Goal: Transaction & Acquisition: Obtain resource

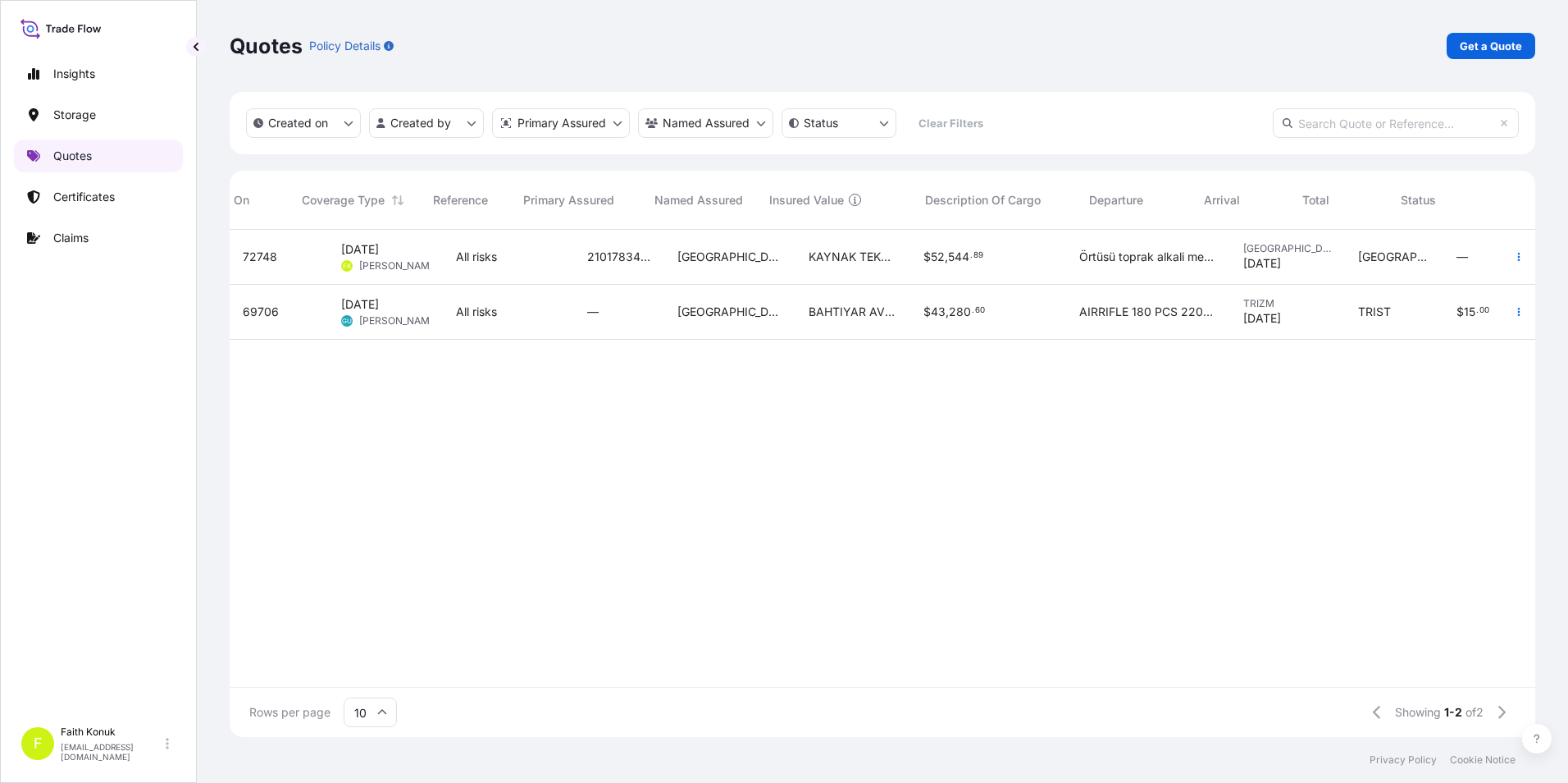
scroll to position [504, 1293]
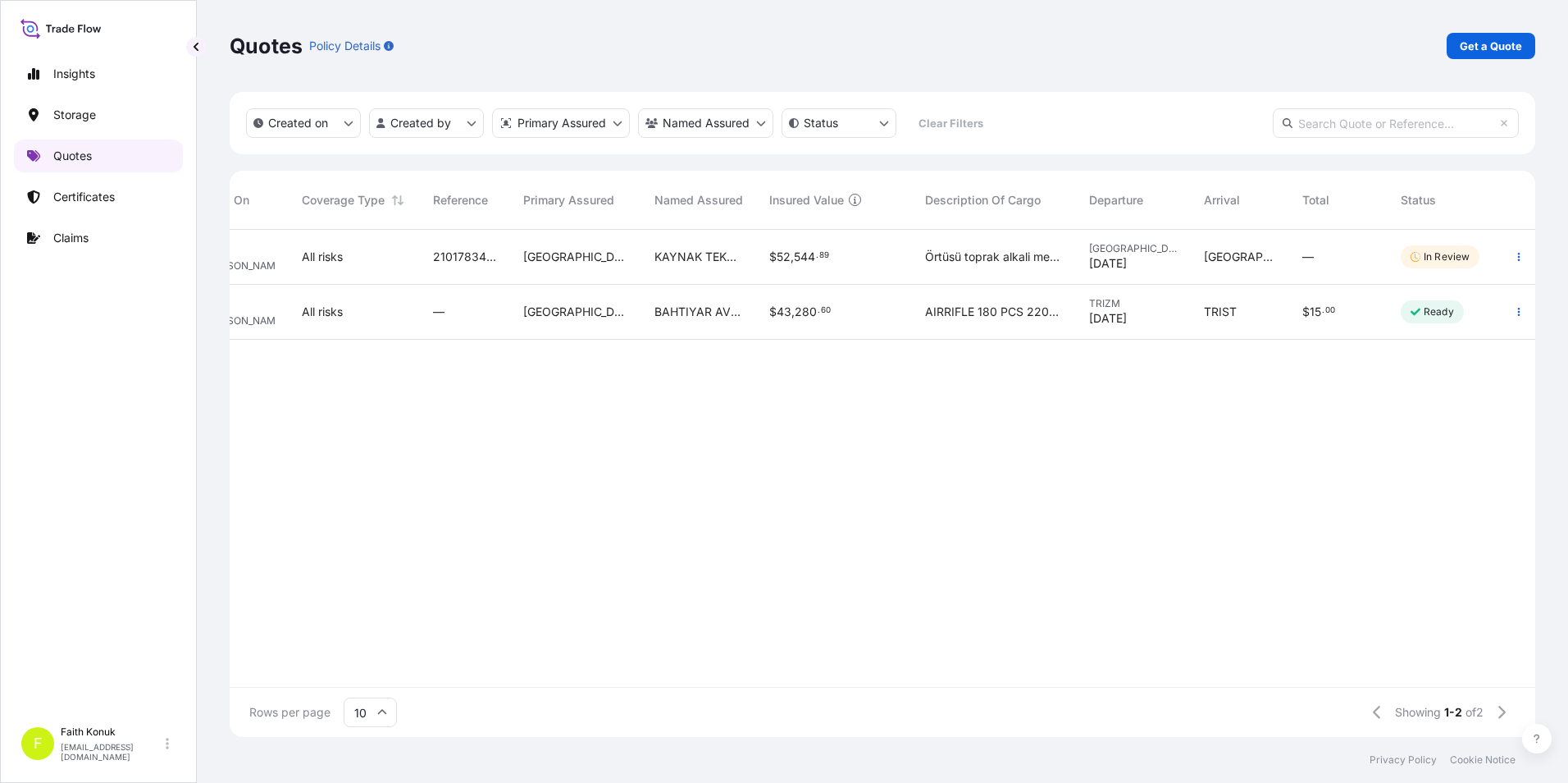
click at [82, 155] on p "Quotes" at bounding box center [72, 155] width 39 height 16
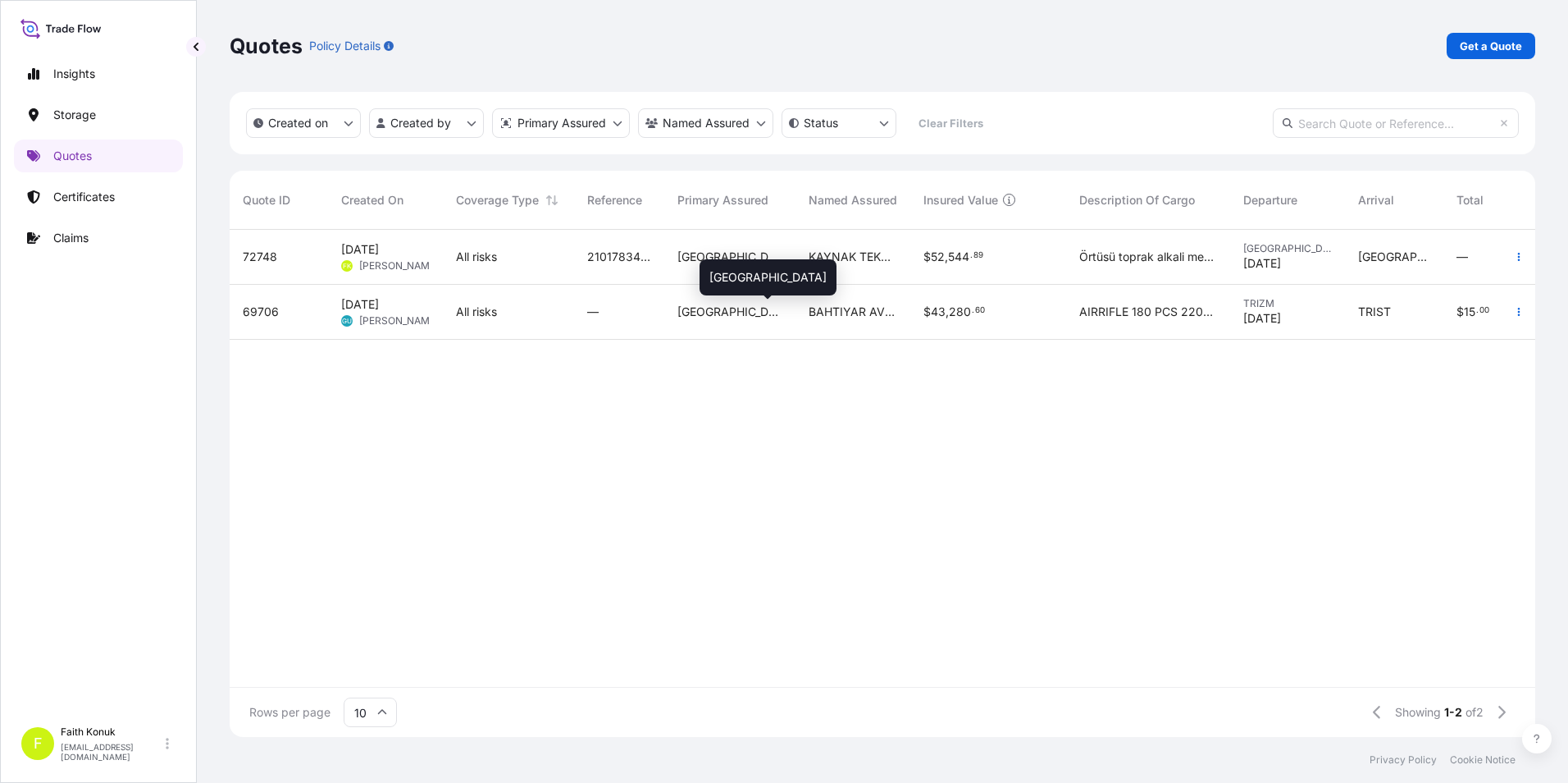
scroll to position [504, 1293]
click at [1513, 46] on p "Get a Quote" at bounding box center [1491, 46] width 63 height 16
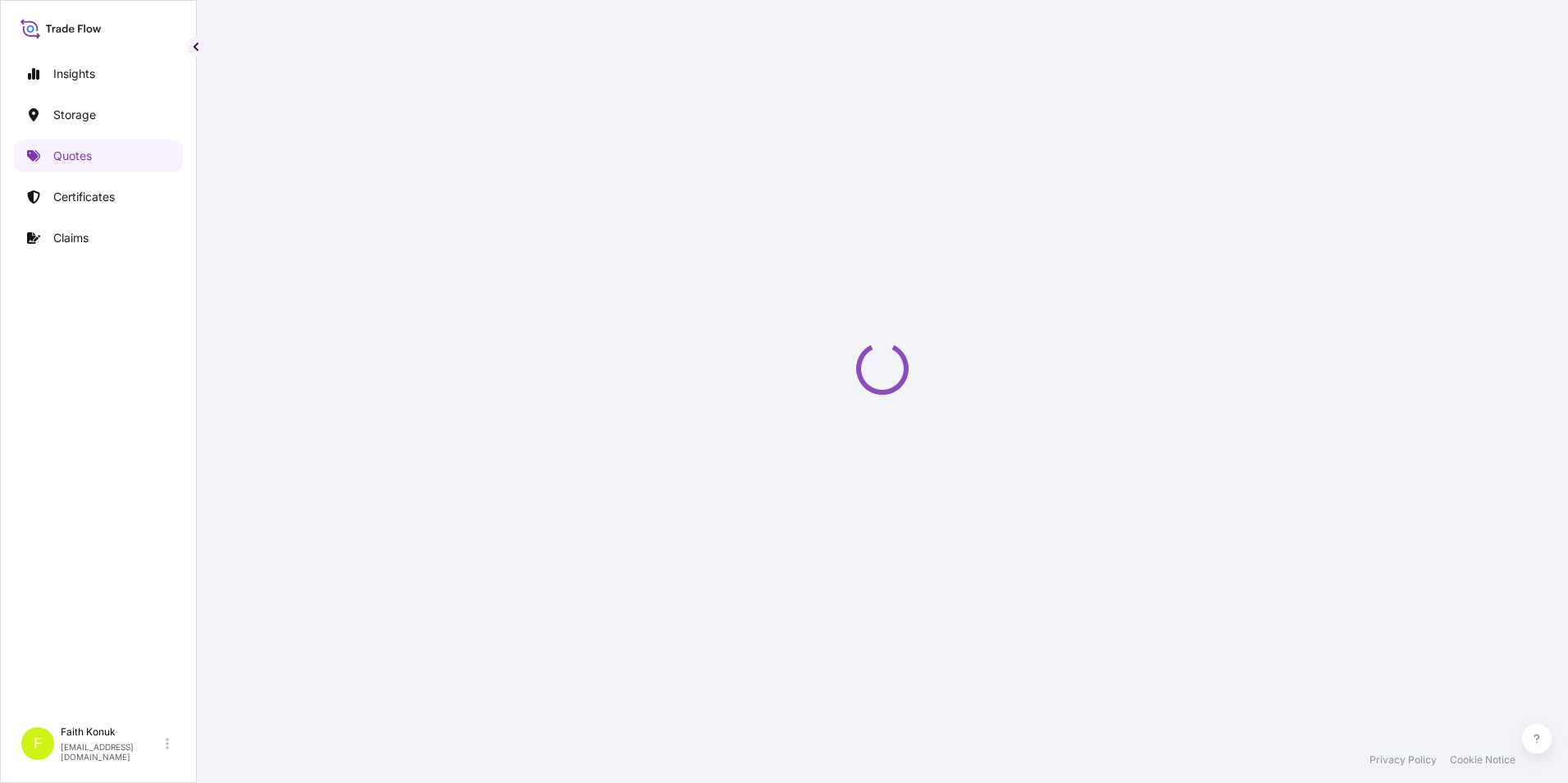
scroll to position [27, 0]
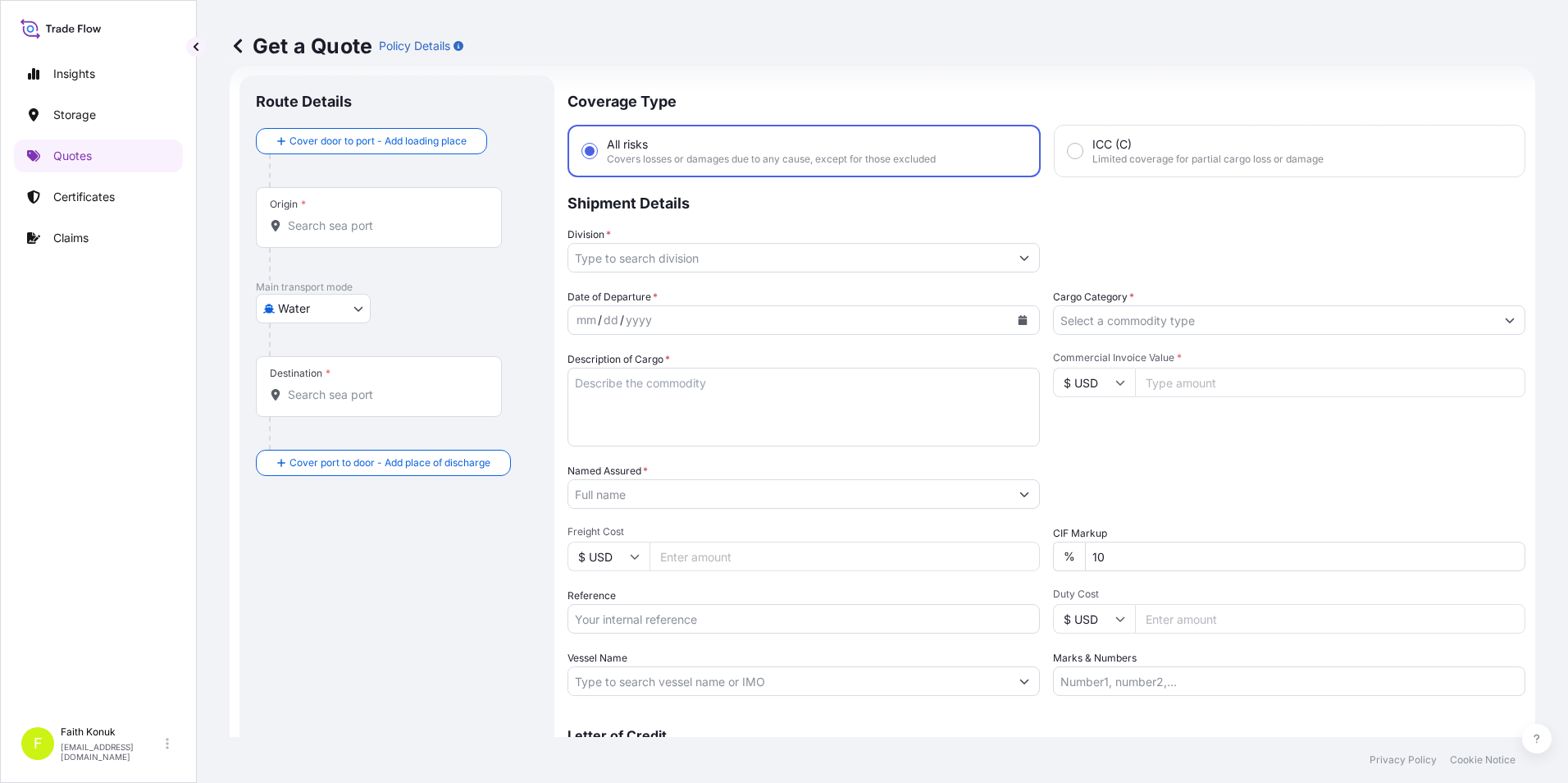
click at [360, 307] on body "Insights Storage Quotes Certificates Claims F [PERSON_NAME] [EMAIL_ADDRESS][DOM…" at bounding box center [784, 392] width 1568 height 783
click at [330, 409] on div "Inland" at bounding box center [313, 410] width 102 height 29
select select "Inland"
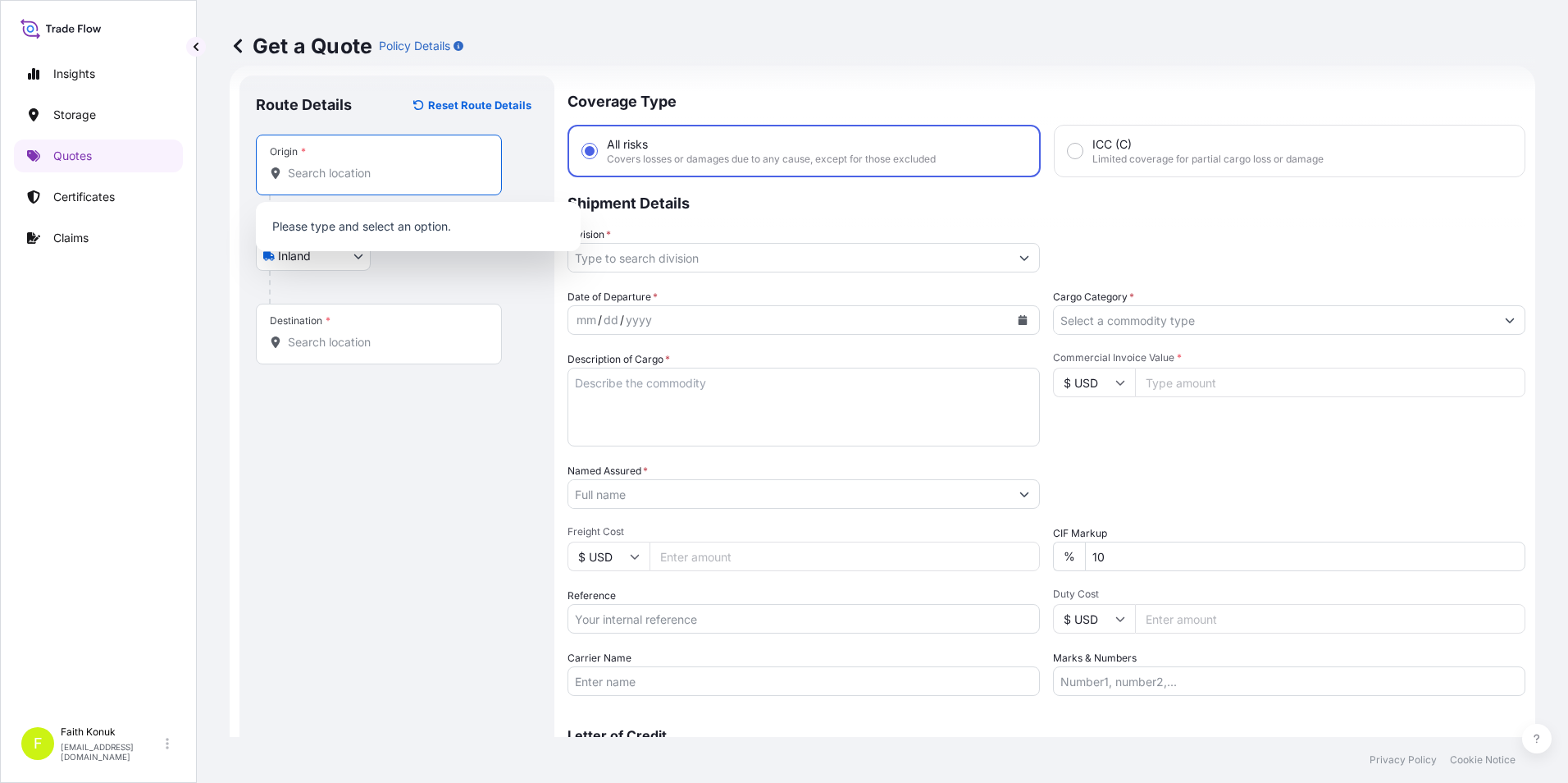
click at [379, 176] on input "Origin *" at bounding box center [384, 173] width 194 height 16
click at [356, 169] on input "Origin * Please select an origin" at bounding box center [384, 173] width 194 height 16
paste input "SLOVAKYA"
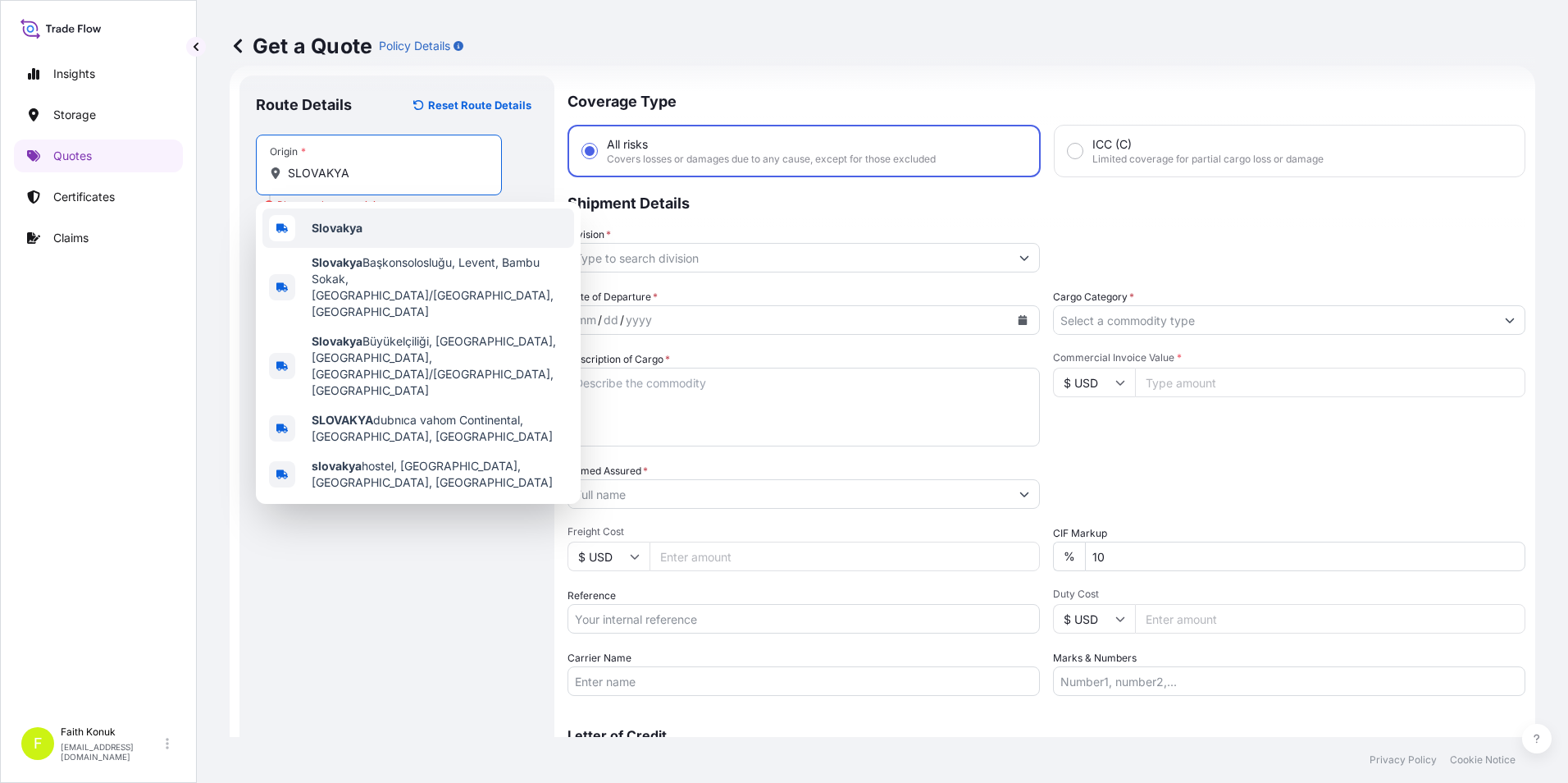
click at [361, 232] on b "Slovakya" at bounding box center [336, 228] width 51 height 14
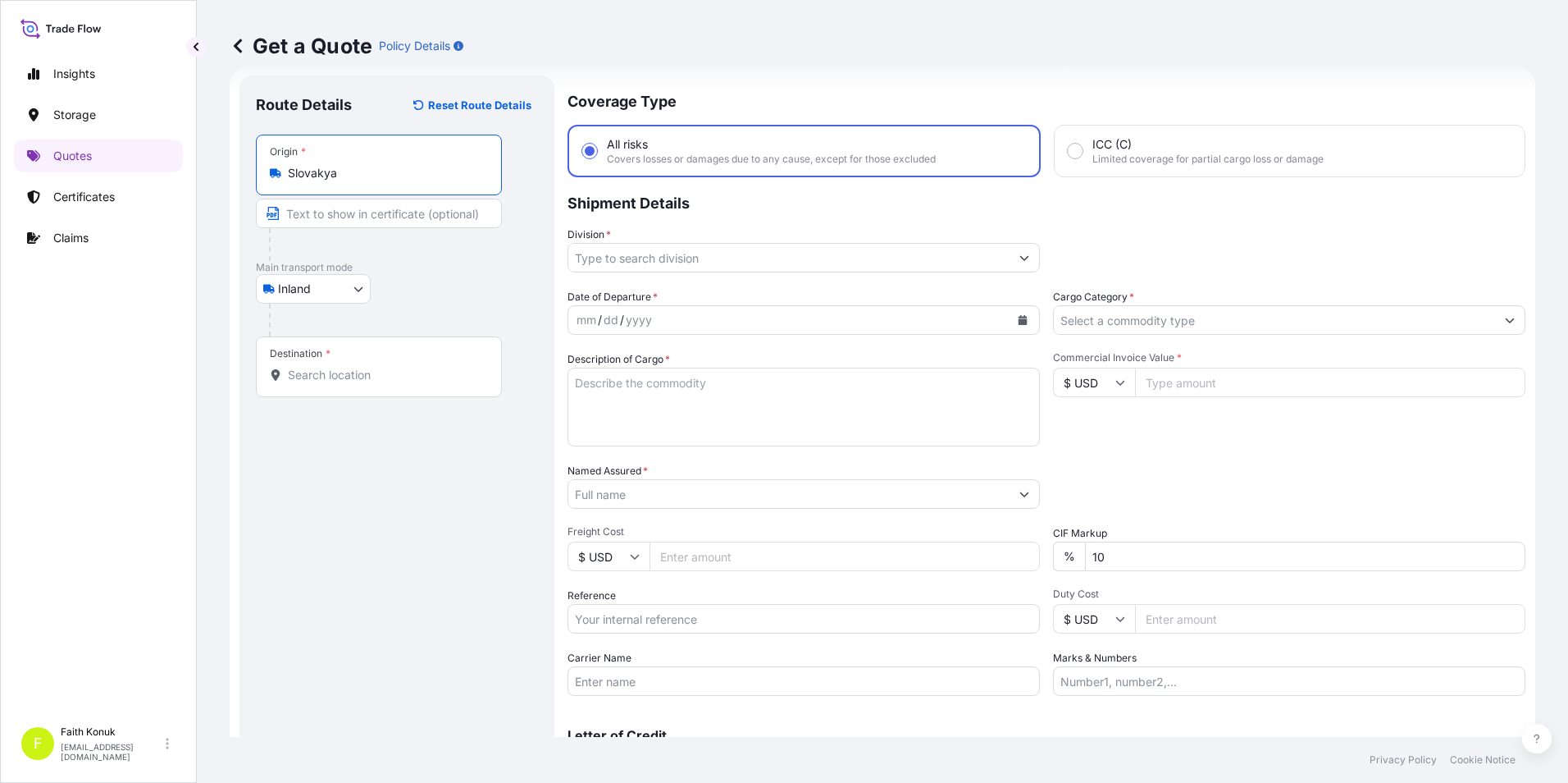
type input "Slovakya"
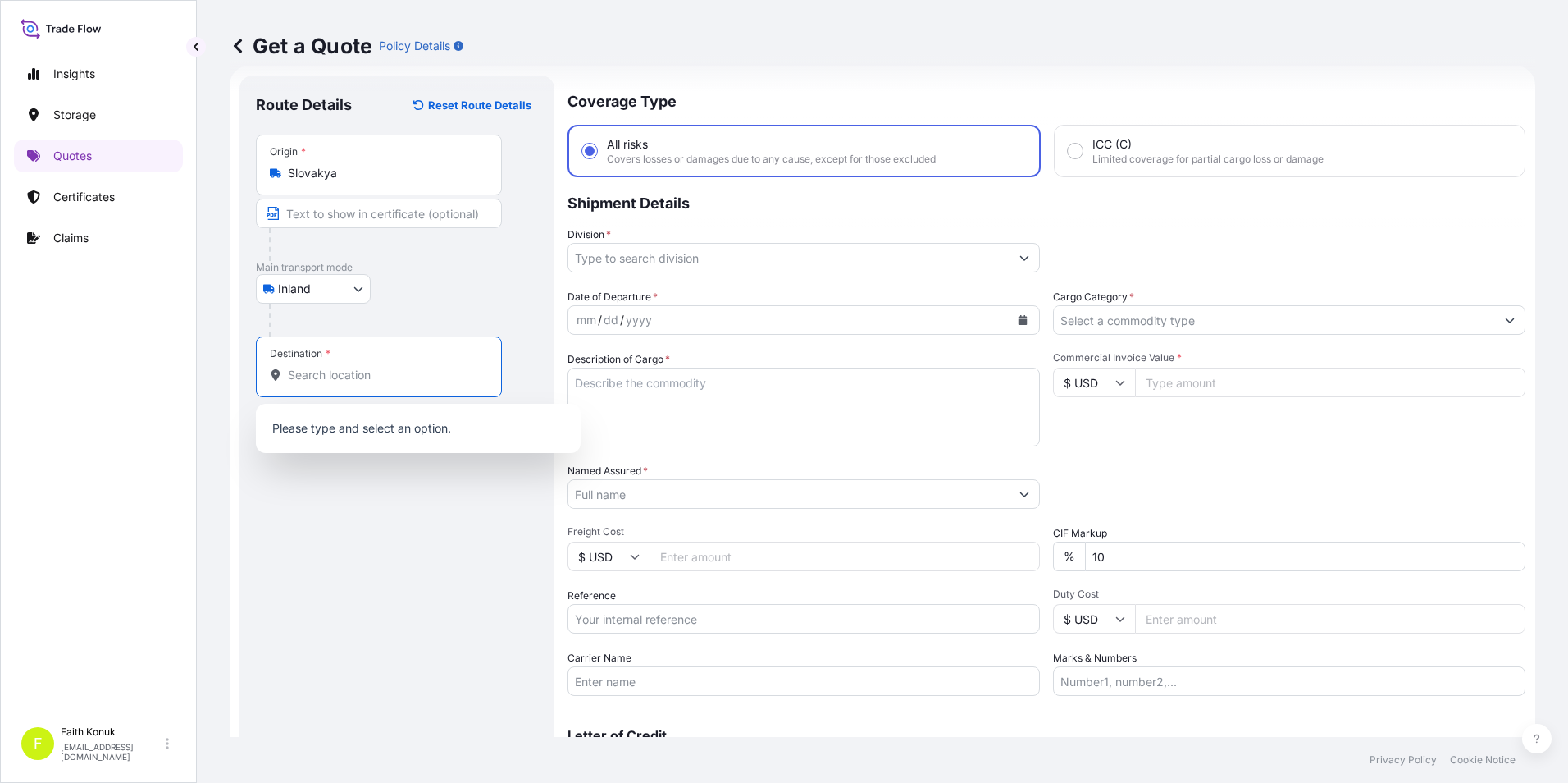
click at [373, 372] on input "Destination *" at bounding box center [384, 374] width 194 height 16
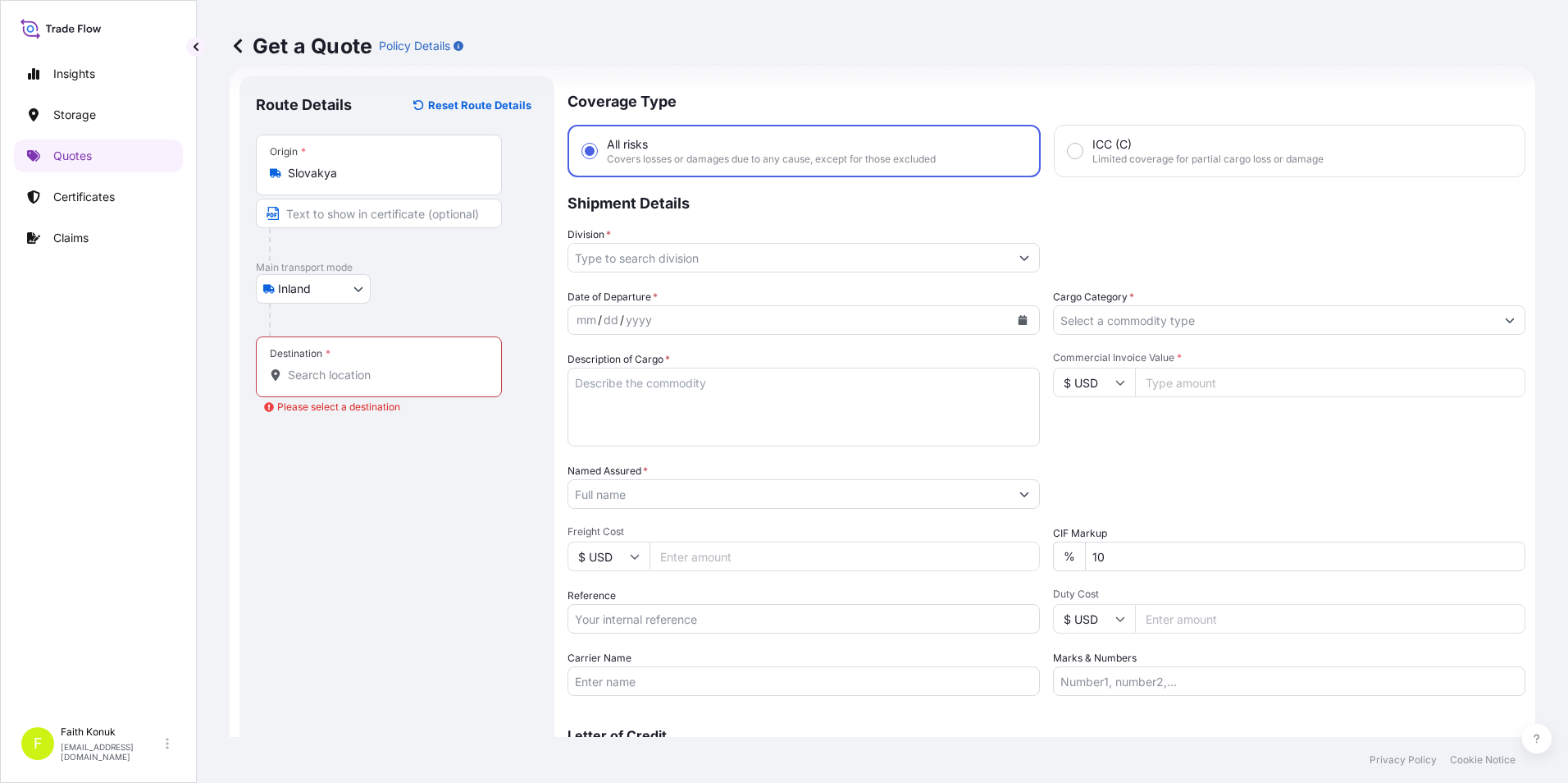
click at [345, 378] on input "Destination * Please select a destination" at bounding box center [384, 374] width 194 height 16
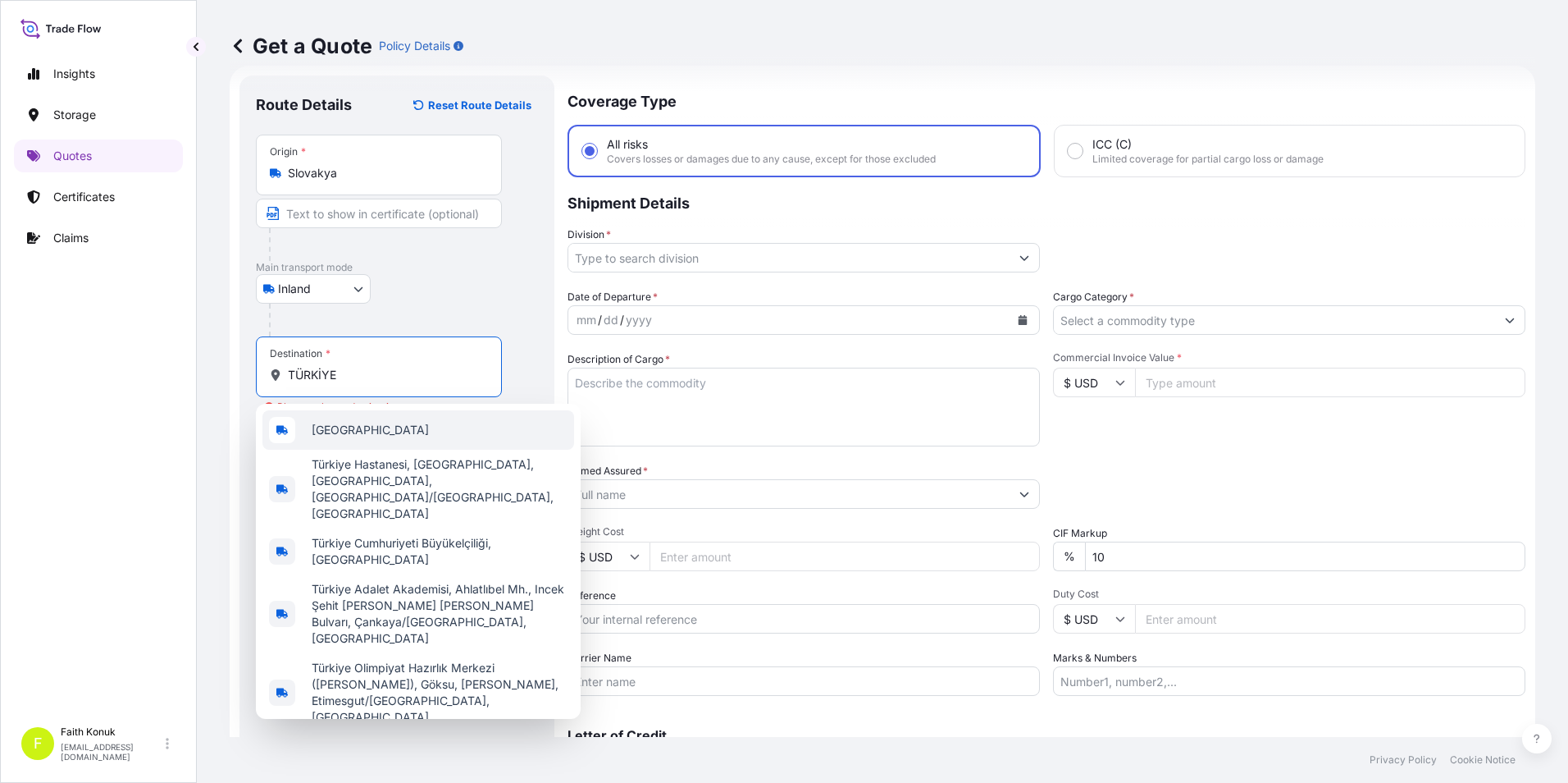
click at [324, 430] on span "[GEOGRAPHIC_DATA]" at bounding box center [370, 429] width 118 height 16
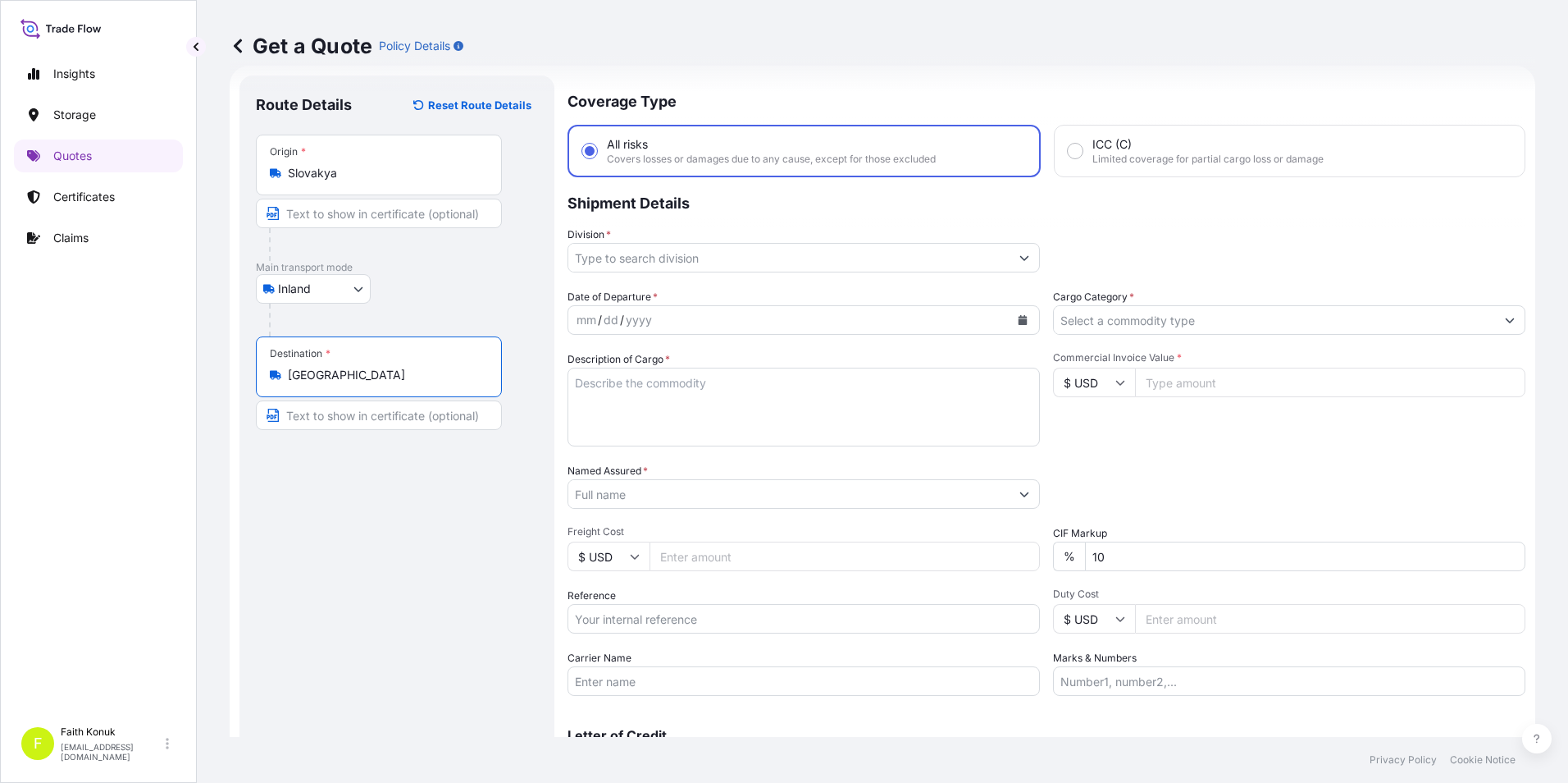
type input "[GEOGRAPHIC_DATA]"
click at [341, 492] on div "Route Details Reset Route Details Place of loading Road / Inland Road / Inland …" at bounding box center [397, 446] width 282 height 710
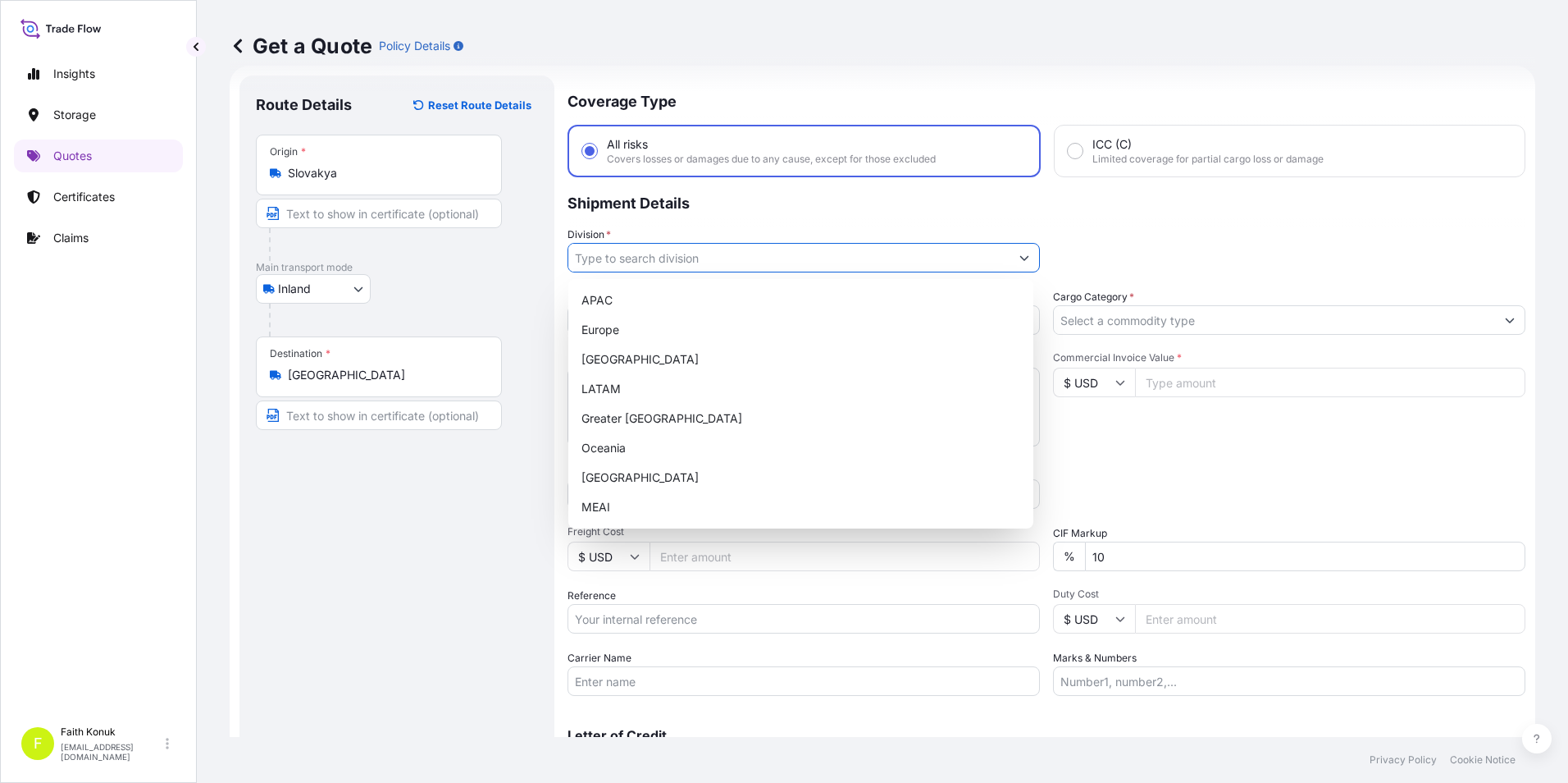
click at [1020, 254] on icon "Show suggestions" at bounding box center [1024, 257] width 9 height 9
click at [673, 480] on div "[GEOGRAPHIC_DATA]" at bounding box center [801, 477] width 452 height 29
type input "[GEOGRAPHIC_DATA]"
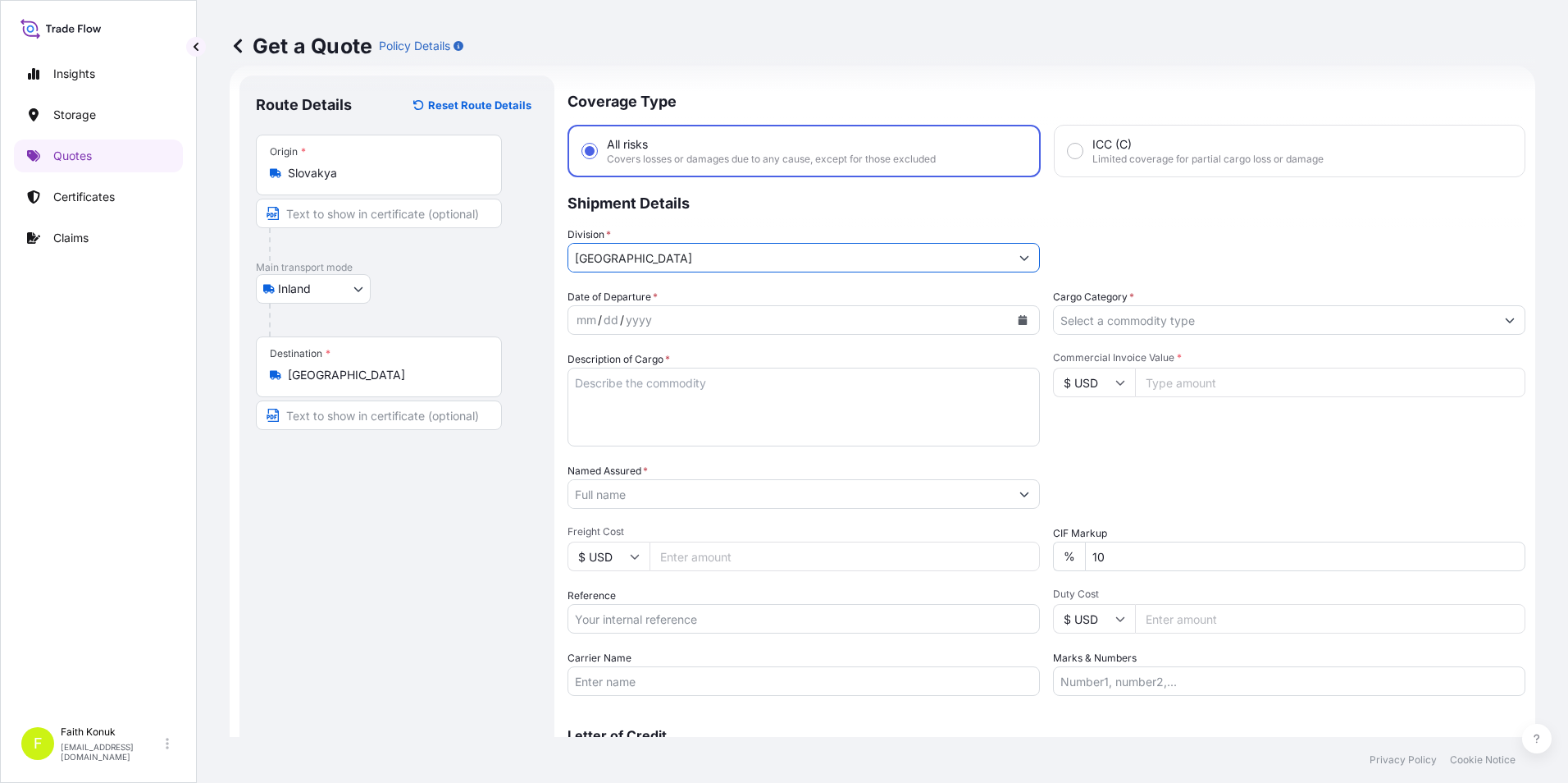
click at [1018, 315] on icon "Calendar" at bounding box center [1022, 319] width 9 height 9
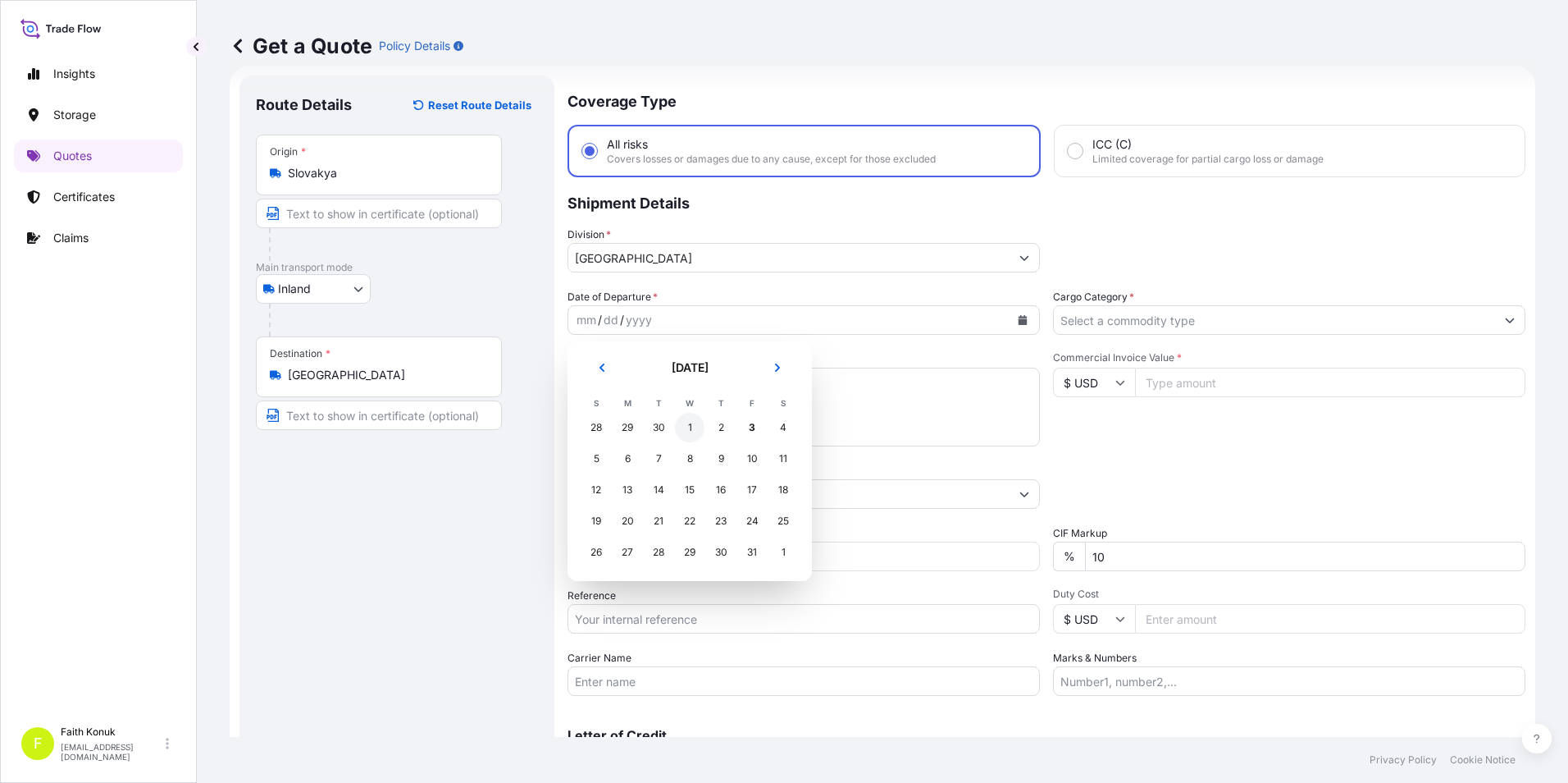
click at [688, 433] on div "1" at bounding box center [690, 428] width 29 height 29
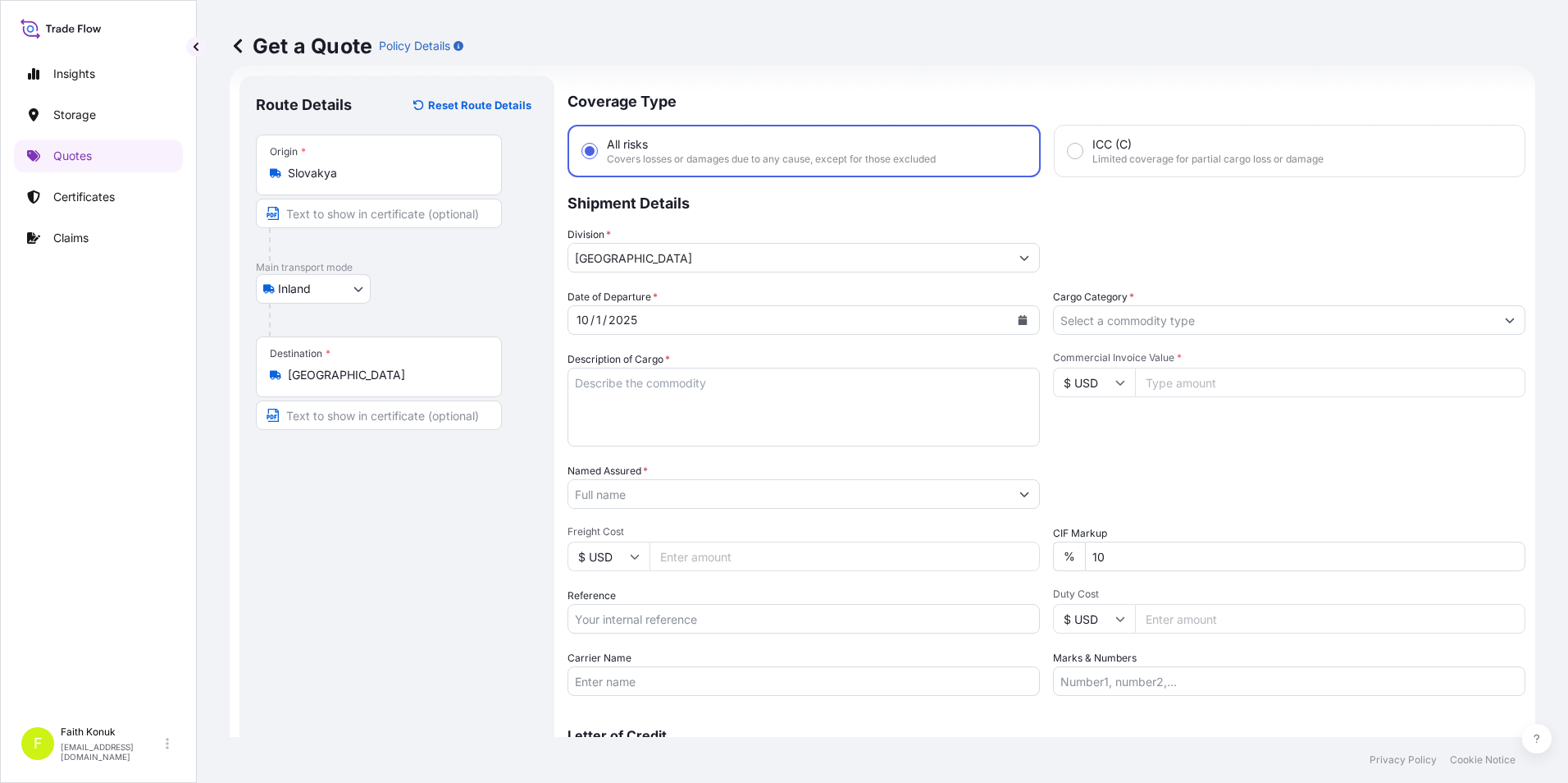
click at [756, 409] on textarea "Description of Cargo *" at bounding box center [803, 407] width 473 height 79
paste textarea "SU YEM İŞLEME EKİPMANLARI 6KAP - 7250"
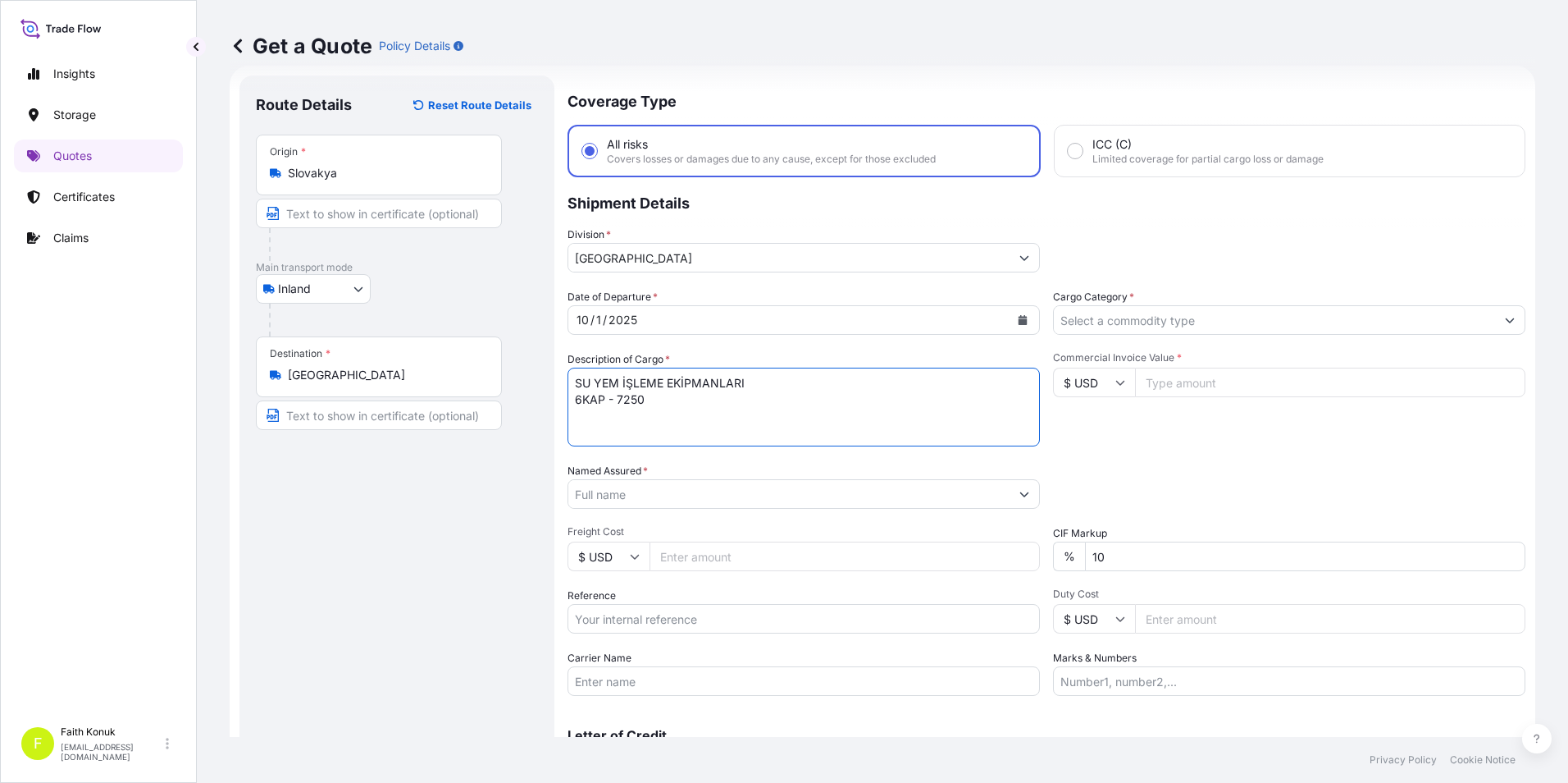
click at [686, 399] on textarea "SU YEM İŞLEME EKİPMANLARI 6KAP - 7250" at bounding box center [803, 407] width 473 height 79
paste textarea "AF617NP"
paste textarea "2211783802"
click at [671, 436] on textarea "SU YEM İŞLEME EKİPMANLARI 6KAP - 7250 AF617NP REF NO :2211783802" at bounding box center [803, 407] width 473 height 79
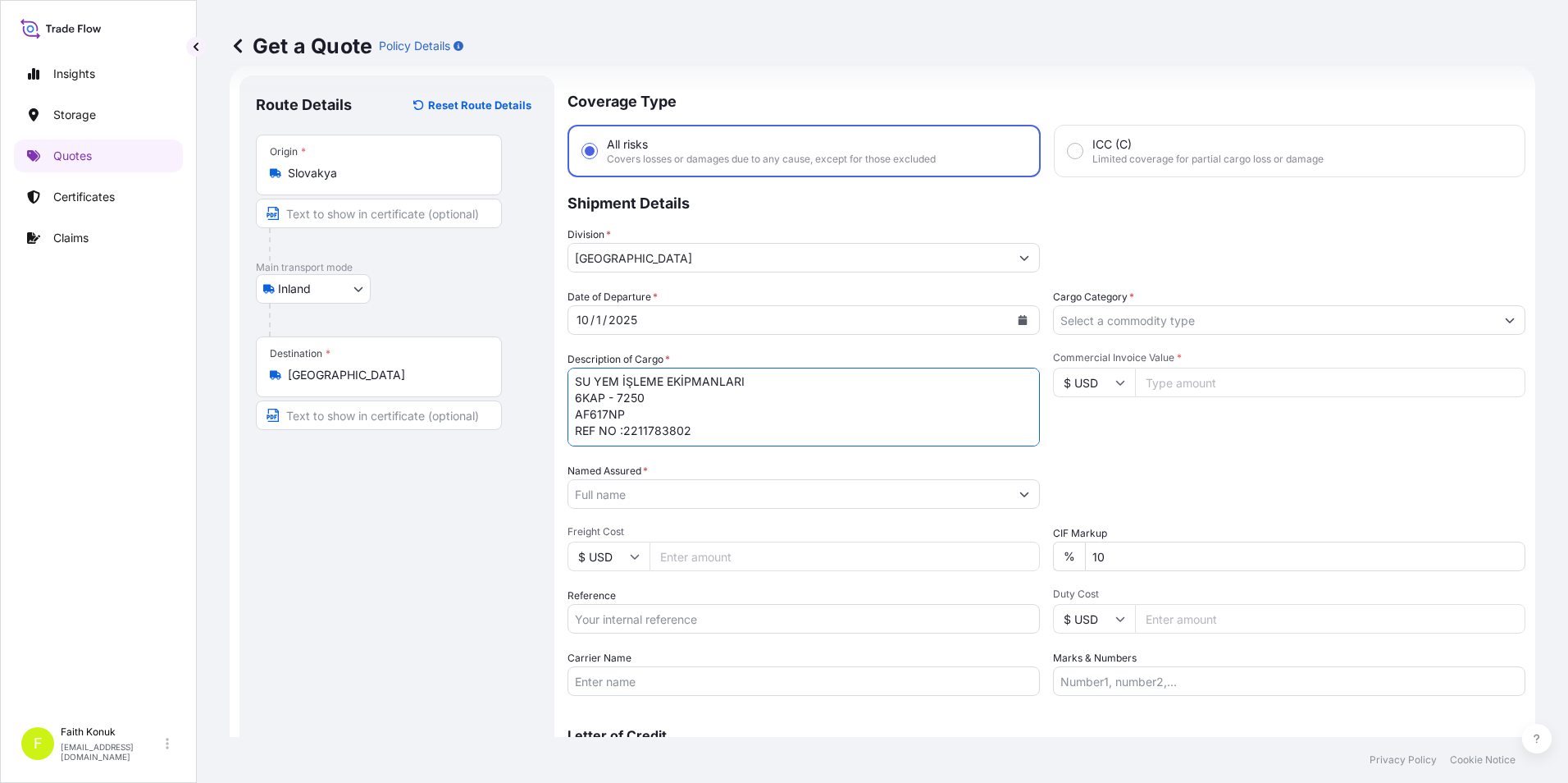
scroll to position [27, 0]
type textarea "SU YEM İŞLEME EKİPMANLARI 6KAP - 7250 AF617NP REF NO :2211783802 INSURANCE PREM…"
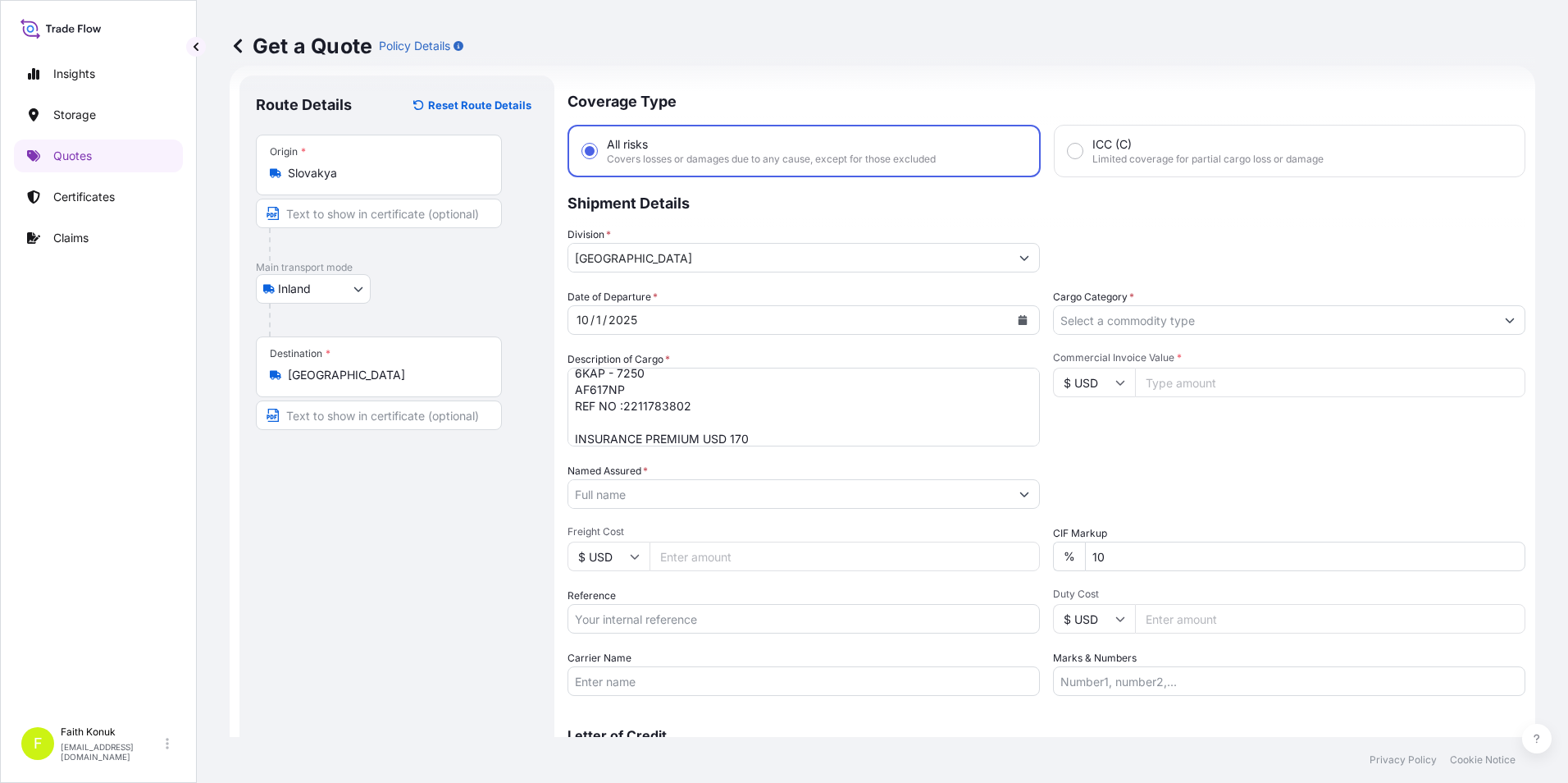
click at [707, 499] on input "Named Assured *" at bounding box center [789, 494] width 441 height 29
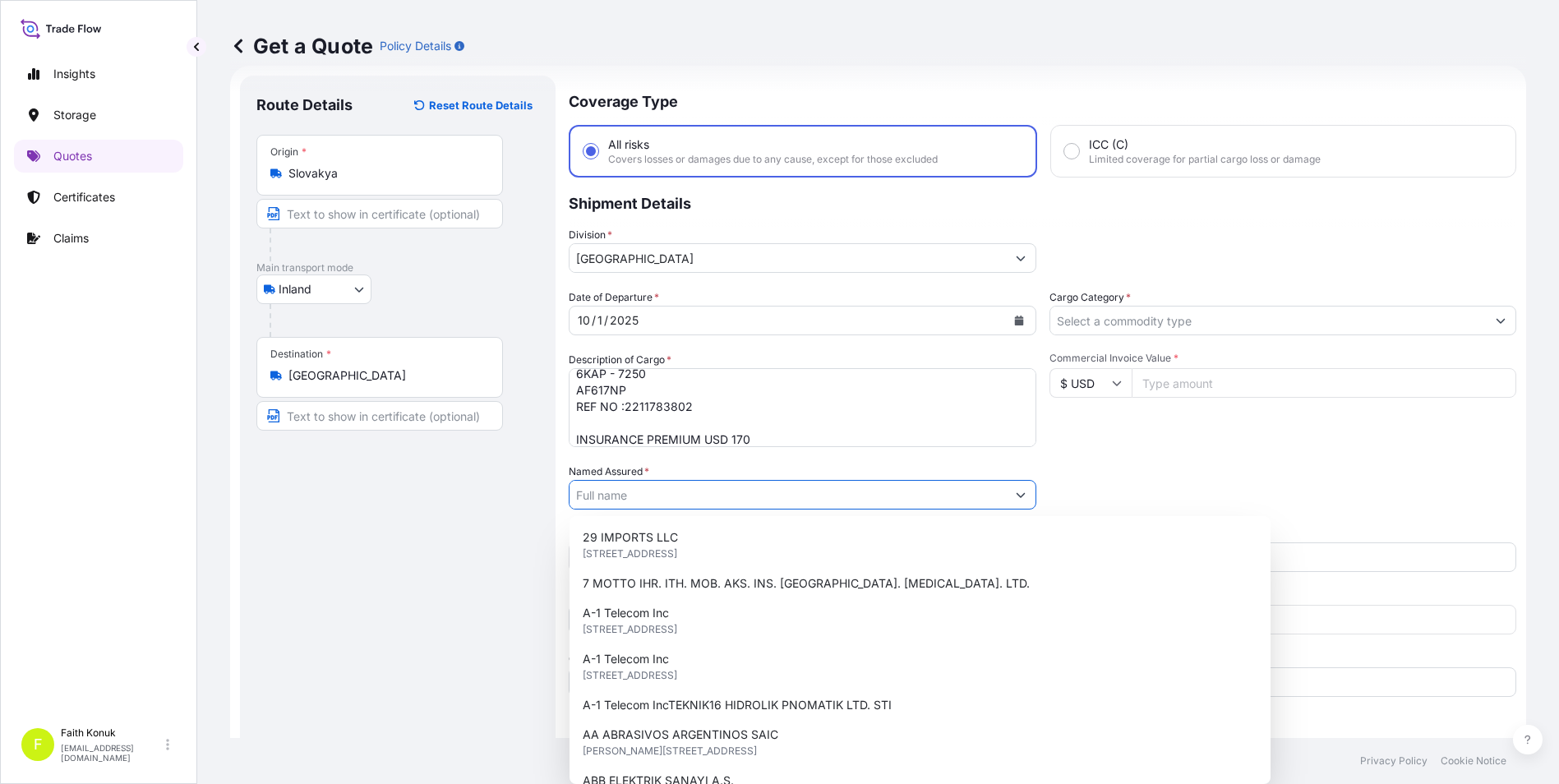
paste input "GUMUSDOGA SU URUNLERI"
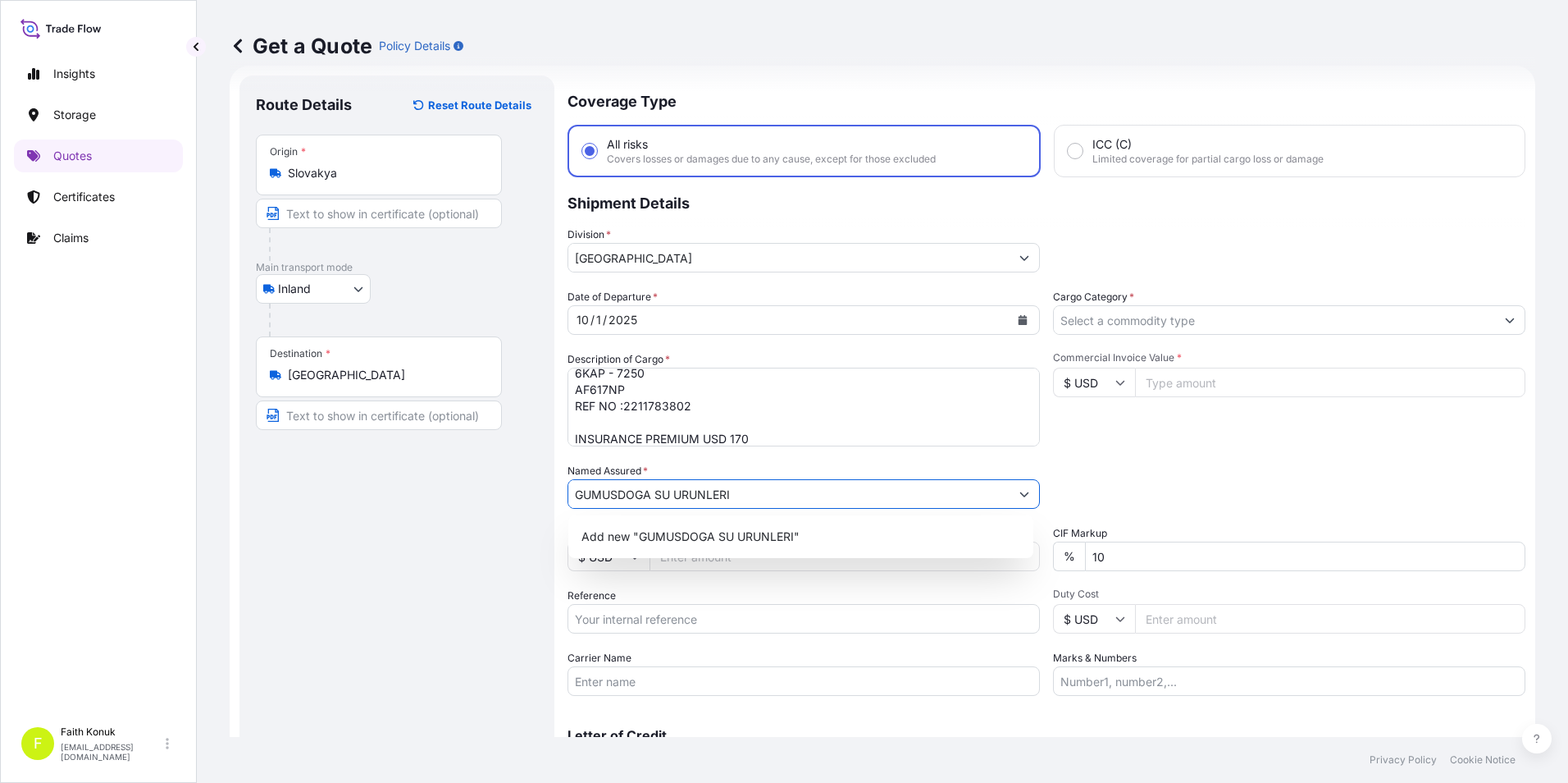
type input "GUMUSDOGA SU URUNLERI"
click at [390, 549] on div "Route Details Reset Route Details Place of loading Road / Inland Road / Inland …" at bounding box center [397, 446] width 282 height 710
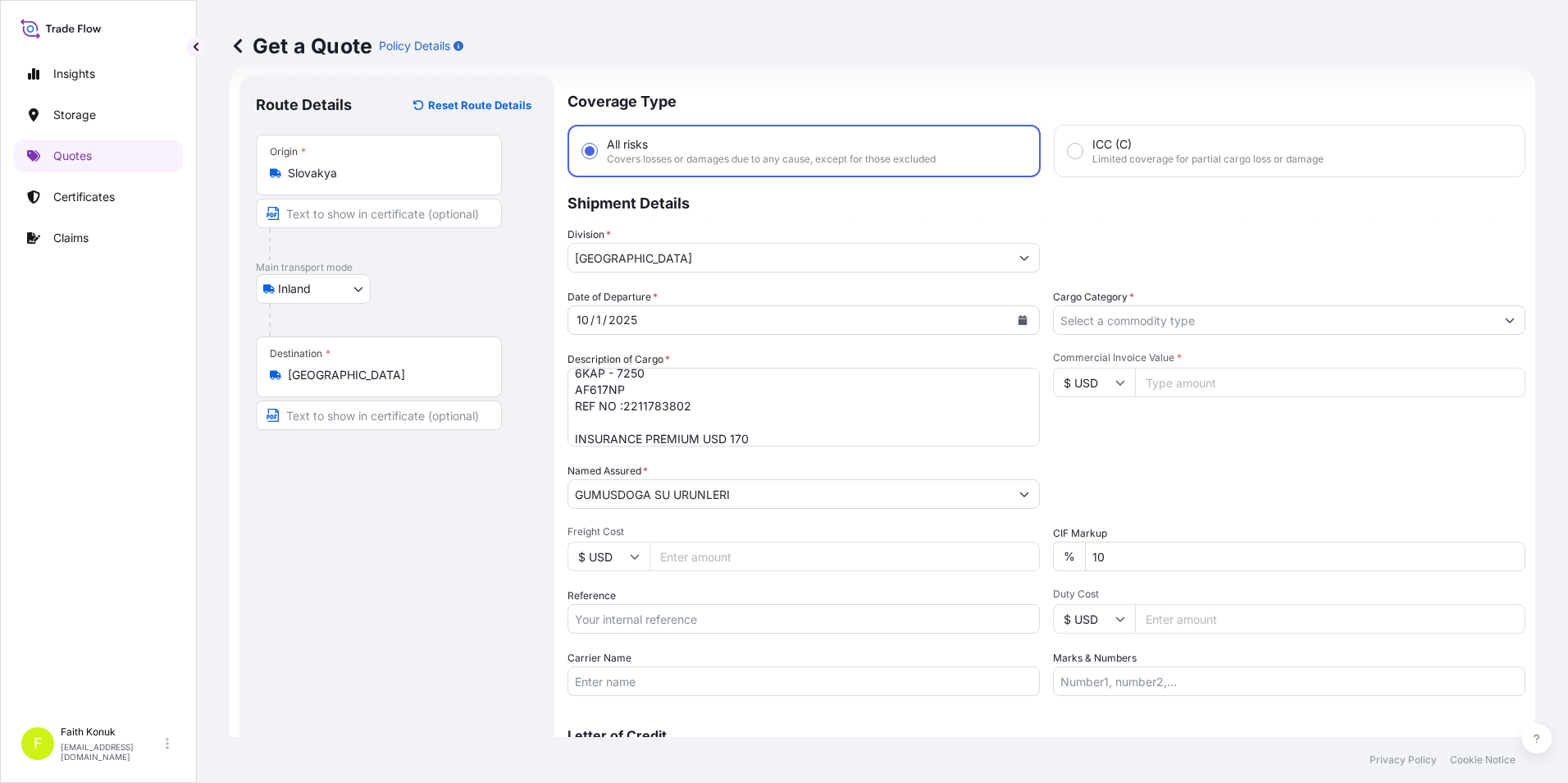
click at [627, 617] on input "Reference" at bounding box center [803, 618] width 473 height 29
click at [772, 618] on input "Reference" at bounding box center [803, 618] width 473 height 29
paste input "2211783802"
type input "2211783802"
click at [742, 679] on input "Carrier Name" at bounding box center [803, 681] width 473 height 29
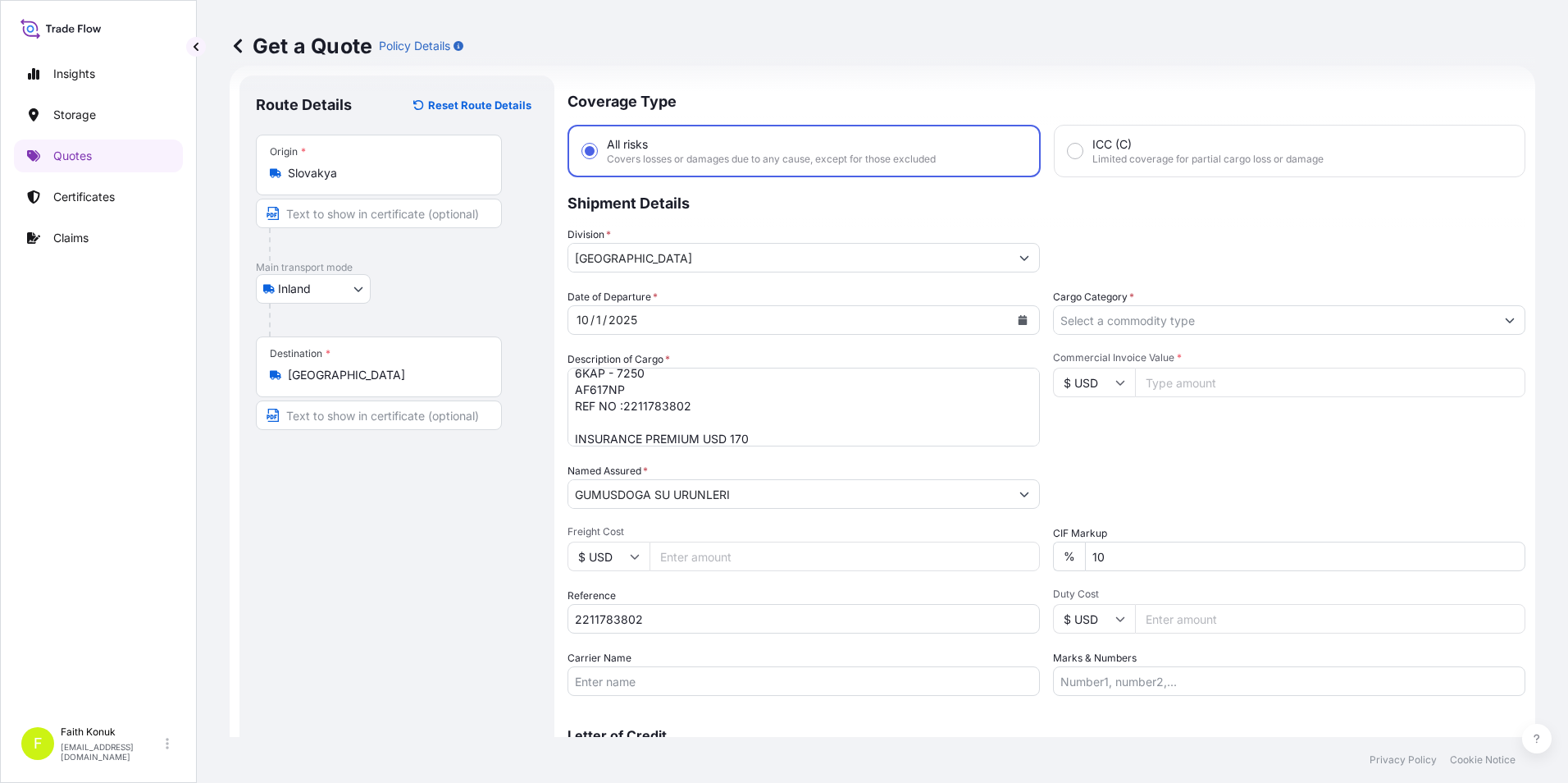
click at [653, 668] on input "Carrier Name" at bounding box center [803, 681] width 473 height 29
paste input "AF617NP MED LOJISTIK"
type input "AF617NP MED LOJISTIK"
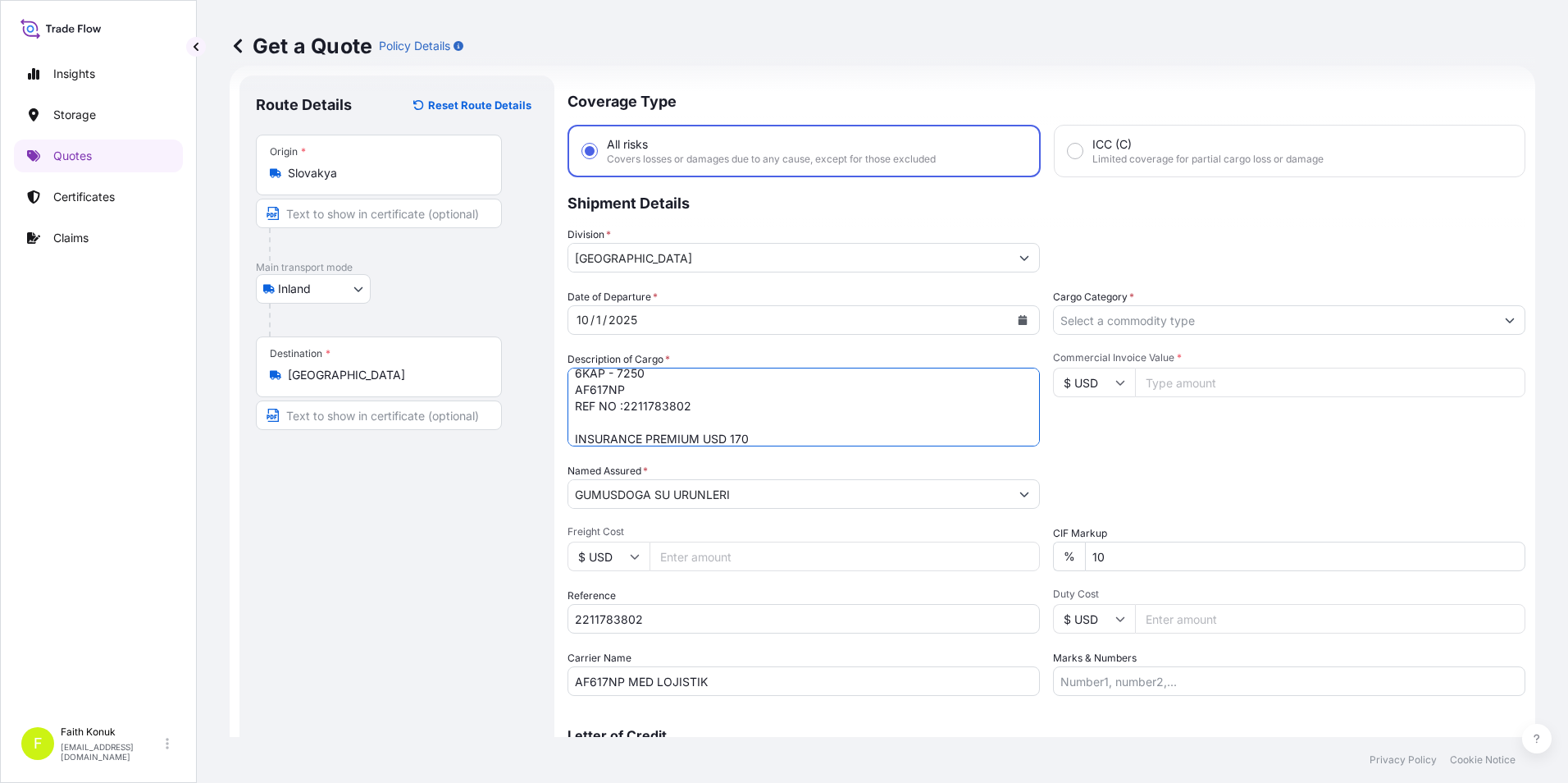
click at [622, 403] on textarea "SU YEM İŞLEME EKİPMANLARI 6KAP - 7250 AF617NP REF NO :2211783802 INSURANCE PREM…" at bounding box center [803, 407] width 473 height 79
type textarea "SU YEM İŞLEME EKİPMANLARI 6KAP - 7250 AF617NP REF NO : 2211783802 INSURANCE PRE…"
click at [498, 507] on div "Route Details Reset Route Details Place of loading Road / Inland Road / Inland …" at bounding box center [397, 446] width 282 height 710
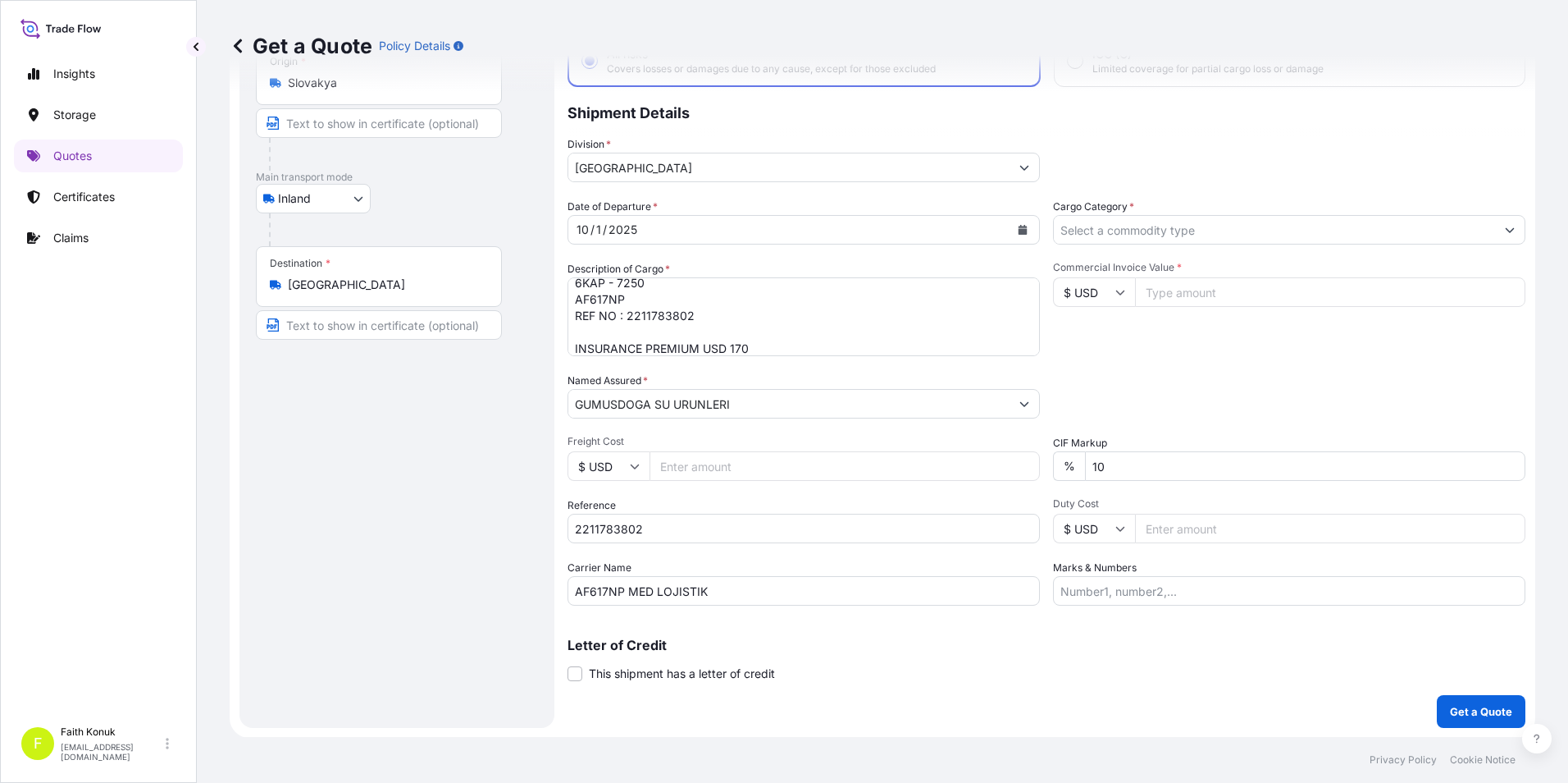
scroll to position [118, 0]
click at [1256, 230] on input "Cargo Category *" at bounding box center [1274, 228] width 441 height 29
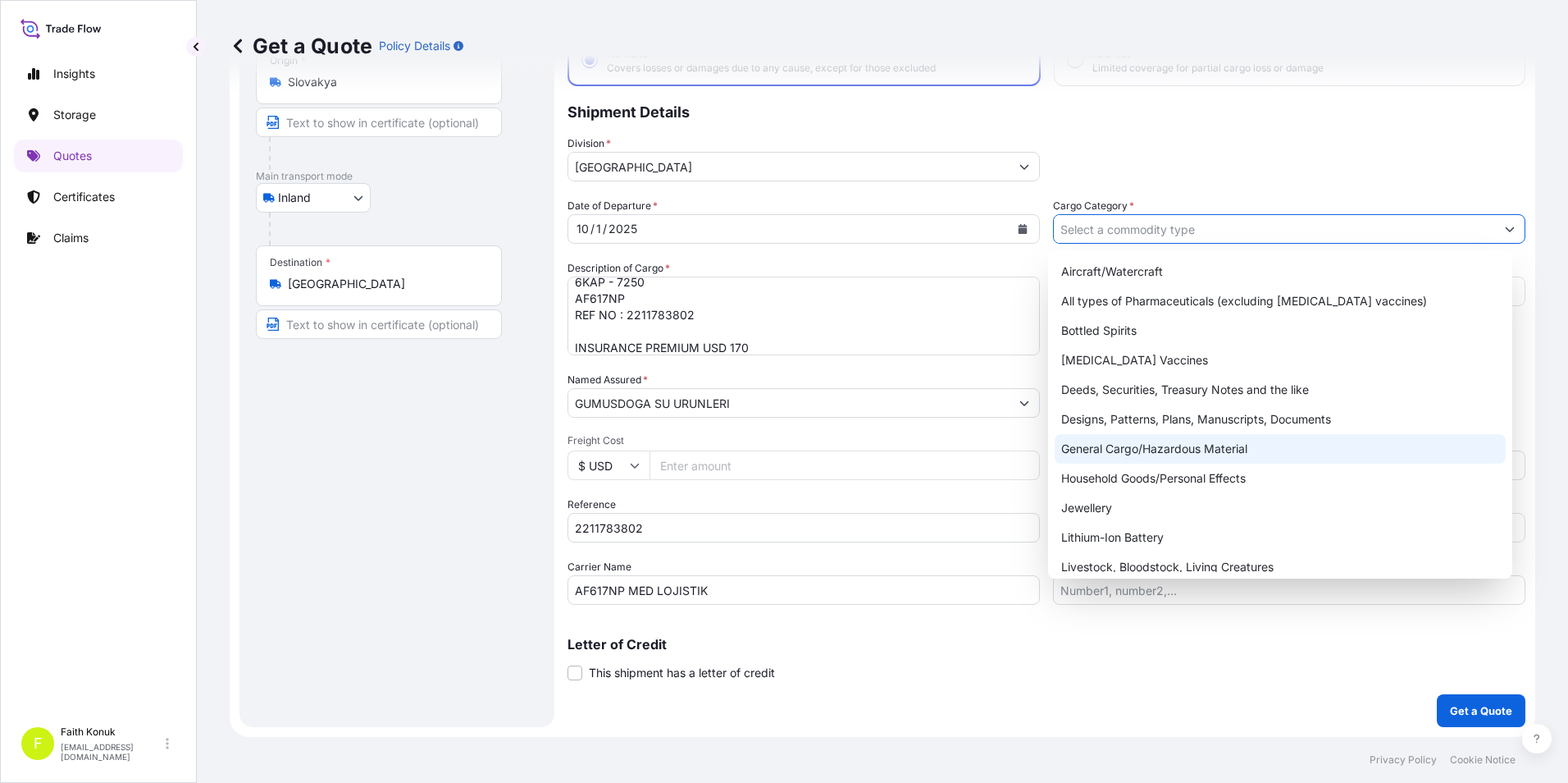
click at [1147, 448] on div "General Cargo/Hazardous Material" at bounding box center [1280, 449] width 452 height 29
type input "General Cargo/Hazardous Material"
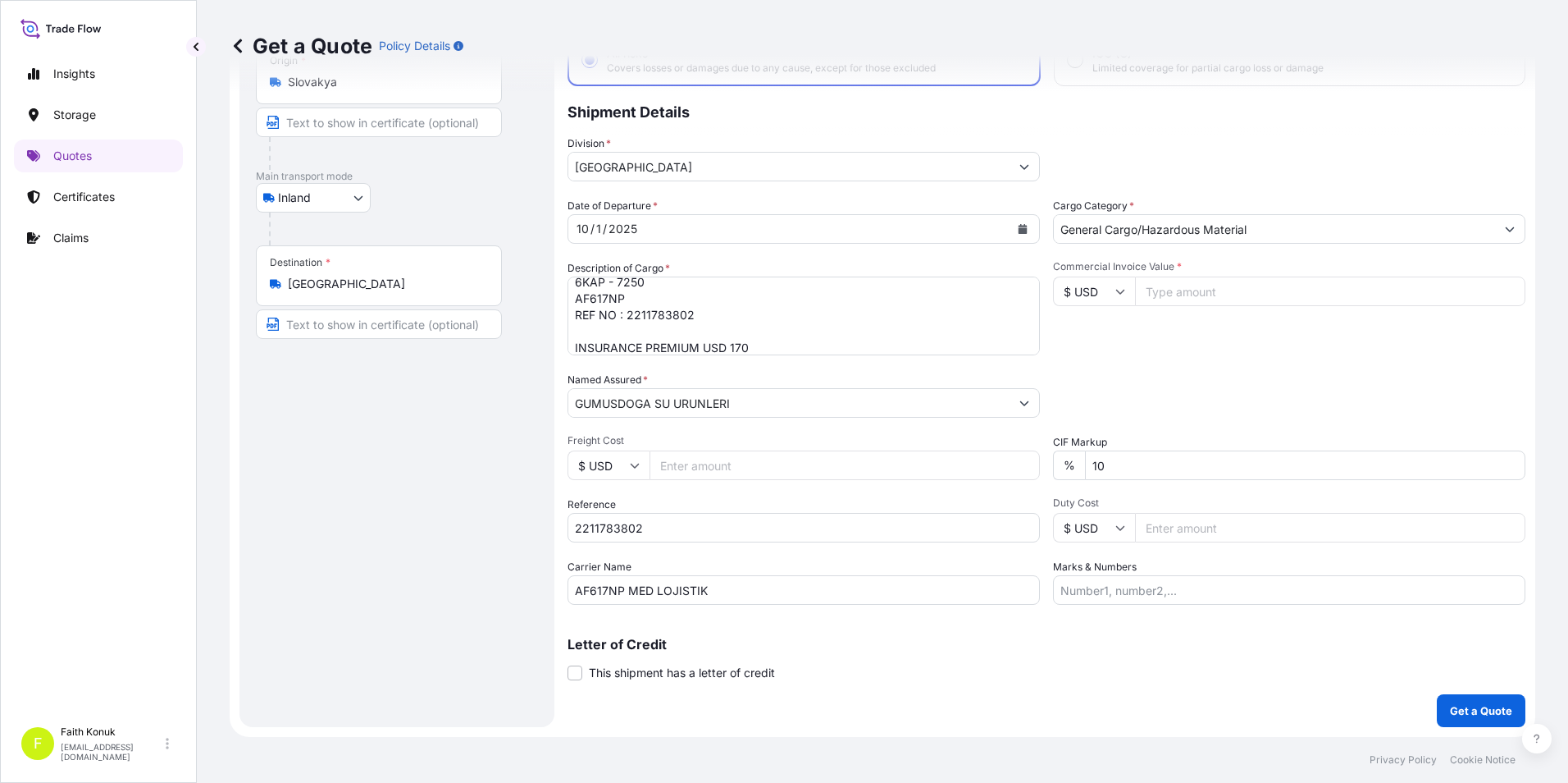
click at [1178, 292] on input "Commercial Invoice Value *" at bounding box center [1330, 291] width 390 height 29
click at [1101, 288] on input "$ USD" at bounding box center [1094, 291] width 82 height 29
click at [1081, 343] on div "€ EUR" at bounding box center [1088, 337] width 69 height 31
type input "€ EUR"
click at [1165, 287] on input "Commercial Invoice Value *" at bounding box center [1330, 291] width 390 height 29
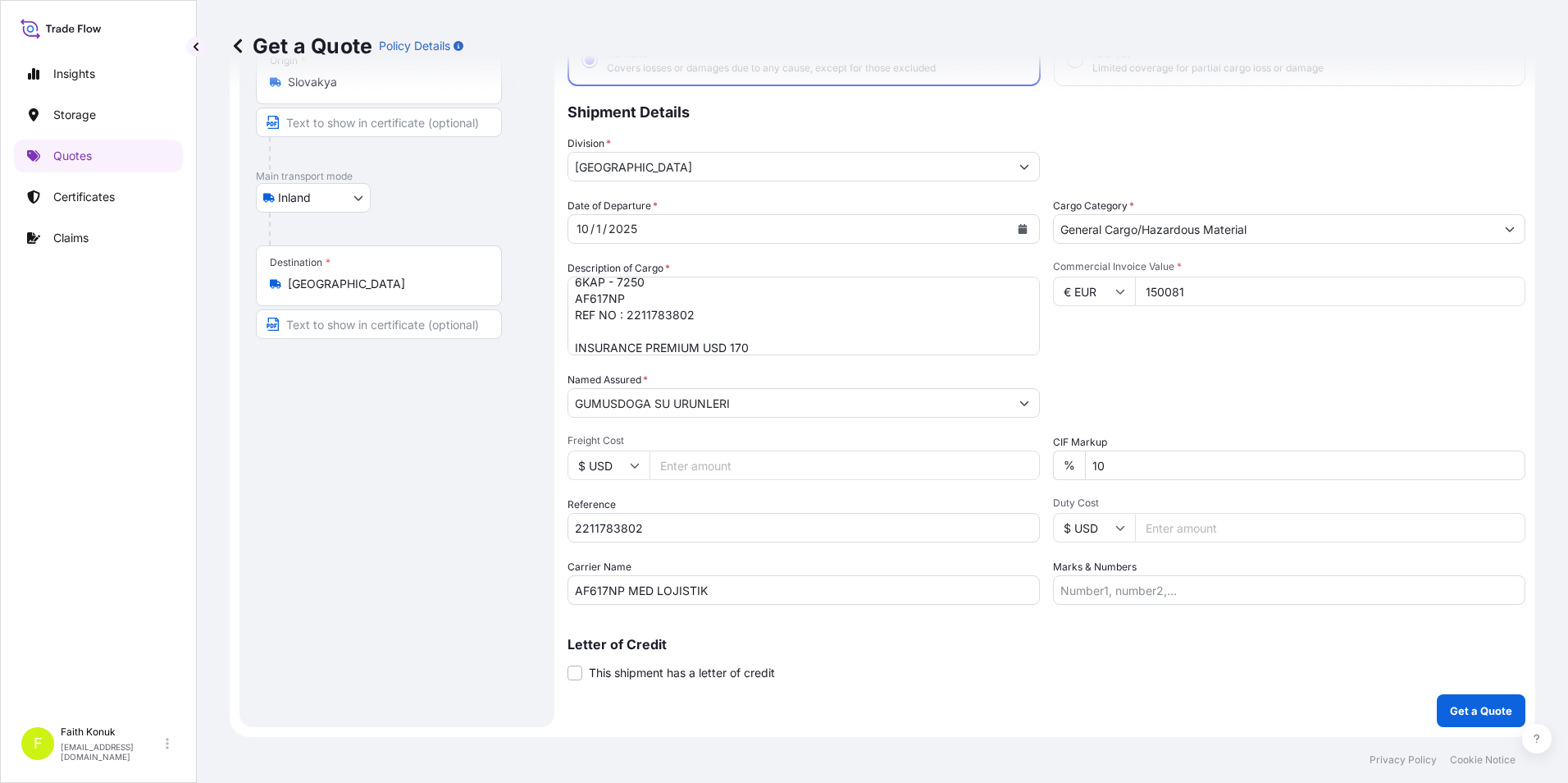
type input "150081"
click at [1159, 331] on div "Commercial Invoice Value * € EUR 150081" at bounding box center [1289, 307] width 473 height 95
click at [1450, 712] on p "Get a Quote" at bounding box center [1481, 710] width 63 height 16
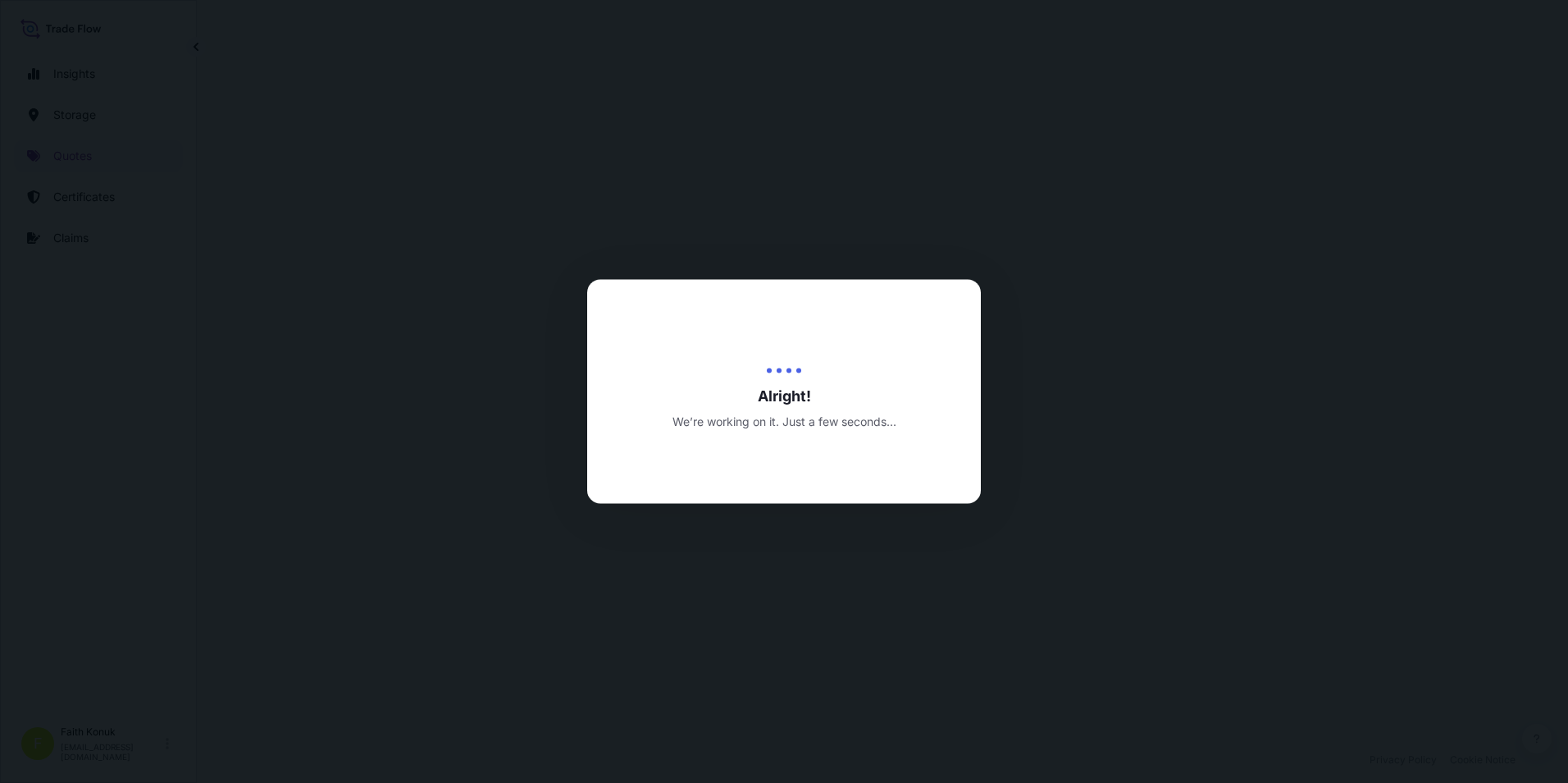
select select "Inland"
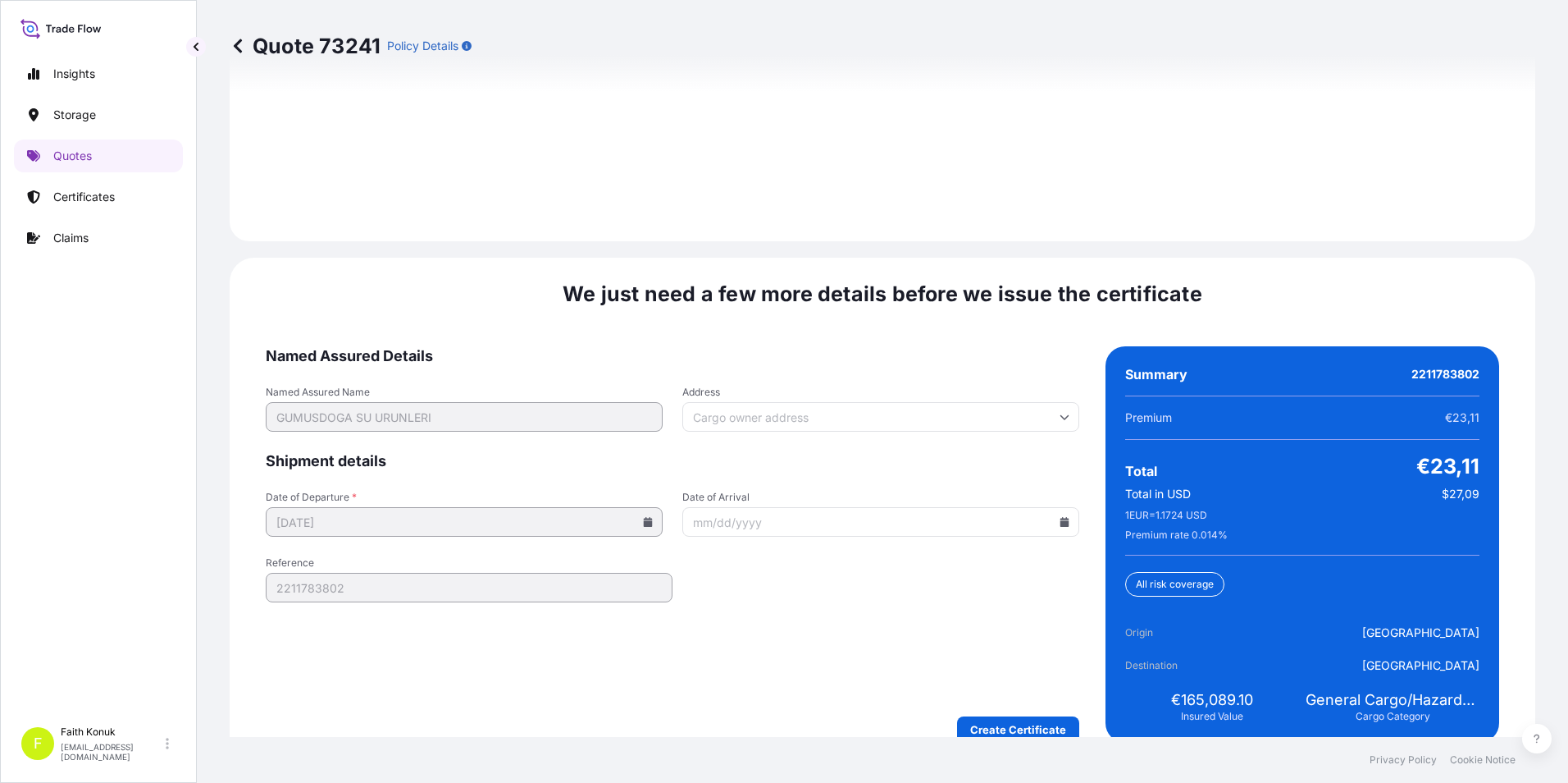
scroll to position [2396, 0]
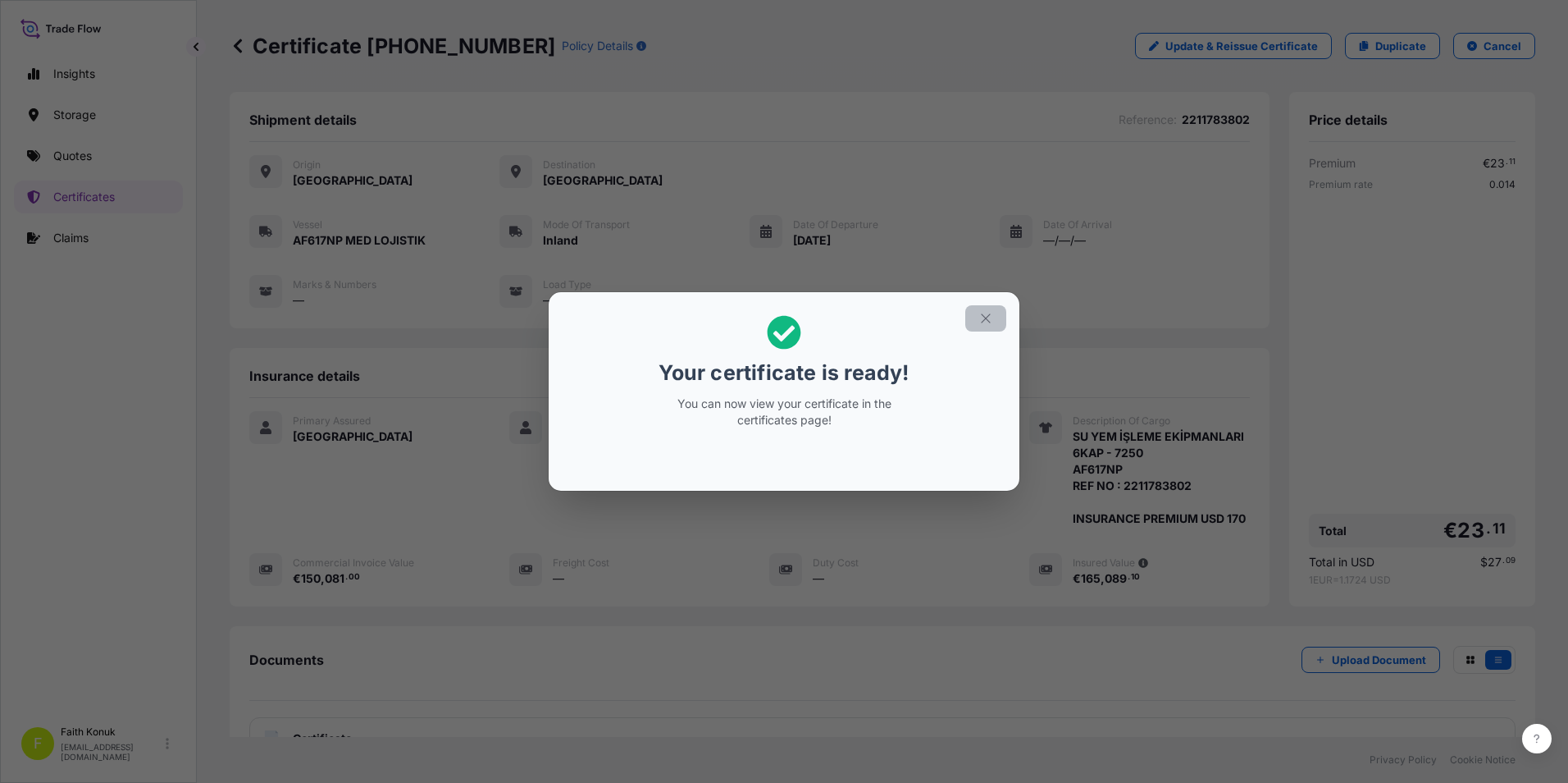
click at [990, 313] on icon "button" at bounding box center [985, 318] width 15 height 15
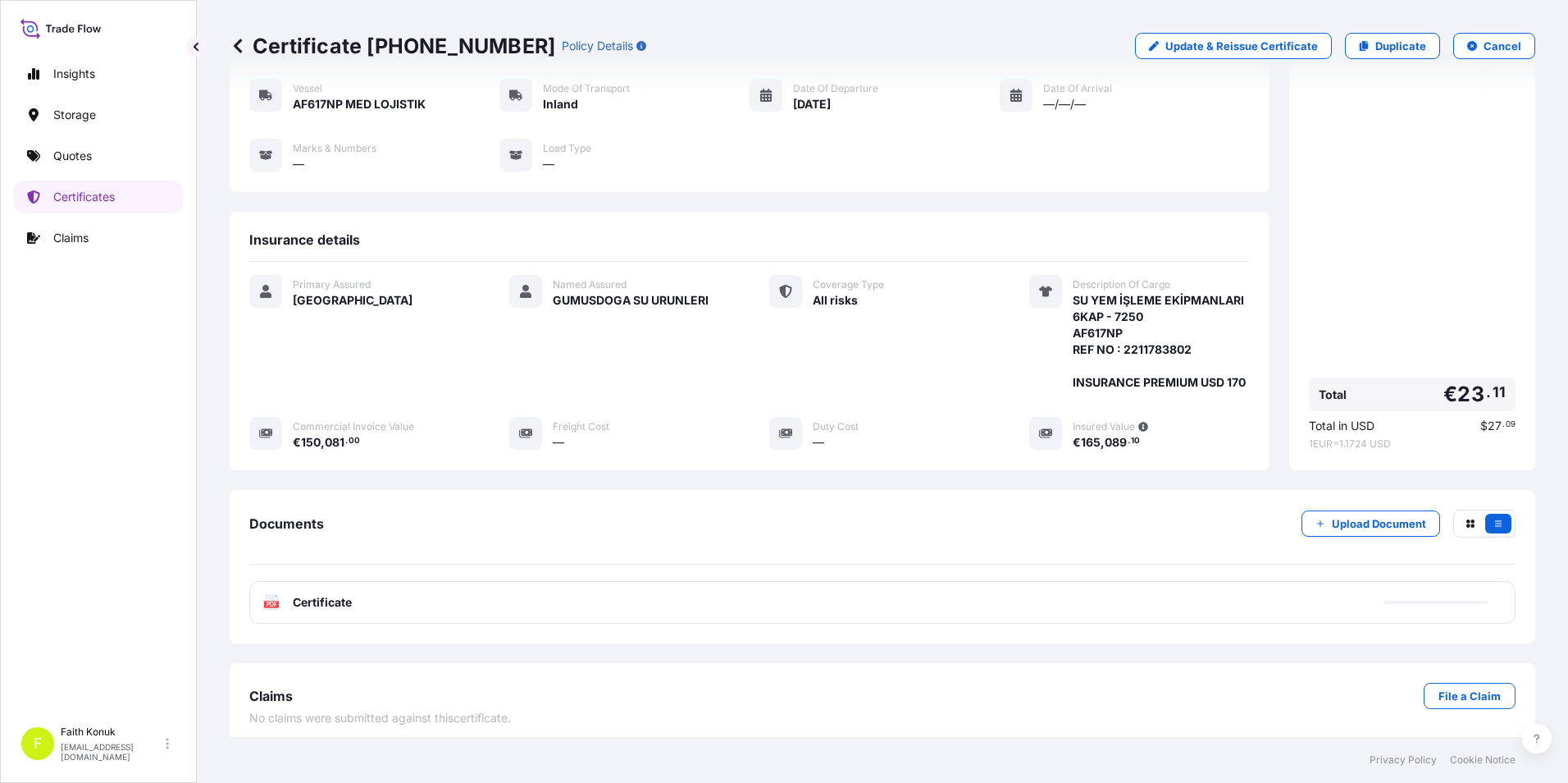
scroll to position [161, 0]
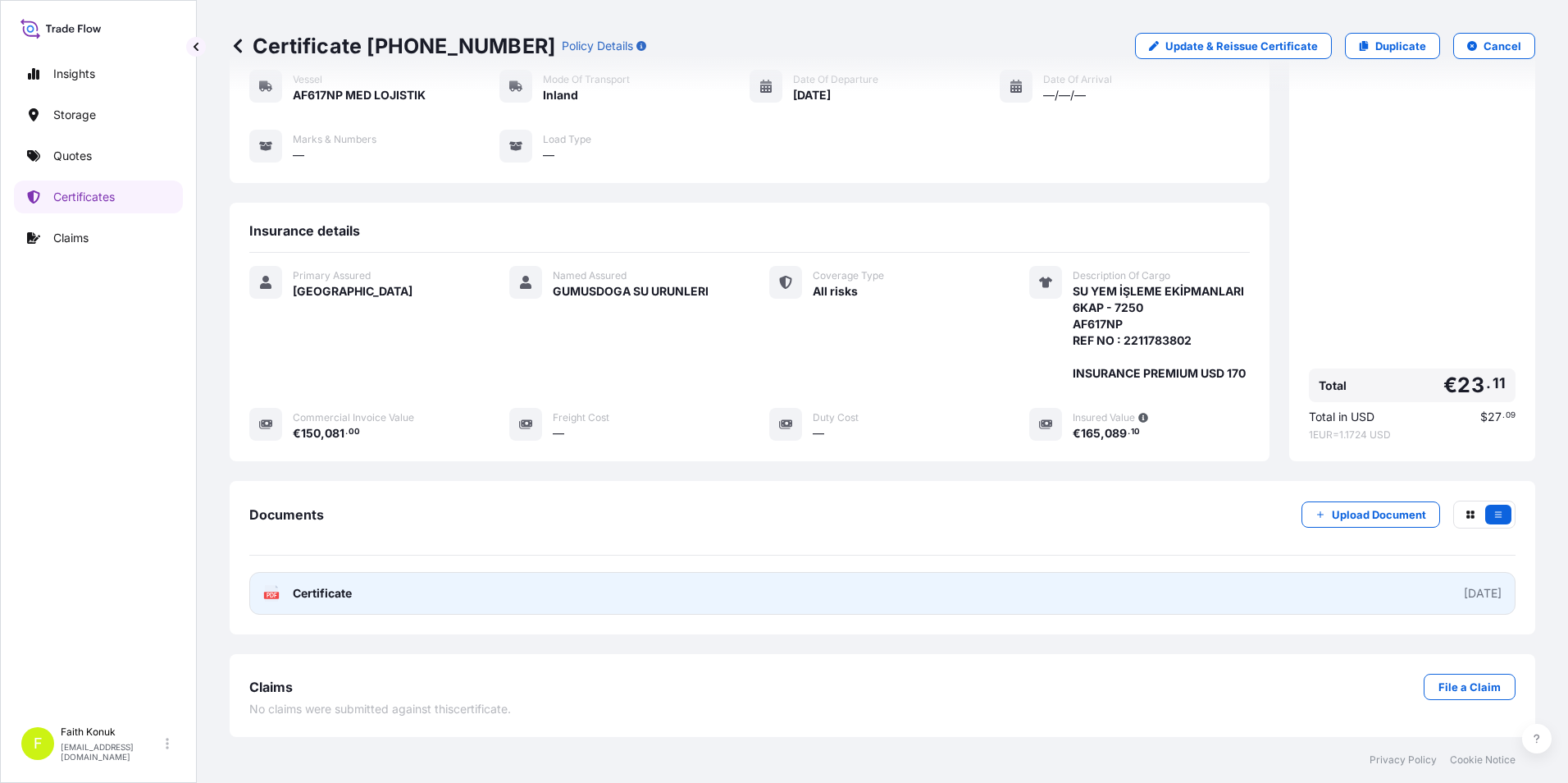
click at [313, 585] on span "Certificate" at bounding box center [322, 592] width 59 height 16
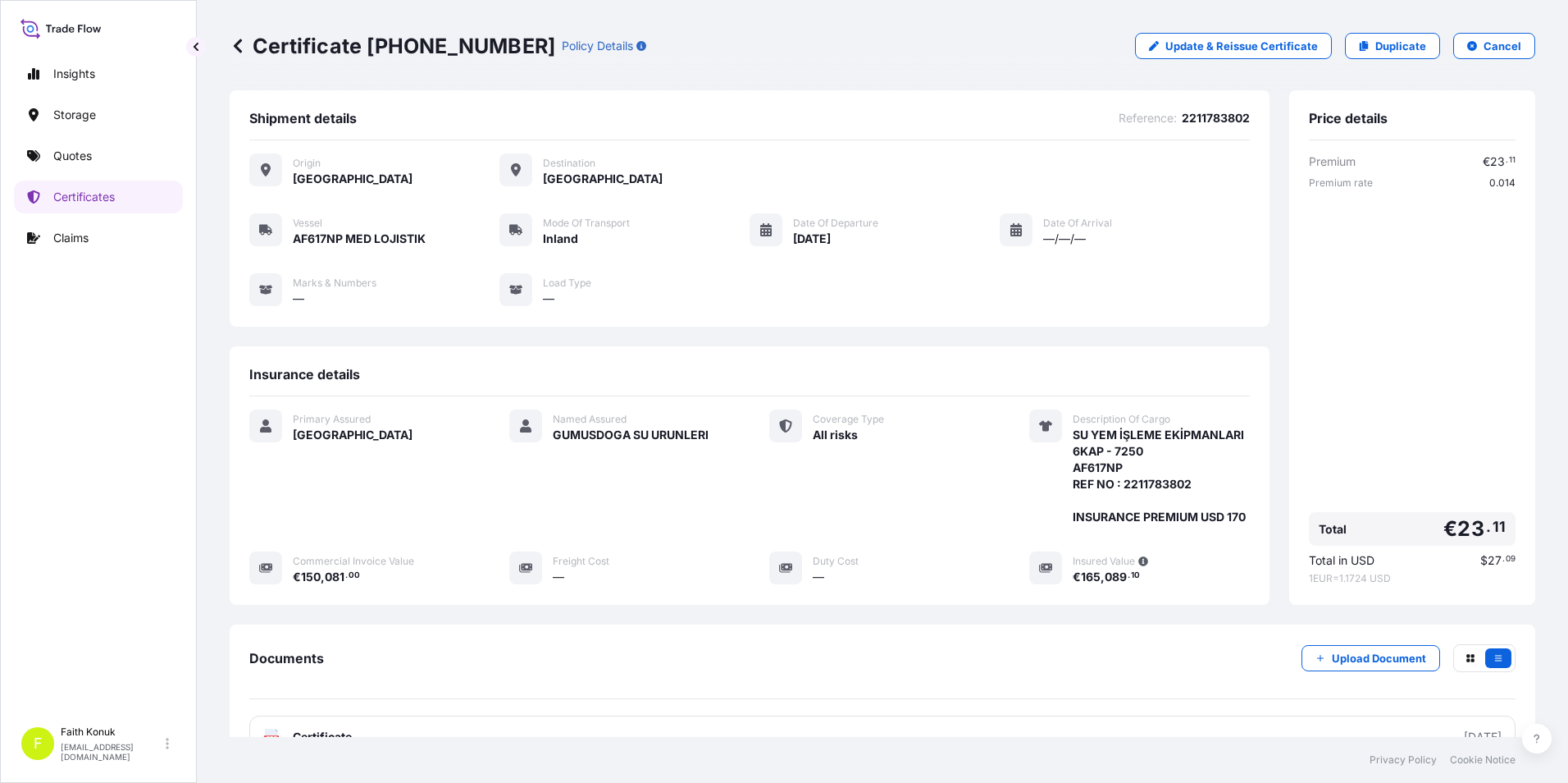
scroll to position [0, 0]
click at [92, 161] on p "Quotes" at bounding box center [72, 155] width 39 height 16
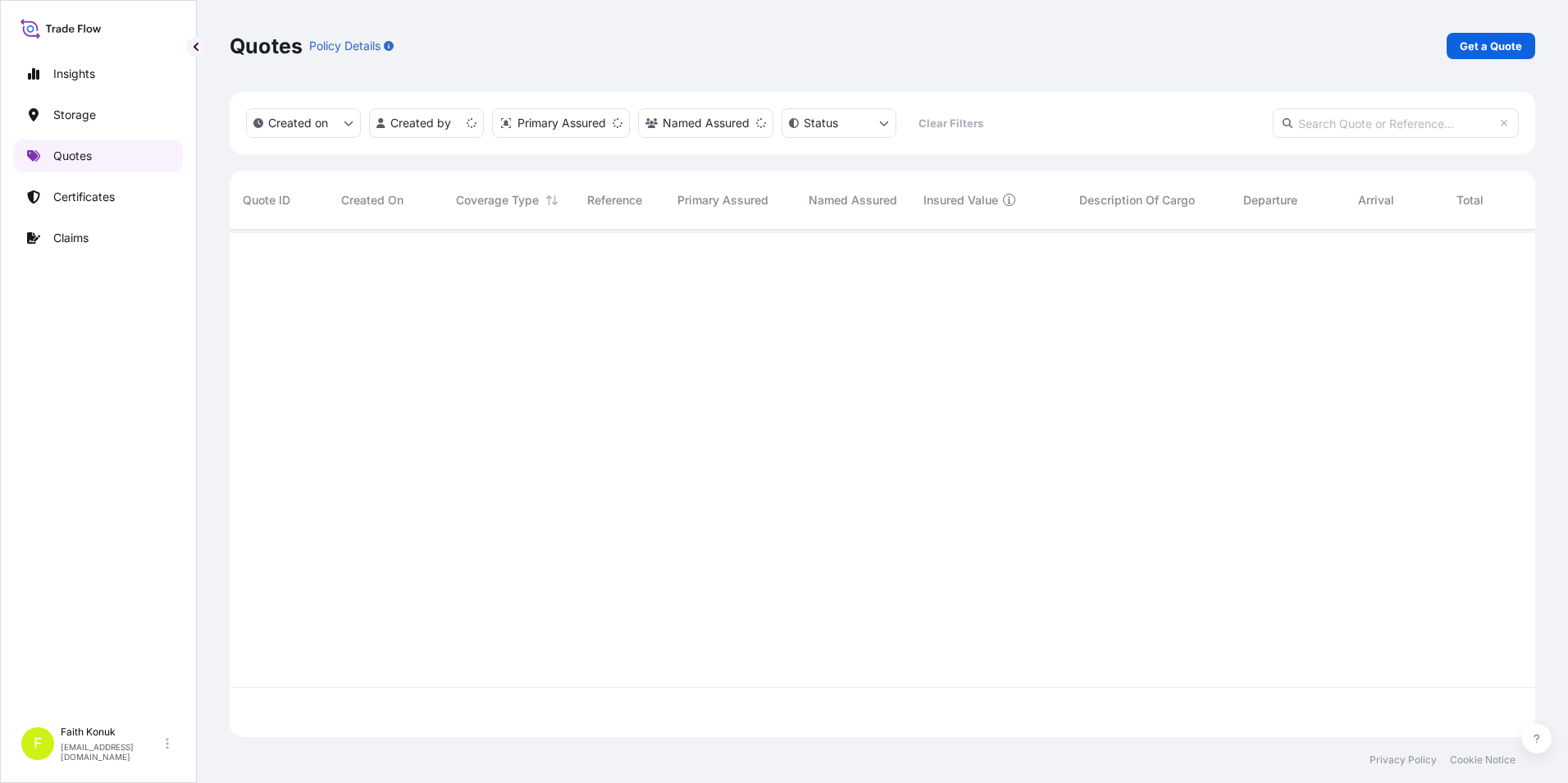
scroll to position [504, 1293]
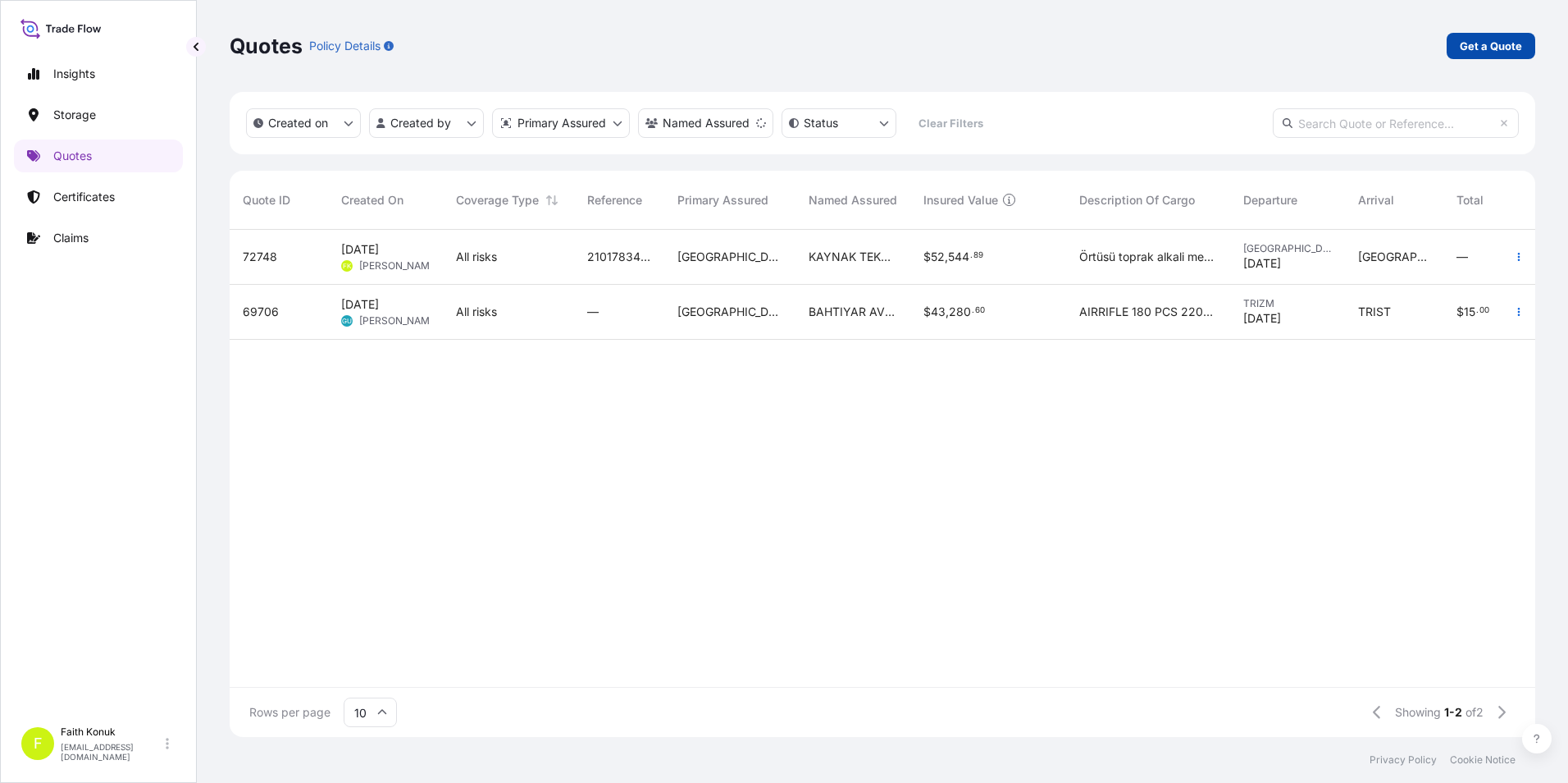
click at [1495, 46] on p "Get a Quote" at bounding box center [1491, 46] width 63 height 16
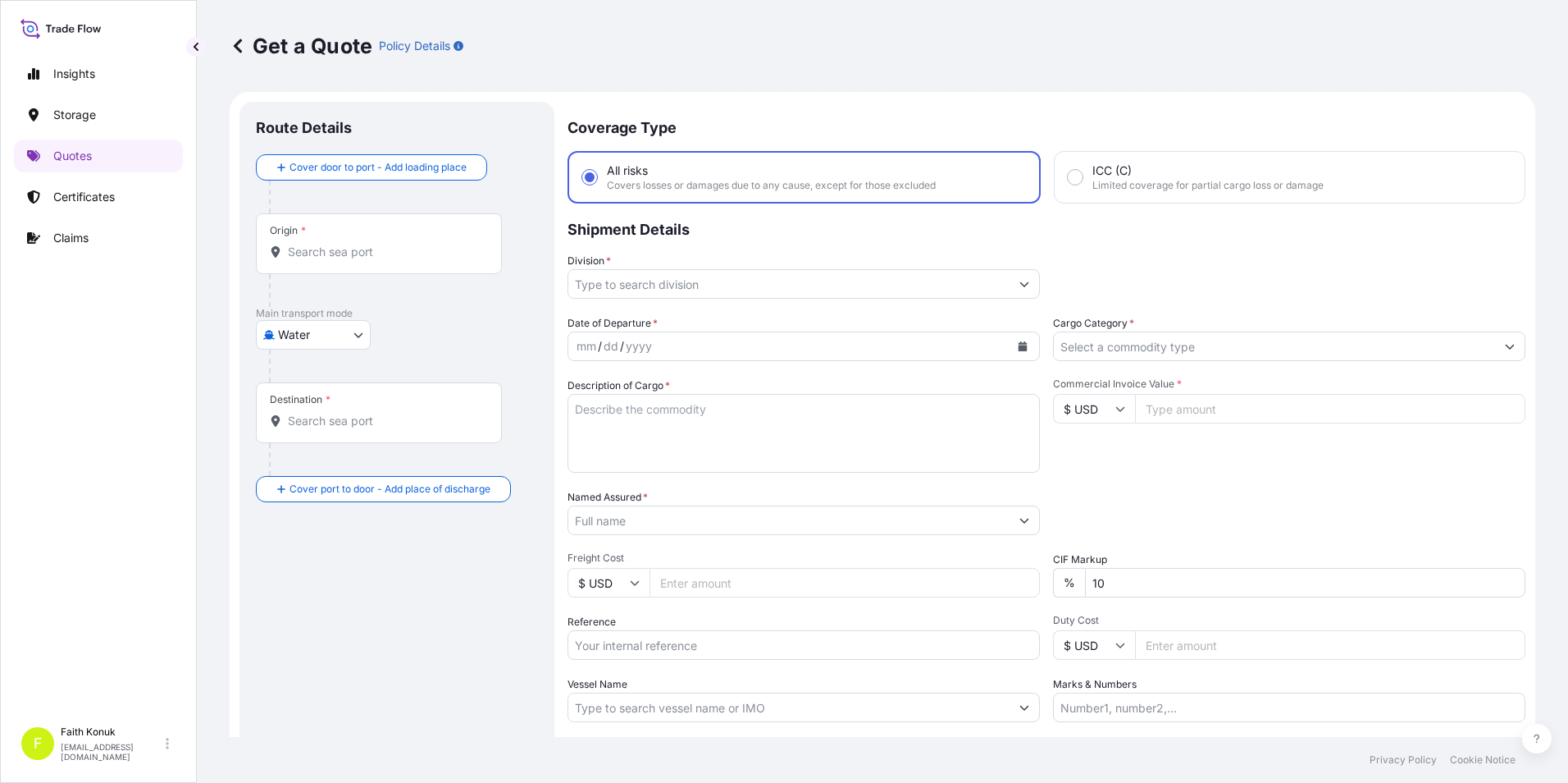
scroll to position [27, 0]
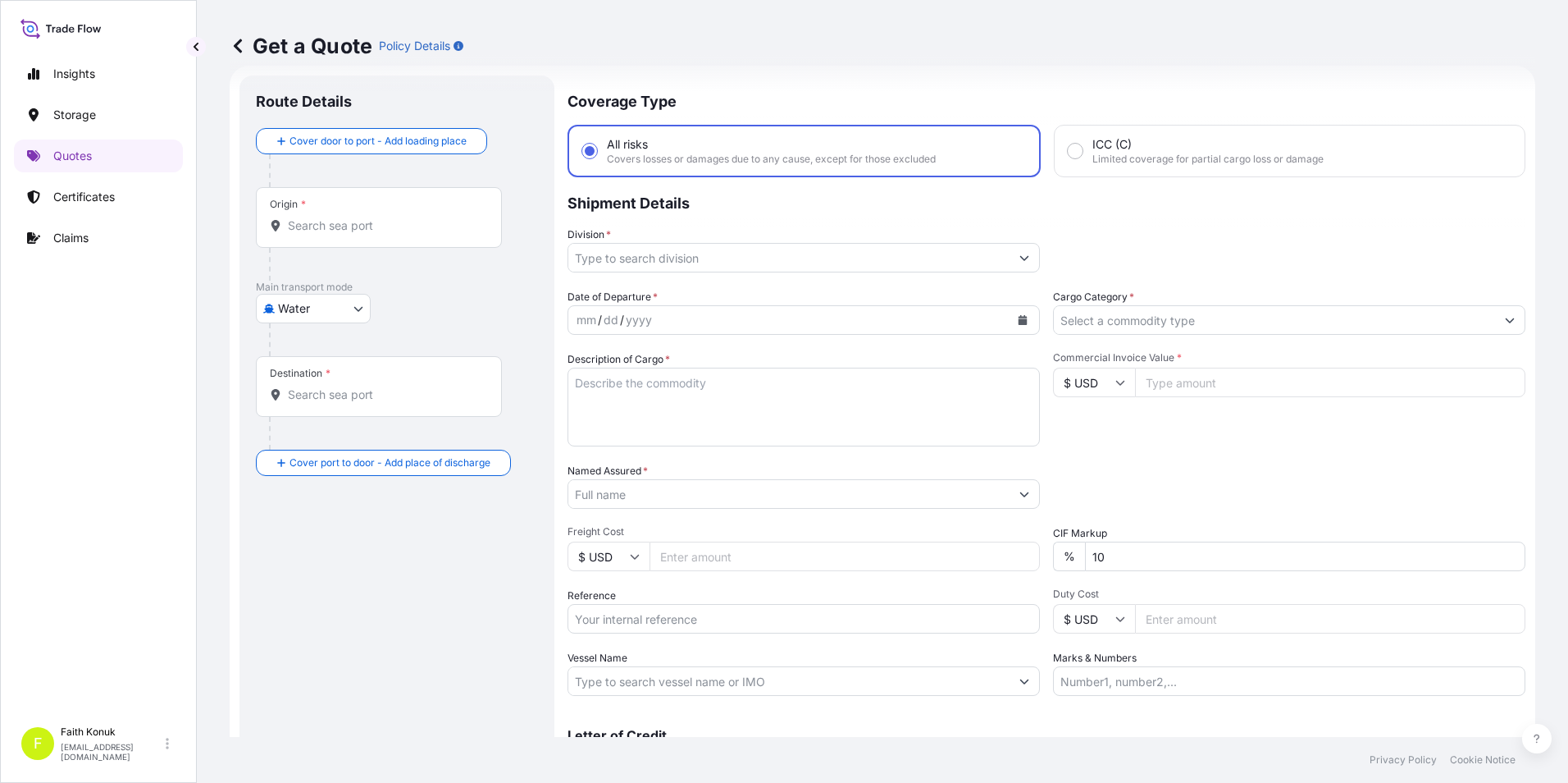
click at [353, 308] on body "Insights Storage Quotes Certificates Claims F [PERSON_NAME] [EMAIL_ADDRESS][DOM…" at bounding box center [784, 392] width 1568 height 783
click at [343, 407] on div "Inland" at bounding box center [313, 410] width 102 height 29
select select "Inland"
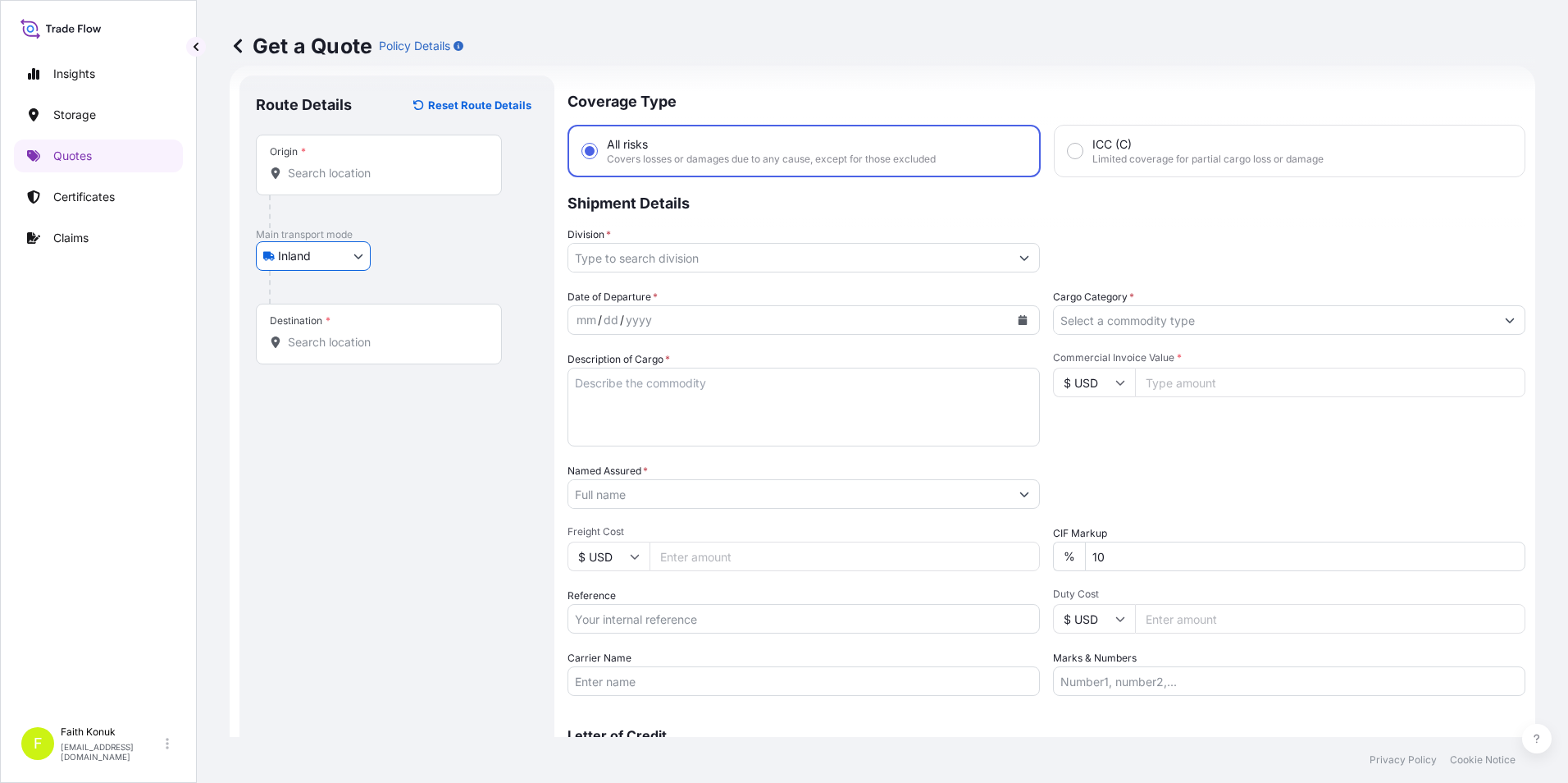
click at [345, 177] on input "Origin *" at bounding box center [384, 173] width 194 height 16
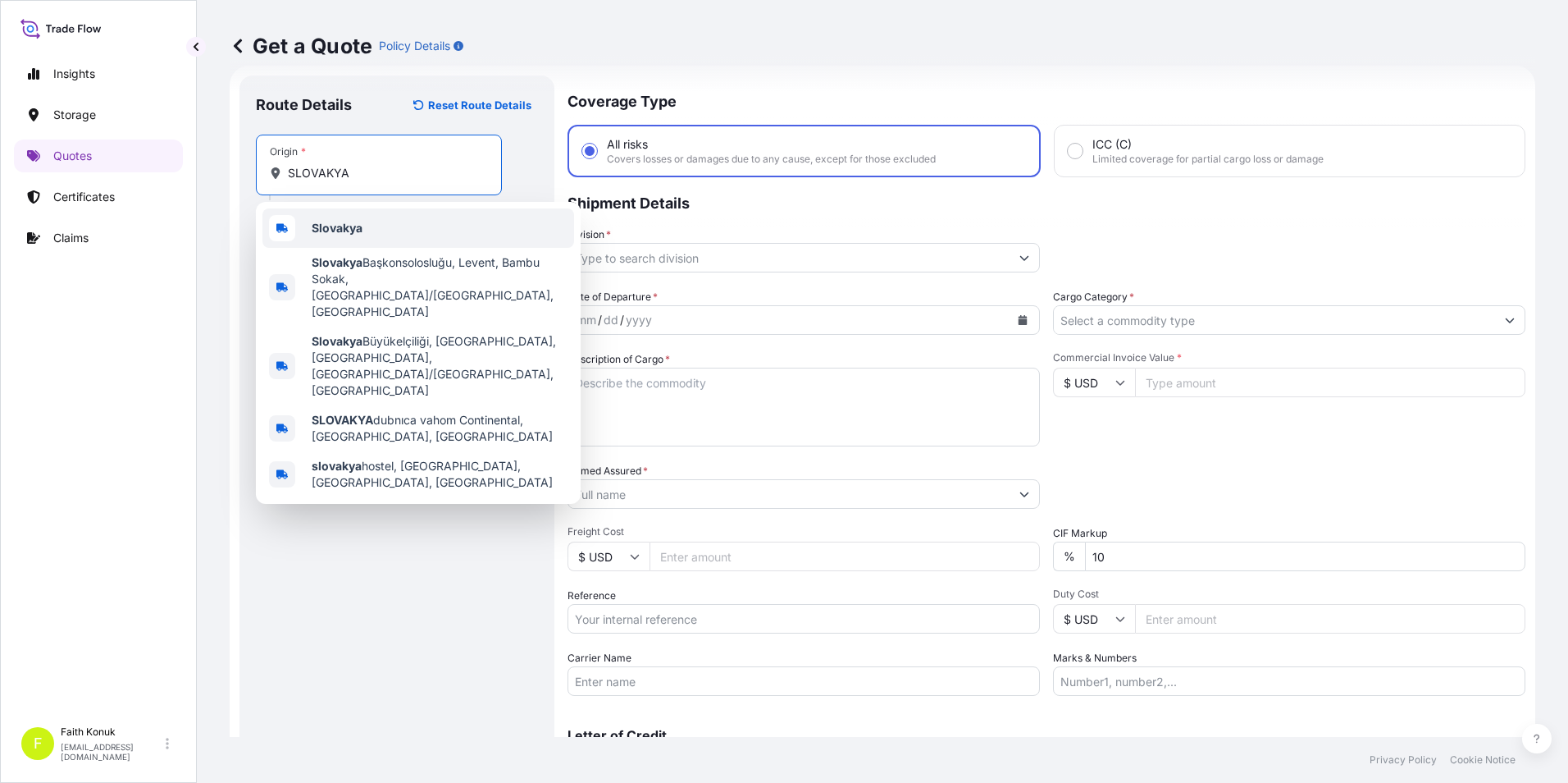
click at [359, 226] on b "Slovakya" at bounding box center [336, 228] width 51 height 14
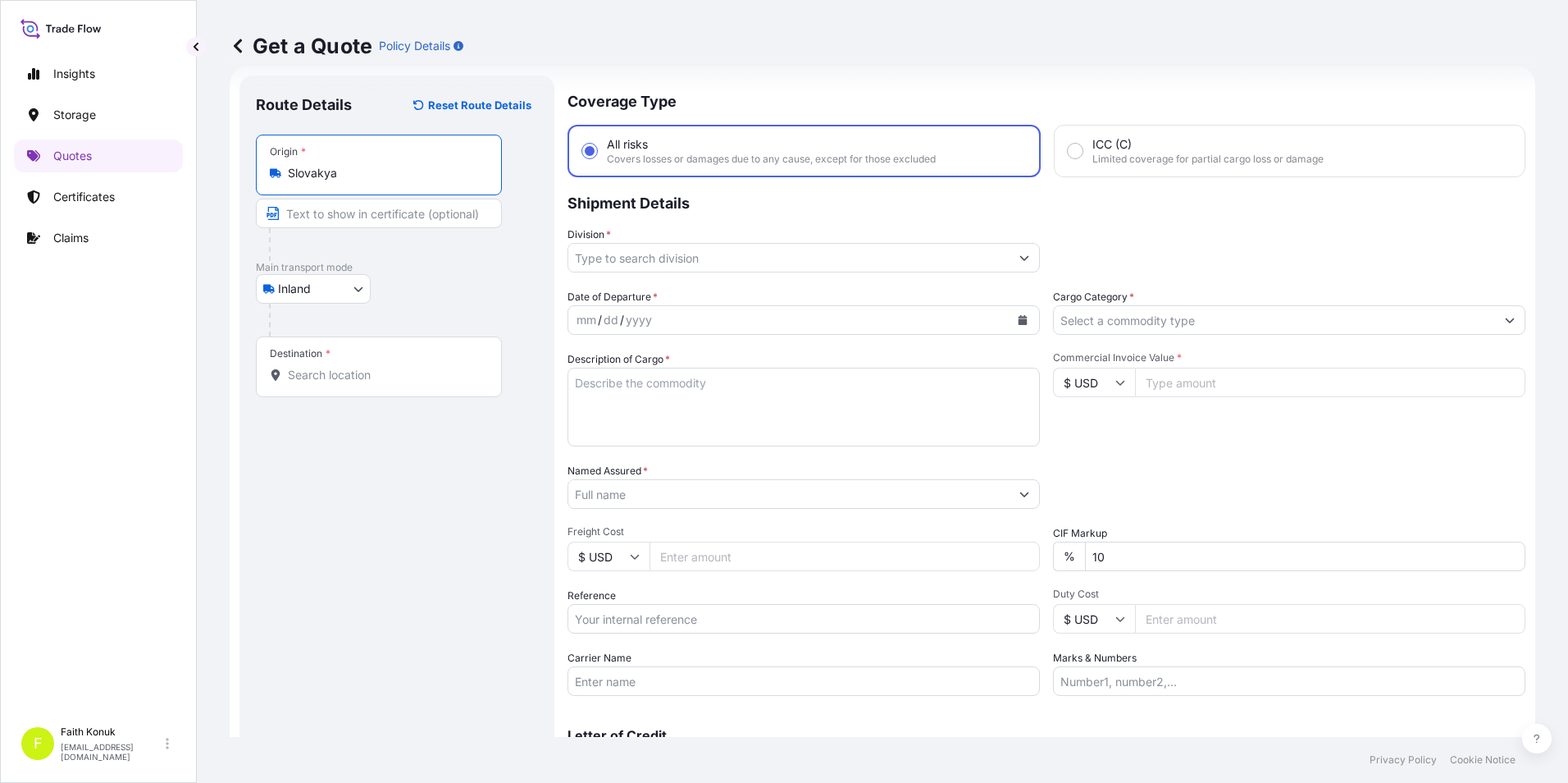
type input "Slovakya"
click at [343, 379] on input "Destination *" at bounding box center [384, 374] width 194 height 16
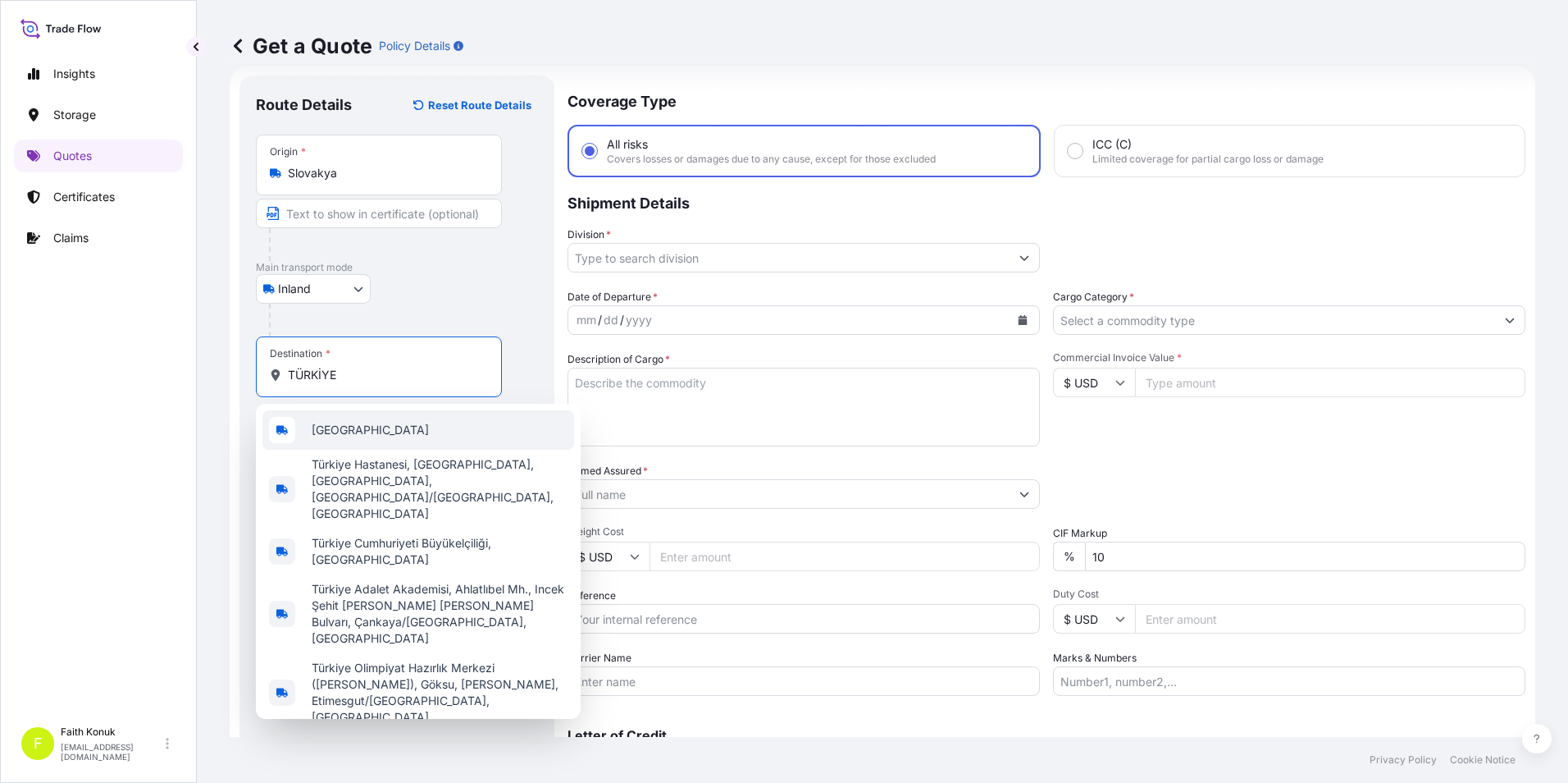
click at [329, 434] on span "[GEOGRAPHIC_DATA]" at bounding box center [370, 429] width 118 height 16
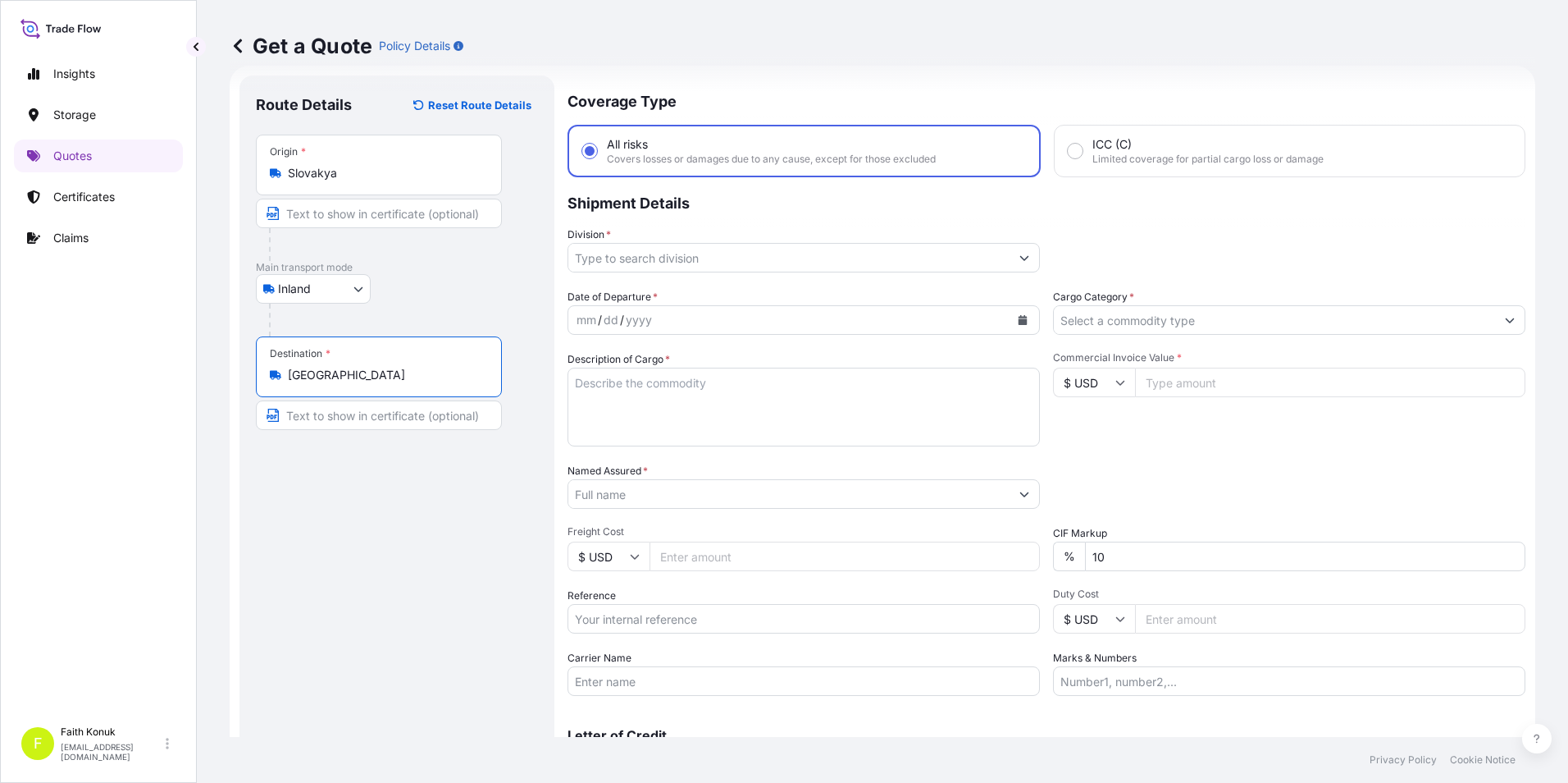
type input "[GEOGRAPHIC_DATA]"
click at [1021, 263] on button "Show suggestions" at bounding box center [1025, 258] width 29 height 29
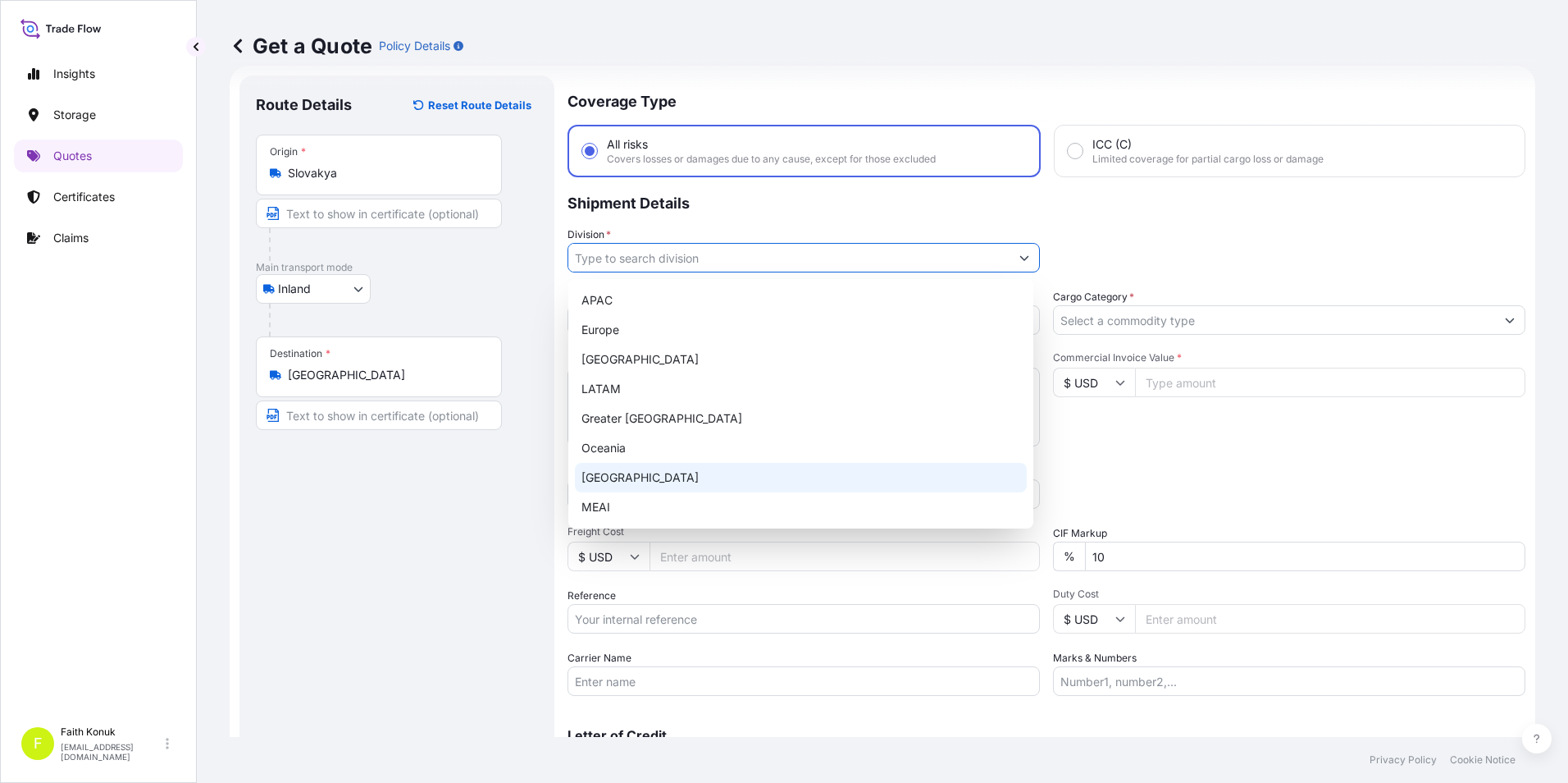
click at [618, 470] on div "[GEOGRAPHIC_DATA]" at bounding box center [801, 477] width 452 height 29
type input "[GEOGRAPHIC_DATA]"
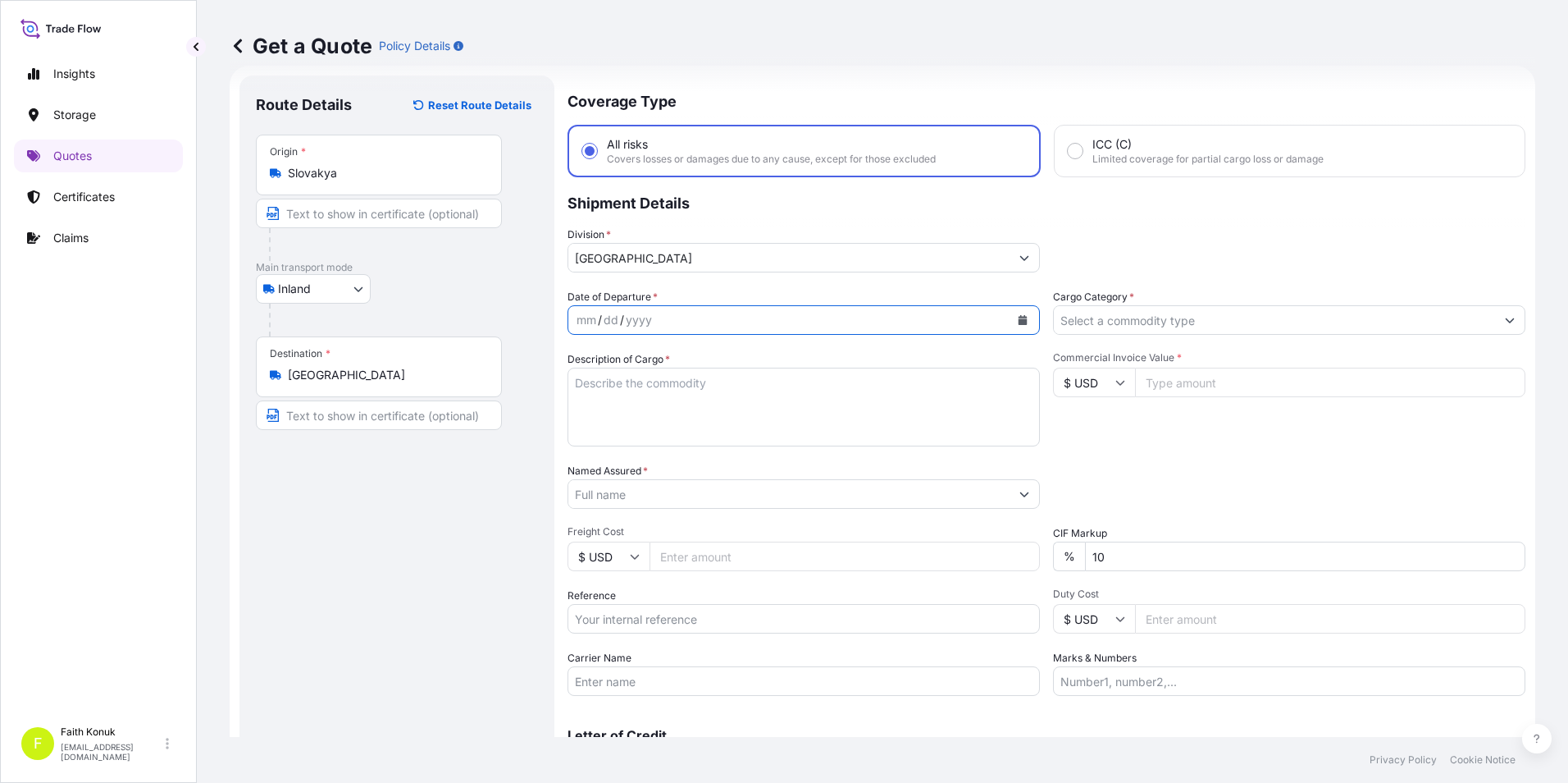
click at [1023, 320] on button "Calendar" at bounding box center [1023, 319] width 27 height 27
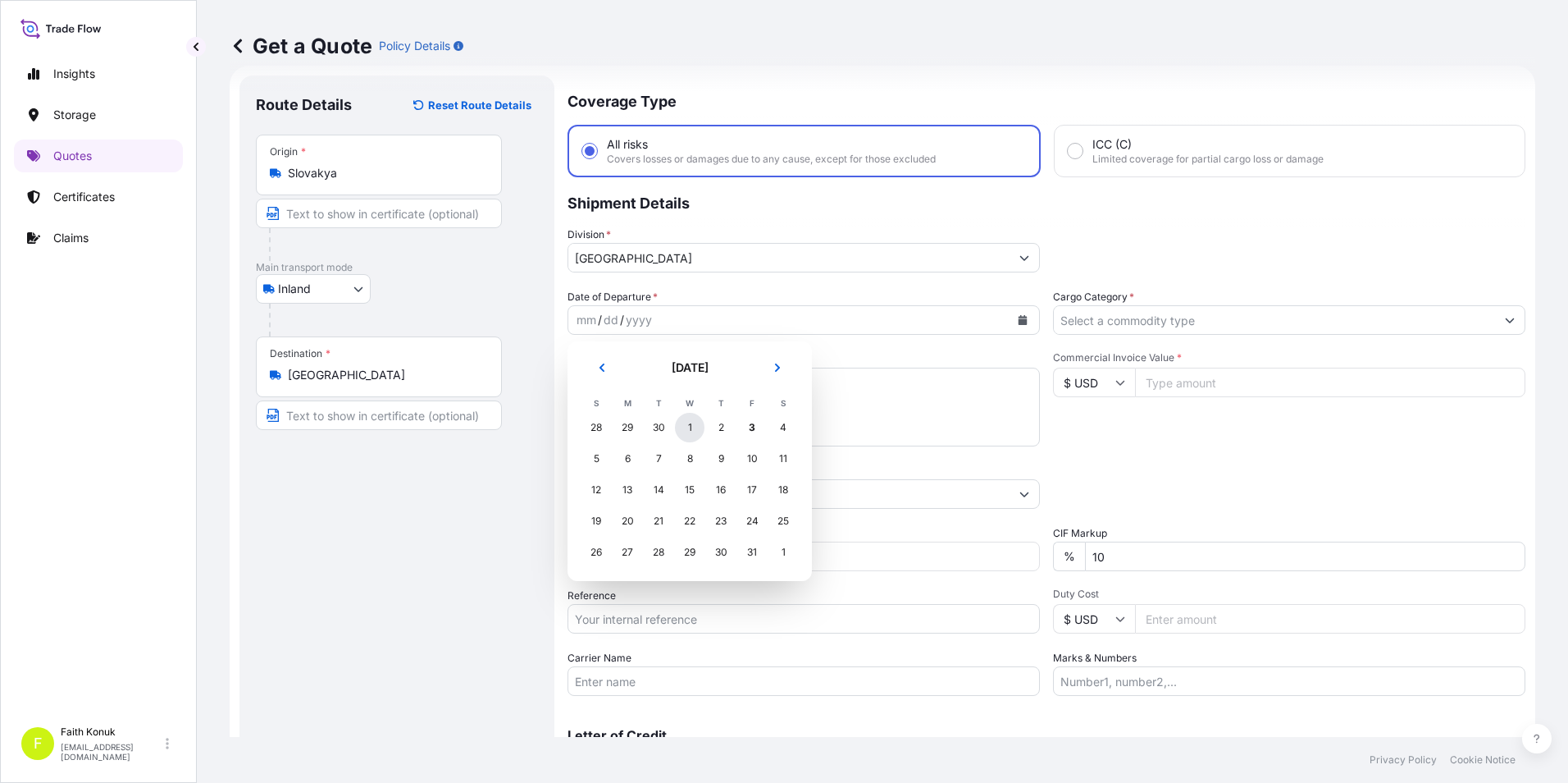
click at [693, 427] on div "1" at bounding box center [690, 428] width 29 height 29
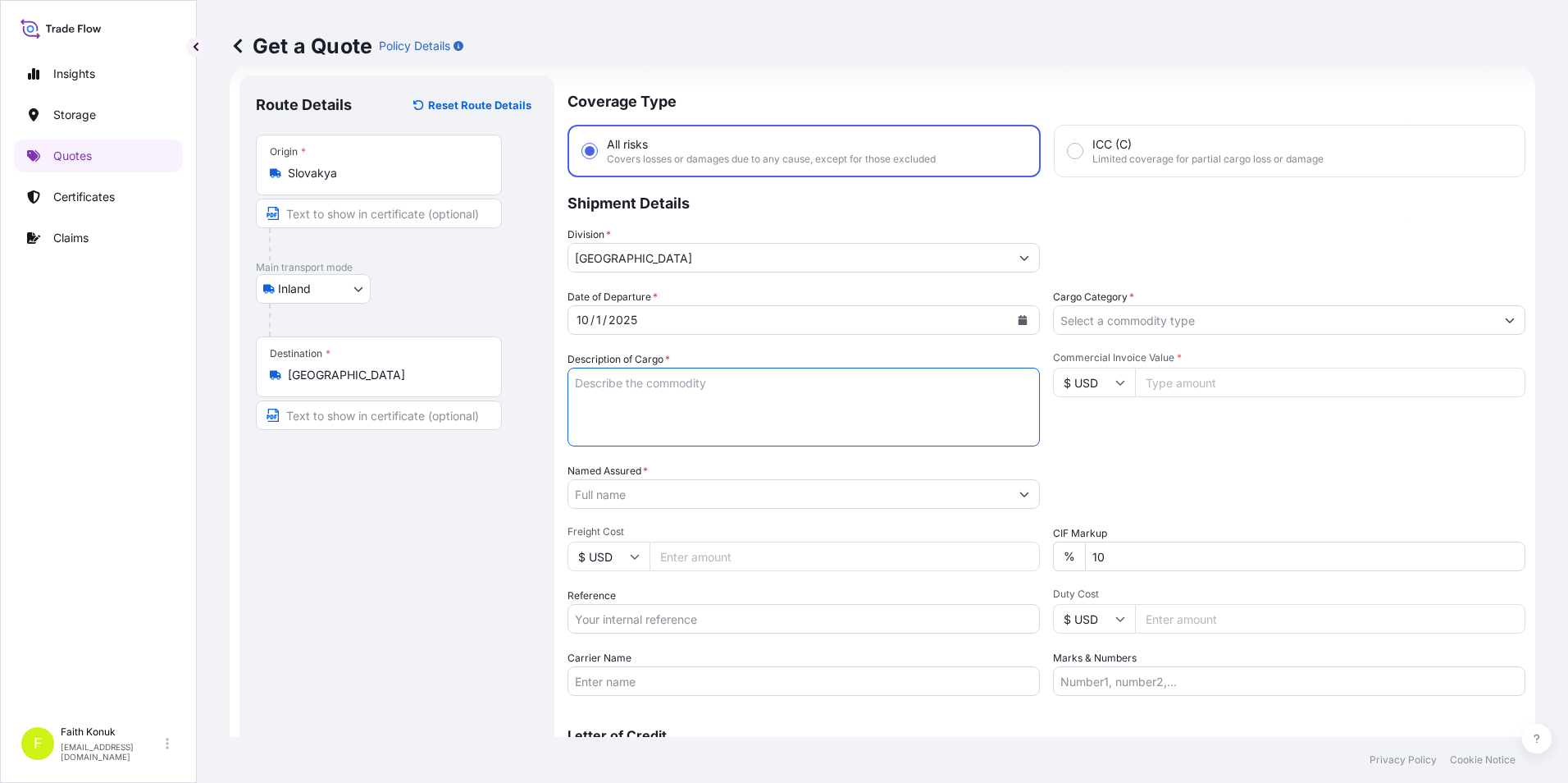
click at [685, 377] on textarea "Description of Cargo *" at bounding box center [803, 407] width 473 height 79
click at [796, 389] on textarea "Description of Cargo *" at bounding box center [803, 407] width 473 height 79
paste textarea "SU YEM İŞLEME EKİPMANLARI 19 KAP - 8152"
click at [686, 406] on textarea "SU YEM İŞLEME EKİPMANLARI 19 KAP - 8152" at bounding box center [803, 407] width 473 height 79
paste textarea "45 HH 872"
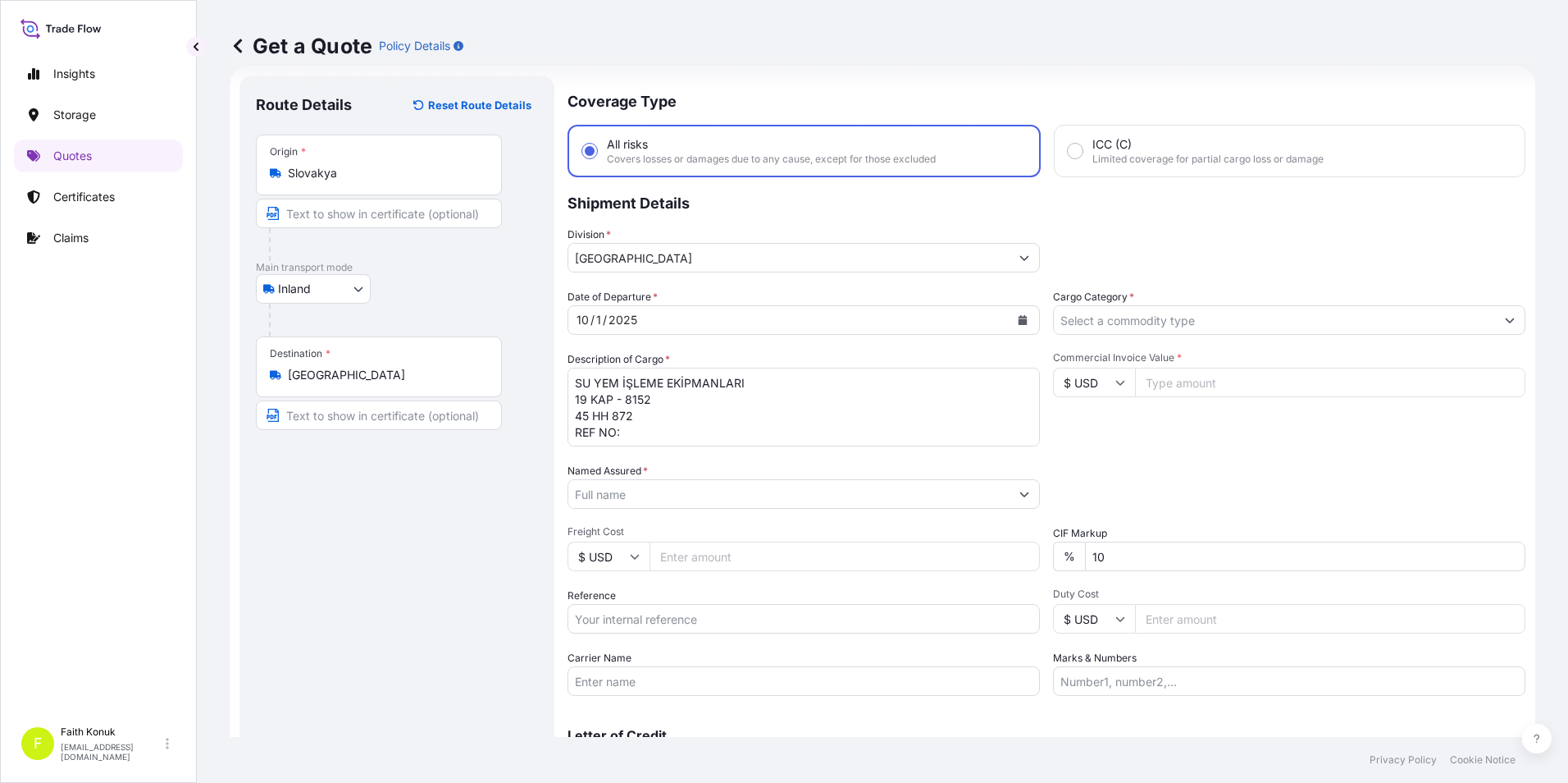
click at [637, 434] on textarea "SU YEM İŞLEME EKİPMANLARI 19 KAP - 8152 45 HH 872 REF NO:" at bounding box center [803, 407] width 473 height 79
paste textarea "2211783803"
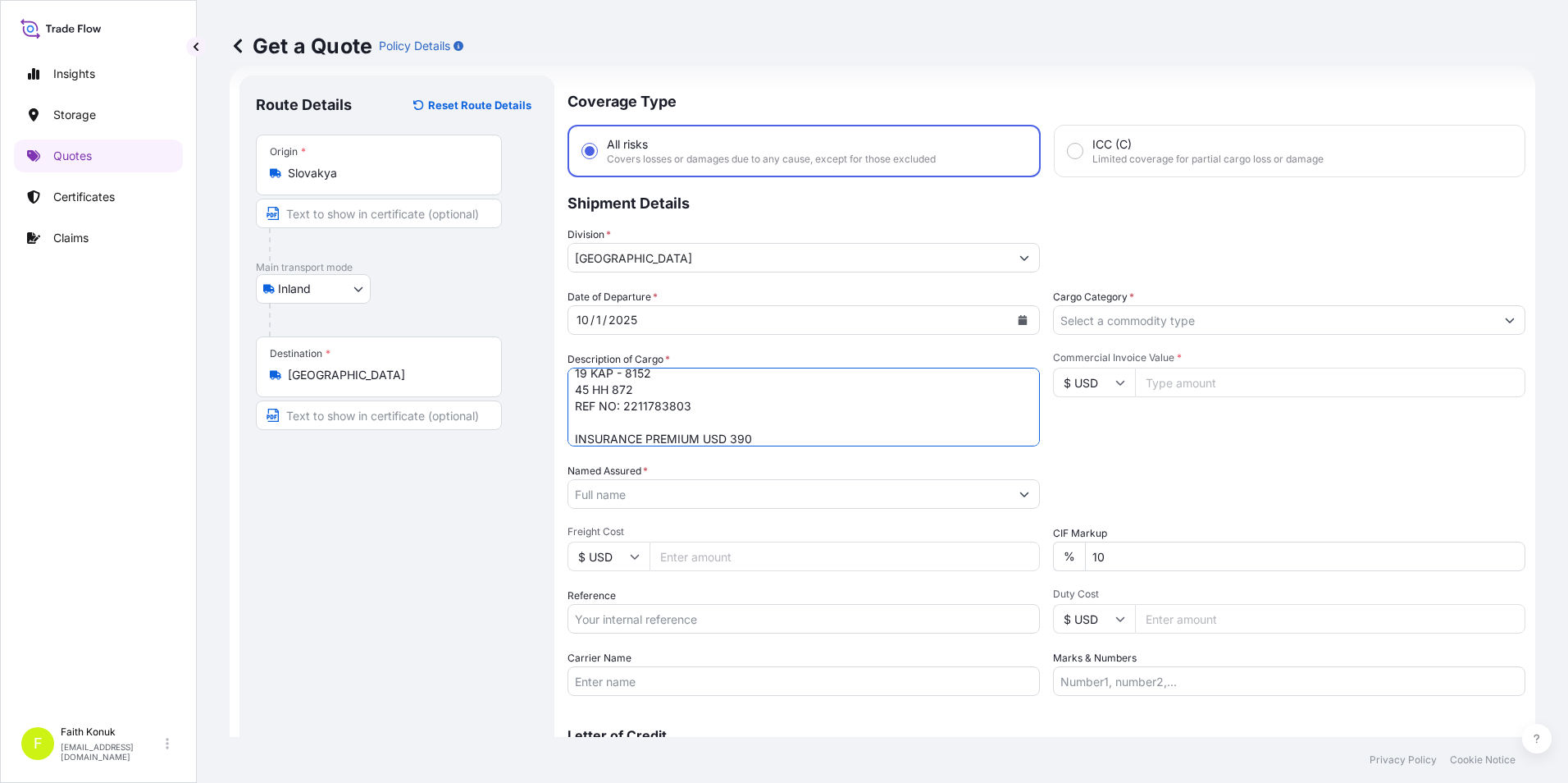
type textarea "SU YEM İŞLEME EKİPMANLARI 19 KAP - 8152 45 HH 872 REF NO: 2211783803 INSURANCE …"
click at [662, 485] on input "Named Assured *" at bounding box center [786, 494] width 436 height 29
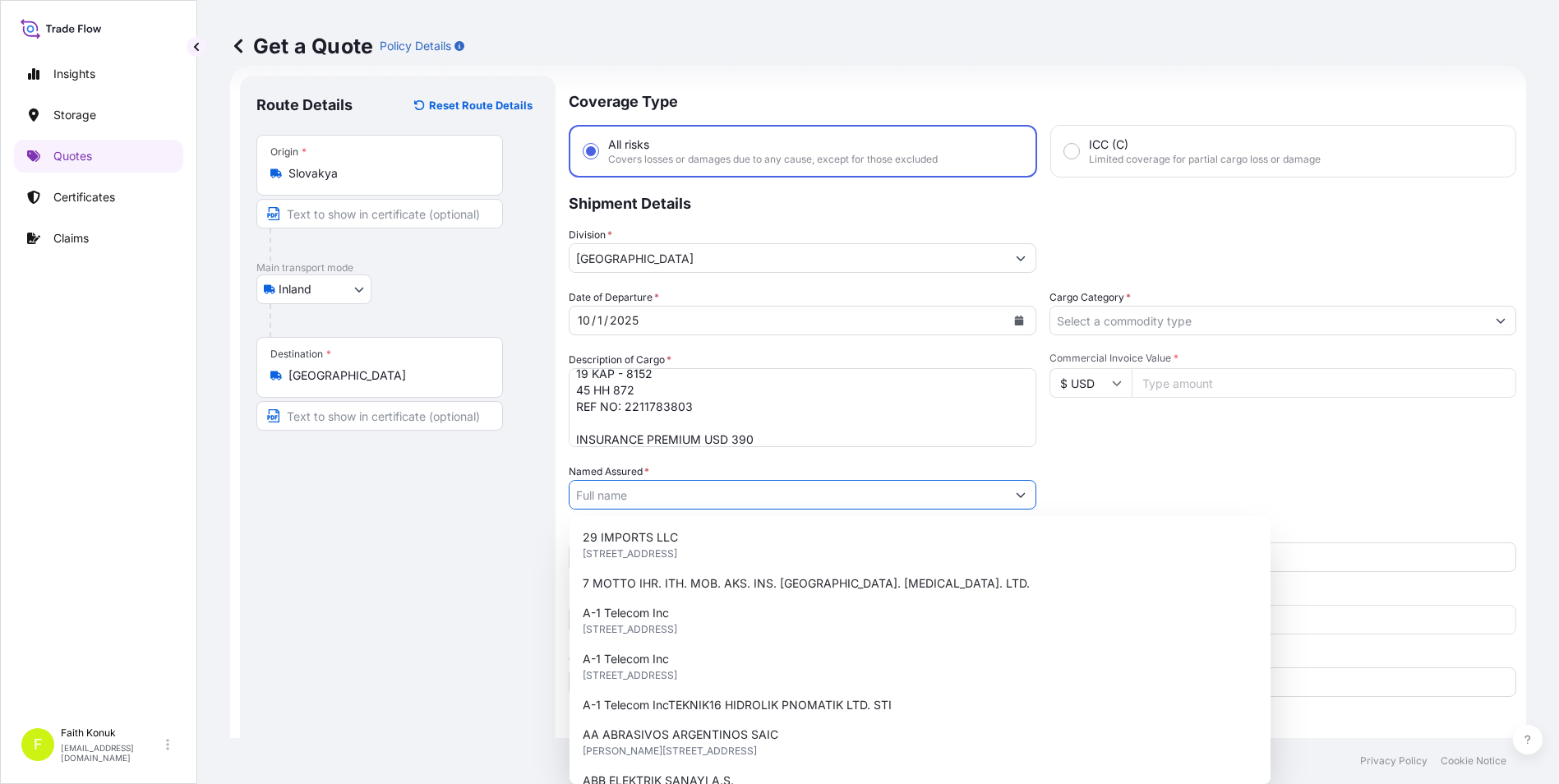
paste input "GUMUSDOGA SU URUNLERI"
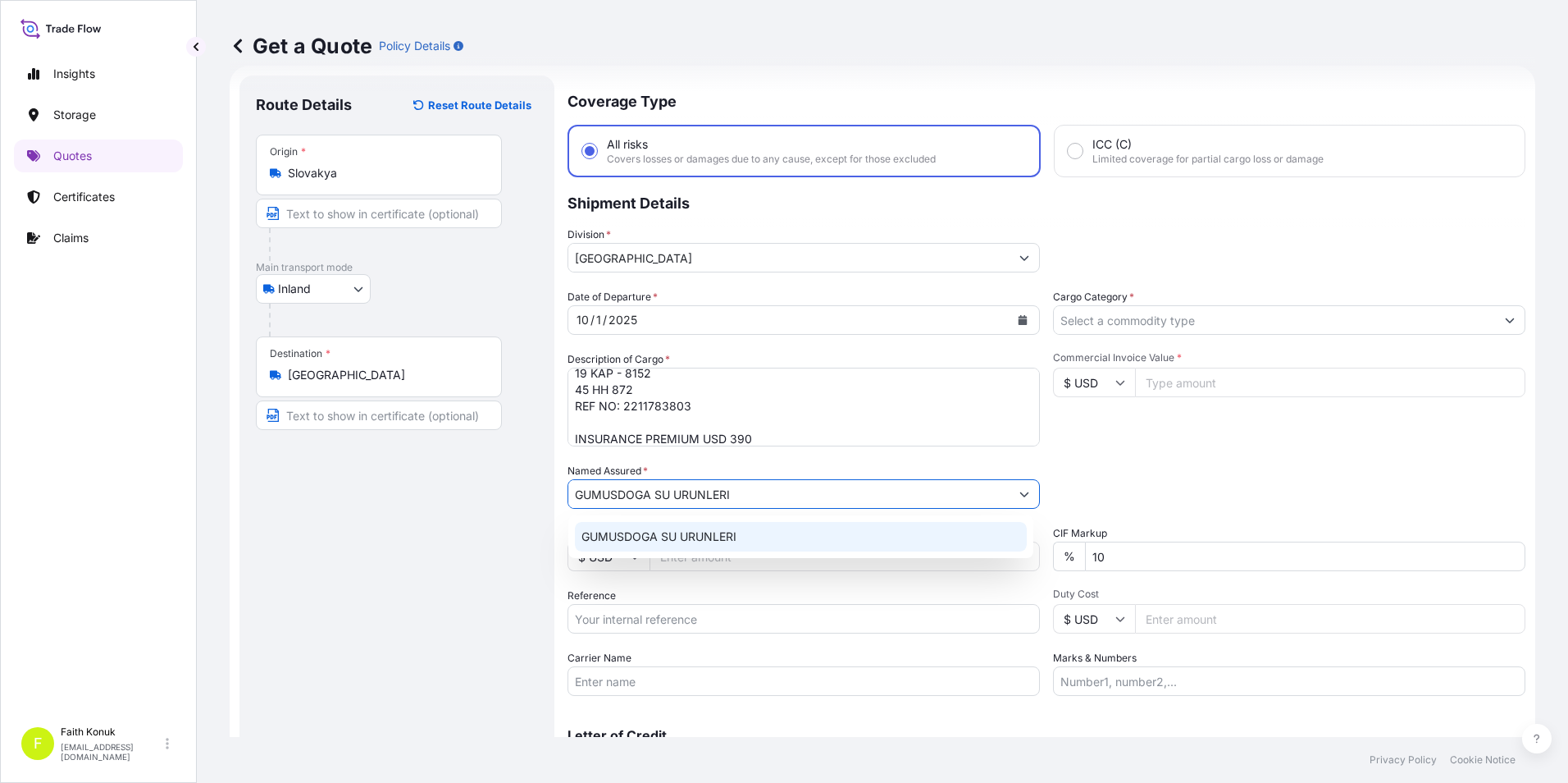
type input "GUMUSDOGA SU URUNLERI"
click at [421, 549] on div "Route Details Reset Route Details Place of loading Road / Inland Road / Inland …" at bounding box center [397, 446] width 282 height 710
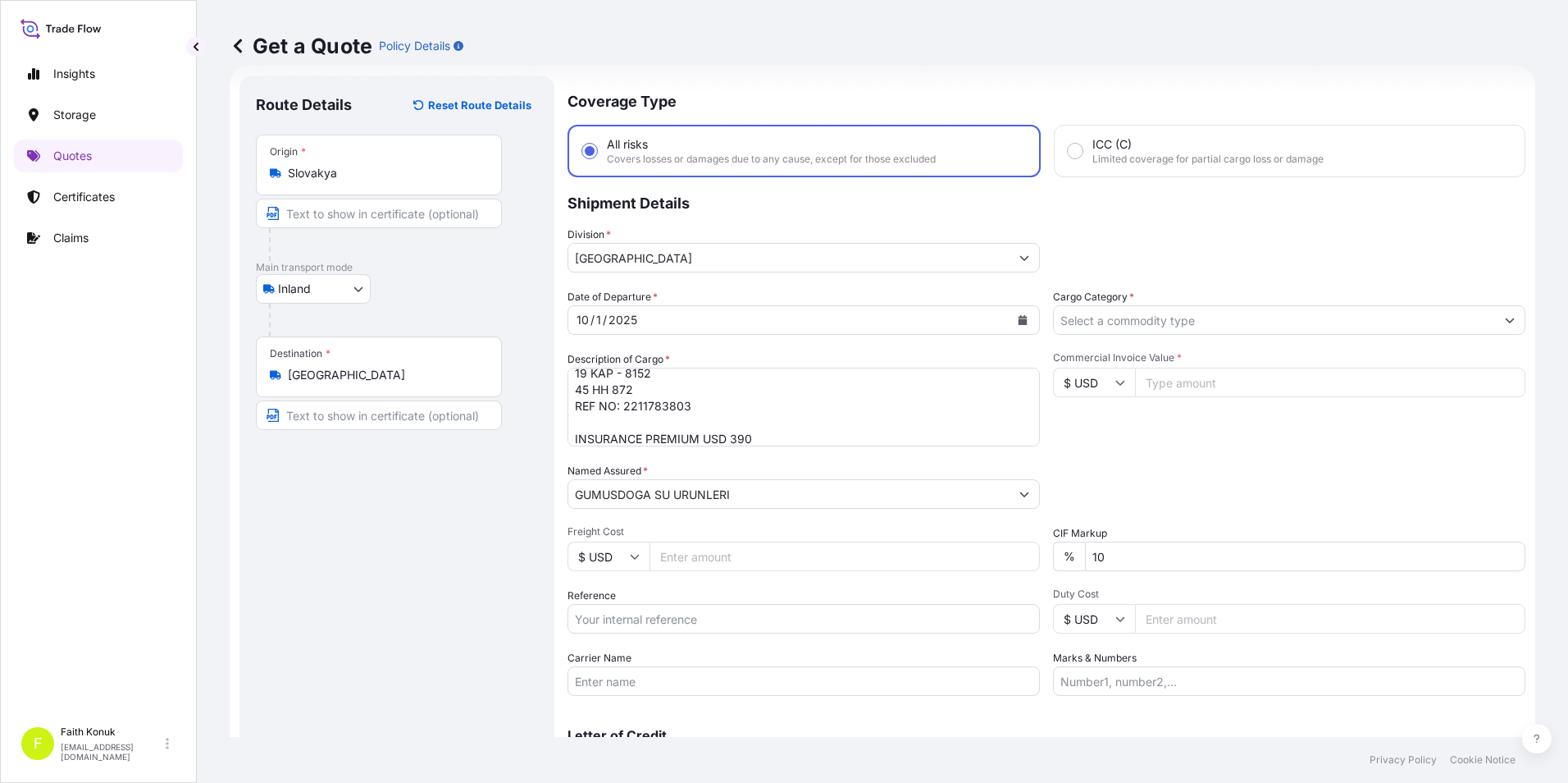
click at [609, 613] on input "Reference" at bounding box center [803, 618] width 473 height 29
drag, startPoint x: 855, startPoint y: 619, endPoint x: 863, endPoint y: 622, distance: 8.5
click at [857, 619] on input "Reference" at bounding box center [803, 618] width 473 height 29
paste input "2211783803"
type input "2211783803"
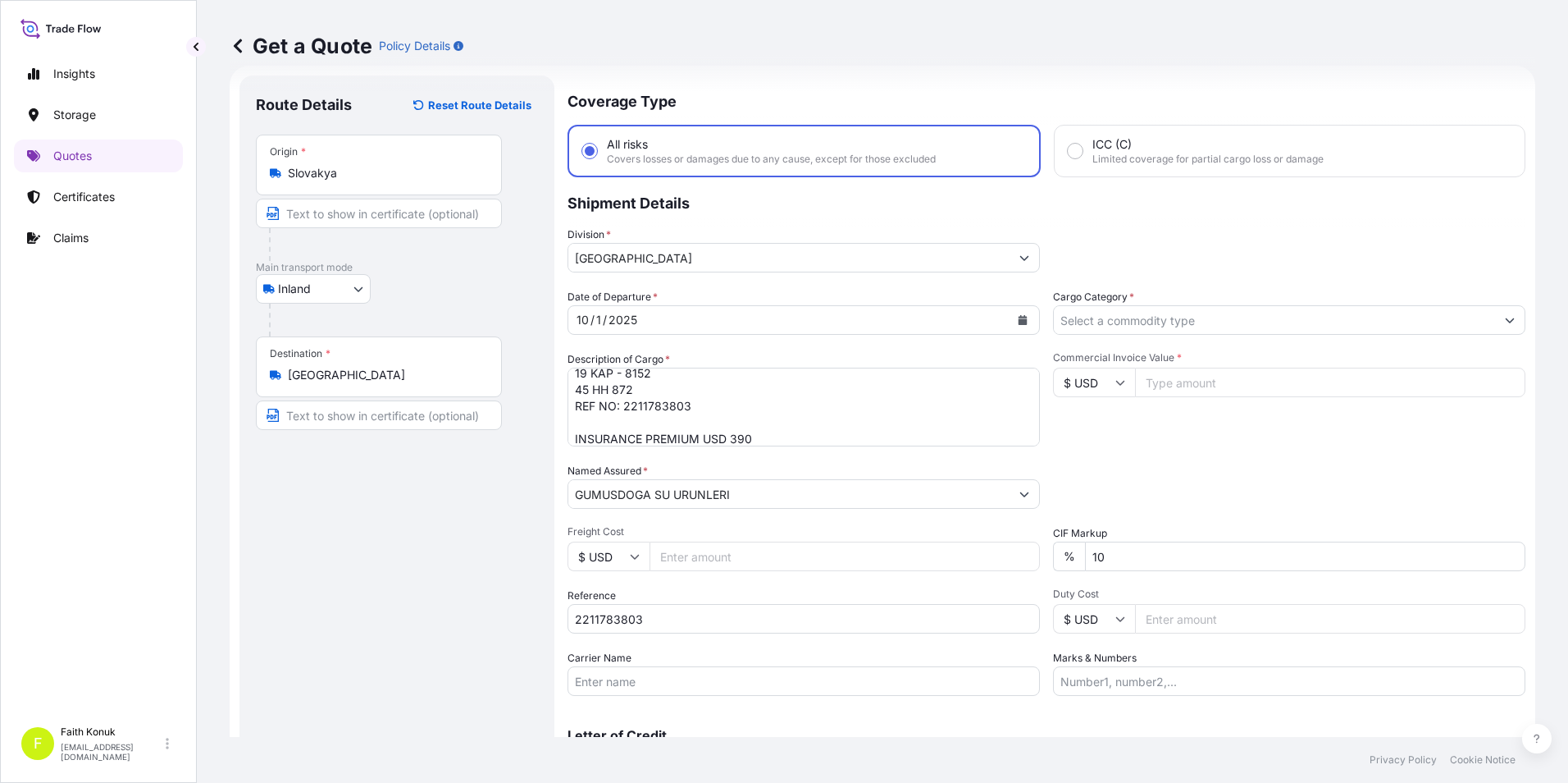
click at [808, 689] on input "Carrier Name" at bounding box center [803, 681] width 473 height 29
paste input "45 HH 872 MED LOJISTIK"
type input "45 HH 872 MED LOJISTIK"
click at [1165, 315] on input "Cargo Category *" at bounding box center [1274, 320] width 441 height 29
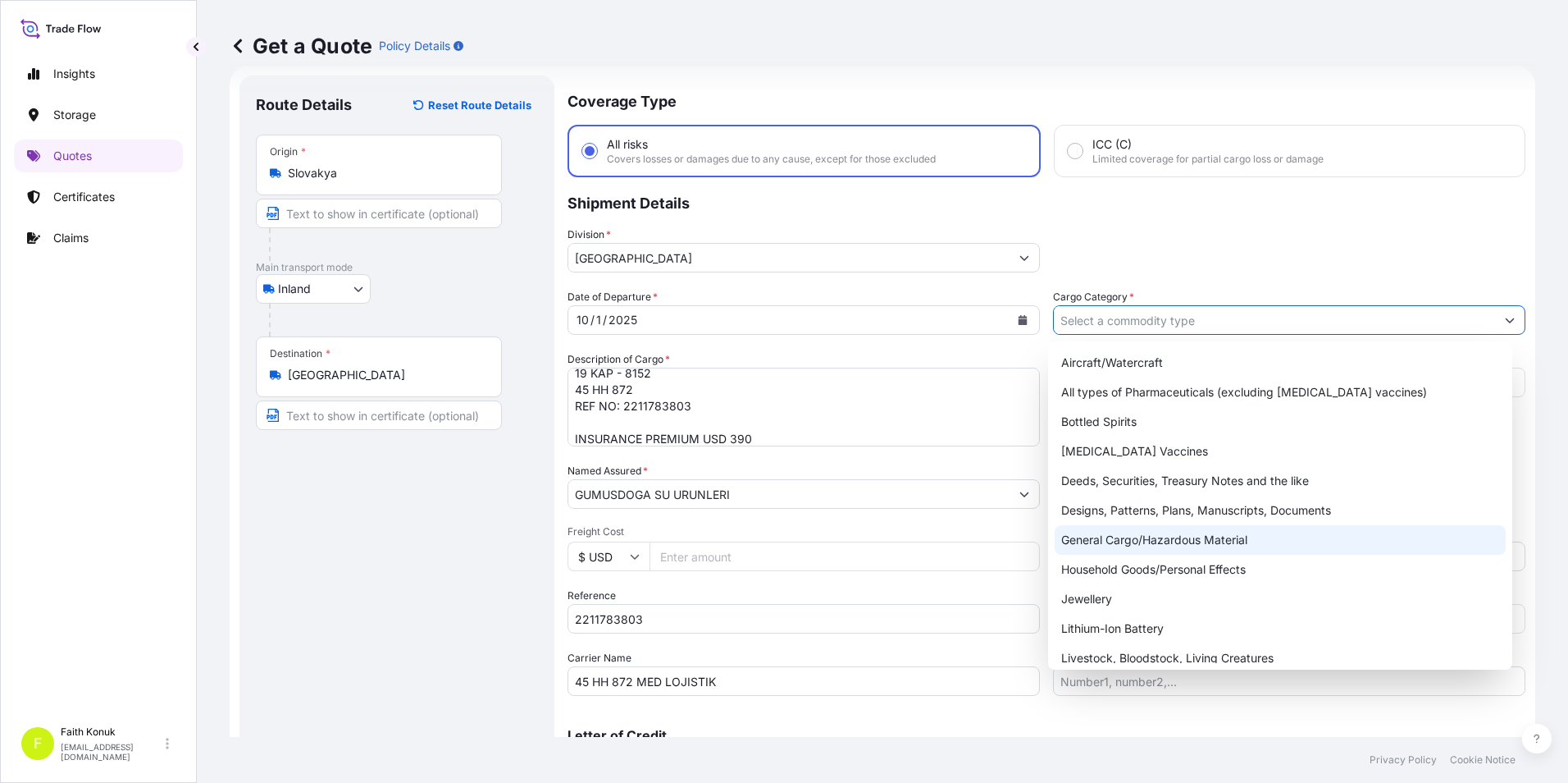
click at [1103, 538] on div "General Cargo/Hazardous Material" at bounding box center [1280, 540] width 452 height 29
type input "General Cargo/Hazardous Material"
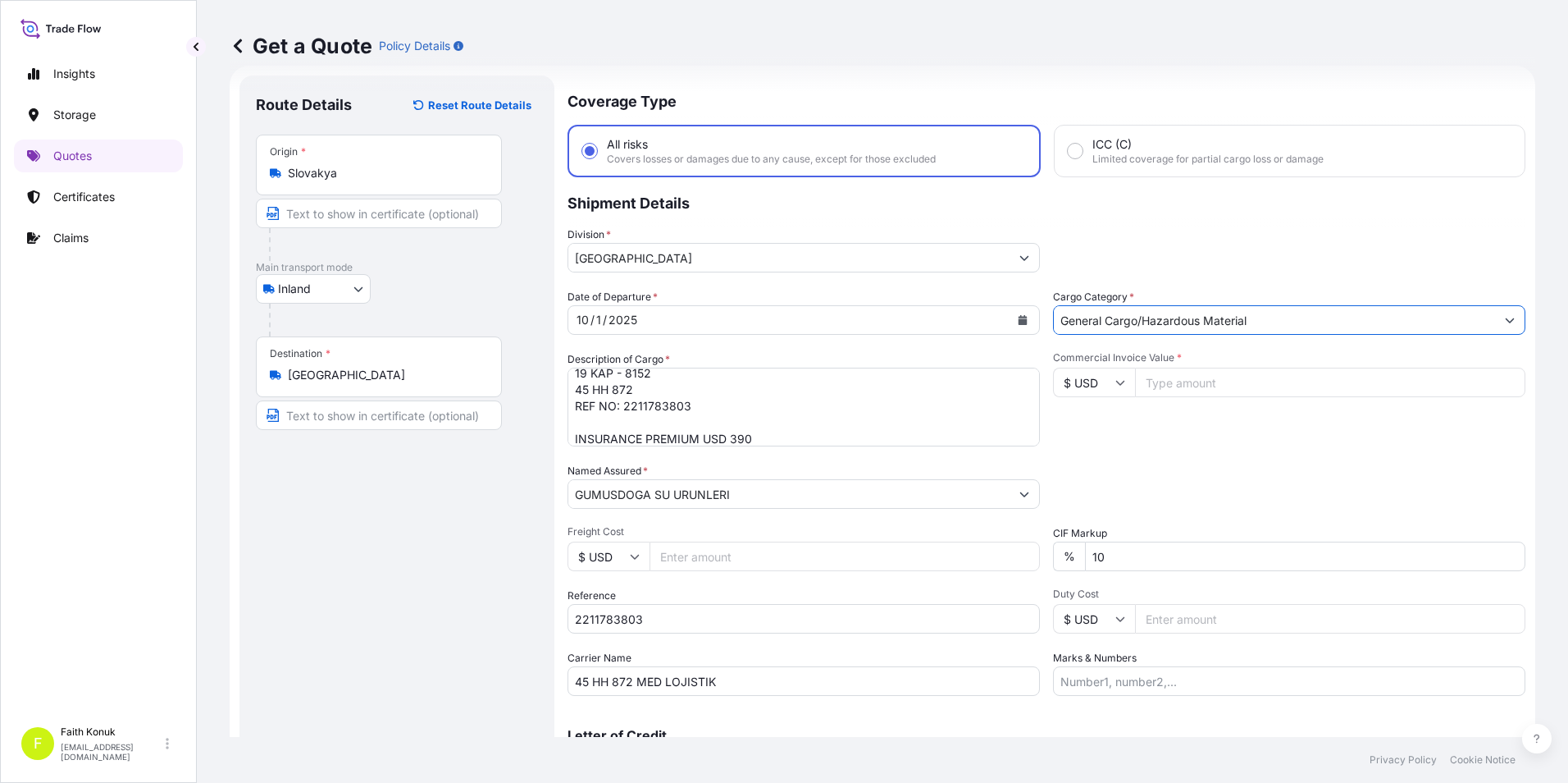
click at [1119, 374] on input "$ USD" at bounding box center [1094, 382] width 82 height 29
click at [1086, 416] on div "€ EUR" at bounding box center [1088, 428] width 69 height 31
type input "€ EUR"
click at [1163, 383] on input "Commercial Invoice Value *" at bounding box center [1330, 382] width 390 height 29
type input "396493"
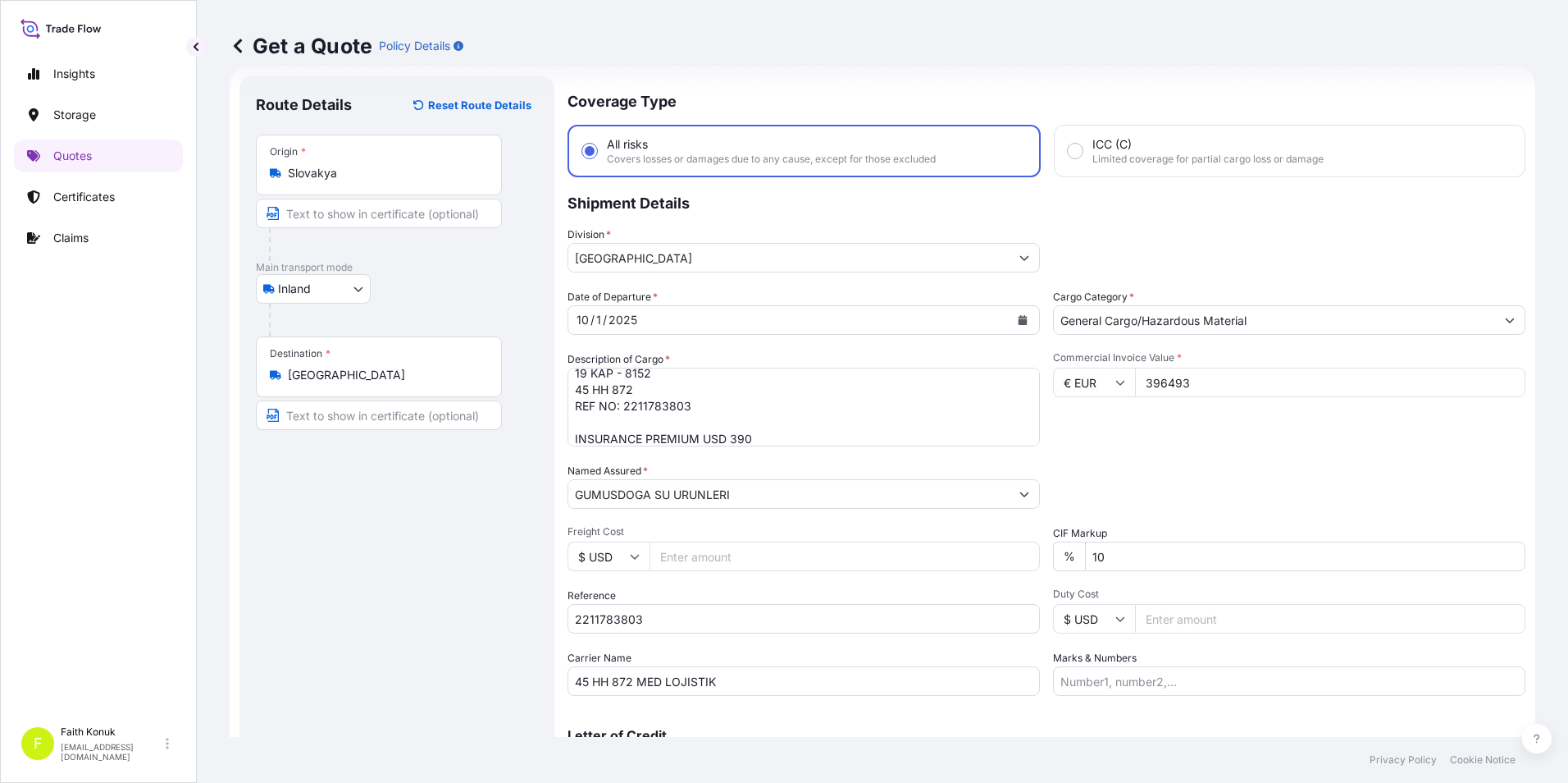
click at [1178, 445] on div "Commercial Invoice Value * € EUR 396493" at bounding box center [1289, 398] width 473 height 95
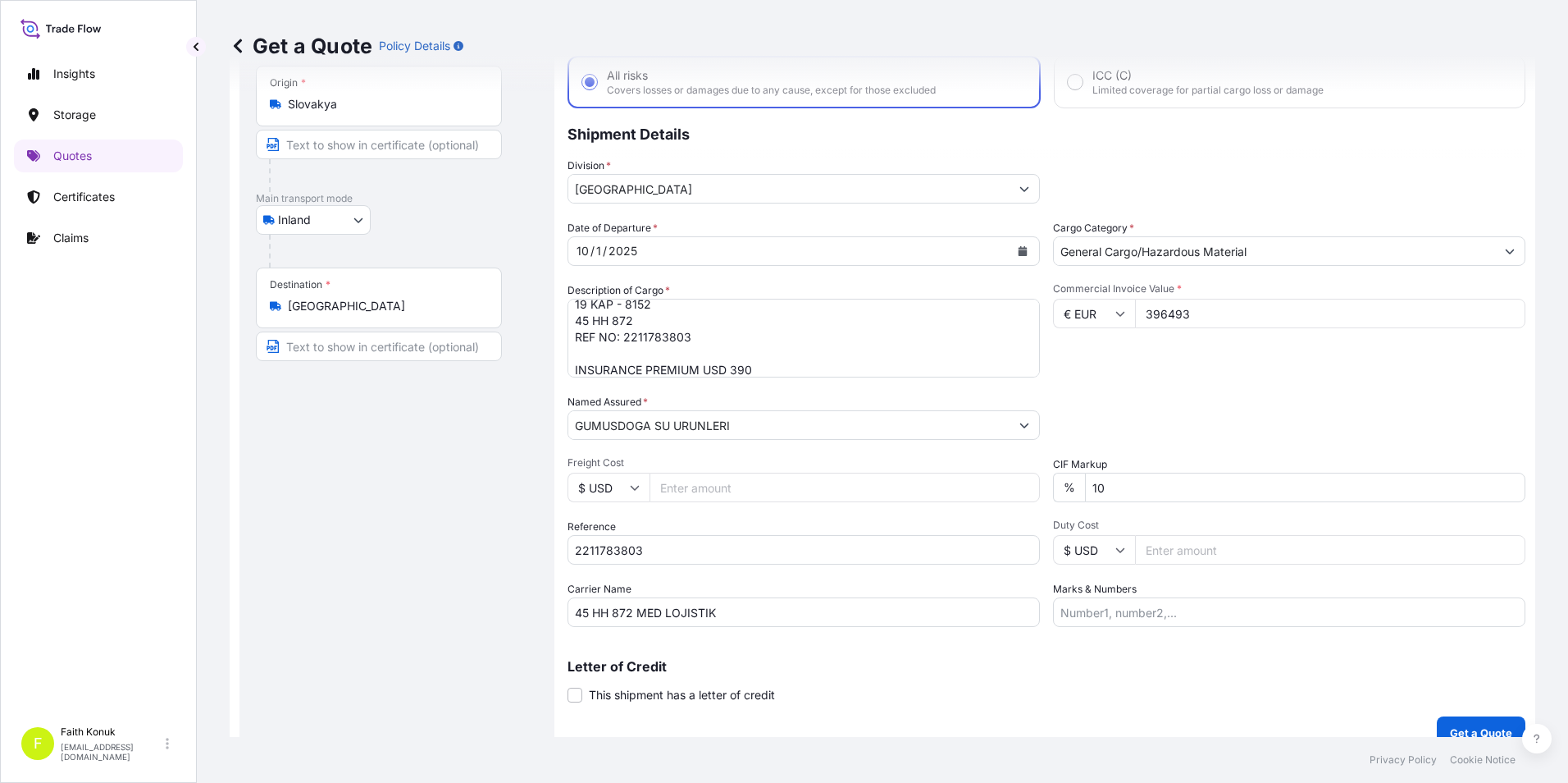
scroll to position [118, 0]
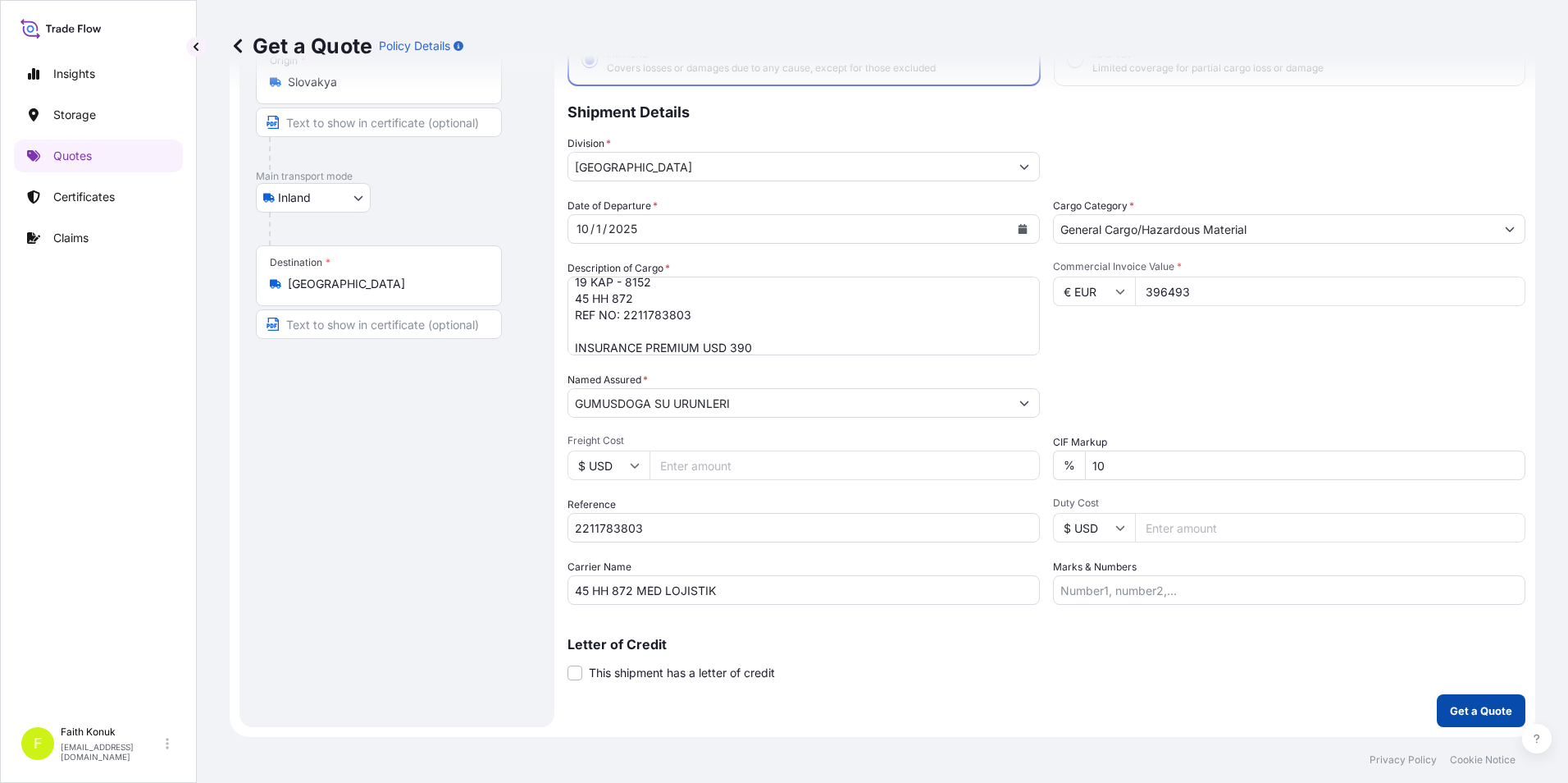
click at [1458, 707] on p "Get a Quote" at bounding box center [1481, 710] width 63 height 16
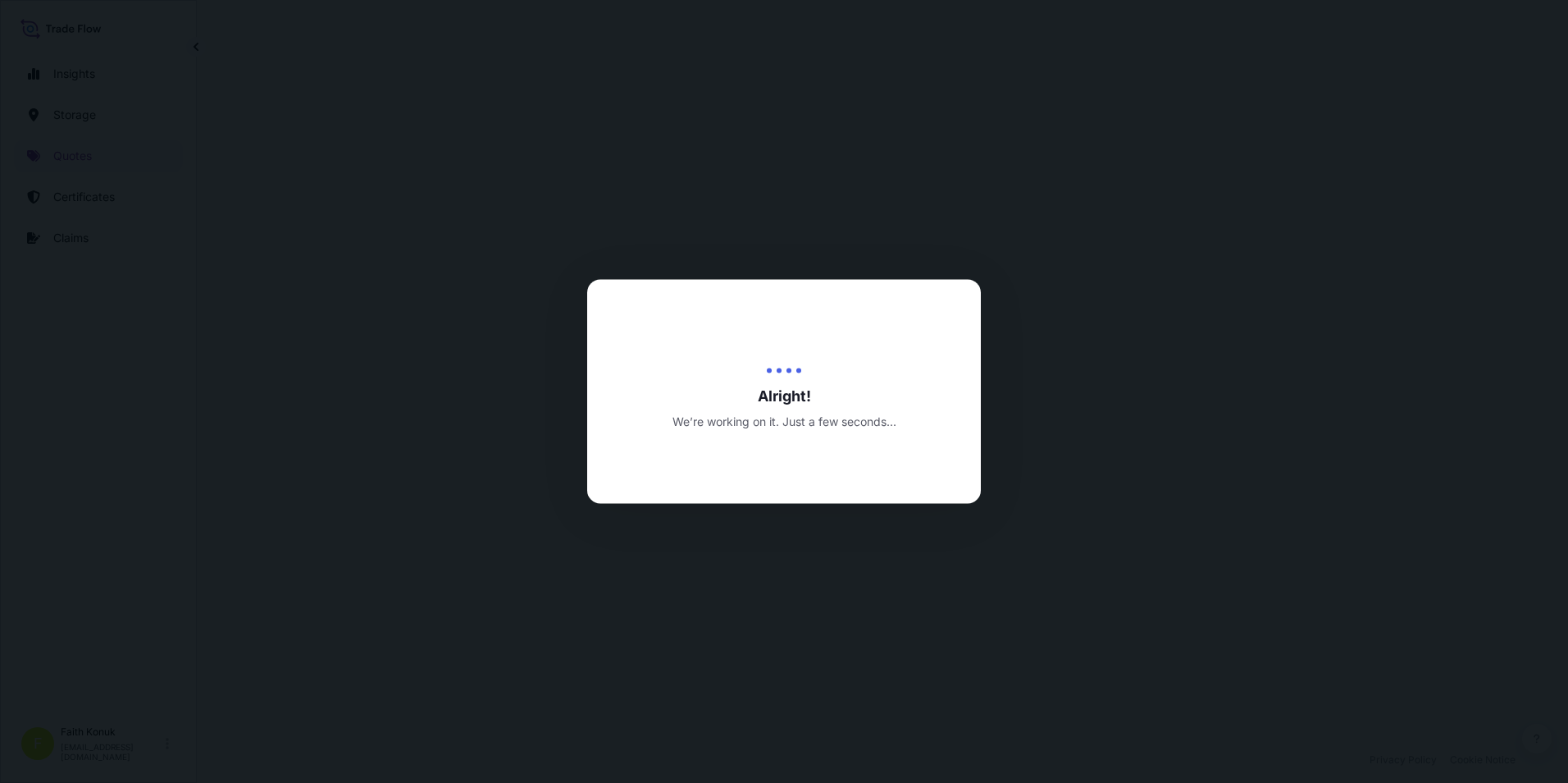
select select "Inland"
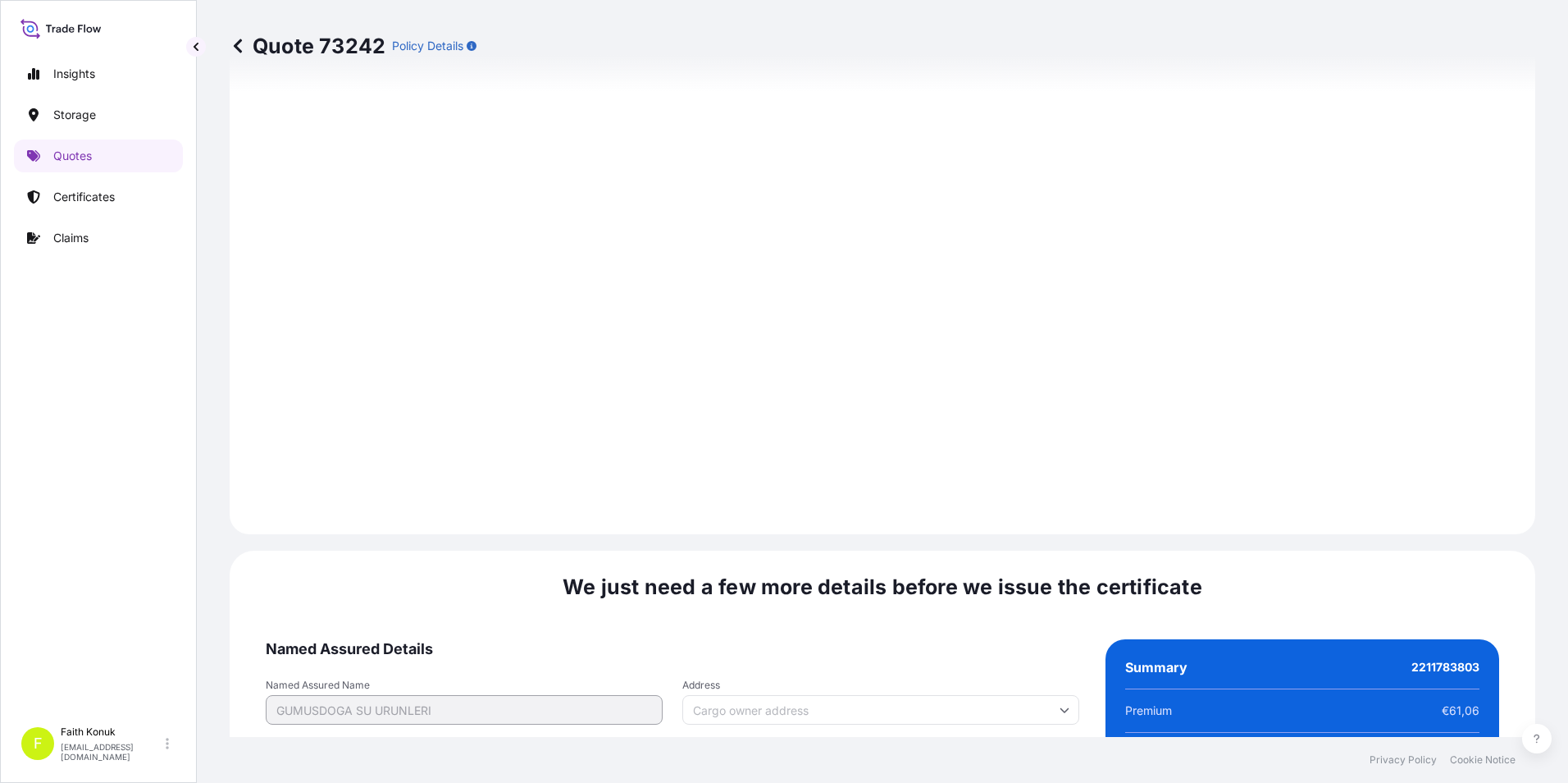
scroll to position [2396, 0]
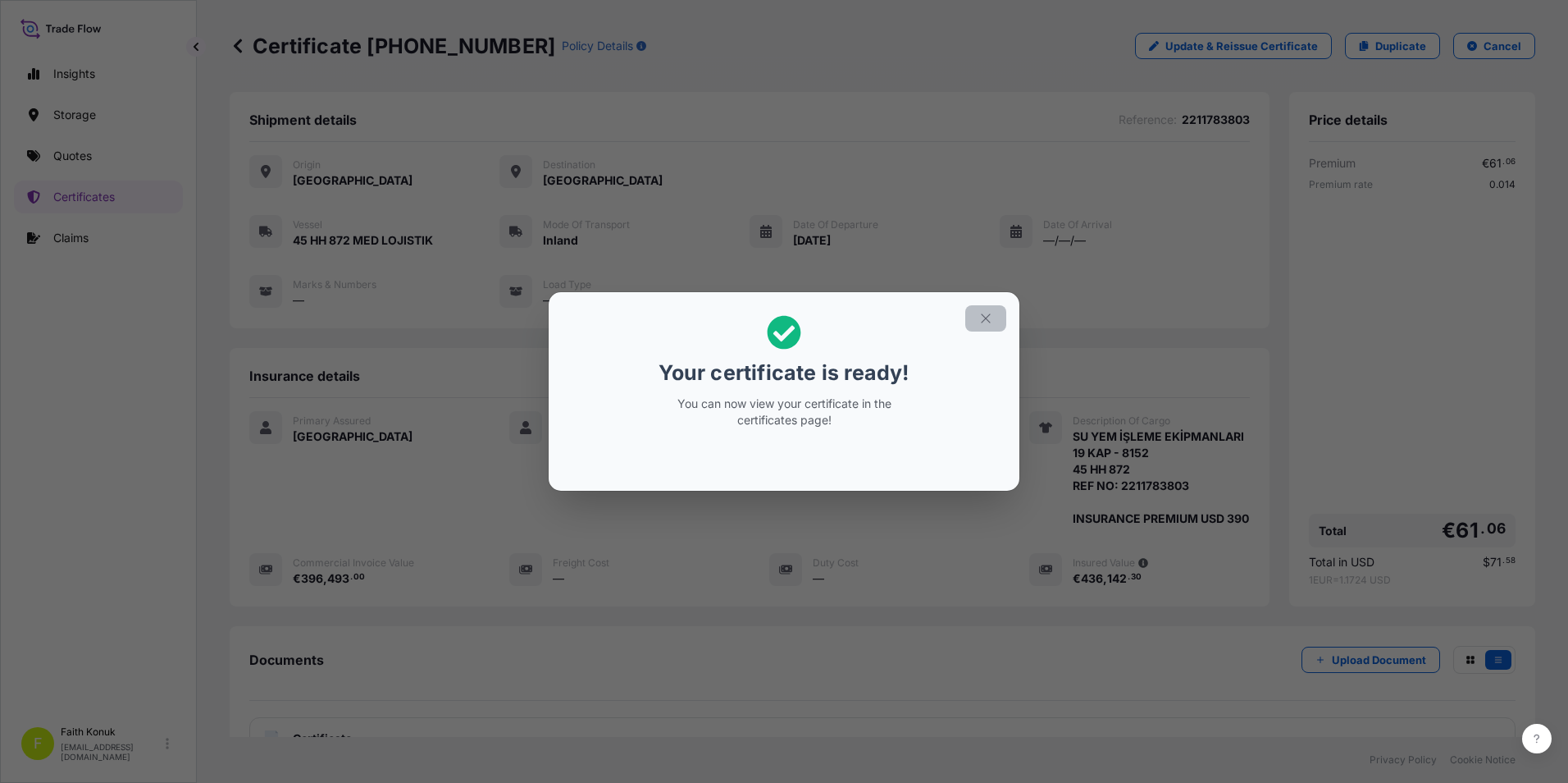
click at [987, 319] on icon "button" at bounding box center [985, 318] width 15 height 15
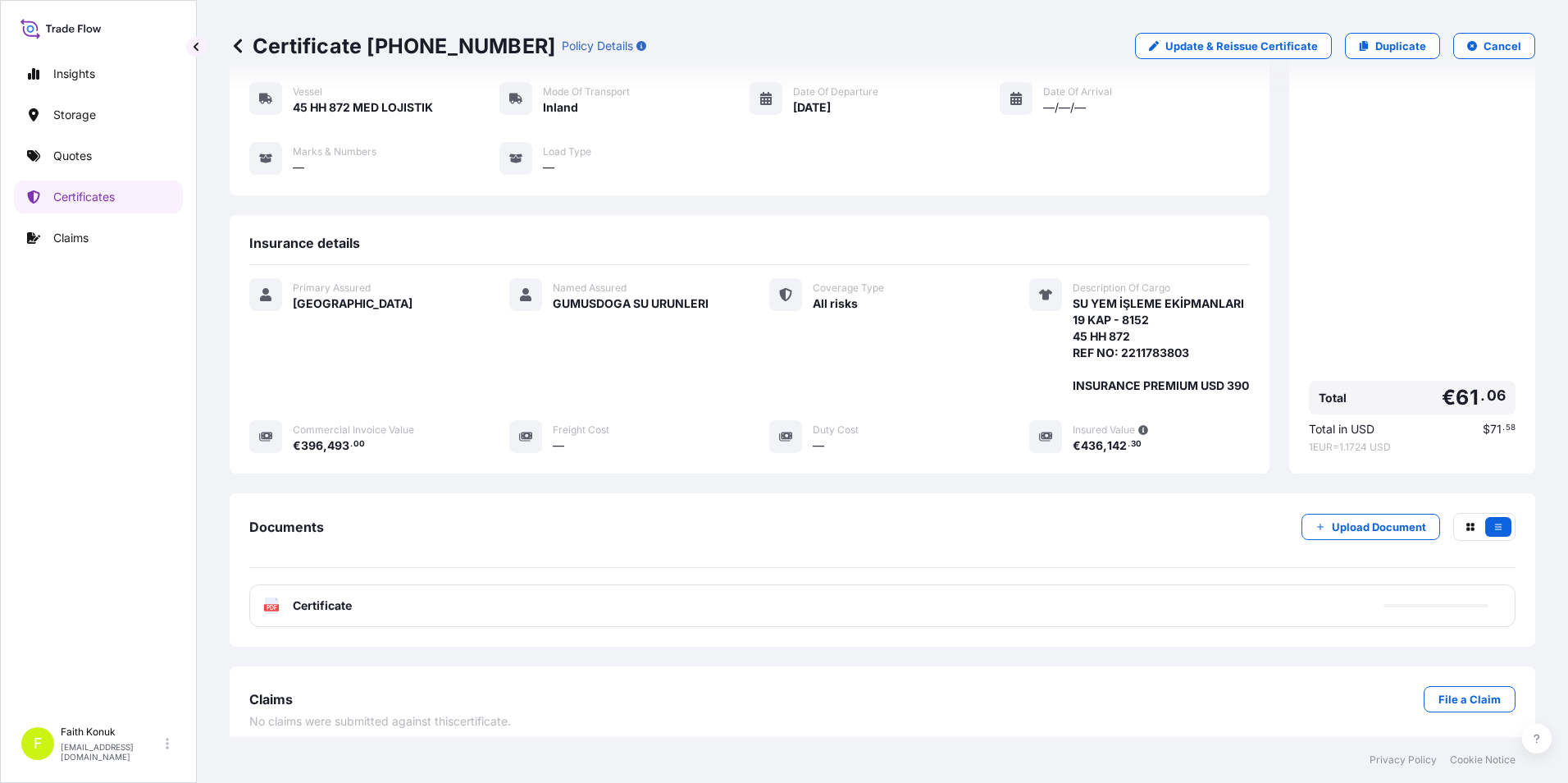
scroll to position [161, 0]
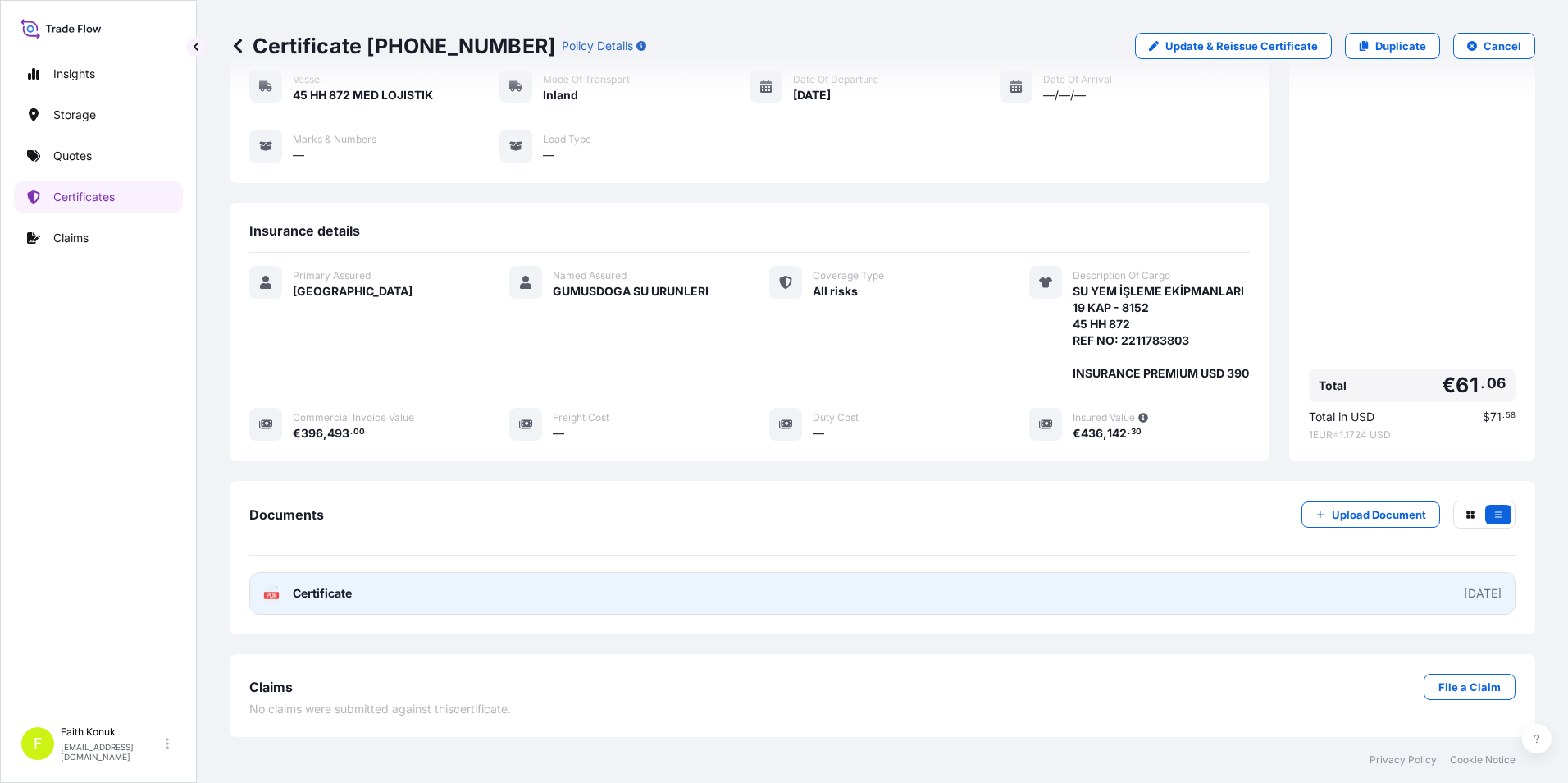
click at [346, 602] on link "PDF Certificate [DATE]" at bounding box center [883, 593] width 1267 height 43
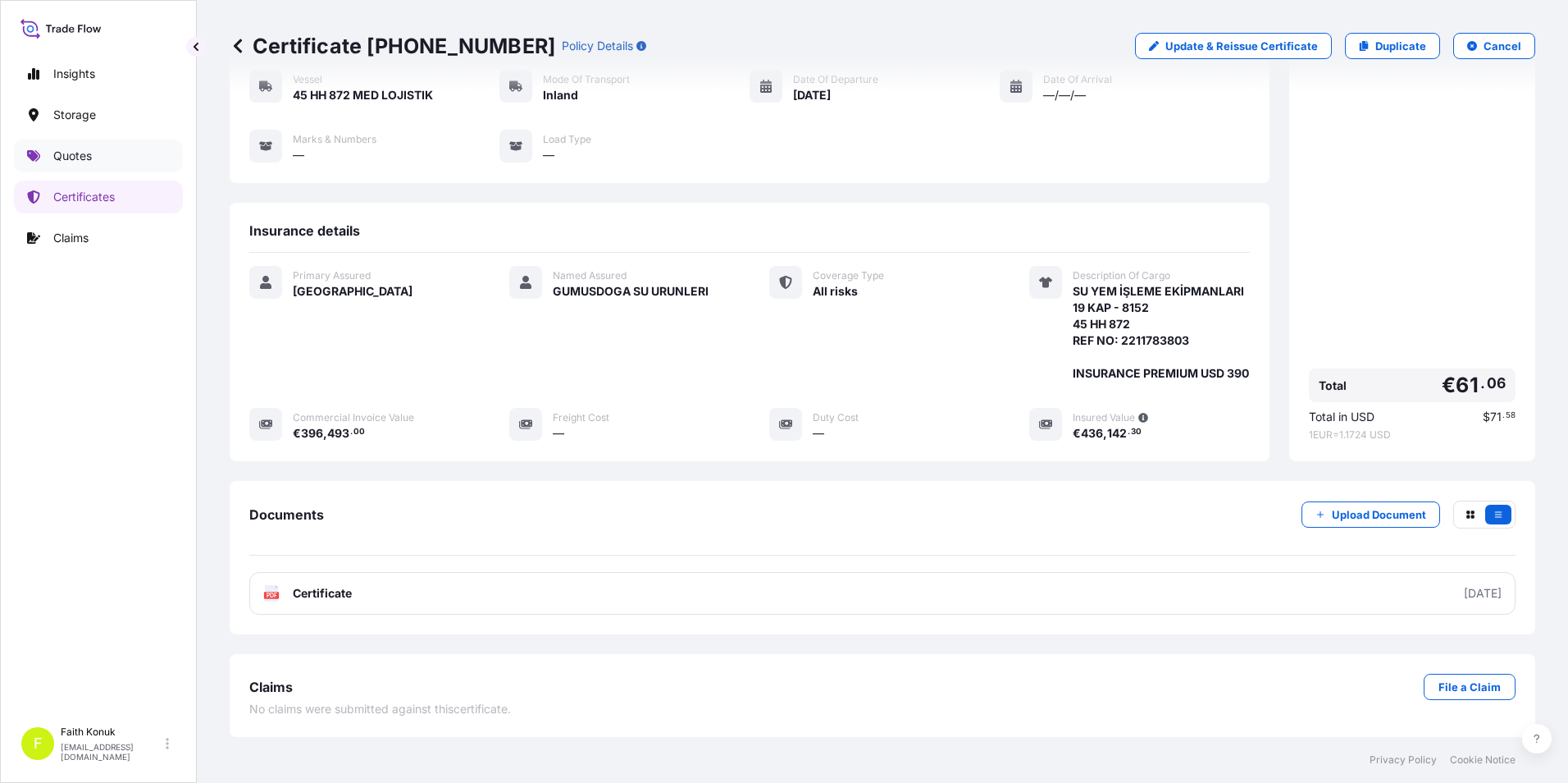
click at [105, 156] on link "Quotes" at bounding box center [98, 155] width 169 height 33
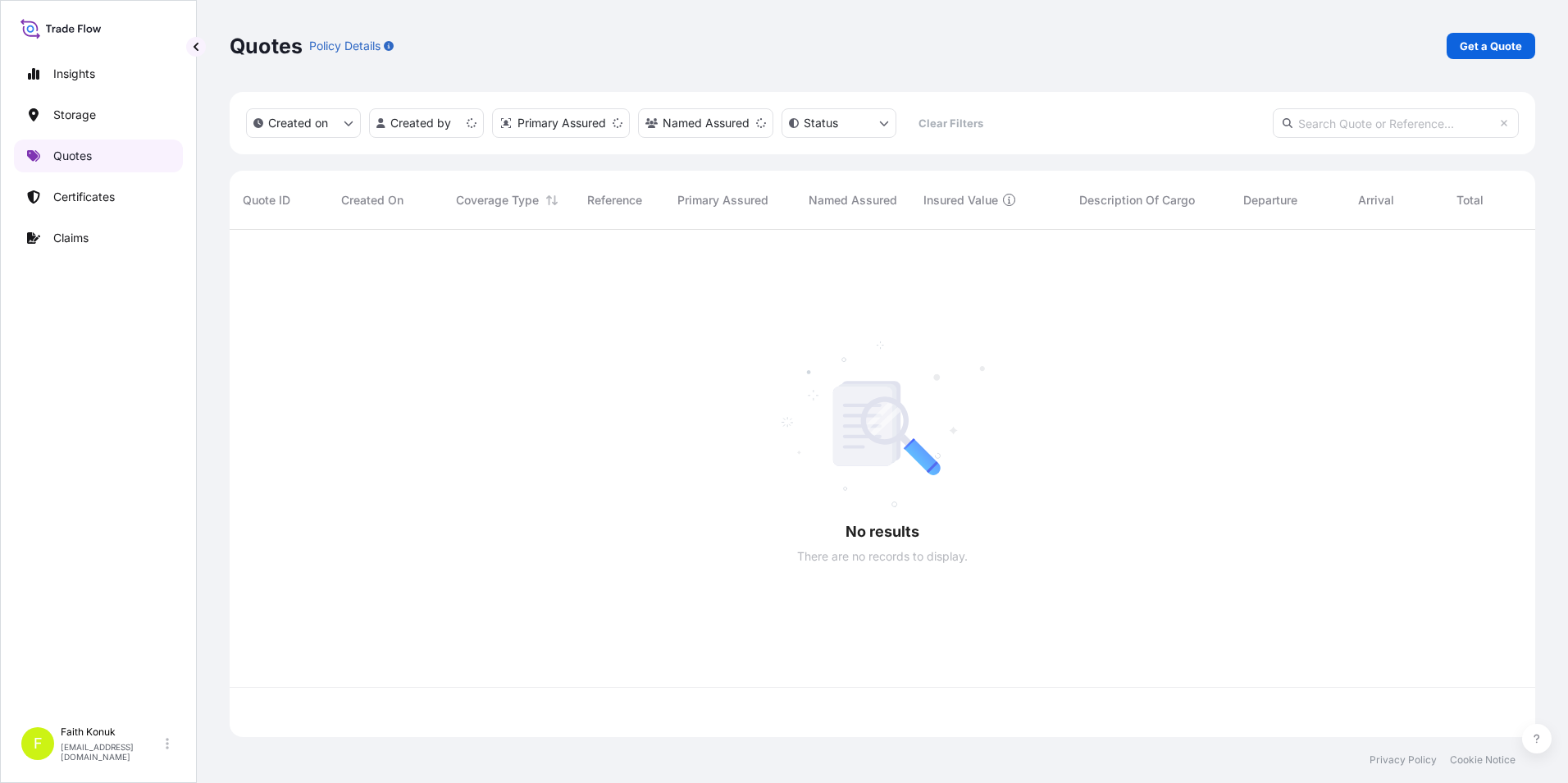
scroll to position [504, 1293]
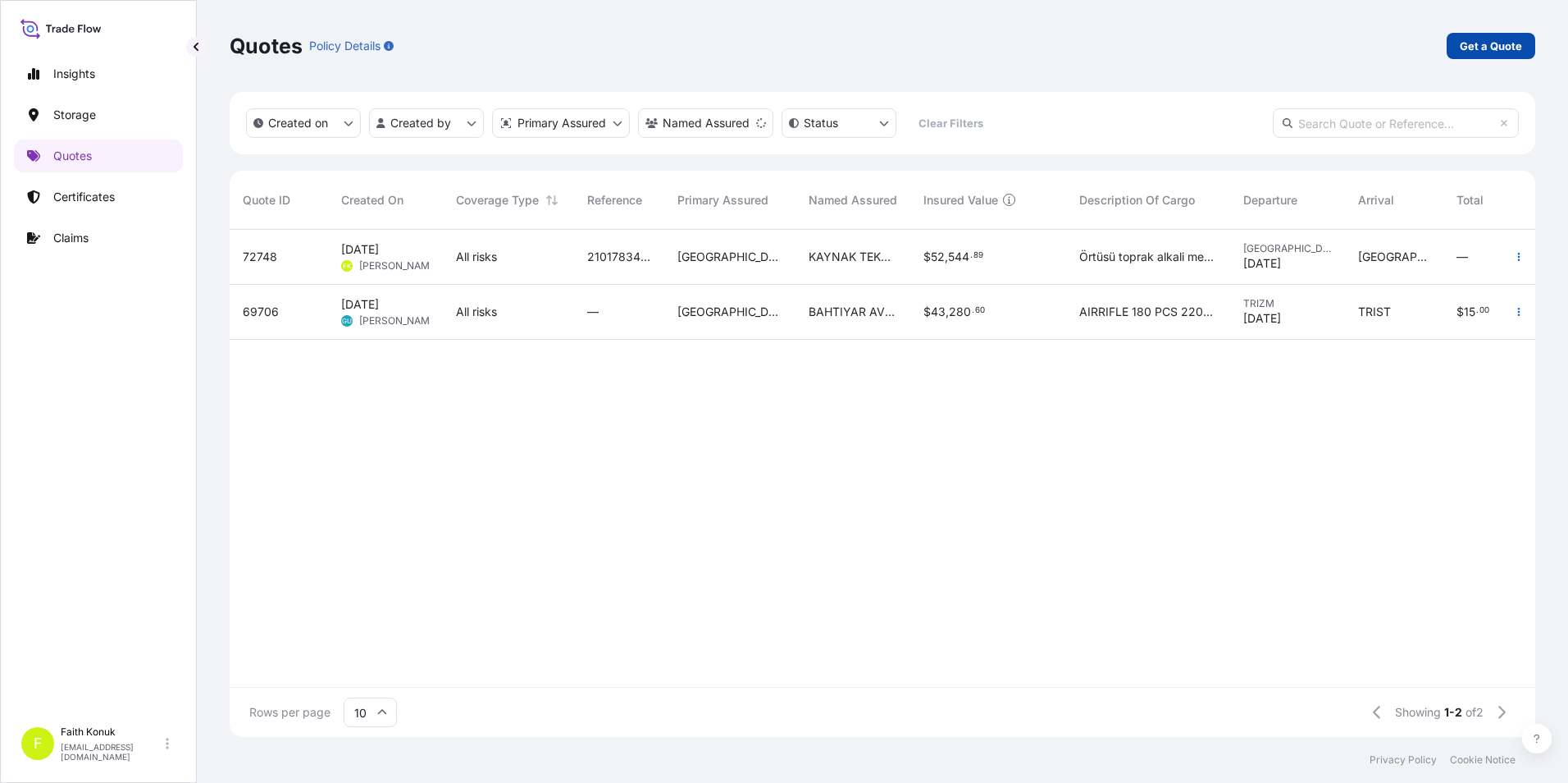
click at [1473, 44] on p "Get a Quote" at bounding box center [1491, 46] width 63 height 16
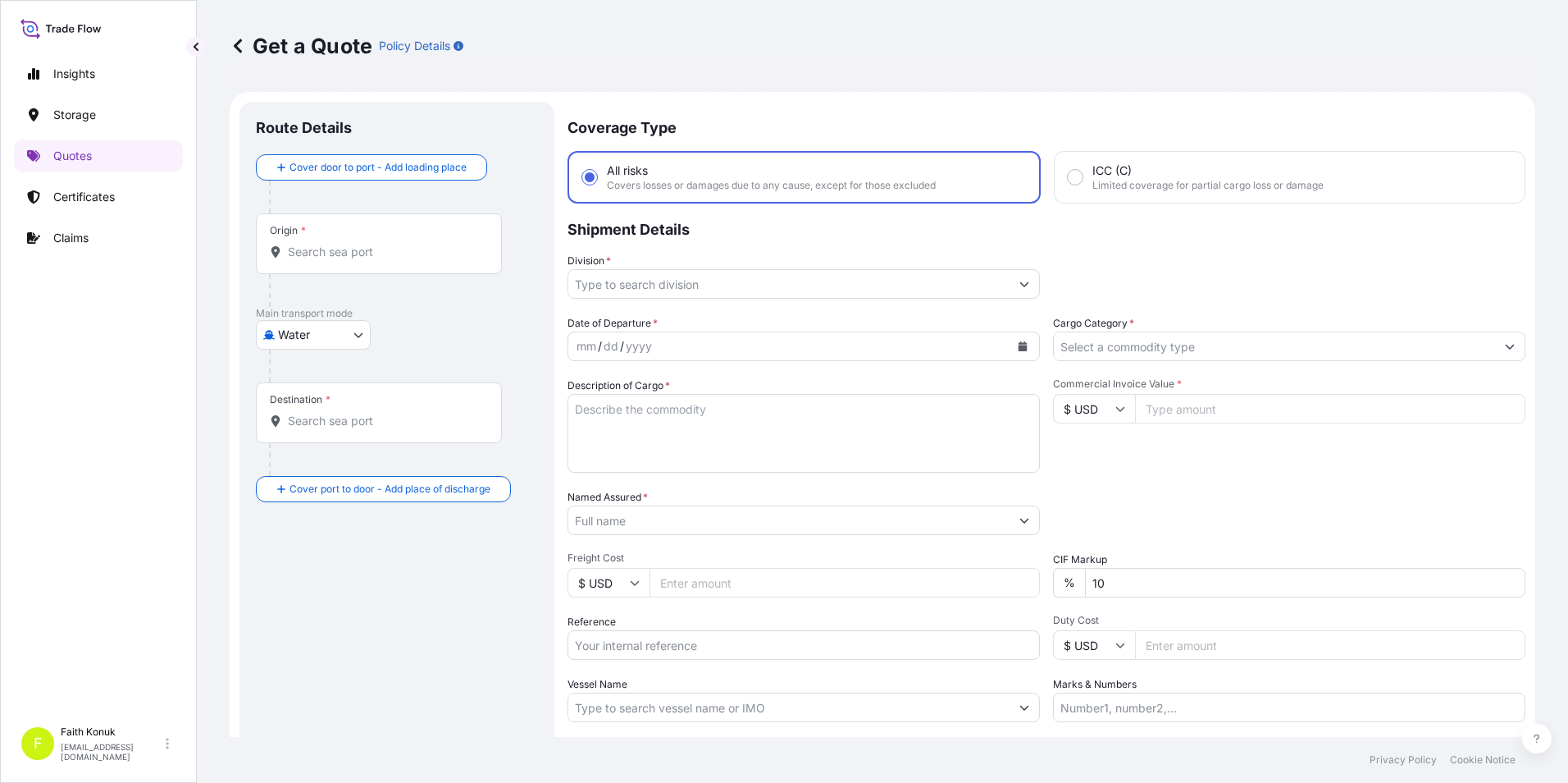
scroll to position [27, 0]
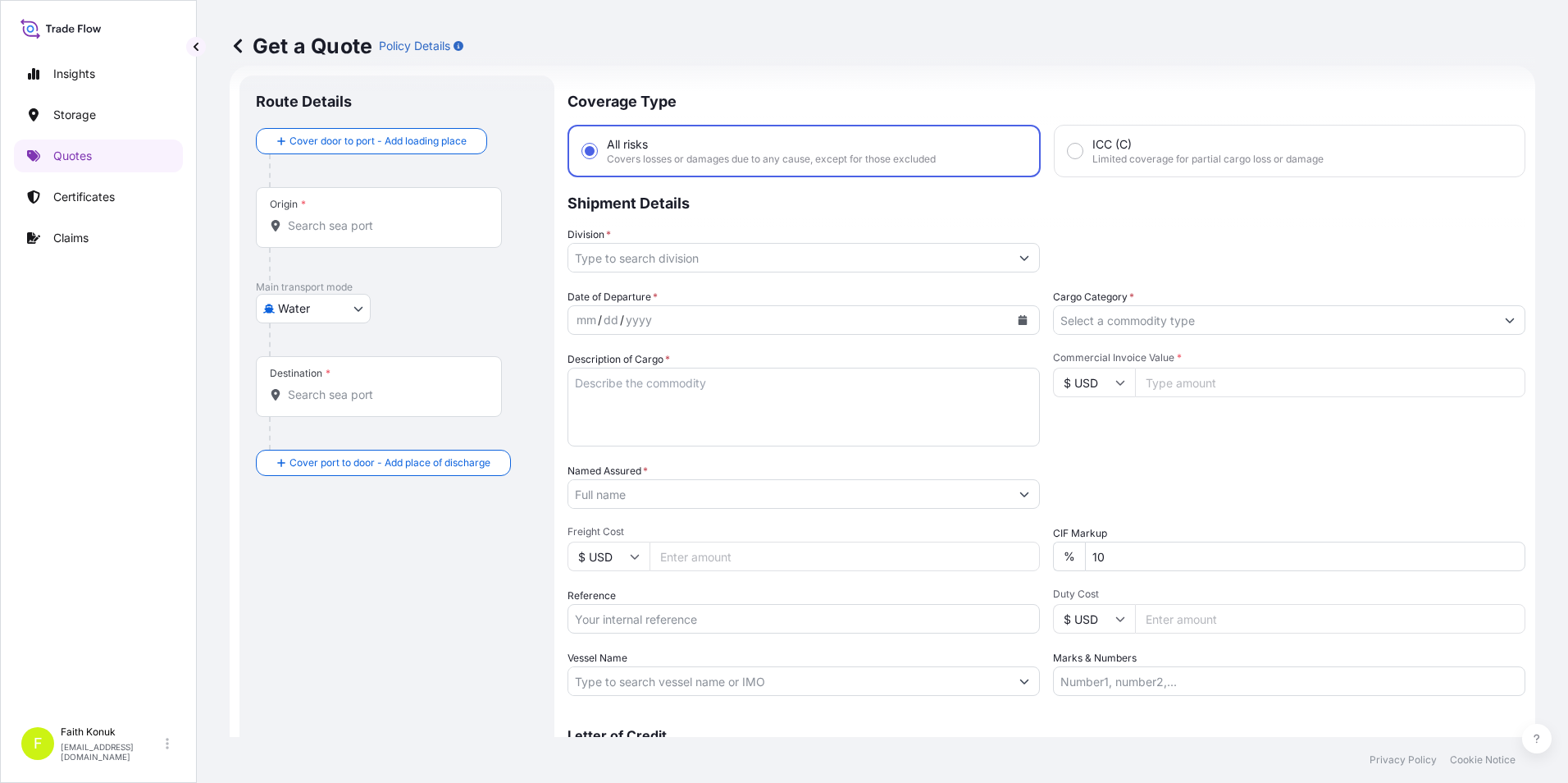
click at [355, 305] on body "Insights Storage Quotes Certificates Claims F [PERSON_NAME] [EMAIL_ADDRESS][DOM…" at bounding box center [784, 392] width 1568 height 783
click at [309, 416] on span "Inland" at bounding box center [304, 410] width 33 height 16
select select "Inland"
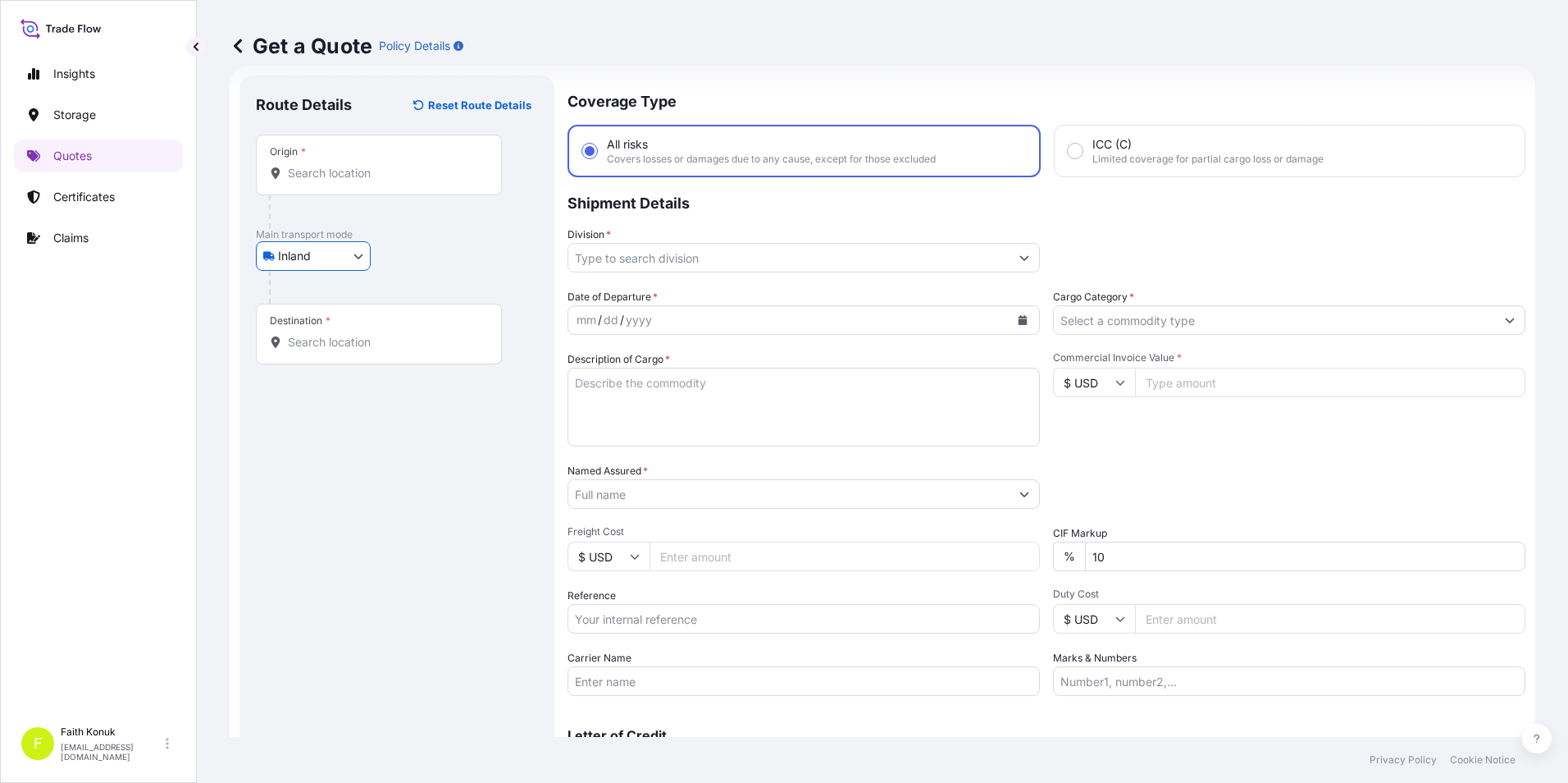
click at [338, 173] on input "Origin *" at bounding box center [384, 173] width 194 height 16
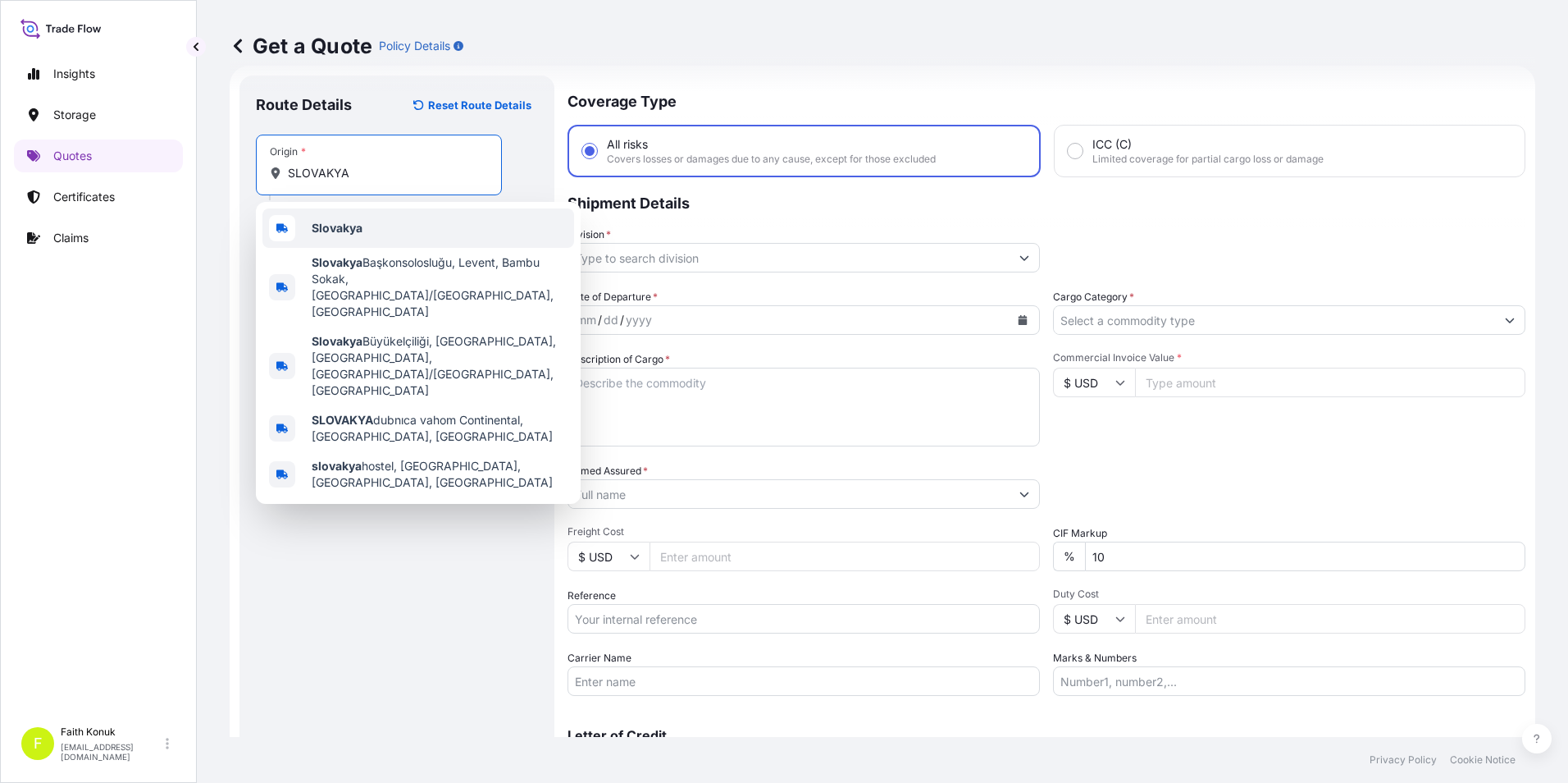
click at [378, 230] on div "Slovakya" at bounding box center [418, 228] width 312 height 39
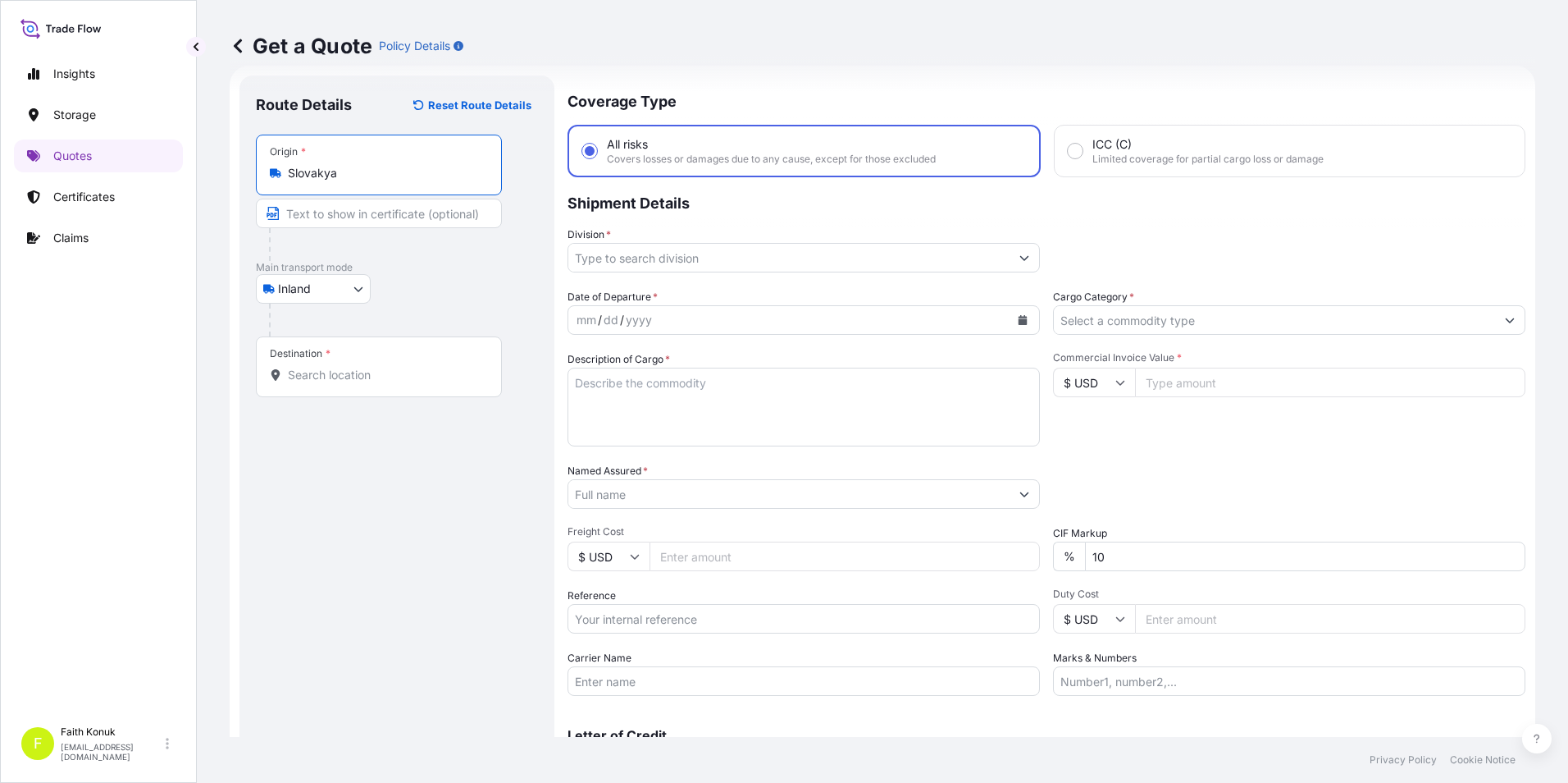
type input "Slovakya"
click at [350, 372] on input "Destination *" at bounding box center [384, 374] width 194 height 16
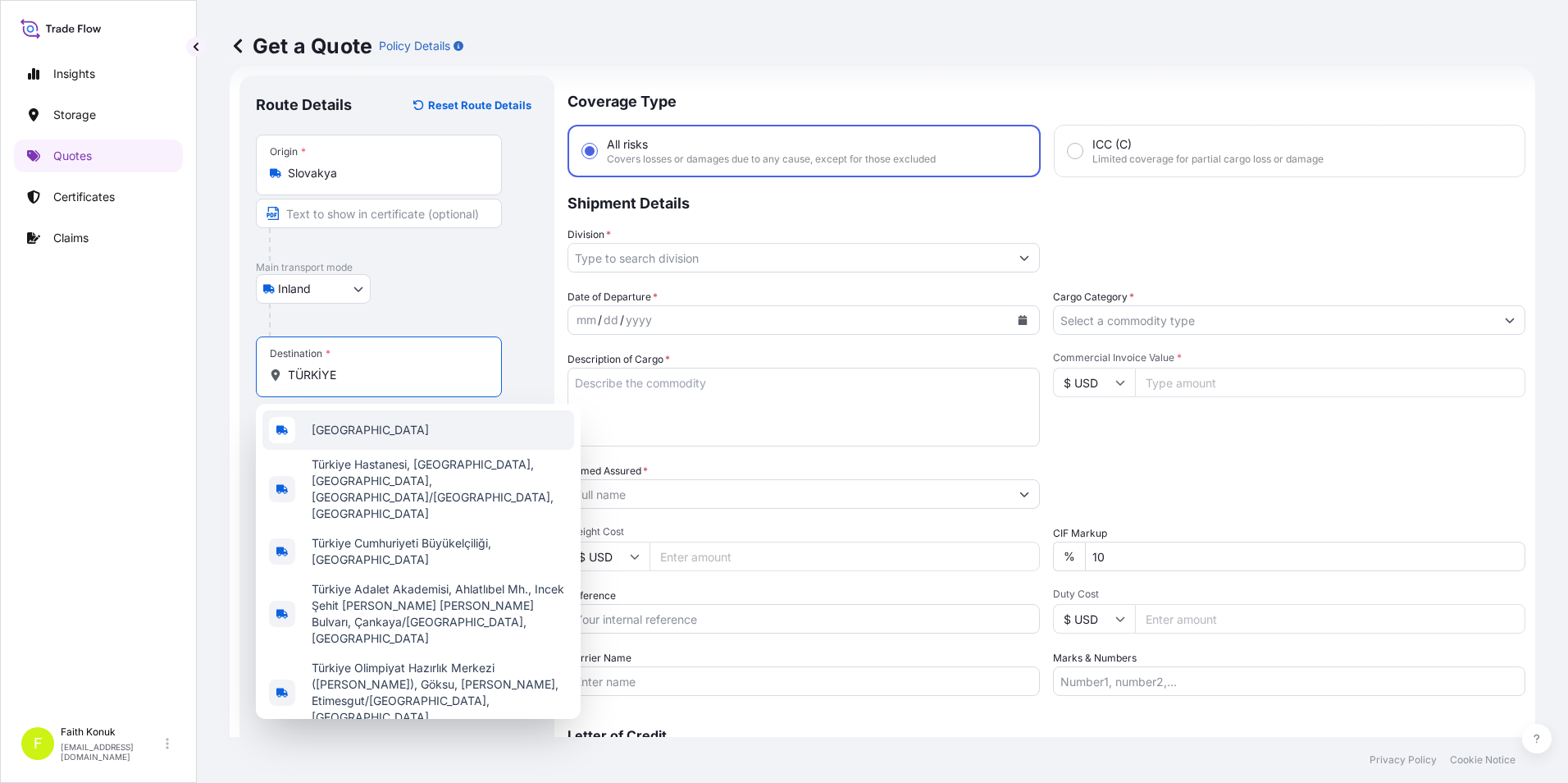
click at [316, 427] on span "[GEOGRAPHIC_DATA]" at bounding box center [370, 429] width 118 height 16
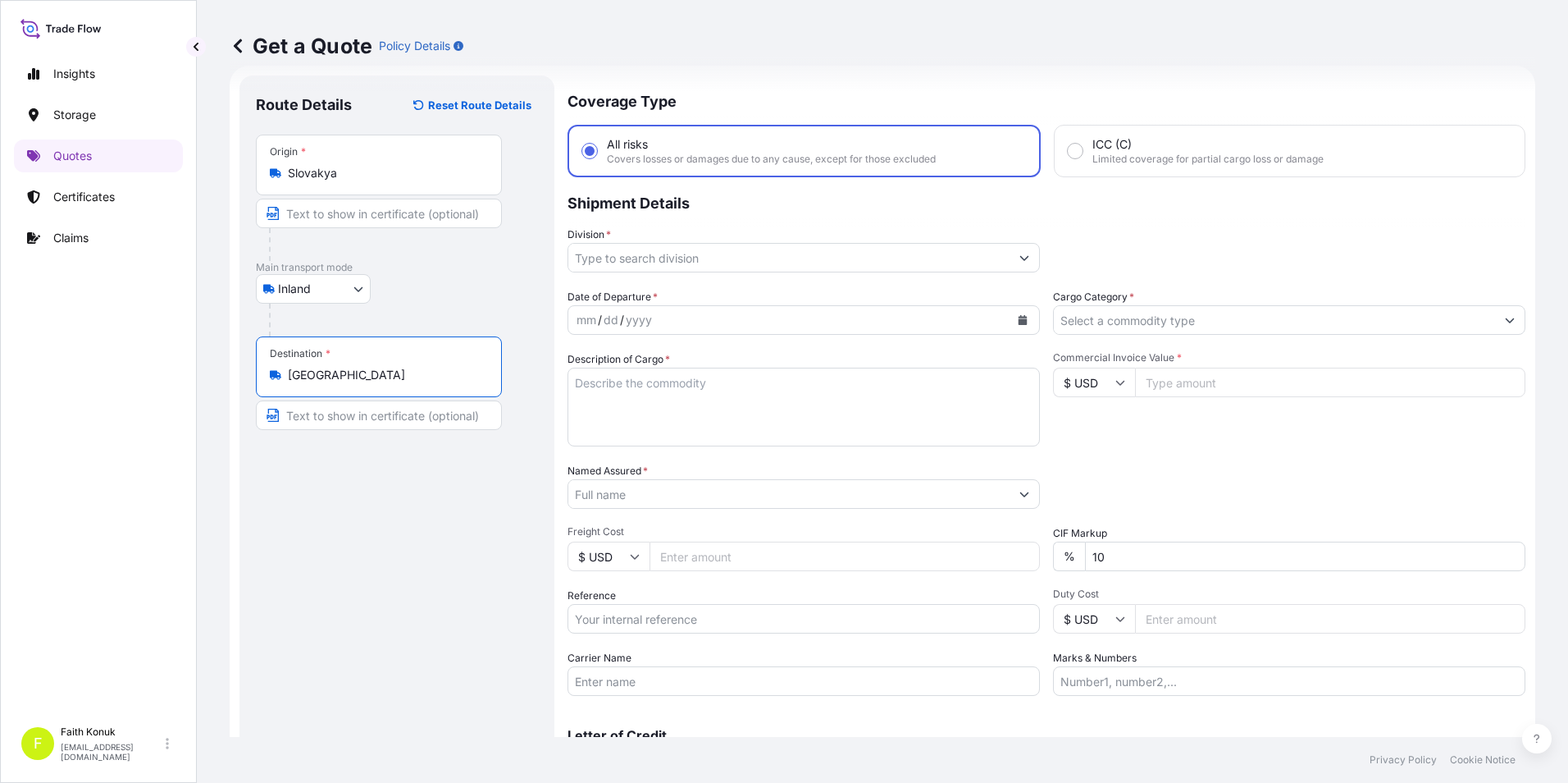
type input "[GEOGRAPHIC_DATA]"
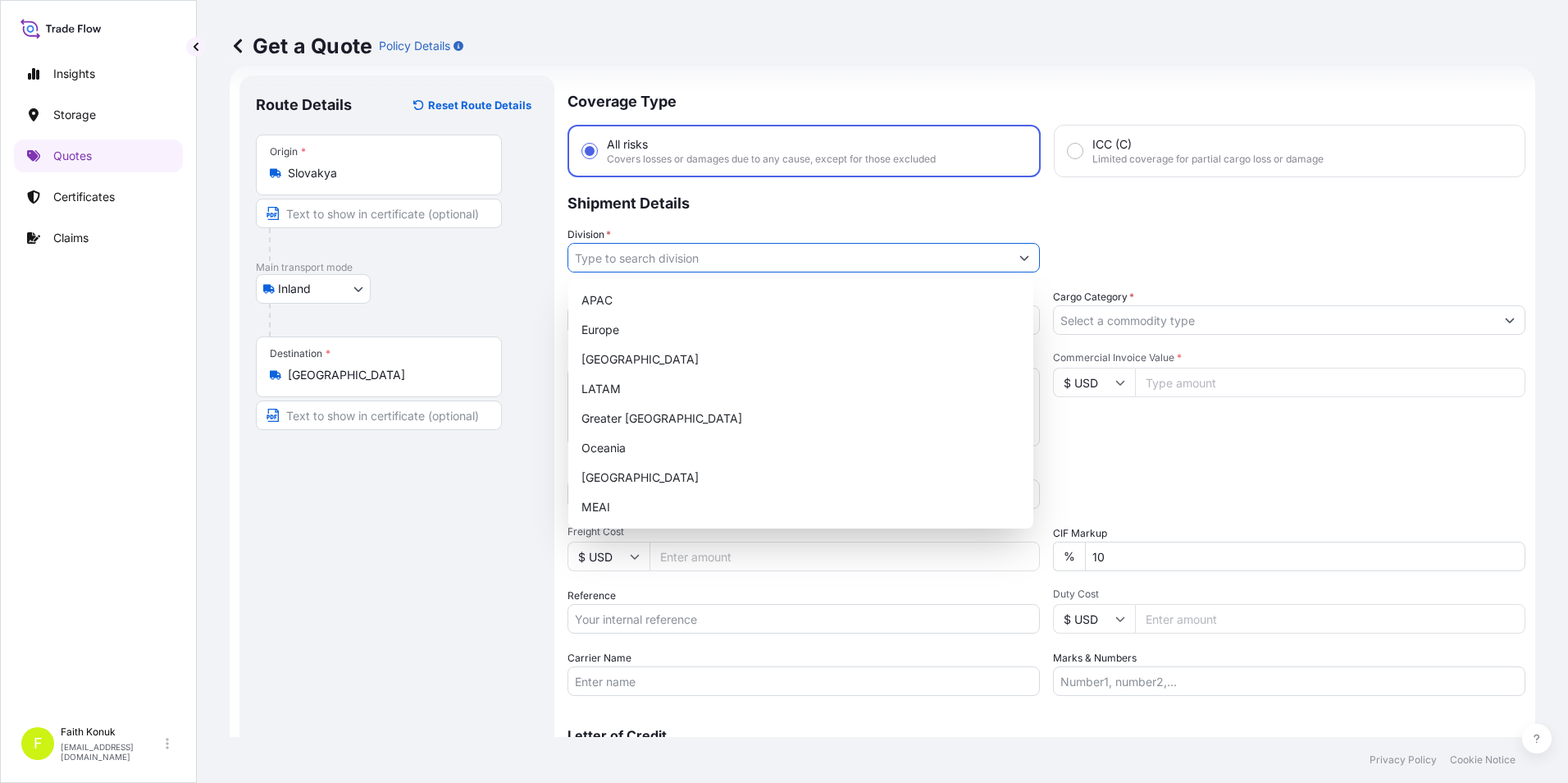
click at [677, 261] on input "Division *" at bounding box center [789, 258] width 441 height 29
click at [604, 470] on div "[GEOGRAPHIC_DATA]" at bounding box center [801, 477] width 452 height 29
type input "[GEOGRAPHIC_DATA]"
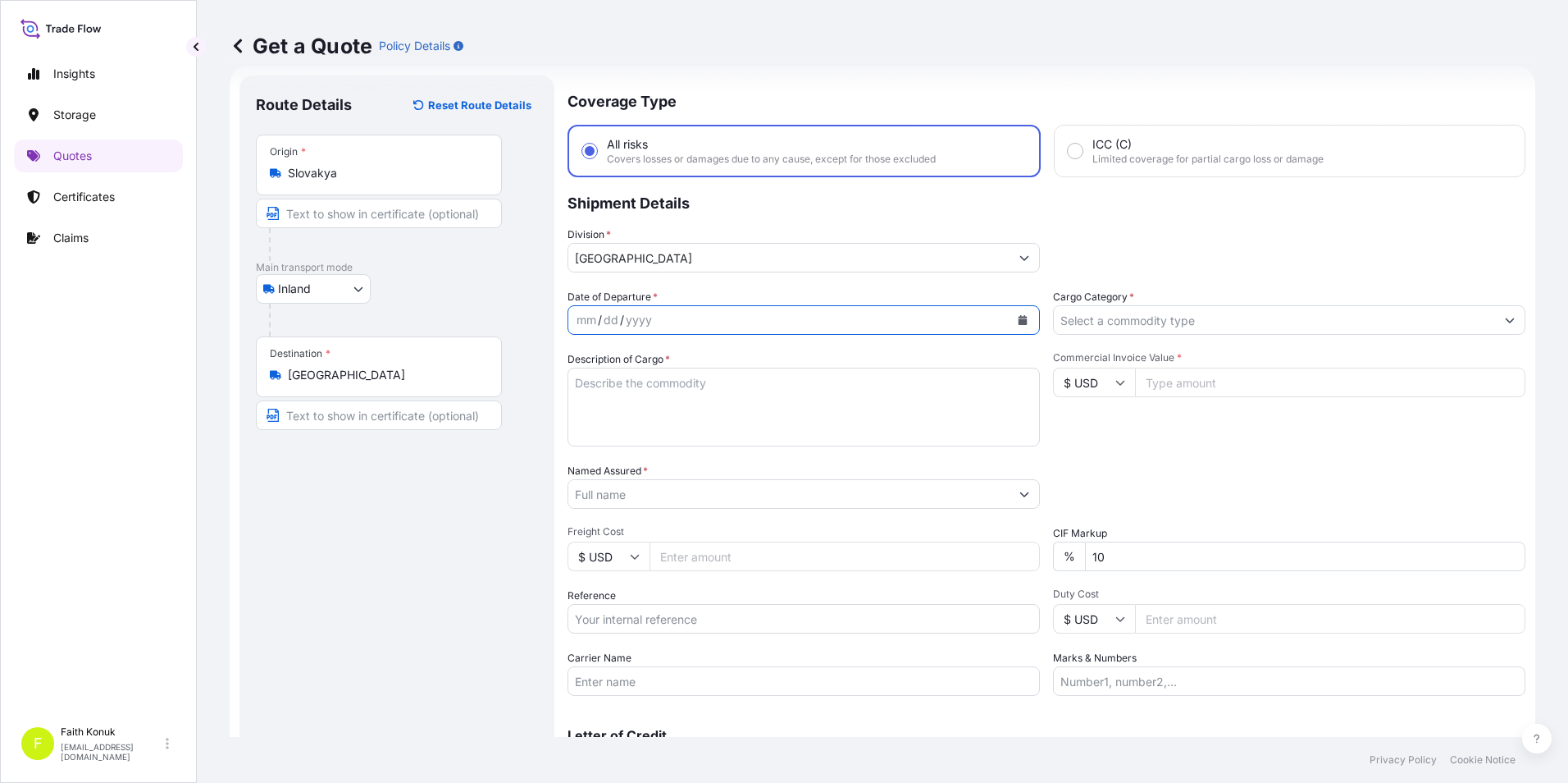
click at [1019, 325] on icon "Calendar" at bounding box center [1023, 319] width 9 height 9
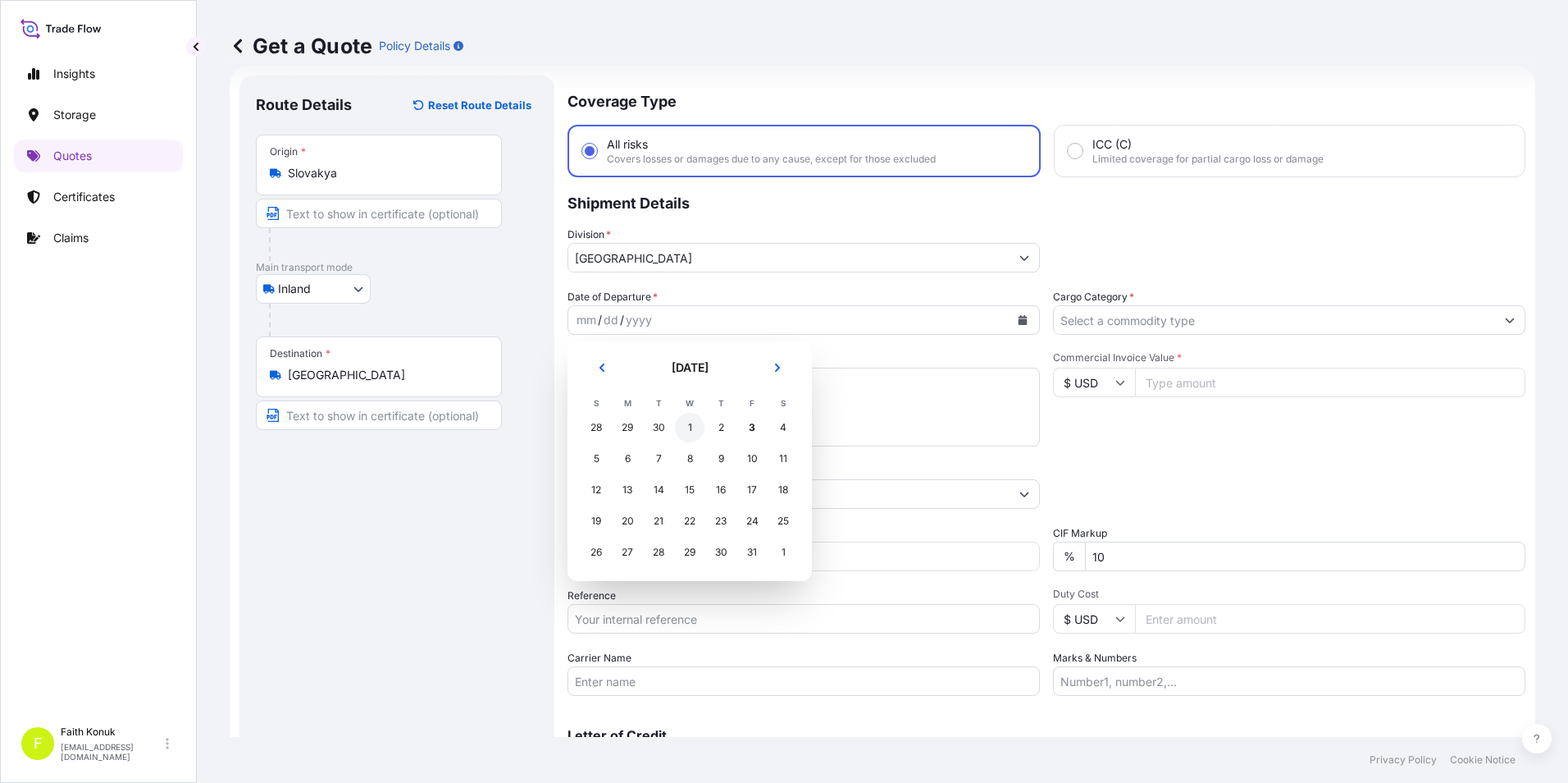
click at [689, 425] on div "1" at bounding box center [690, 428] width 29 height 29
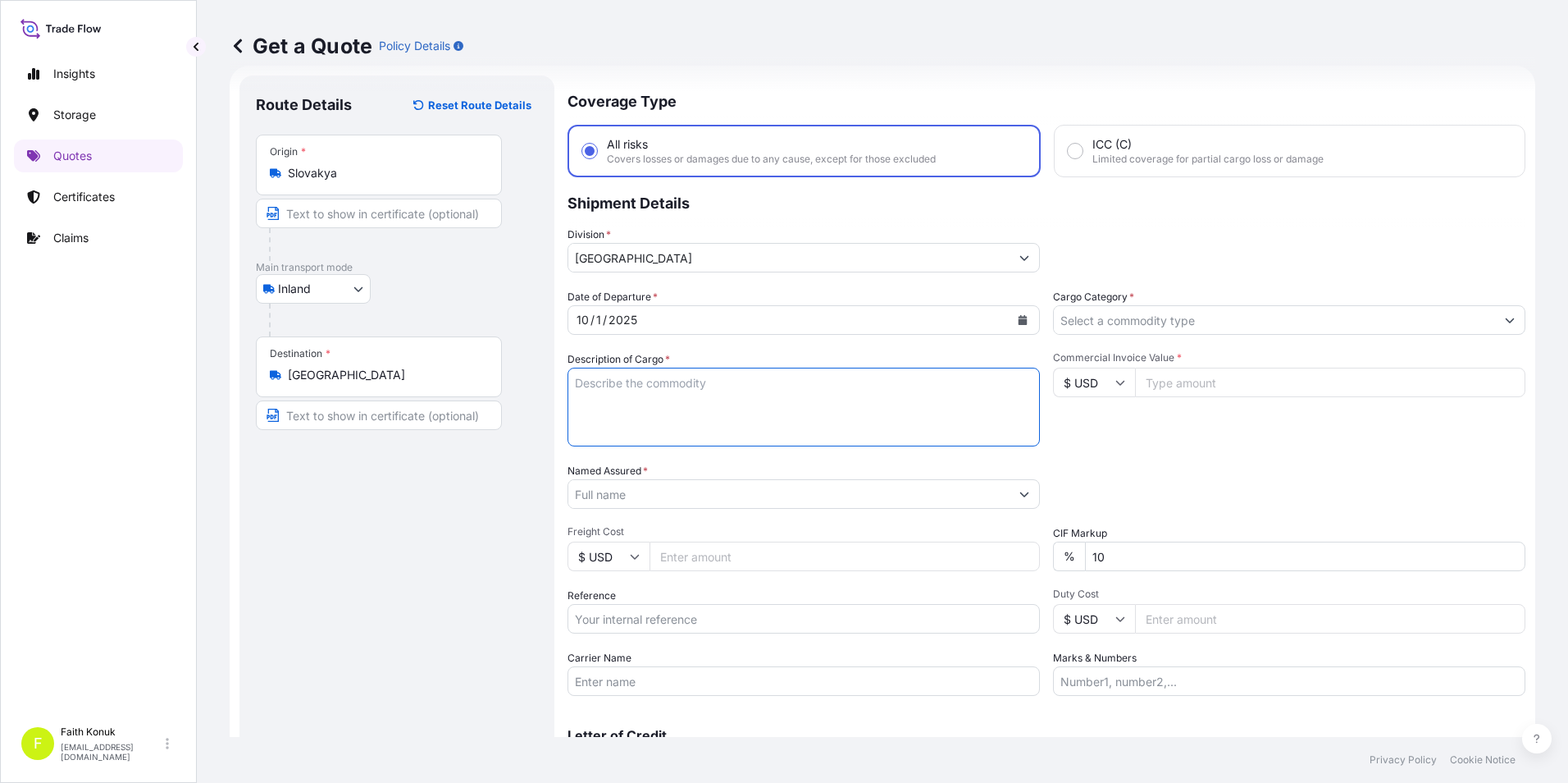
click at [673, 397] on textarea "Description of Cargo *" at bounding box center [803, 407] width 473 height 79
click at [720, 398] on textarea "Description of Cargo *" at bounding box center [803, 407] width 473 height 79
paste textarea "SU YEM İŞLEME EKİPMANLARI 19 KAP - 8166"
click at [596, 423] on textarea "SU YEM İŞLEME EKİPMANLARI 19 KAP - 8166" at bounding box center [803, 407] width 473 height 79
paste textarea "35 AEC 564"
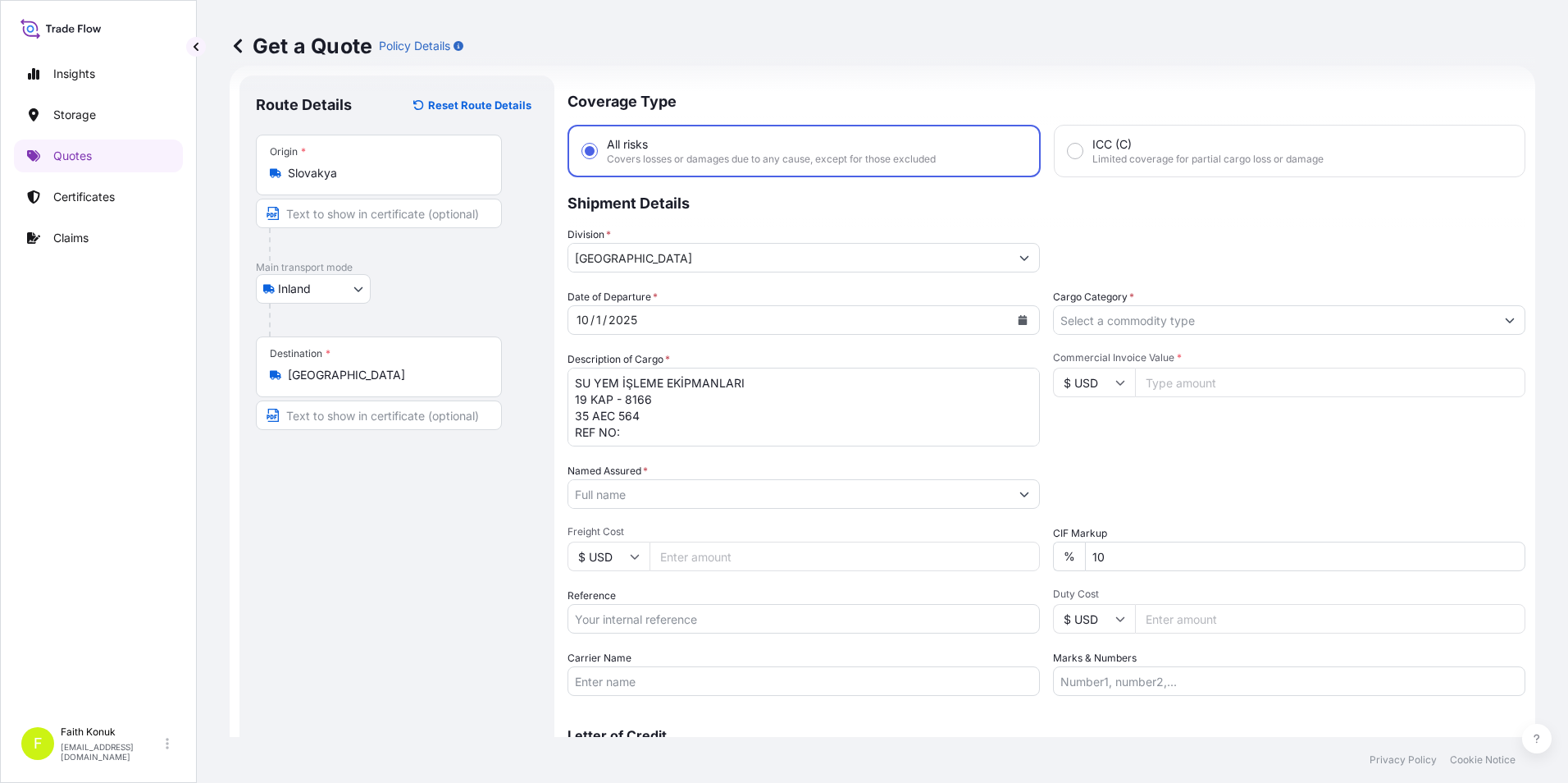
click at [658, 426] on textarea "SU YEM İŞLEME EKİPMANLARI 19 KAP - 8166 35 AEC 564 REF NO:" at bounding box center [803, 407] width 473 height 79
paste textarea "2211783804"
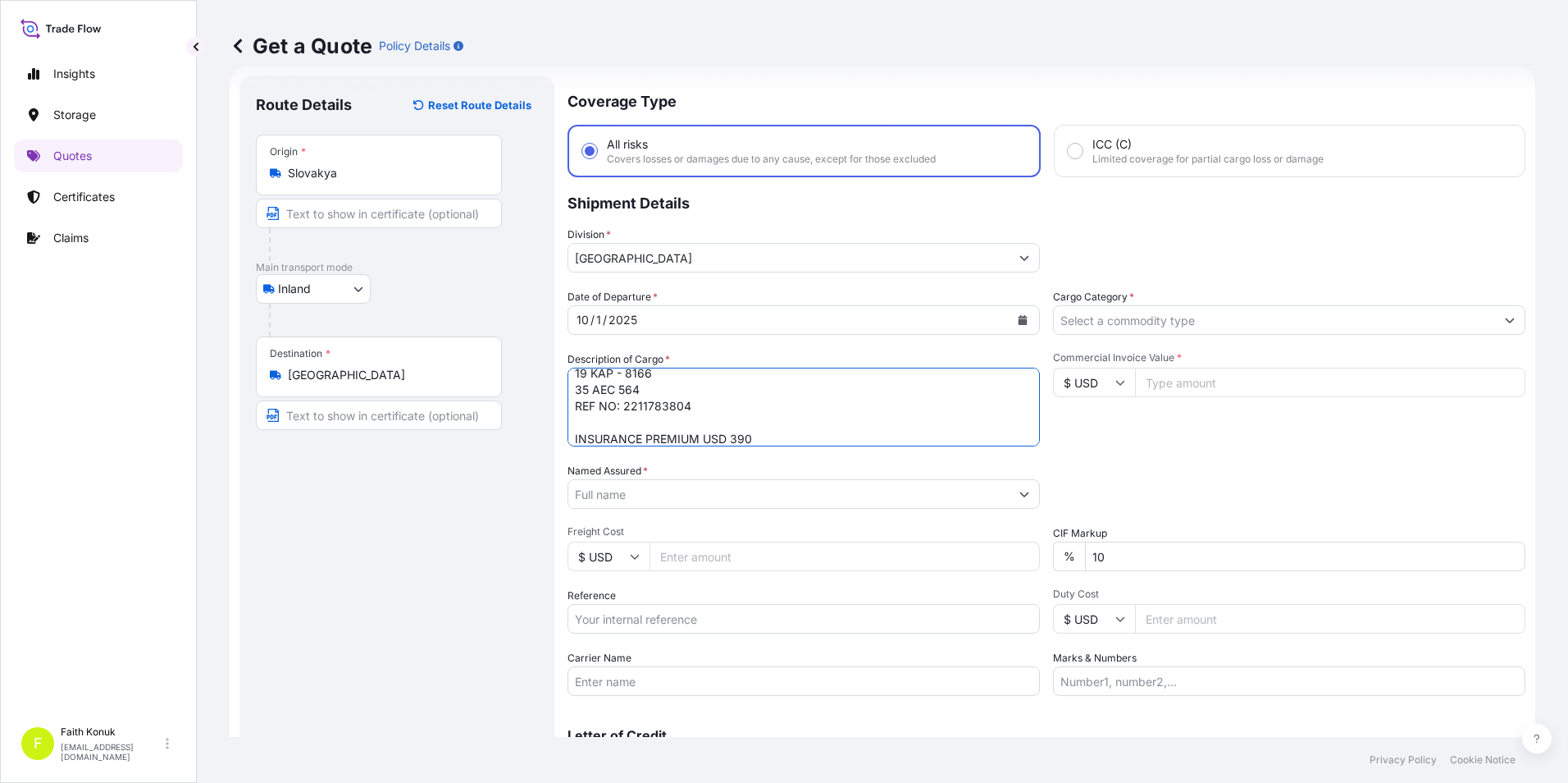
type textarea "SU YEM İŞLEME EKİPMANLARI 19 KAP - 8166 35 AEC 564 REF NO: 2211783804 INSURANCE…"
click at [639, 503] on input "Named Assured *" at bounding box center [789, 494] width 441 height 29
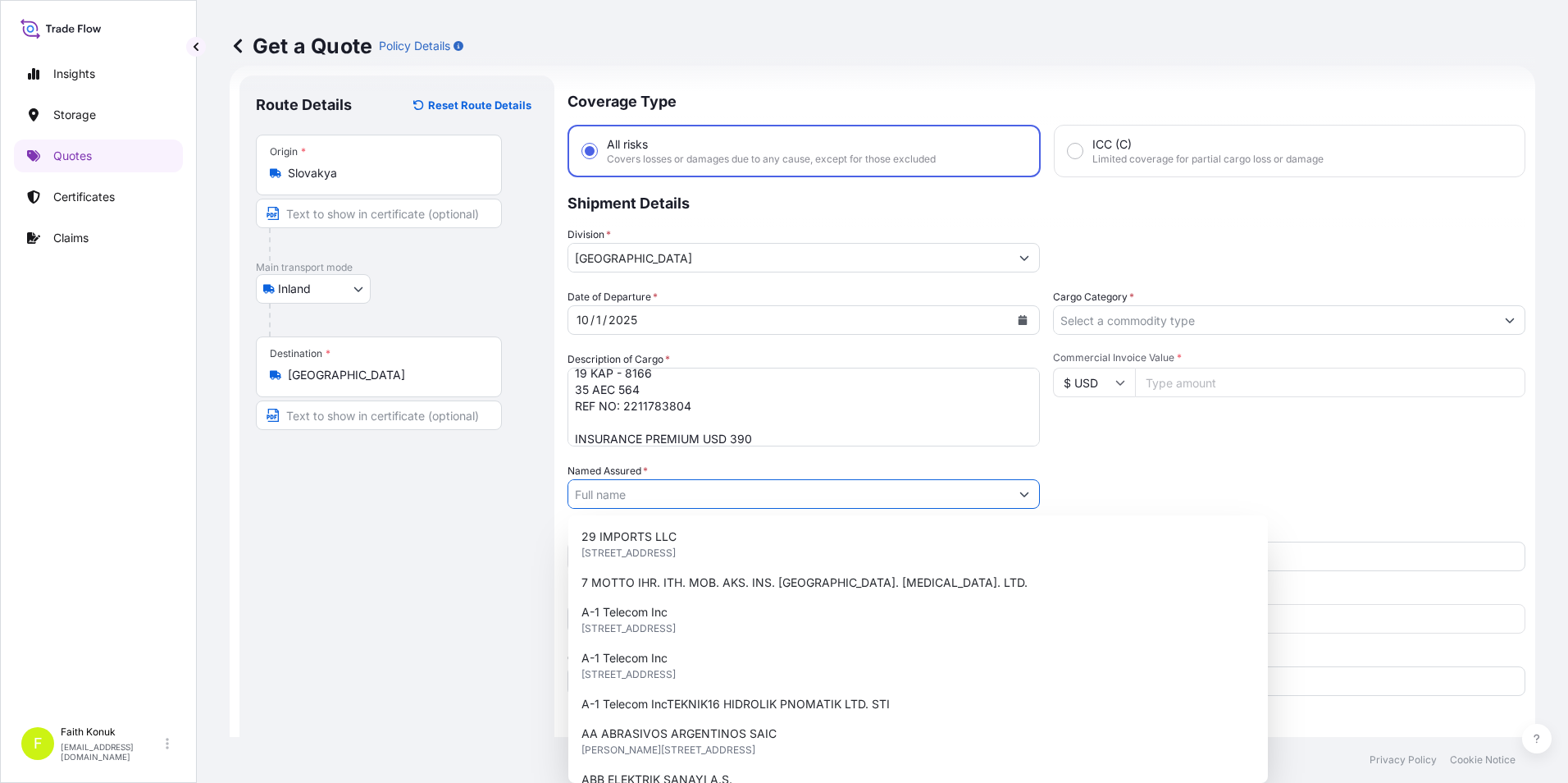
click at [648, 483] on input "Named Assured *" at bounding box center [789, 494] width 441 height 29
paste input "GUMUSDOGA SU URUNLERI"
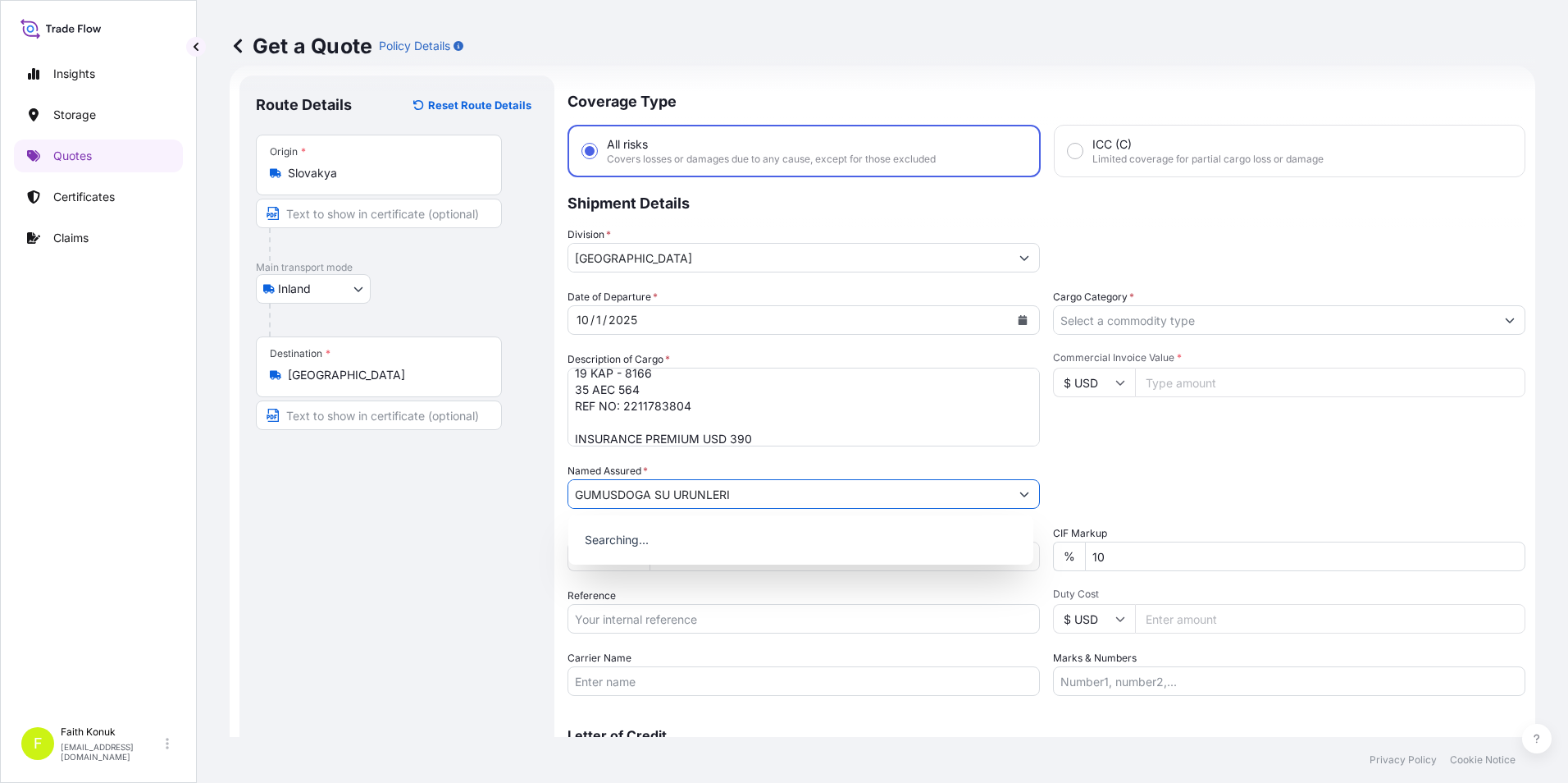
type input "GUMUSDOGA SU URUNLERI"
click at [423, 531] on div "Route Details Reset Route Details Place of loading Road / Inland Road / Inland …" at bounding box center [397, 446] width 282 height 710
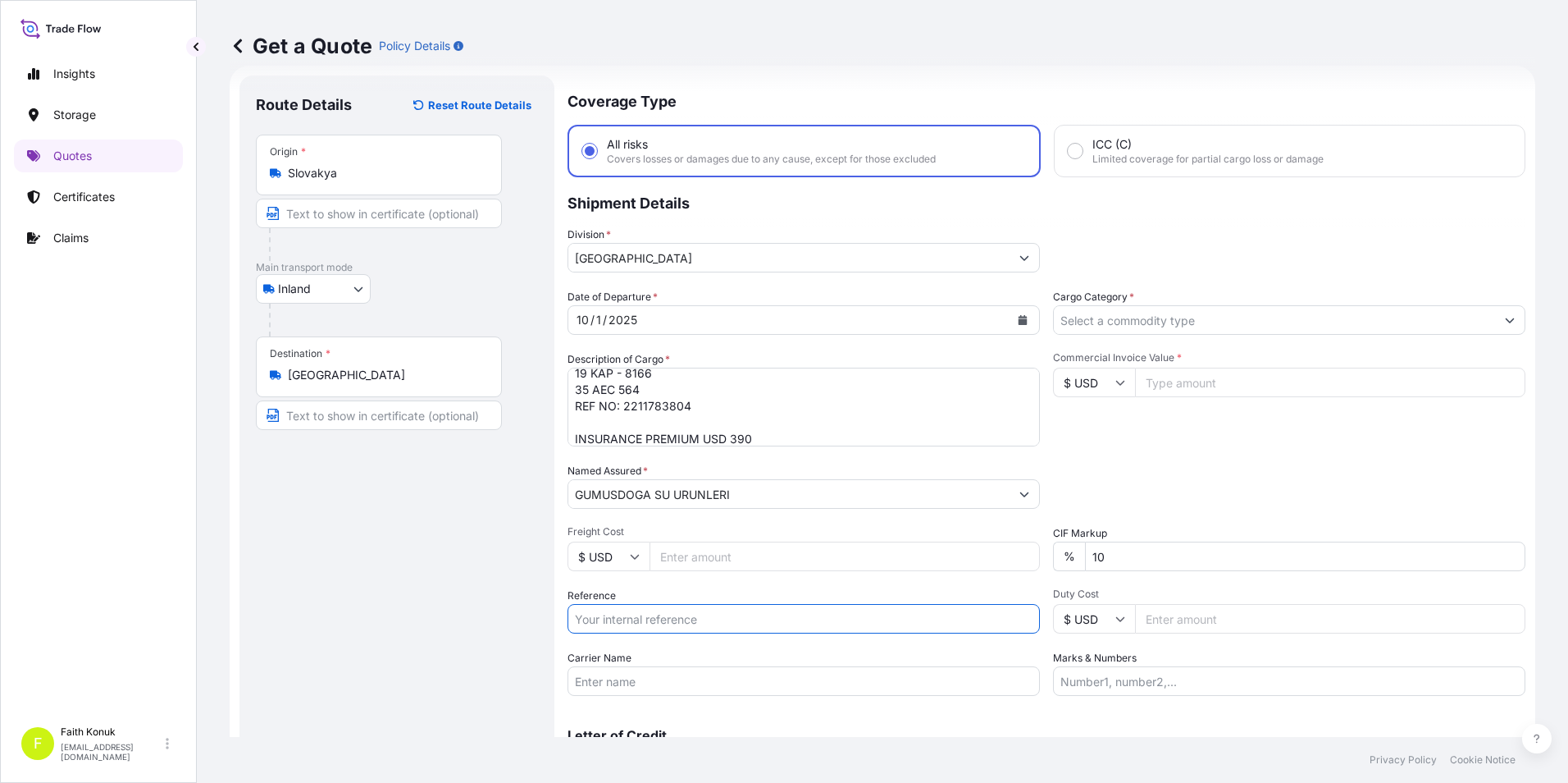
click at [634, 619] on input "Reference" at bounding box center [803, 618] width 473 height 29
click at [681, 629] on input "Reference" at bounding box center [803, 618] width 473 height 29
paste input "2211783804"
type input "2211783804"
click at [704, 689] on input "Carrier Name" at bounding box center [803, 681] width 473 height 29
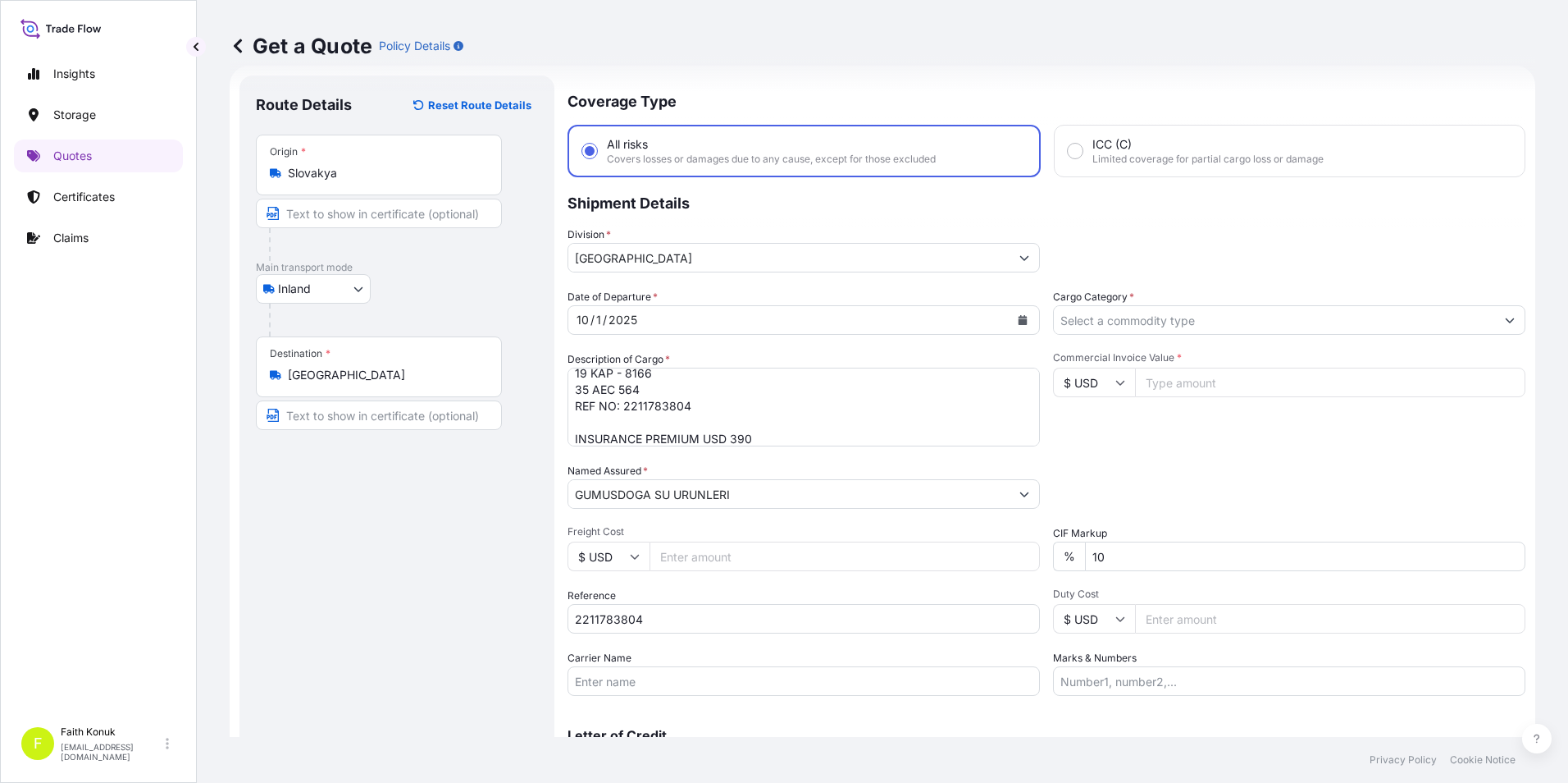
click at [718, 675] on input "Carrier Name" at bounding box center [803, 681] width 473 height 29
paste input "35 AEC 564 MED LOJISTIK"
type input "35 AEC 564 MED LOJISTIK"
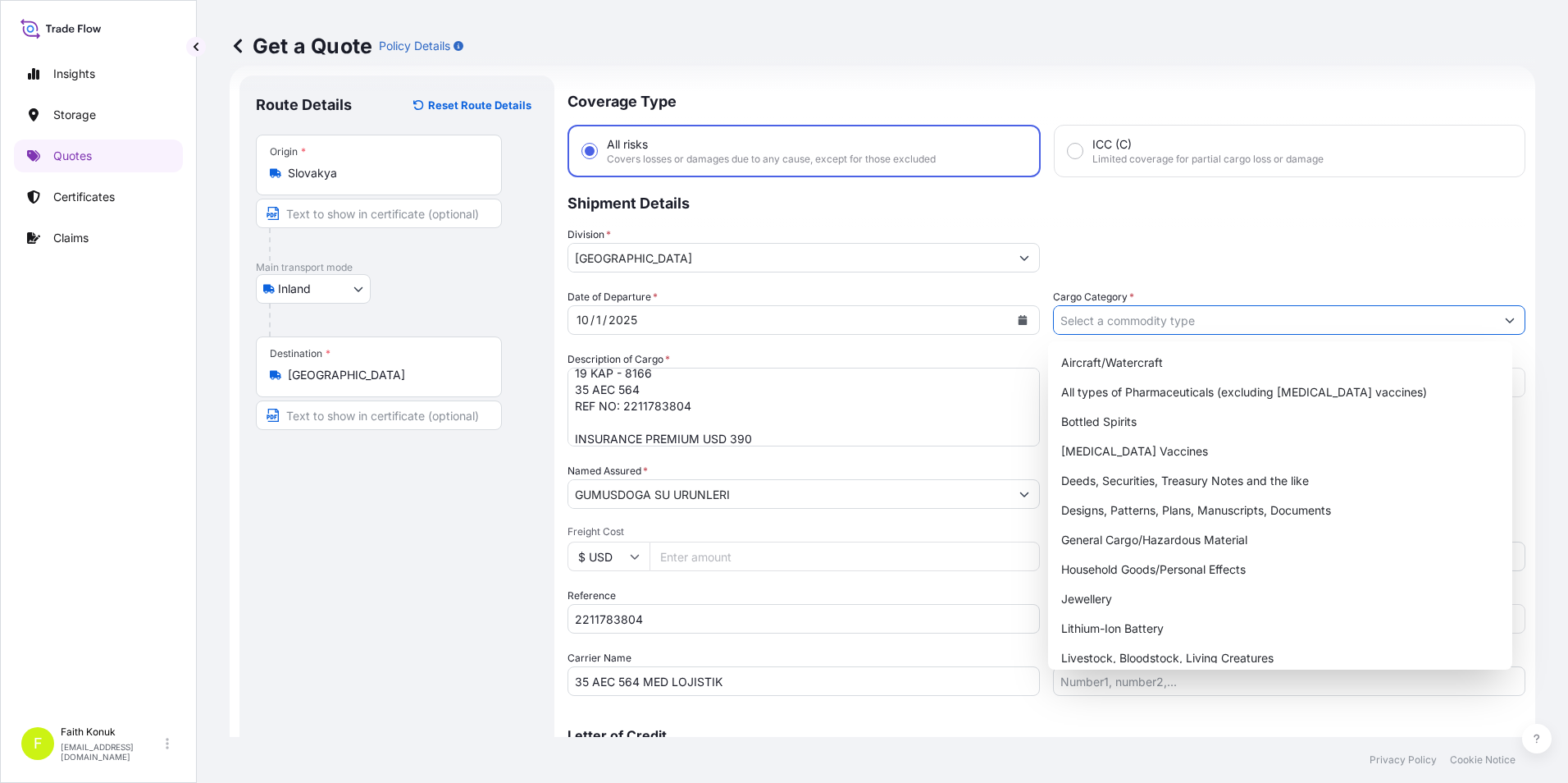
click at [1159, 317] on input "Cargo Category *" at bounding box center [1274, 320] width 441 height 29
click at [1086, 535] on div "General Cargo/Hazardous Material" at bounding box center [1280, 540] width 452 height 29
type input "General Cargo/Hazardous Material"
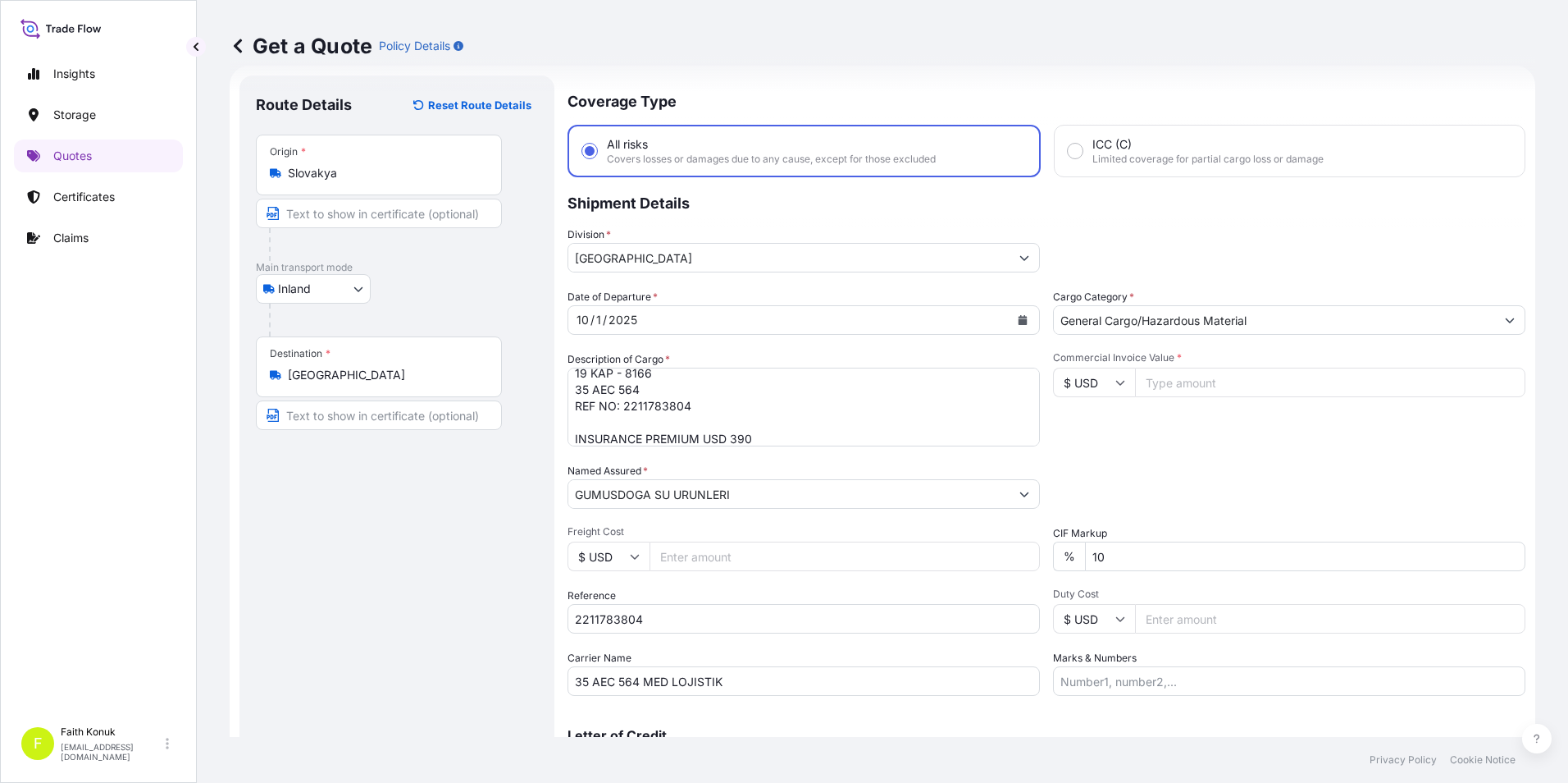
click at [1168, 385] on input "Commercial Invoice Value *" at bounding box center [1330, 382] width 390 height 29
click at [1111, 387] on input "$ USD" at bounding box center [1094, 382] width 82 height 29
click at [1087, 433] on div "€ EUR" at bounding box center [1088, 428] width 69 height 31
type input "€ EUR"
click at [1189, 379] on input "Commercial Invoice Value *" at bounding box center [1330, 382] width 390 height 29
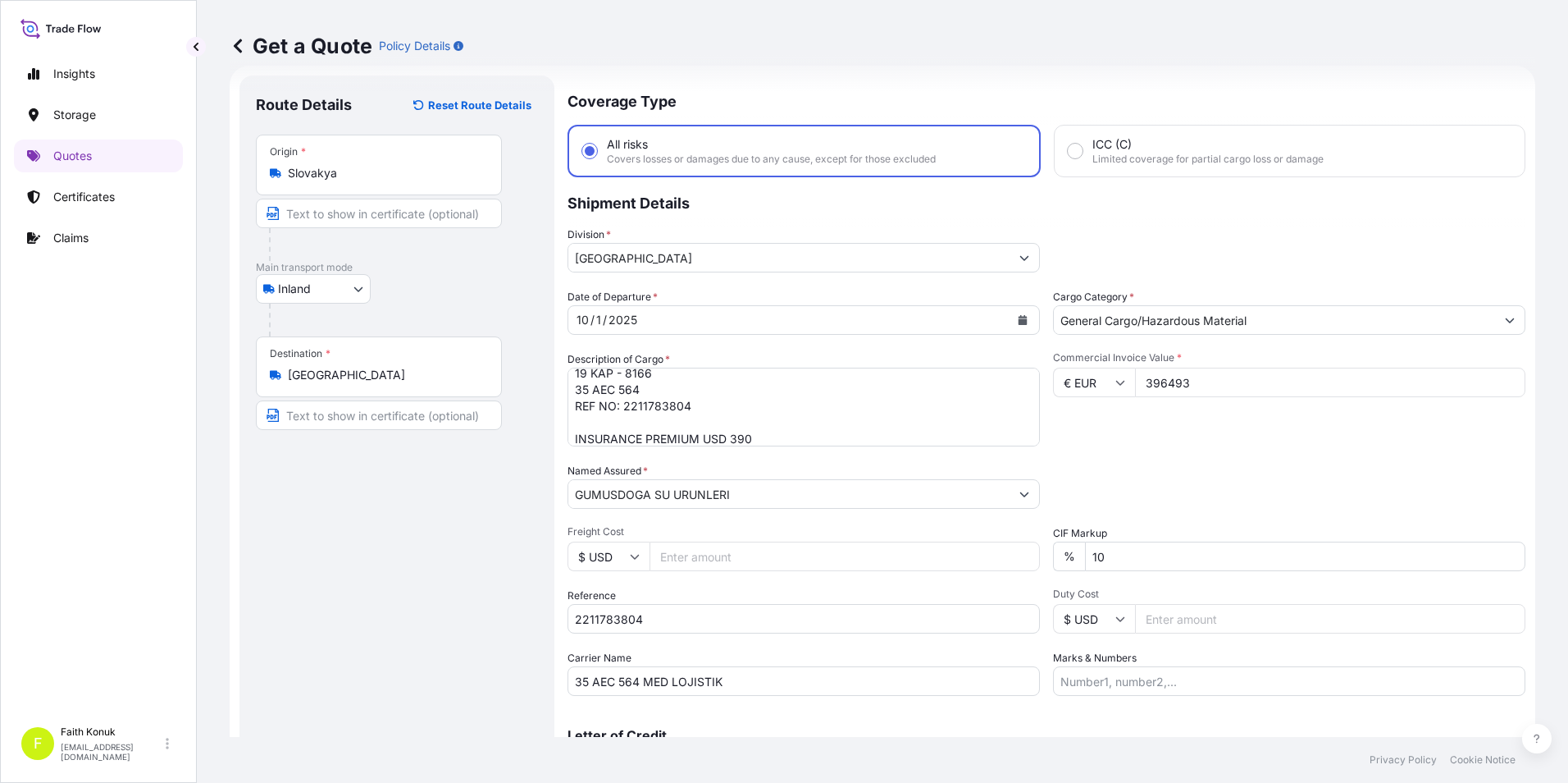
type input "396493"
click at [1184, 440] on div "Commercial Invoice Value * € EUR 396493" at bounding box center [1289, 398] width 473 height 95
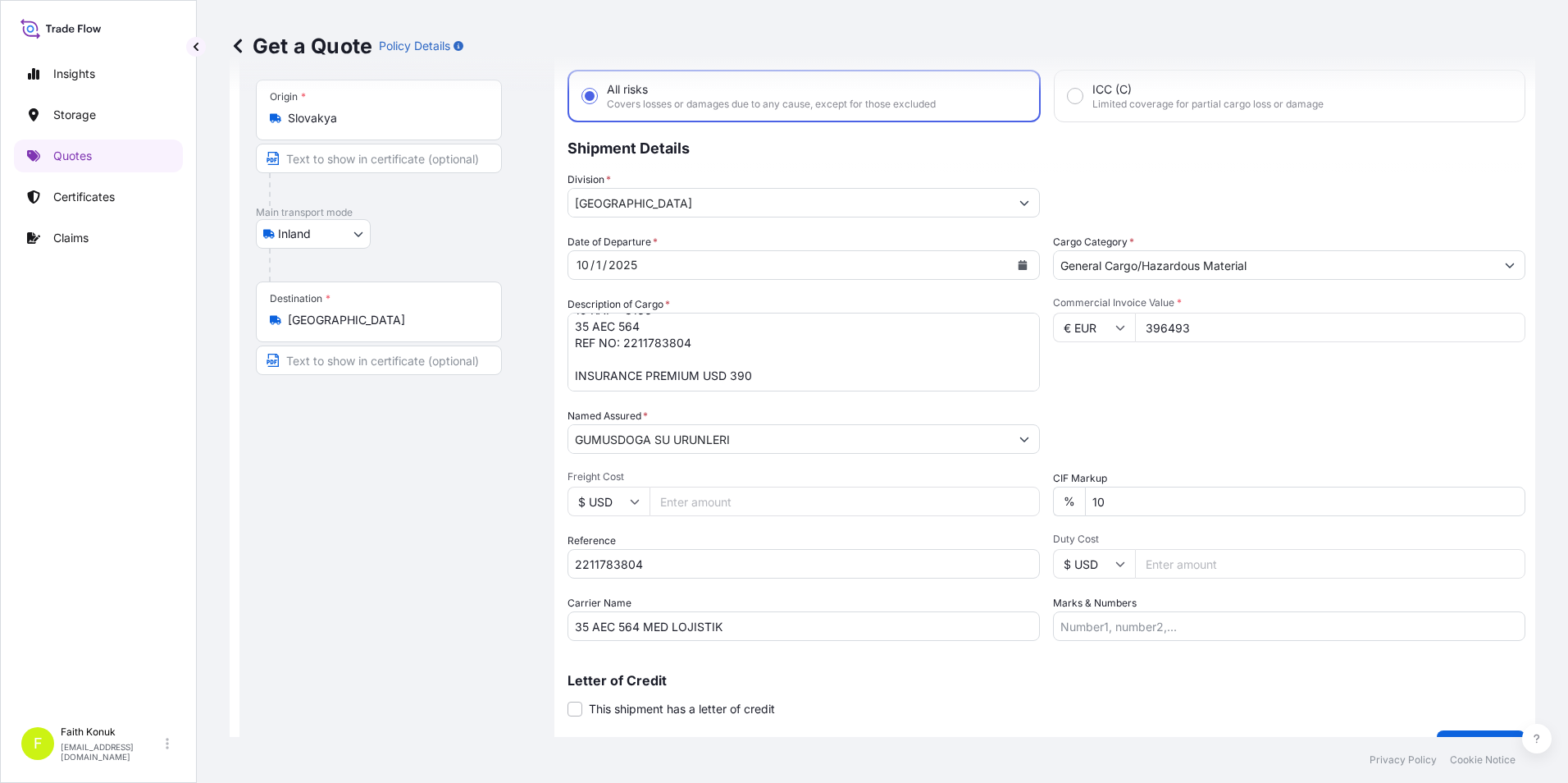
scroll to position [108, 0]
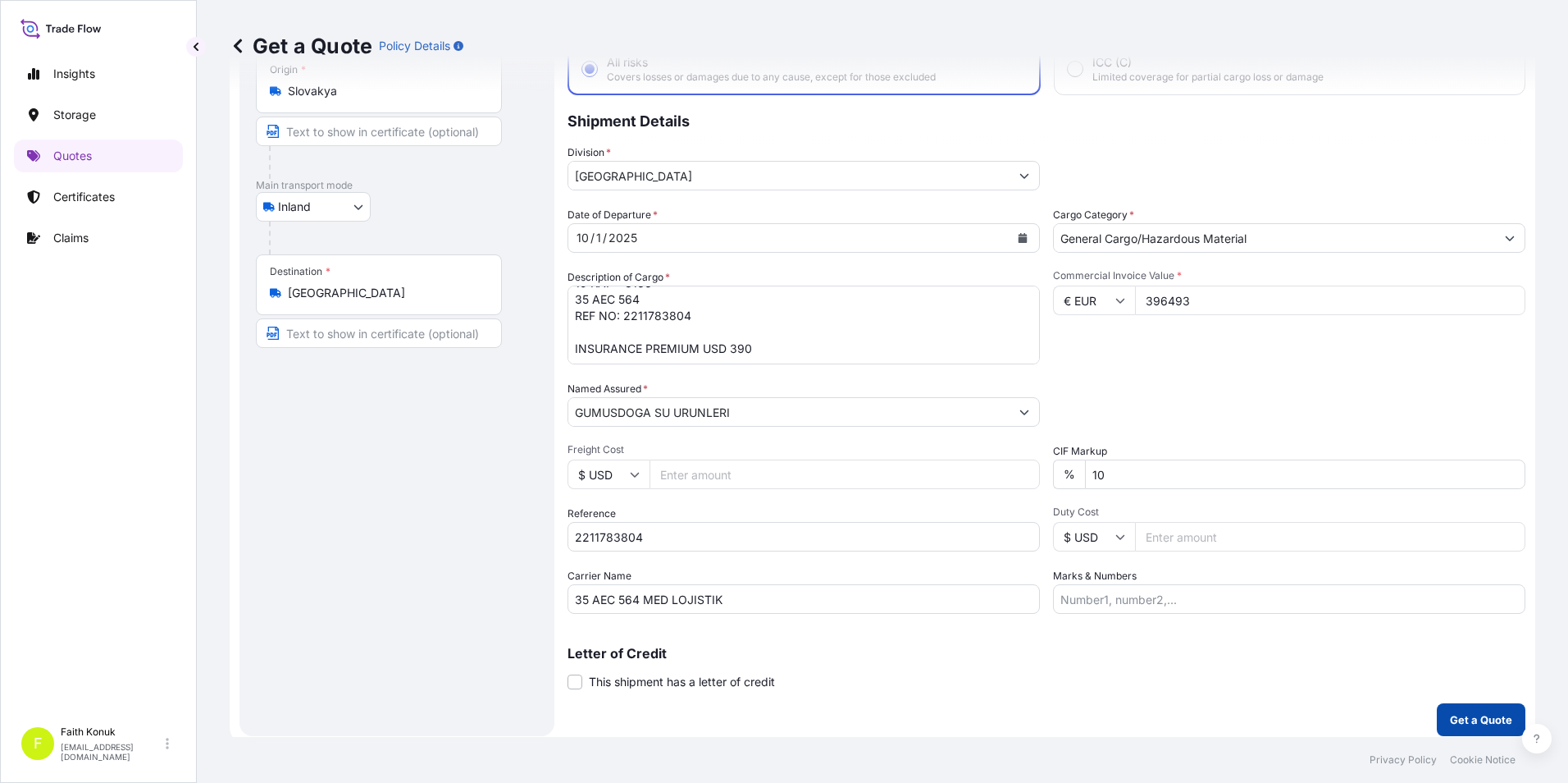
click at [1457, 719] on p "Get a Quote" at bounding box center [1481, 719] width 63 height 16
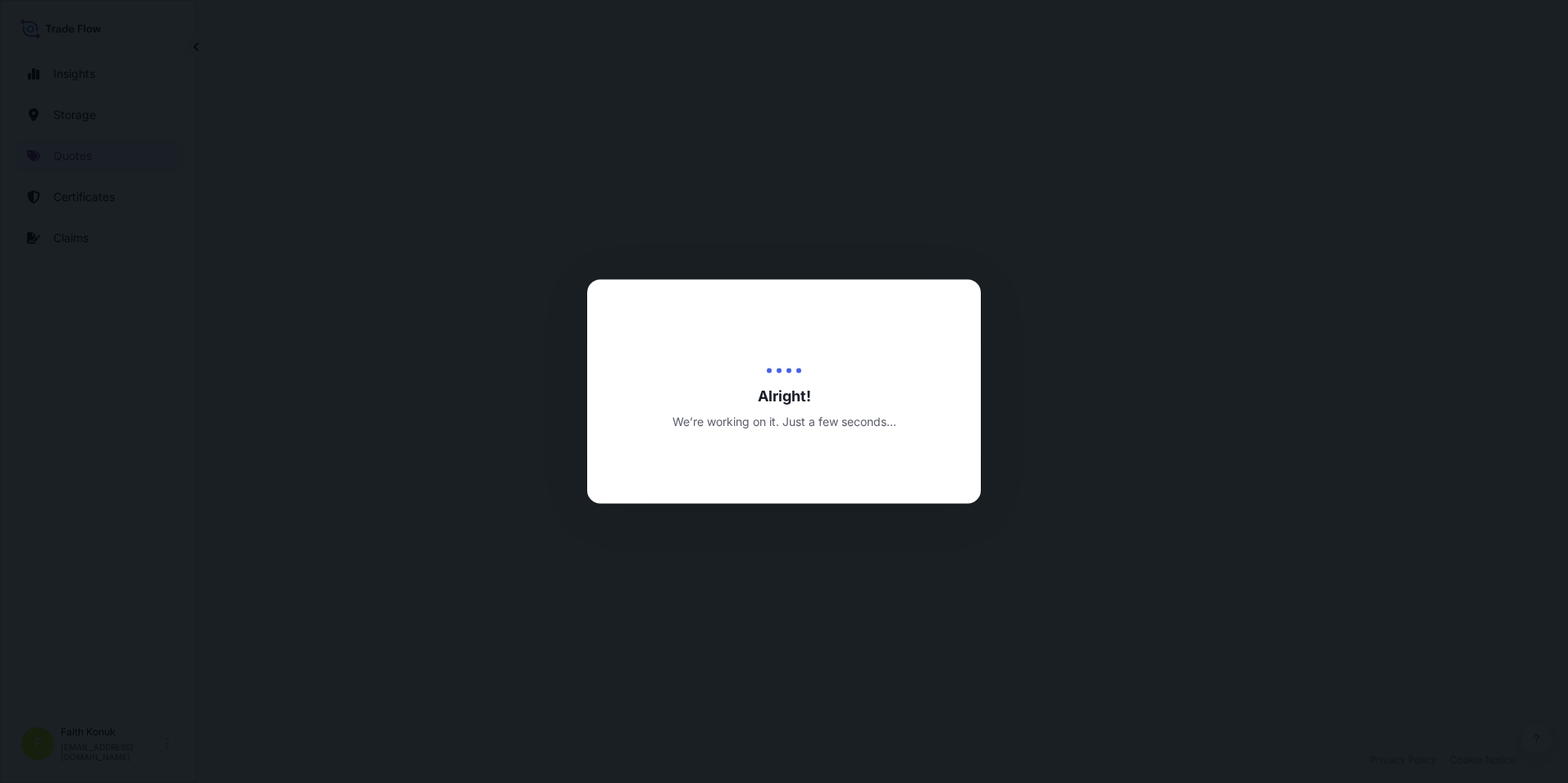
select select "Inland"
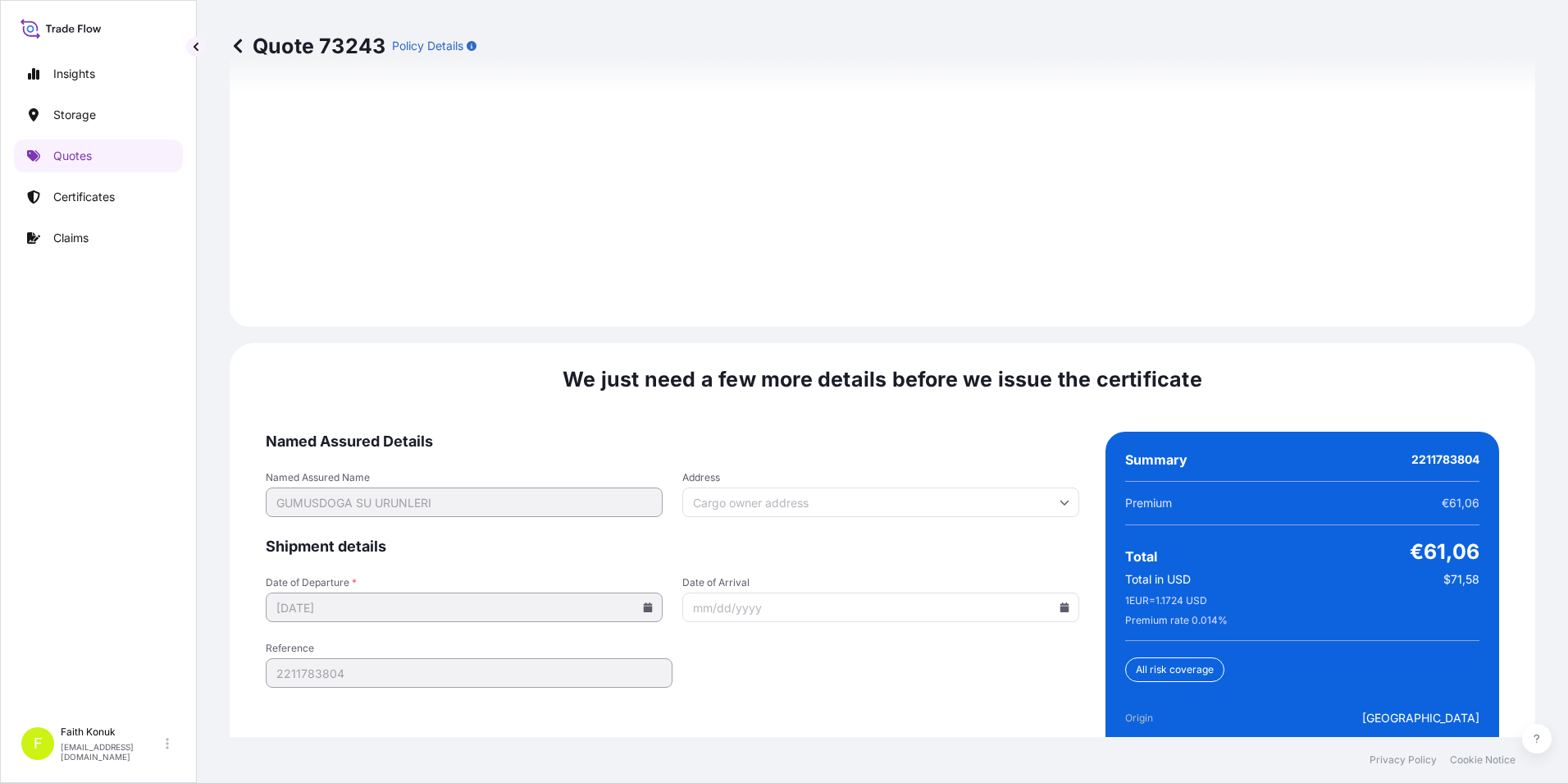
scroll to position [2396, 0]
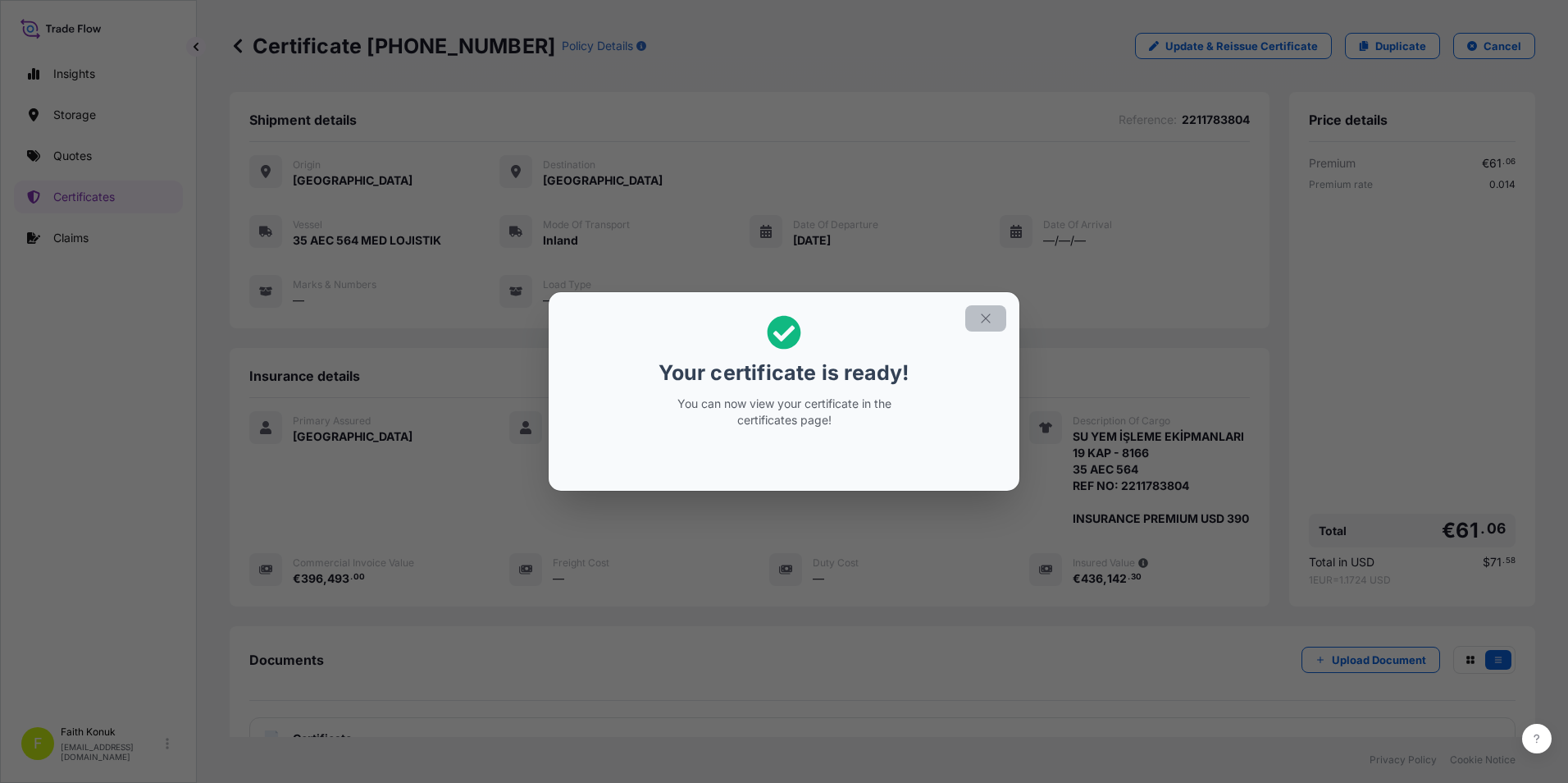
click at [981, 313] on icon "button" at bounding box center [985, 318] width 15 height 15
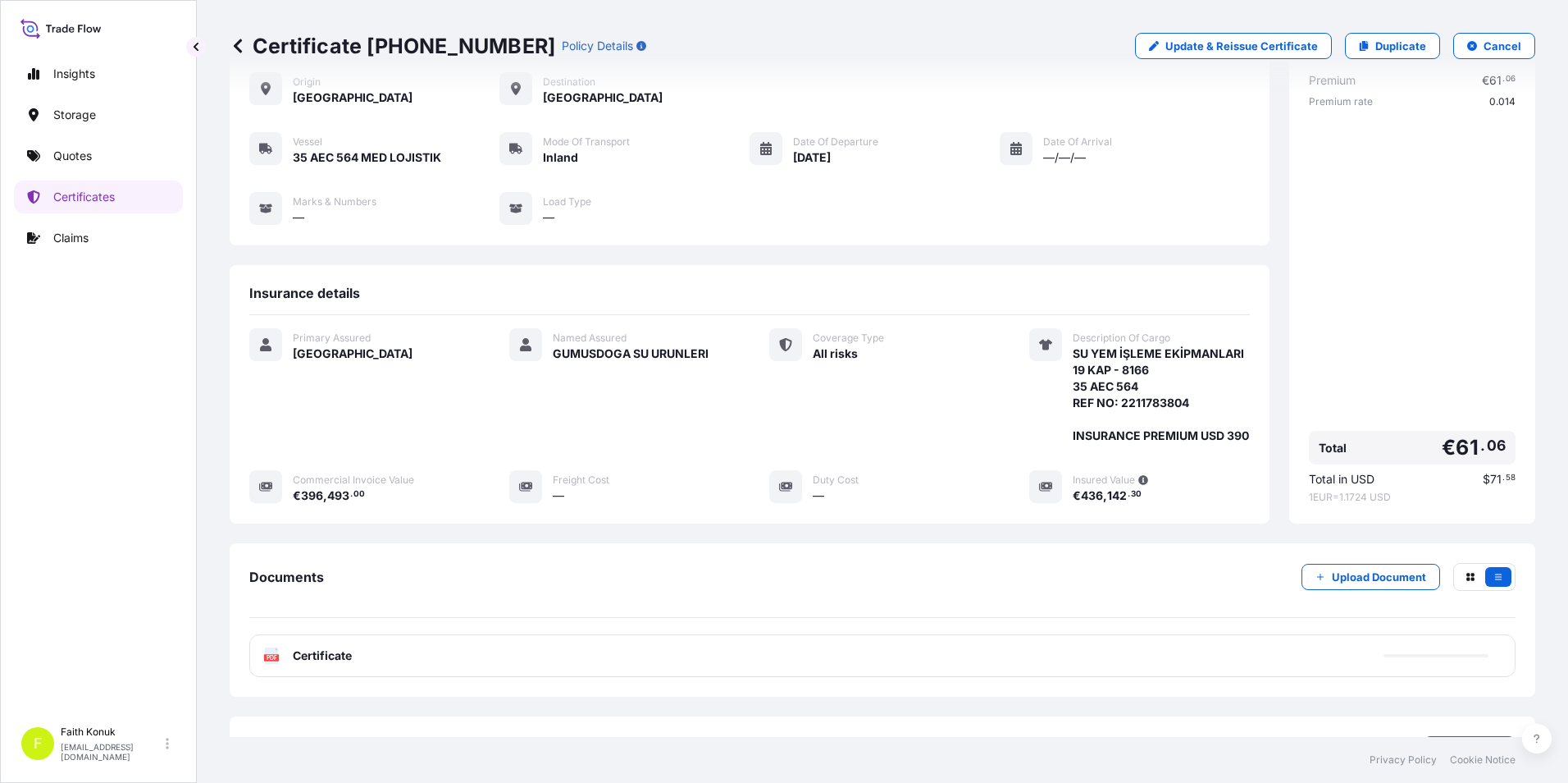
scroll to position [161, 0]
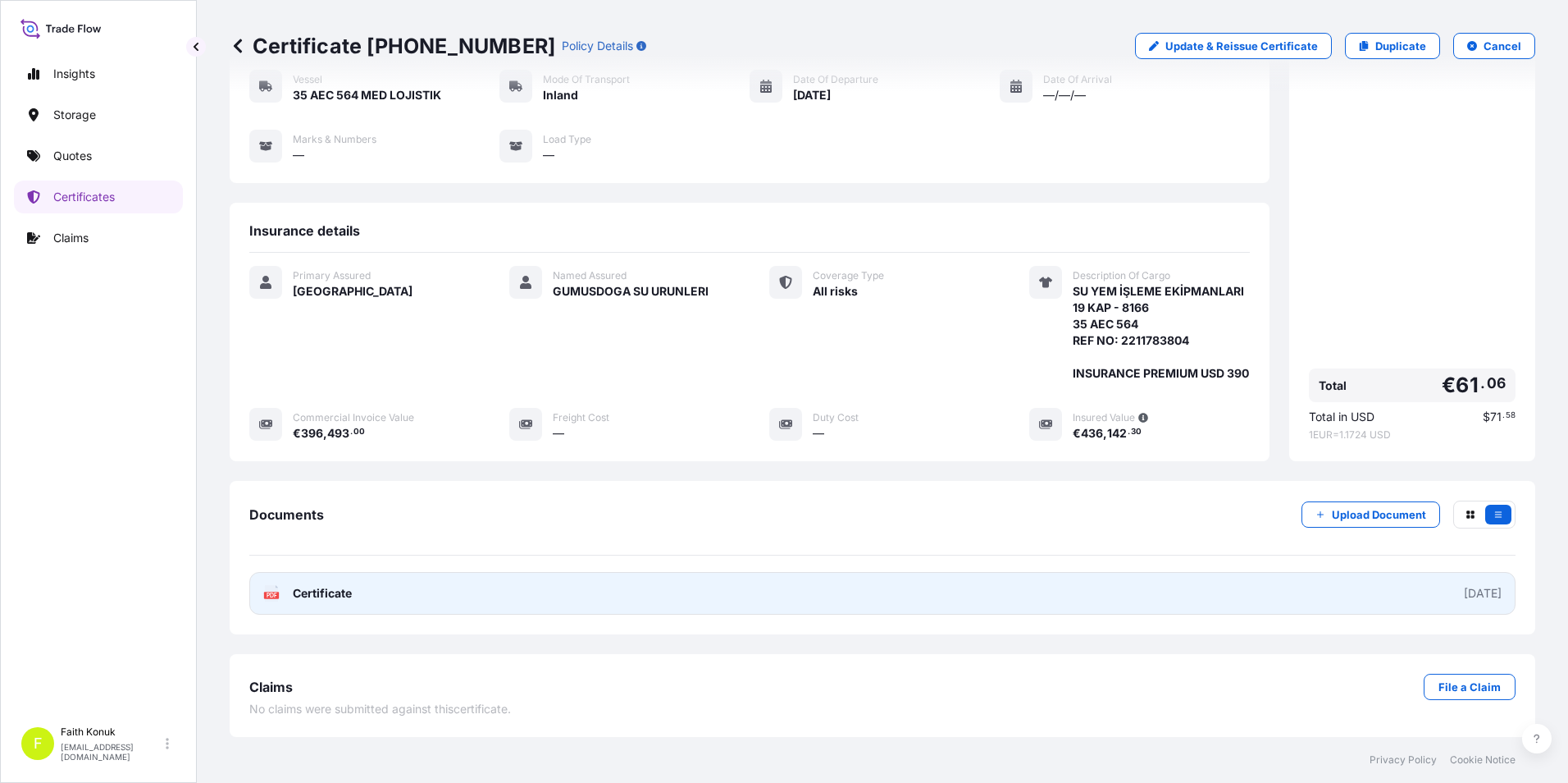
click at [320, 597] on span "Certificate" at bounding box center [322, 592] width 59 height 16
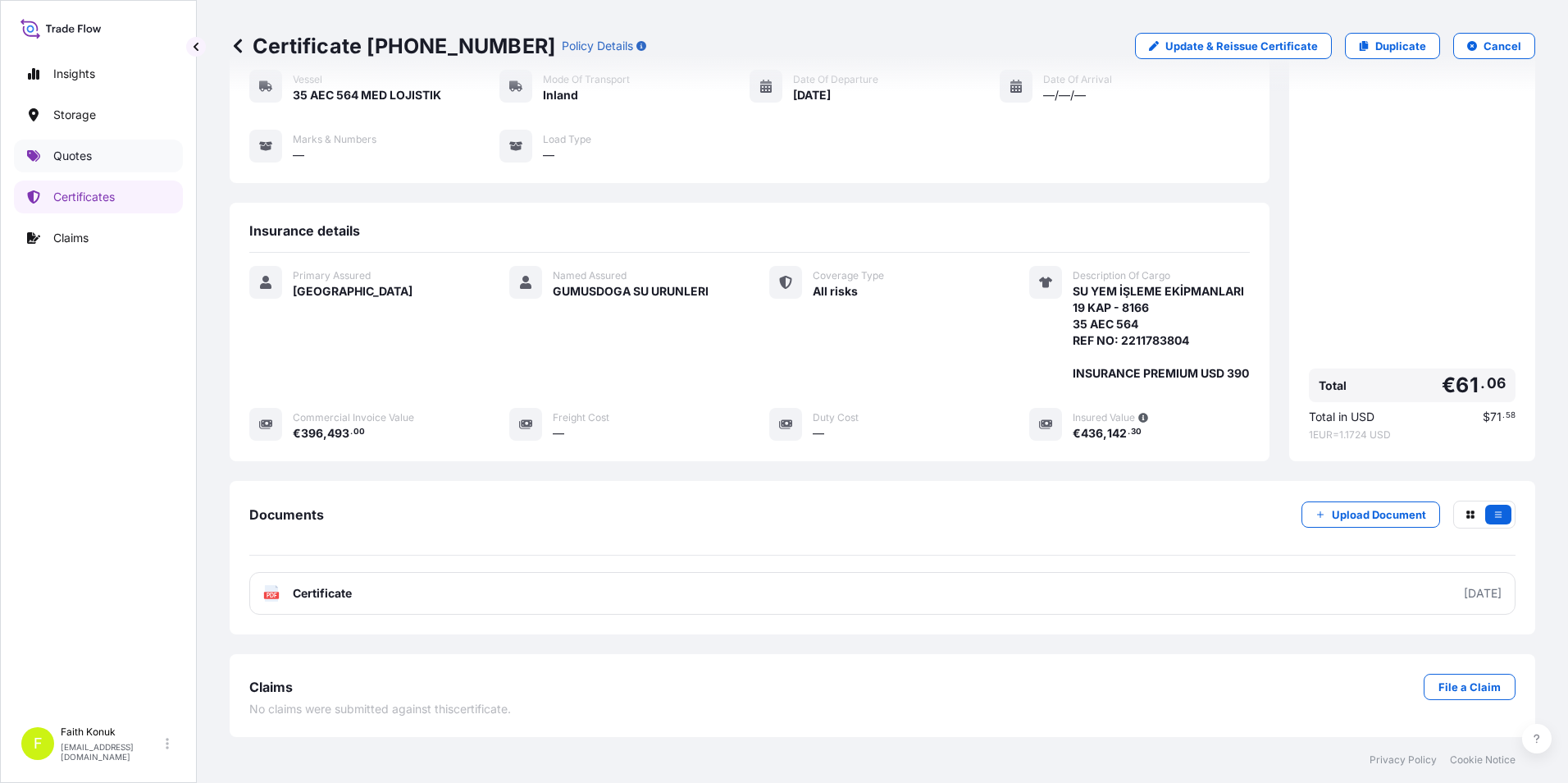
click at [113, 153] on link "Quotes" at bounding box center [98, 155] width 169 height 33
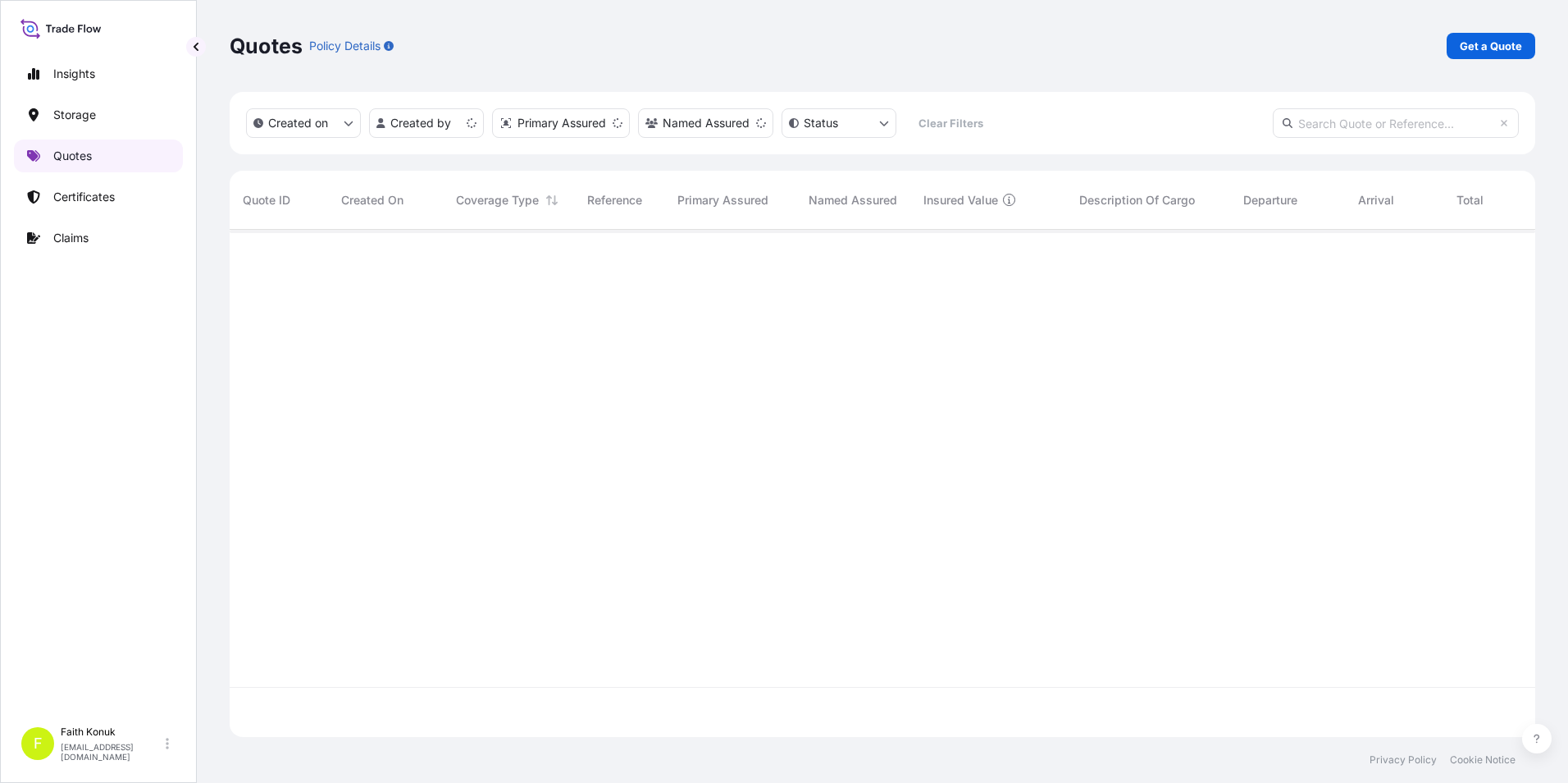
scroll to position [504, 1293]
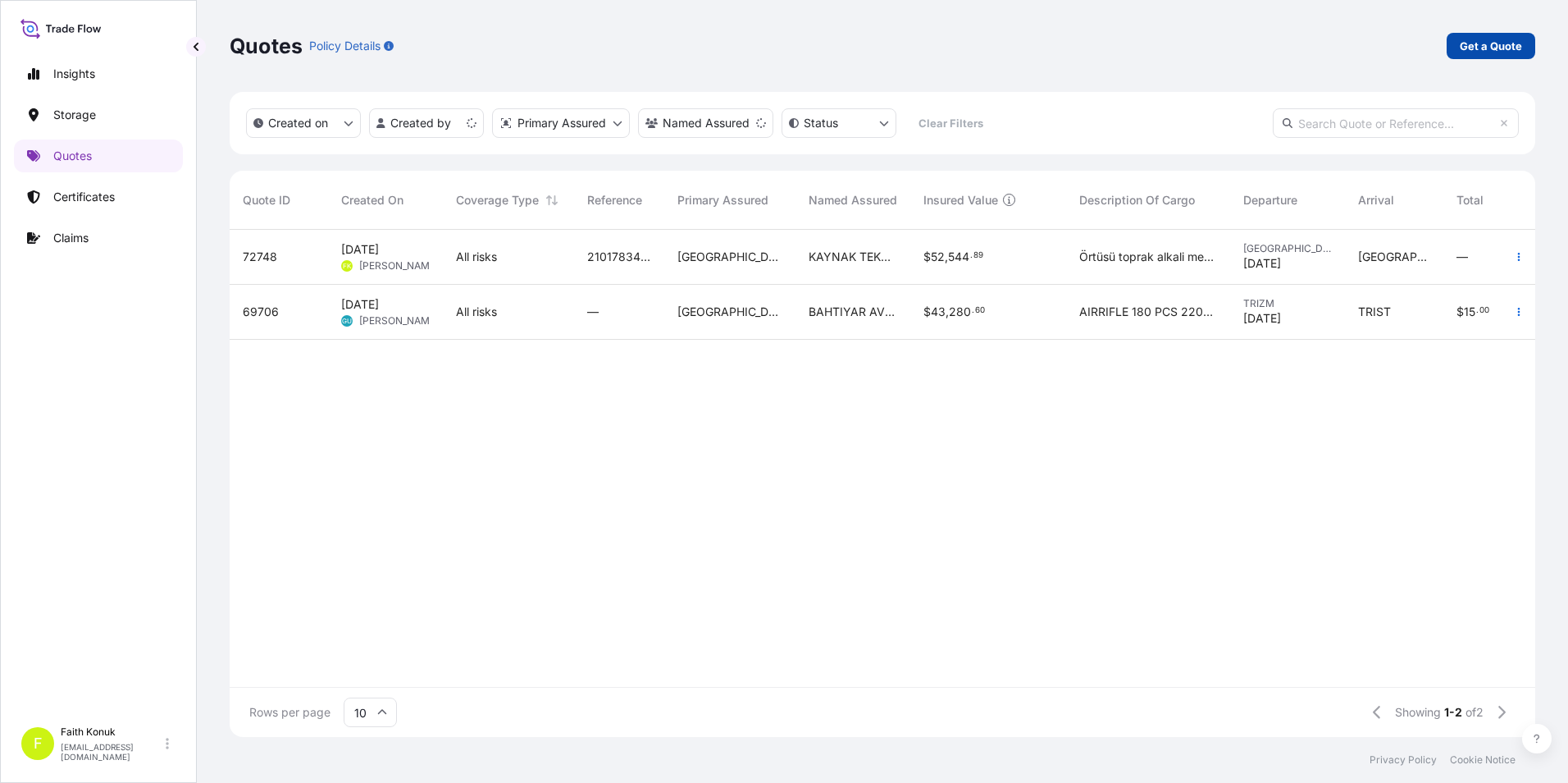
click at [1480, 40] on p "Get a Quote" at bounding box center [1491, 46] width 63 height 16
select select "Water"
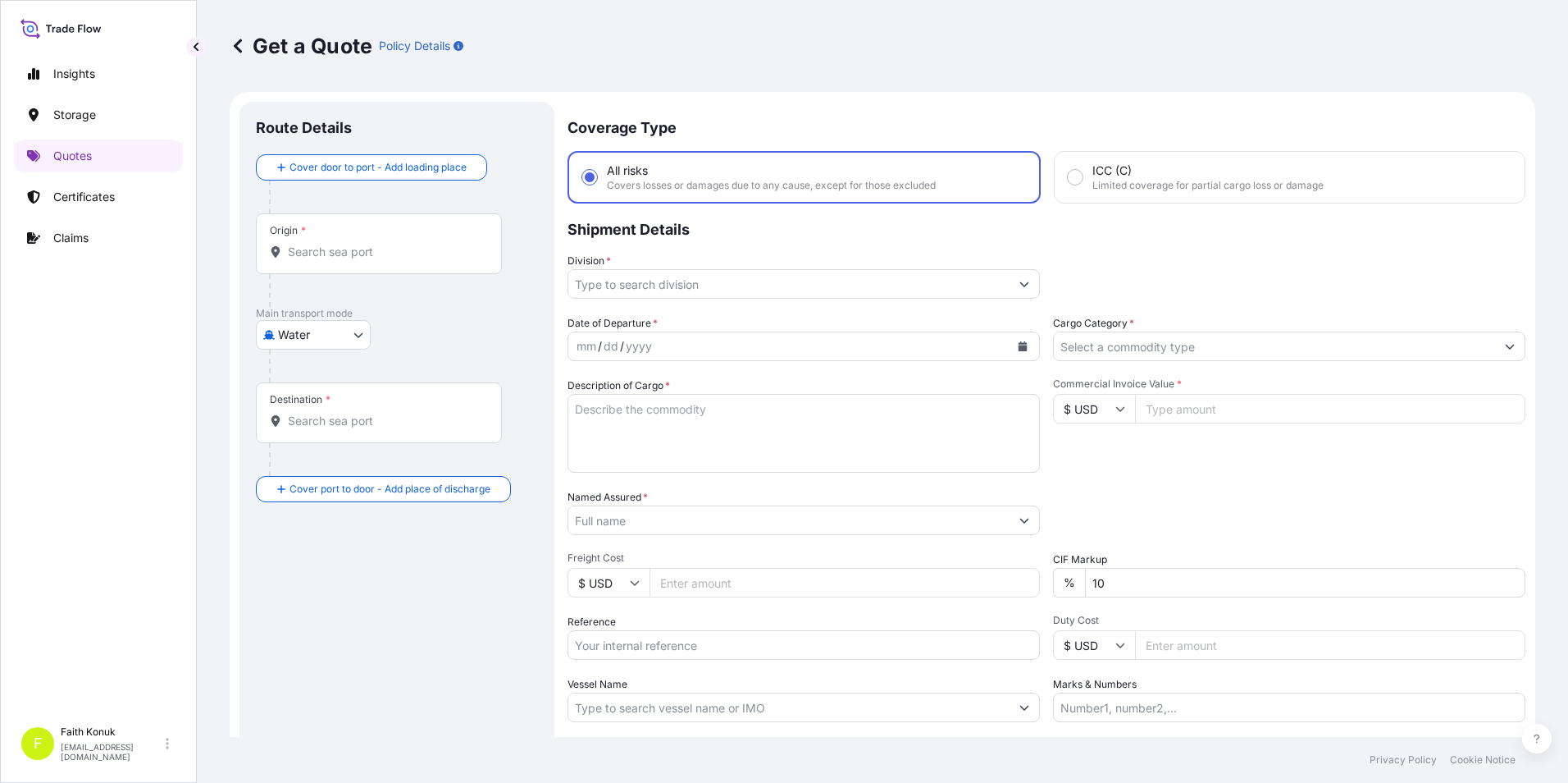
scroll to position [27, 0]
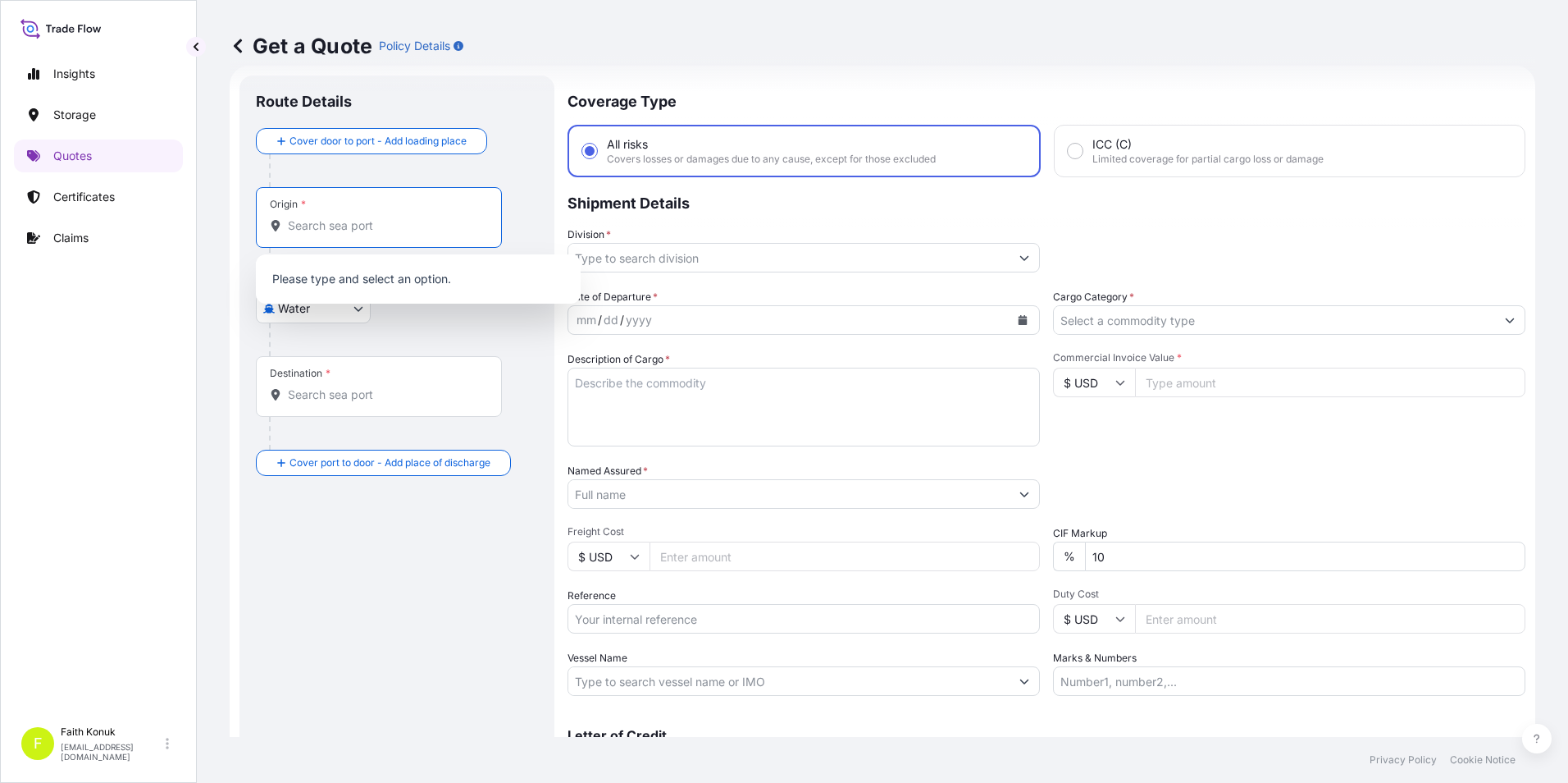
click at [397, 223] on input "Origin *" at bounding box center [384, 225] width 194 height 16
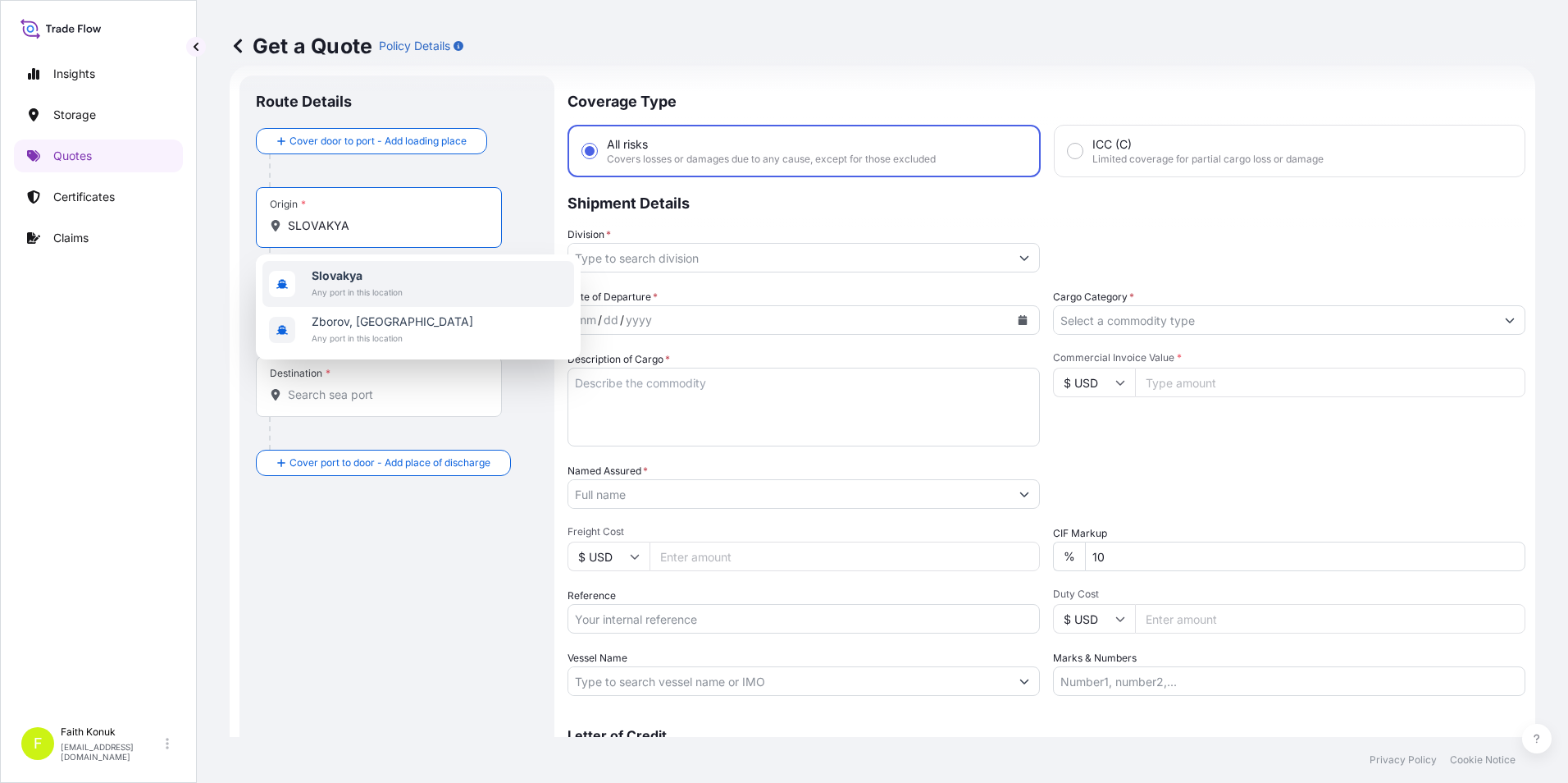
click at [456, 295] on div "[GEOGRAPHIC_DATA] Any port in this location" at bounding box center [418, 284] width 312 height 46
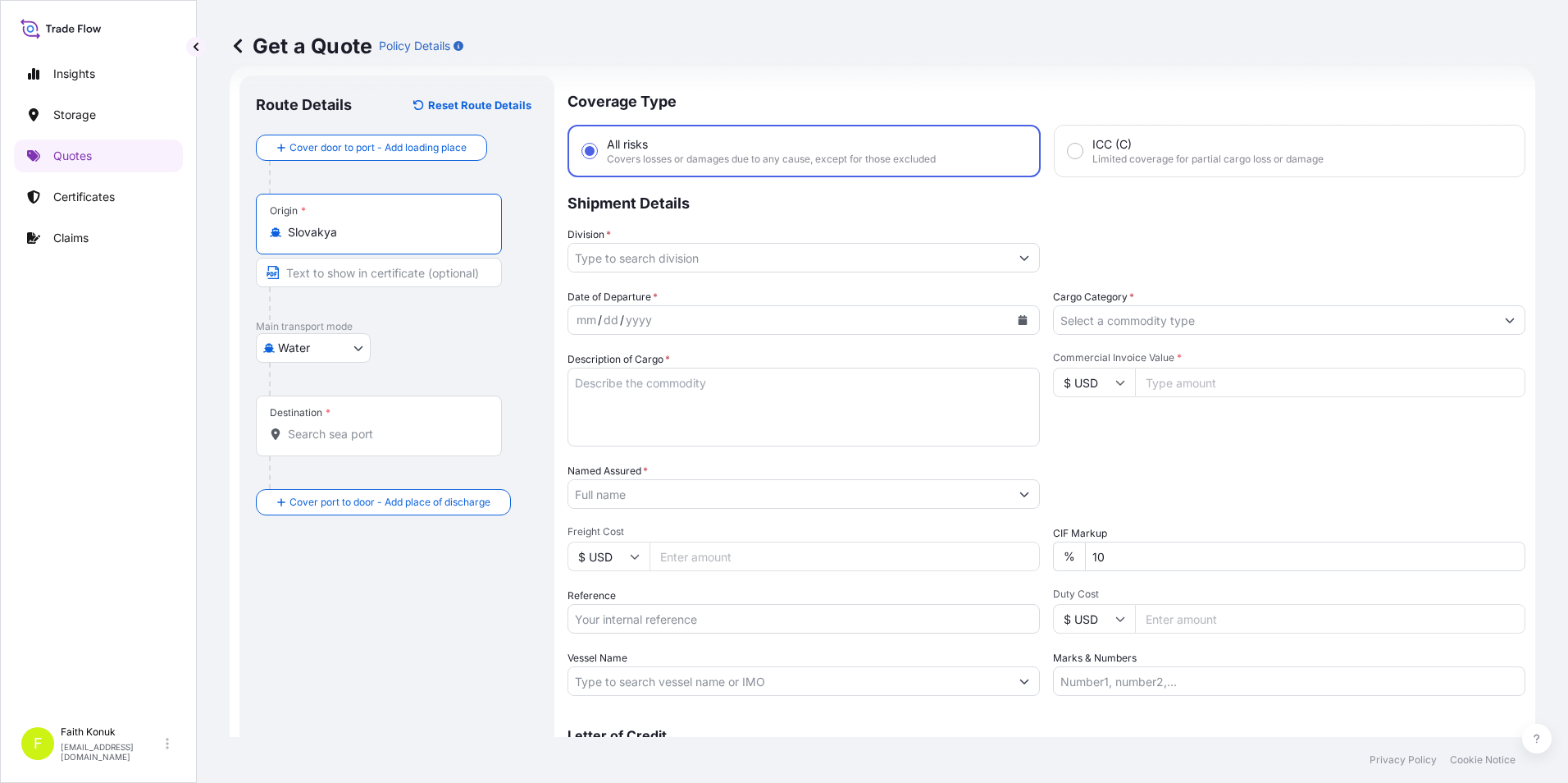
type input "Slovakya"
click at [307, 436] on input "Destination *" at bounding box center [384, 434] width 194 height 16
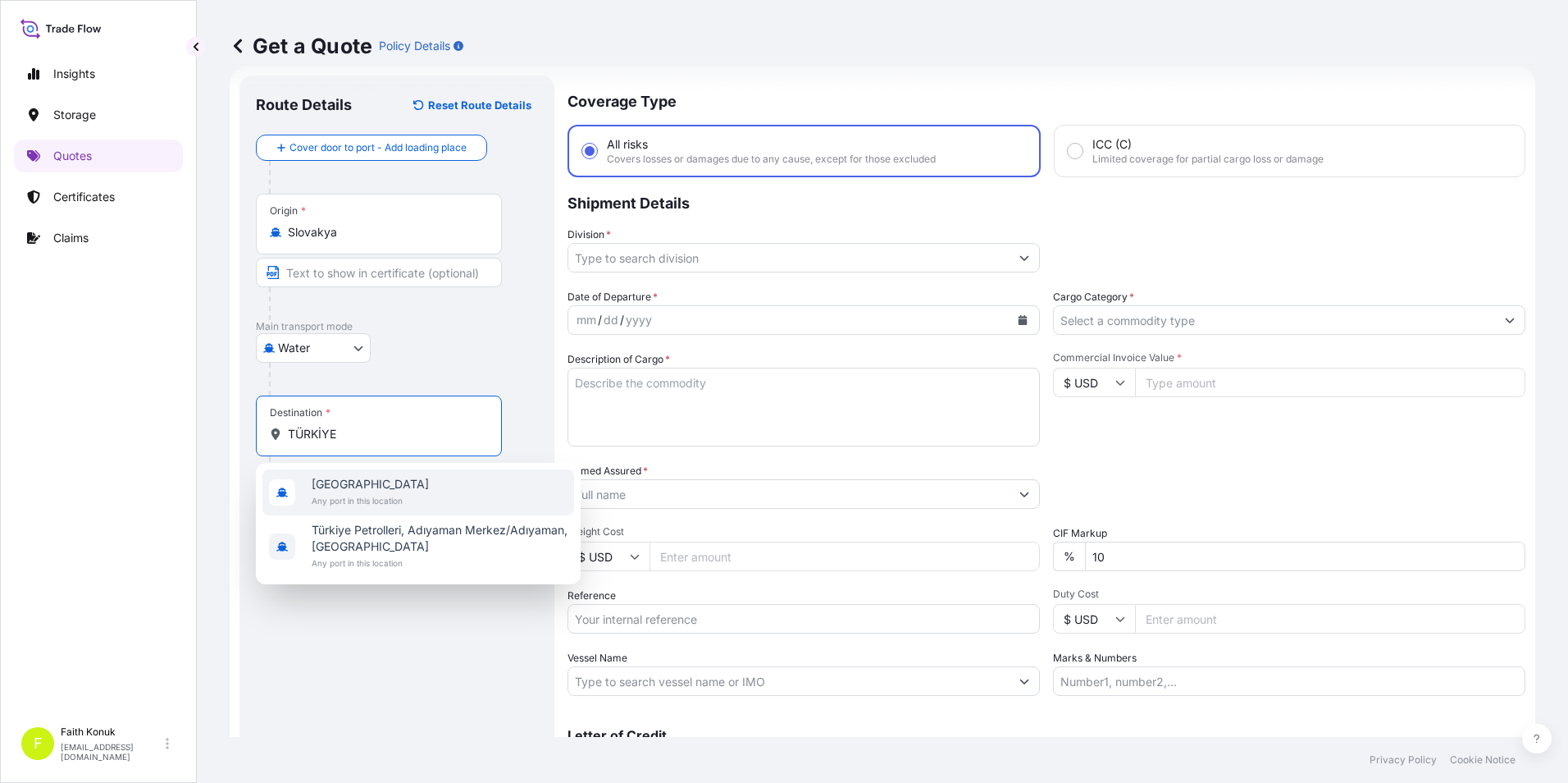
click at [325, 480] on span "[GEOGRAPHIC_DATA]" at bounding box center [370, 483] width 118 height 16
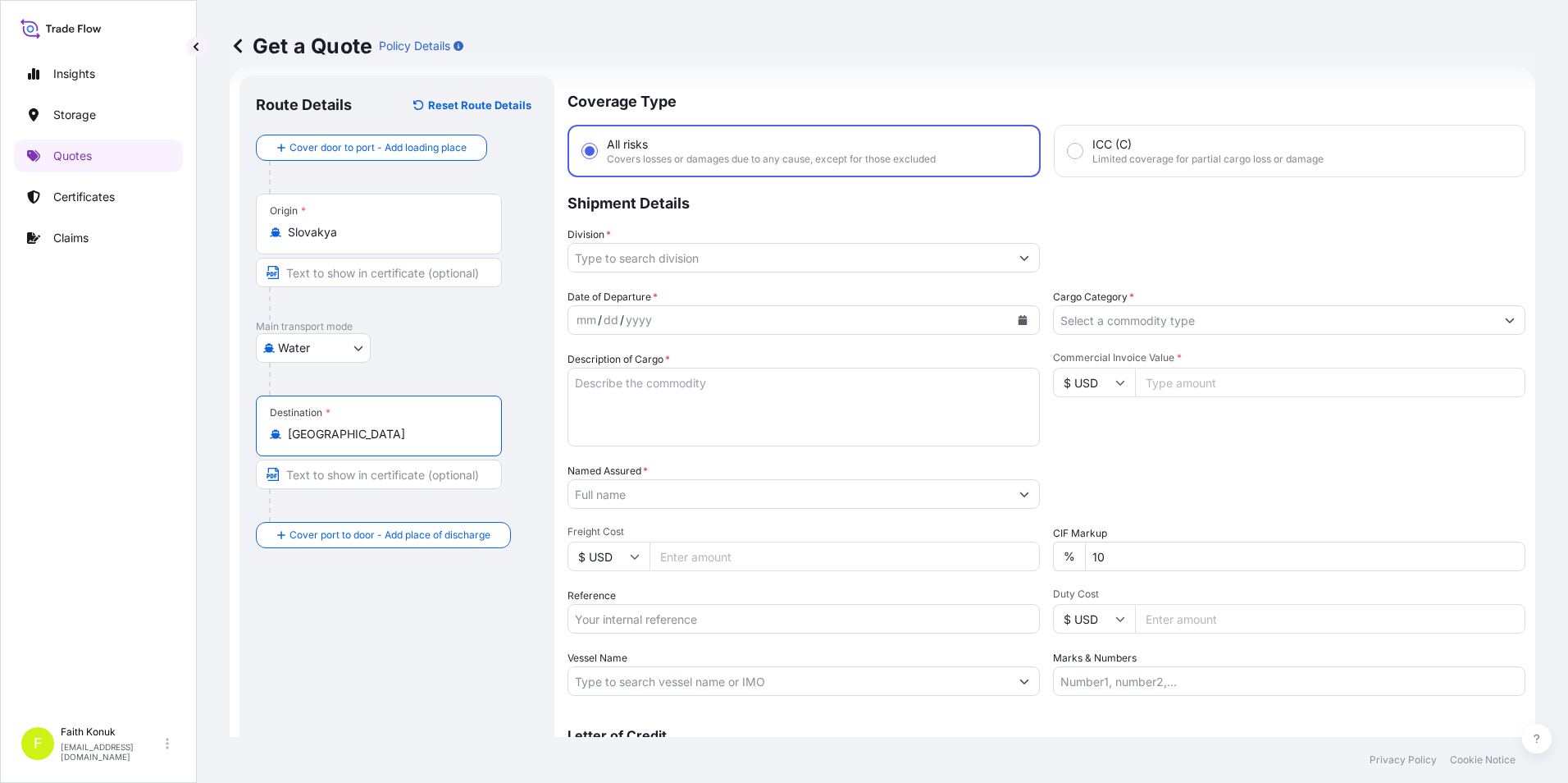
type input "[GEOGRAPHIC_DATA]"
click at [358, 349] on body "0 options available. 2 options available. 1 option available. 0 options availab…" at bounding box center [784, 392] width 1568 height 783
click at [322, 443] on div "Inland" at bounding box center [313, 450] width 102 height 29
select select "Inland"
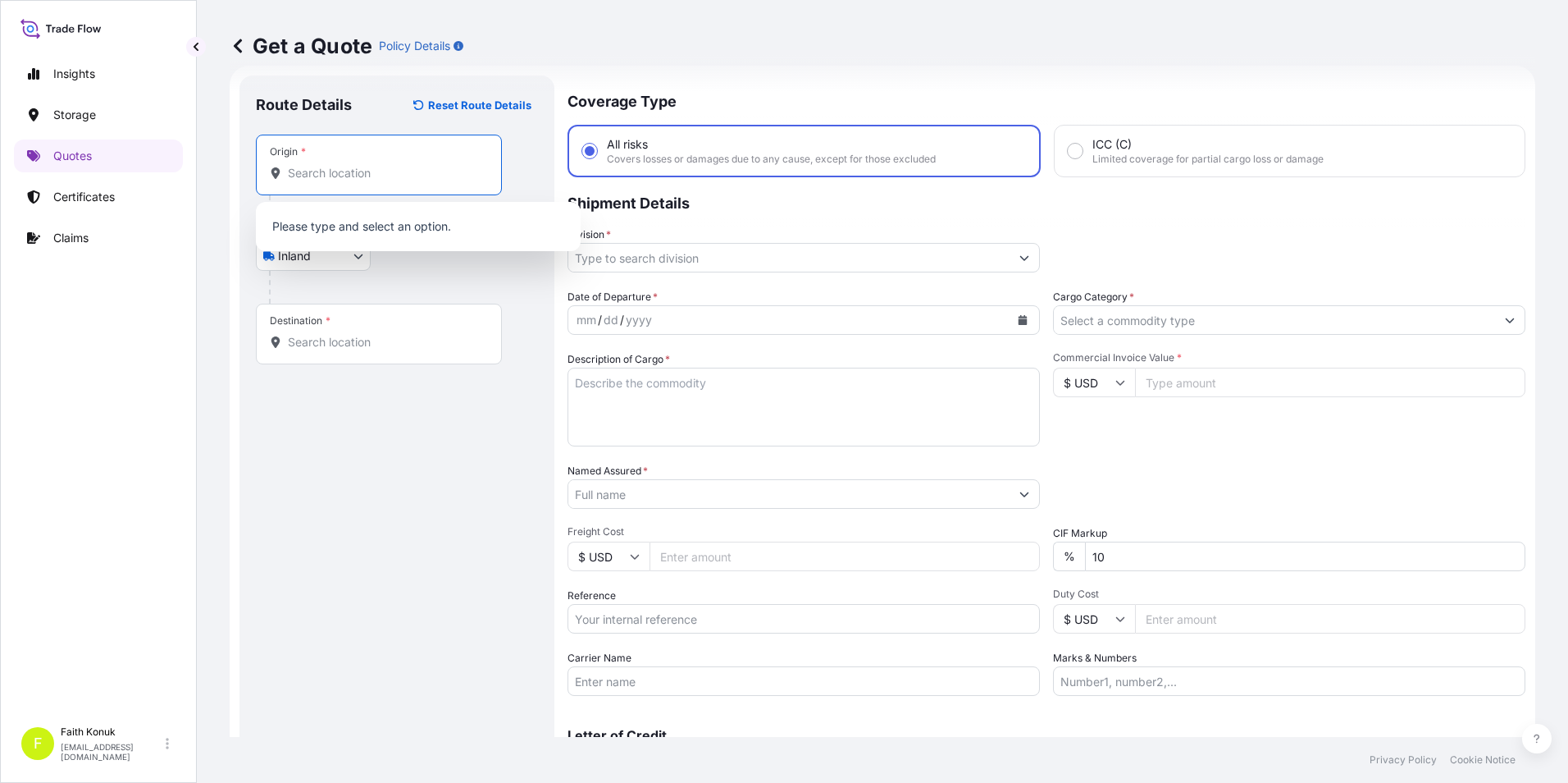
click at [391, 177] on input "Origin *" at bounding box center [384, 173] width 194 height 16
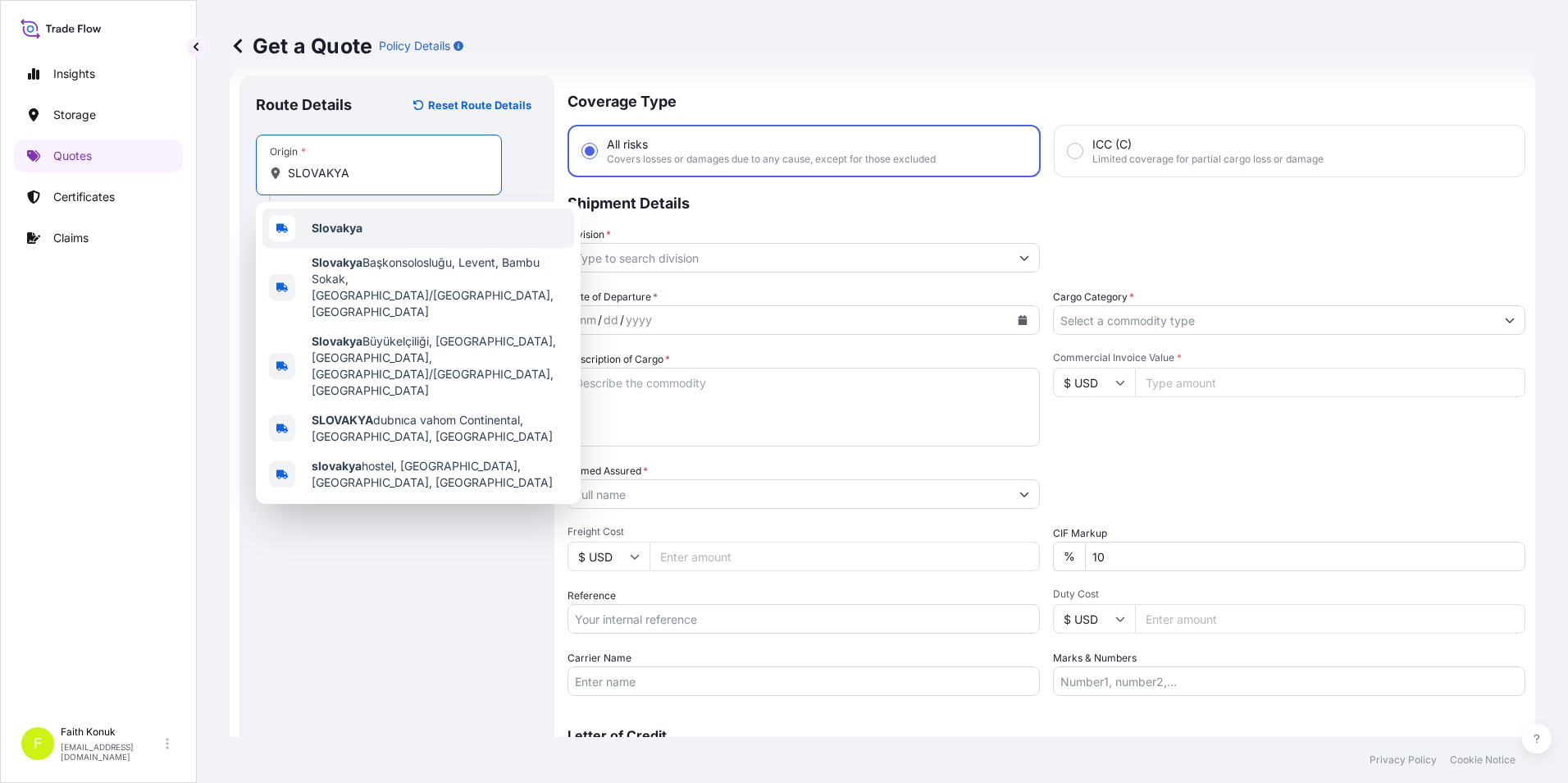
click at [359, 233] on b "Slovakya" at bounding box center [336, 228] width 51 height 14
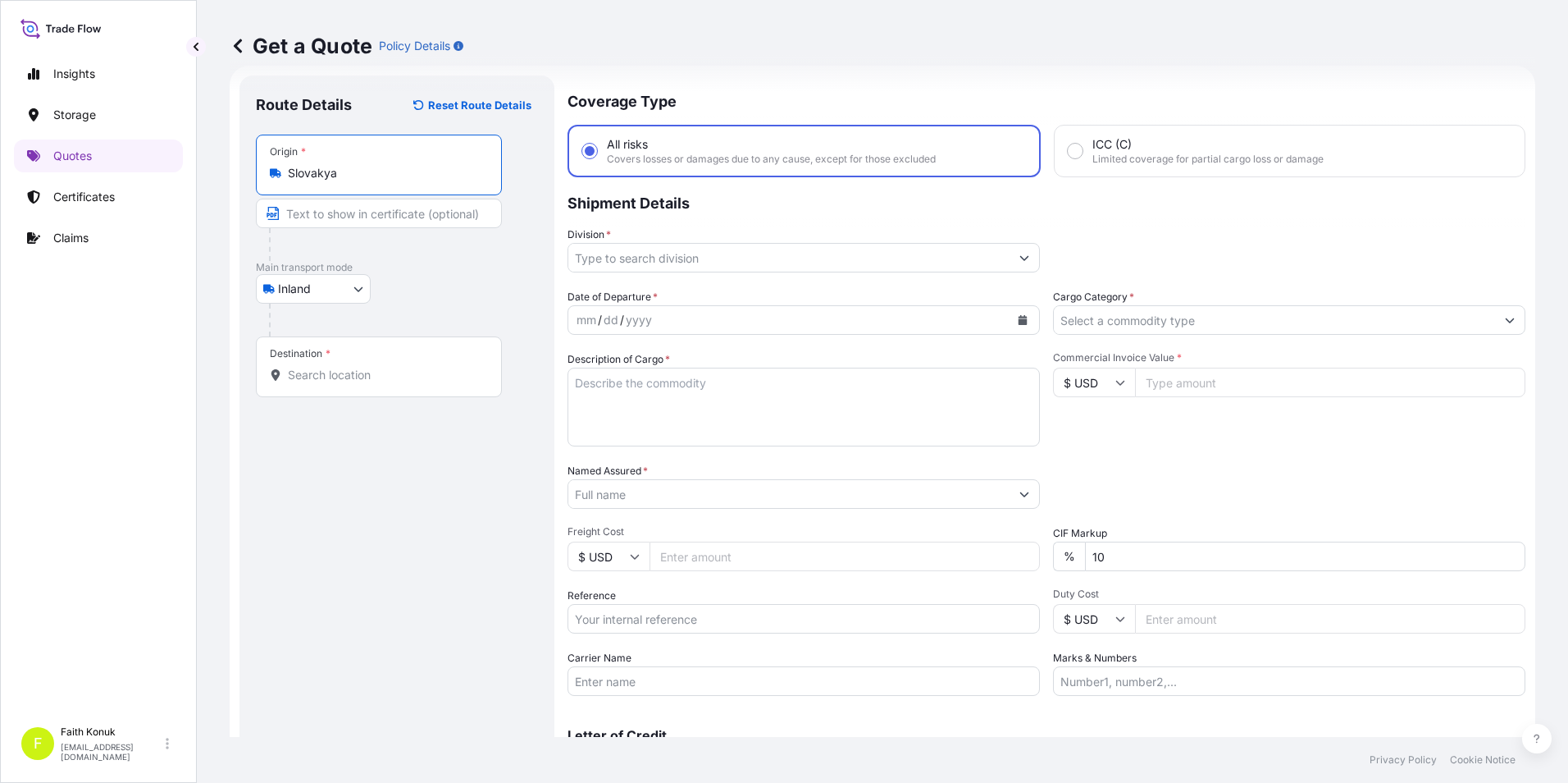
type input "Slovakya"
click at [342, 370] on input "Destination *" at bounding box center [384, 374] width 194 height 16
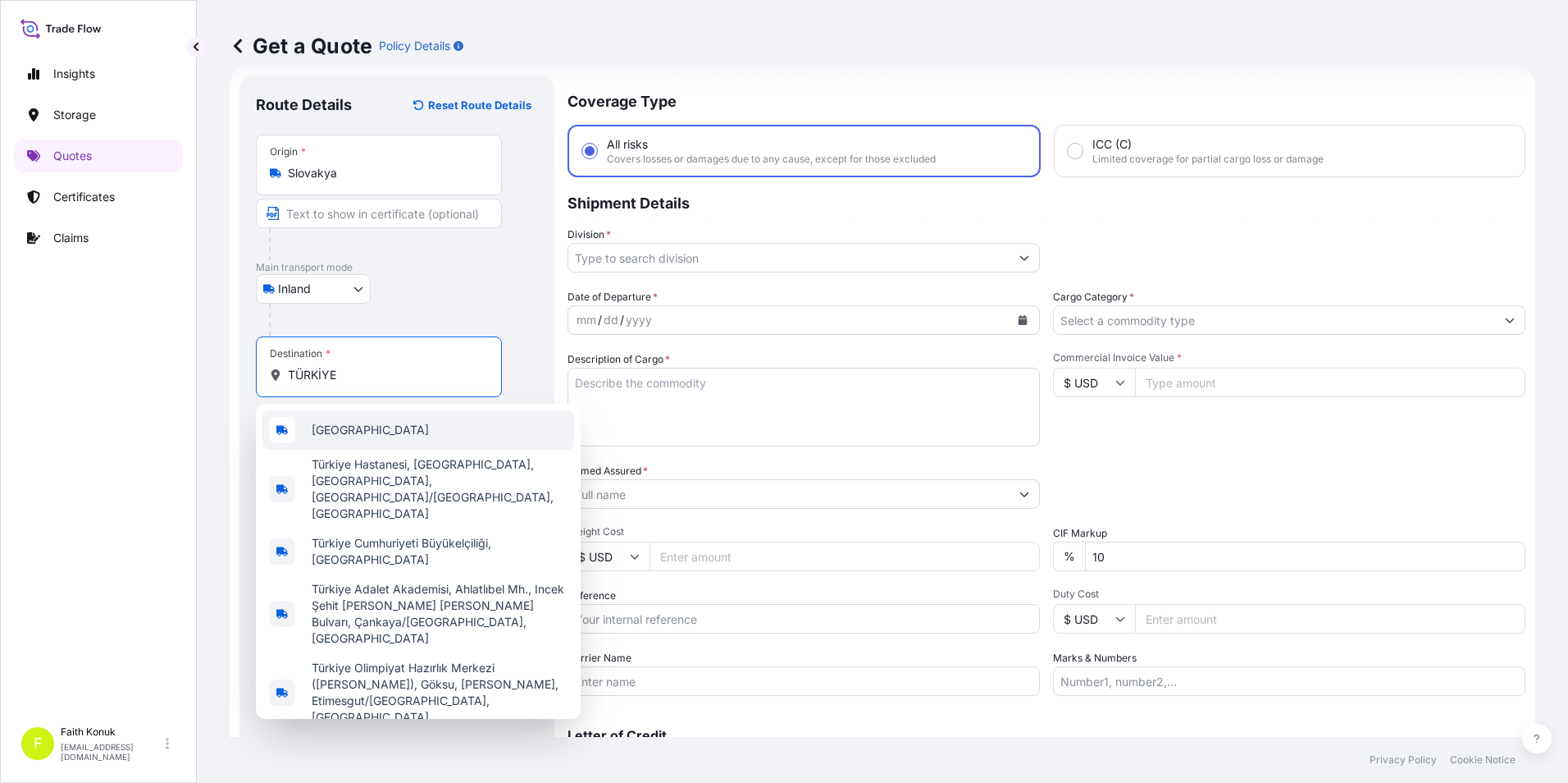
click at [343, 436] on span "[GEOGRAPHIC_DATA]" at bounding box center [370, 429] width 118 height 16
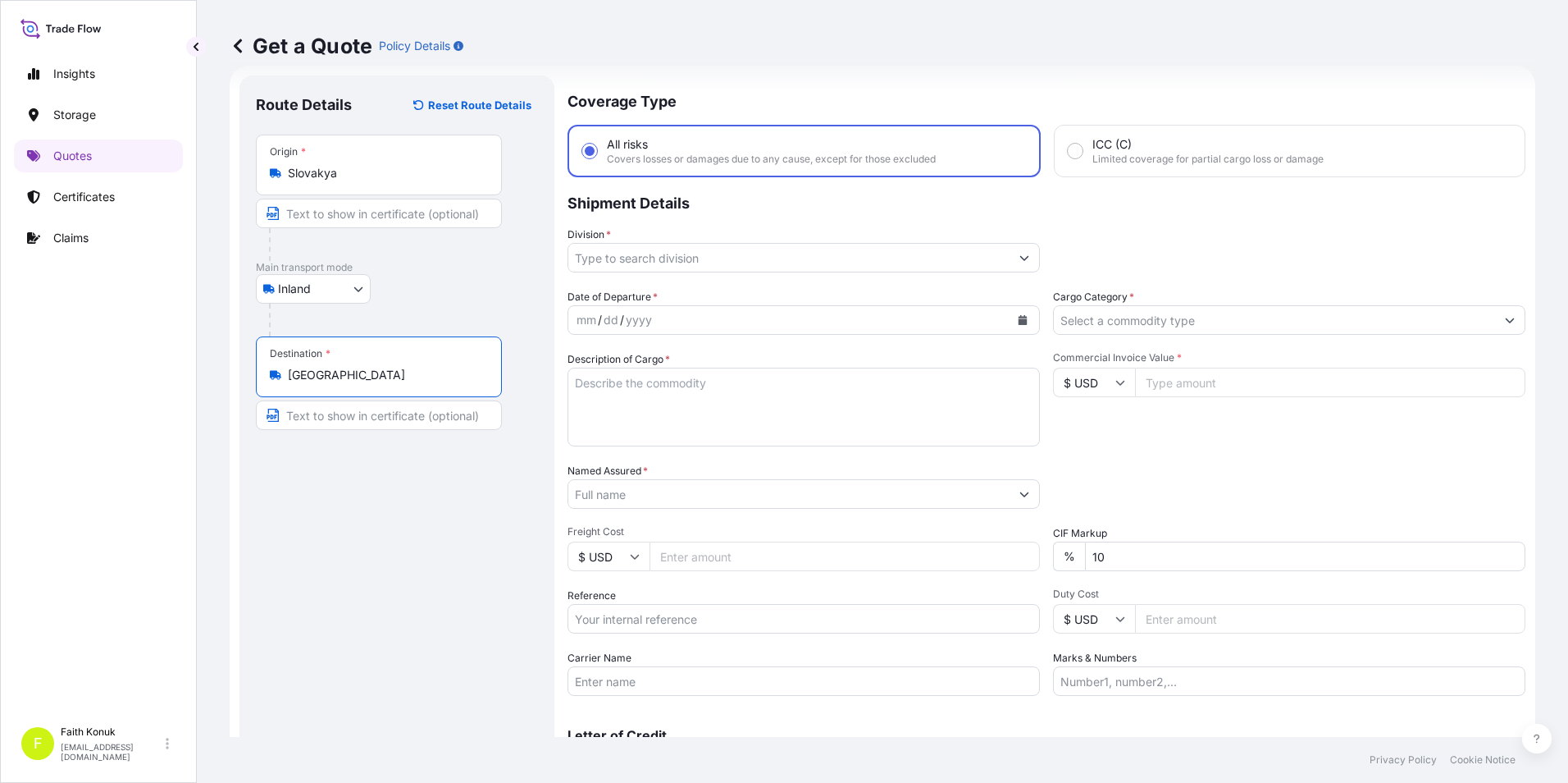
type input "[GEOGRAPHIC_DATA]"
click at [681, 264] on input "Division *" at bounding box center [789, 258] width 441 height 29
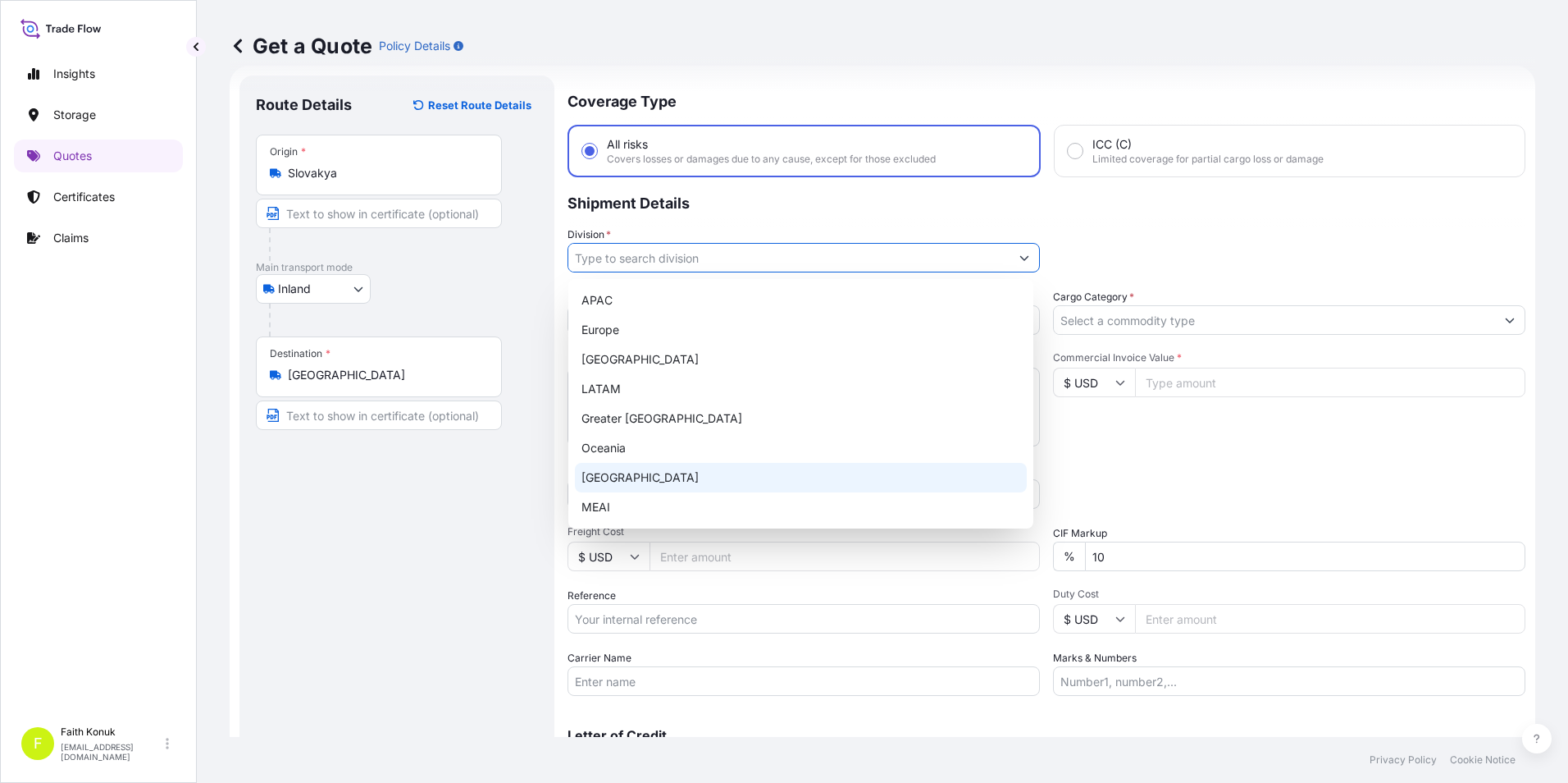
click at [590, 476] on div "[GEOGRAPHIC_DATA]" at bounding box center [801, 477] width 452 height 29
type input "[GEOGRAPHIC_DATA]"
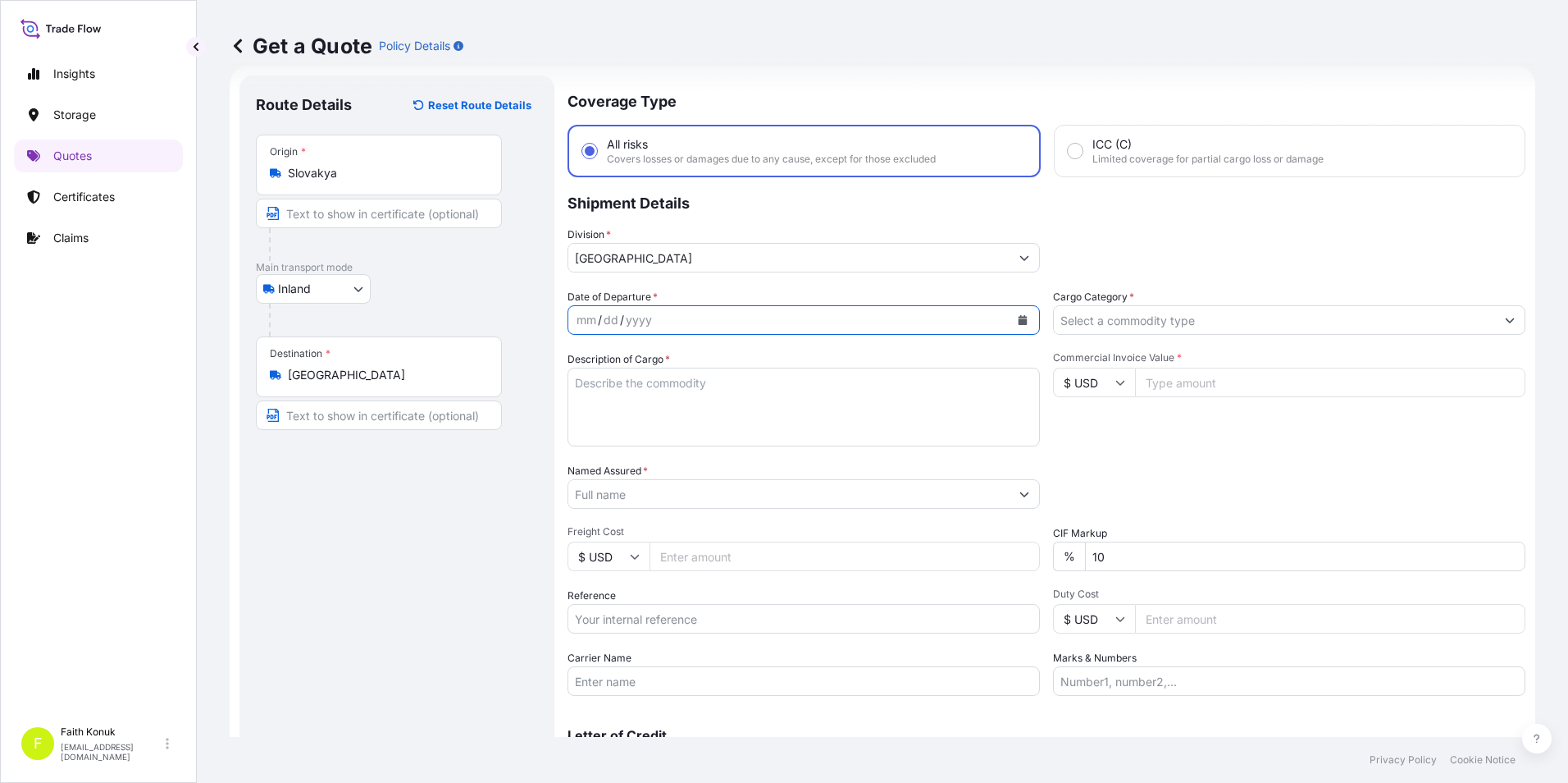
click at [1019, 324] on icon "Calendar" at bounding box center [1023, 319] width 9 height 9
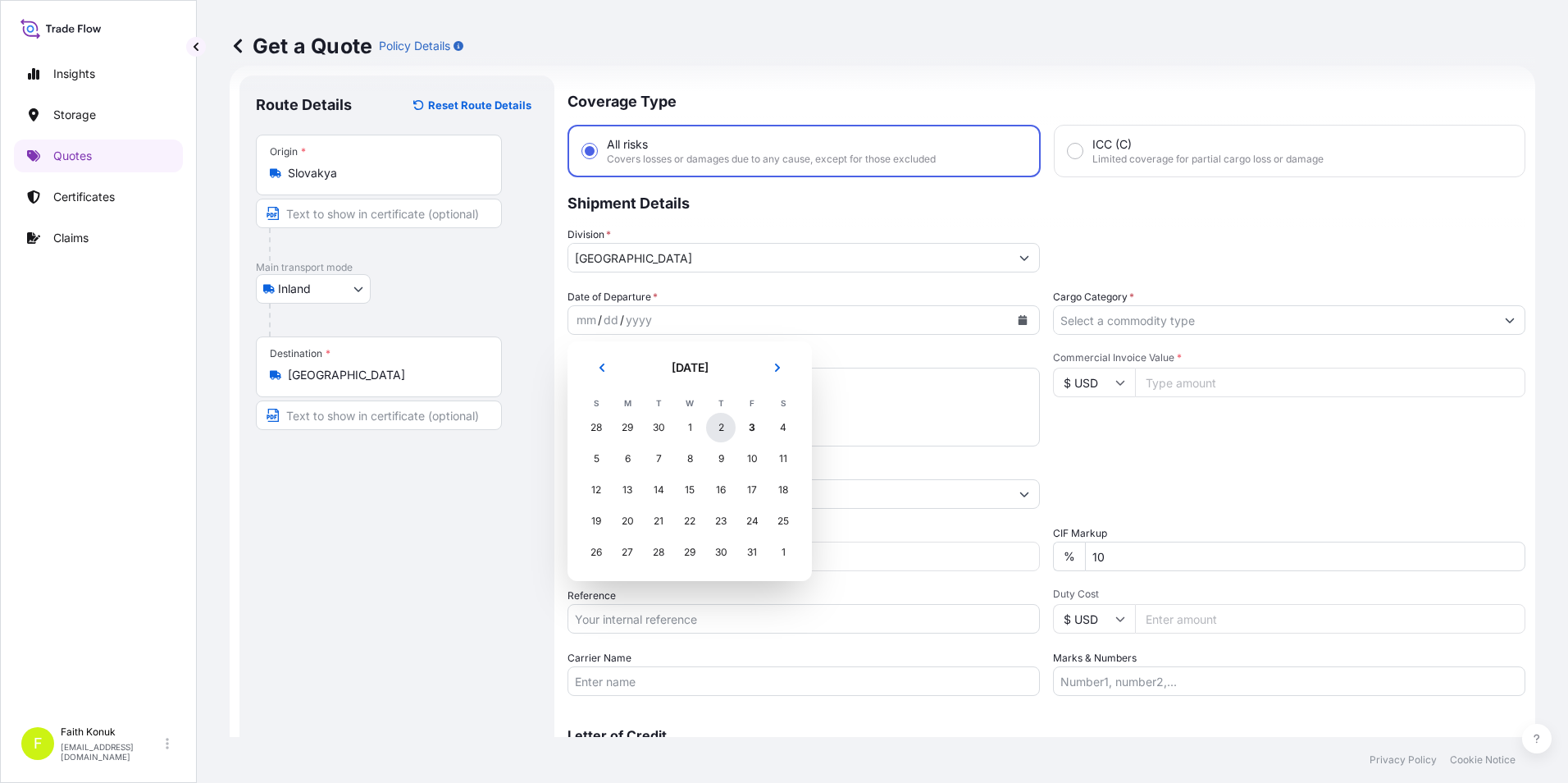
click at [729, 428] on div "2" at bounding box center [721, 428] width 29 height 29
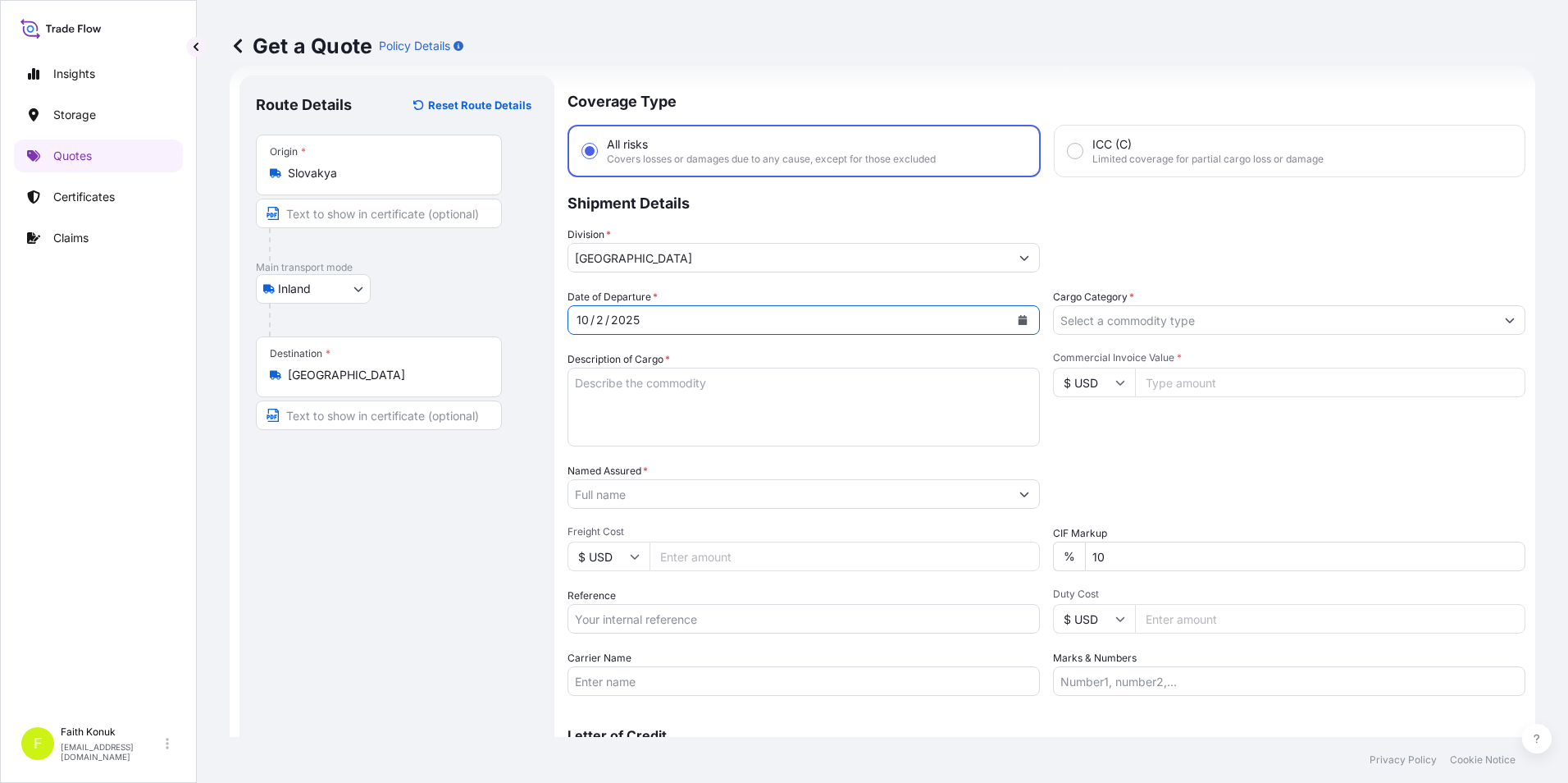
click at [705, 395] on textarea "Description of Cargo *" at bounding box center [803, 407] width 473 height 79
click at [912, 410] on textarea "Description of Cargo *" at bounding box center [803, 407] width 473 height 79
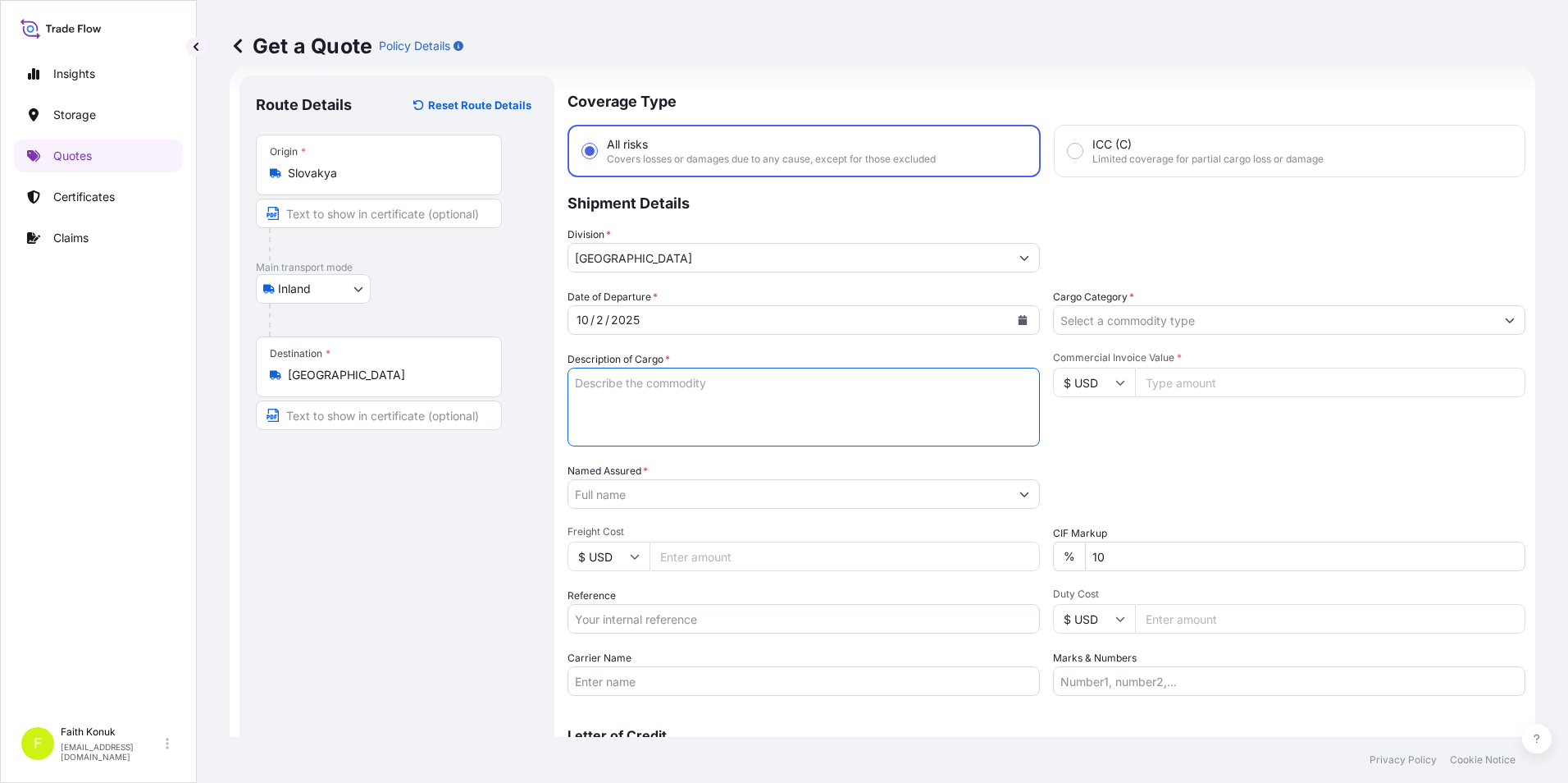
paste textarea "SU YEM İŞLEME EKİPMANLARI 9 KAP - 3960"
click at [714, 420] on textarea "SU YEM İŞLEME EKİPMANLARI 9 KAP - 3960" at bounding box center [803, 407] width 473 height 79
paste textarea "35 BIH 653"
click at [649, 434] on textarea "SU YEM İŞLEME EKİPMANLARI 9 KAP - 3960 35 BIH 653 REF NO:" at bounding box center [803, 407] width 473 height 79
paste textarea "2211783805"
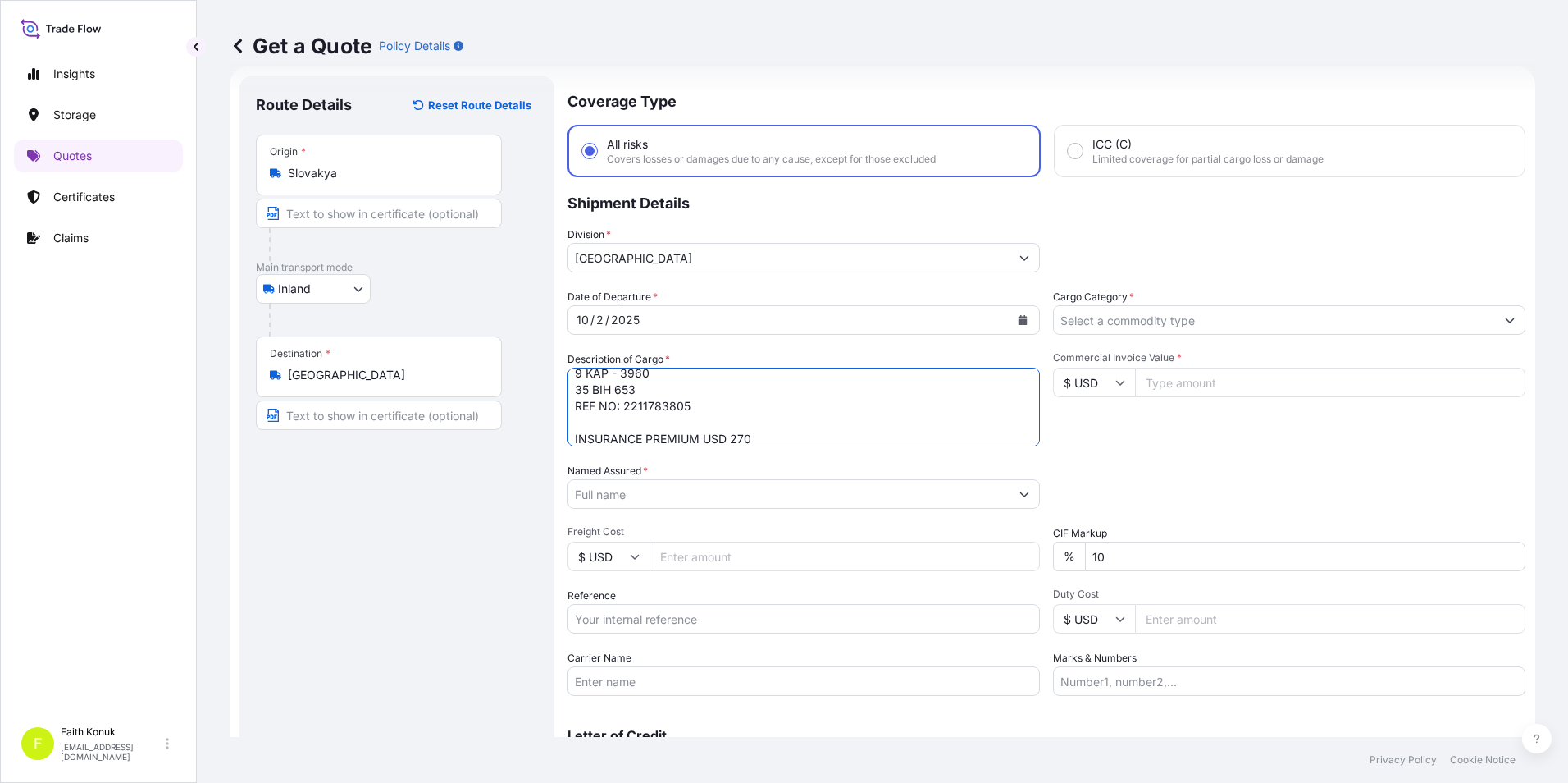
type textarea "SU YEM İŞLEME EKİPMANLARI 9 KAP - 3960 35 BIH 653 REF NO: 2211783805 INSURANCE …"
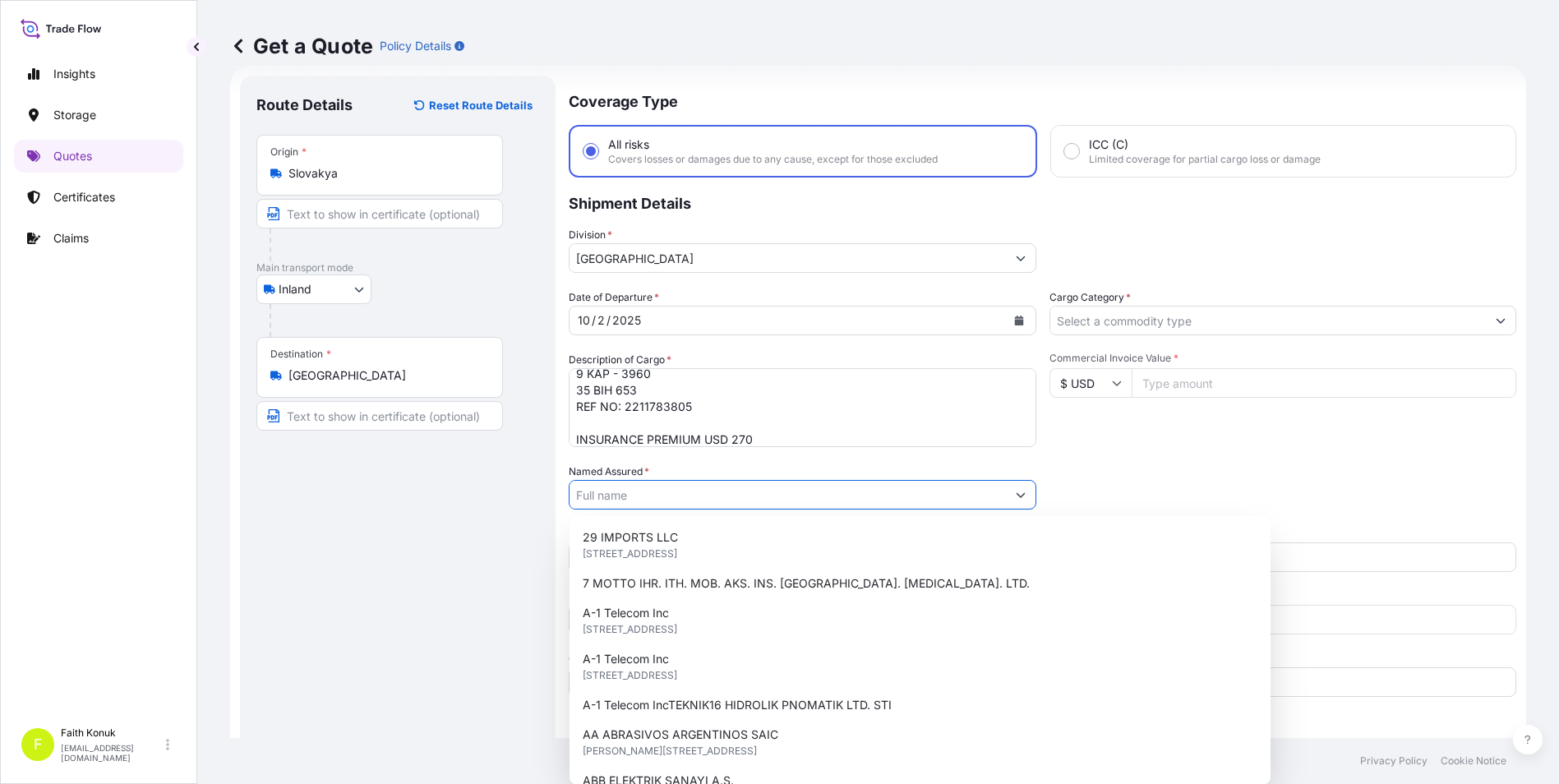
click at [910, 481] on input "Named Assured *" at bounding box center [788, 494] width 437 height 29
paste input "GUMUSDOGA SU URUNLERI"
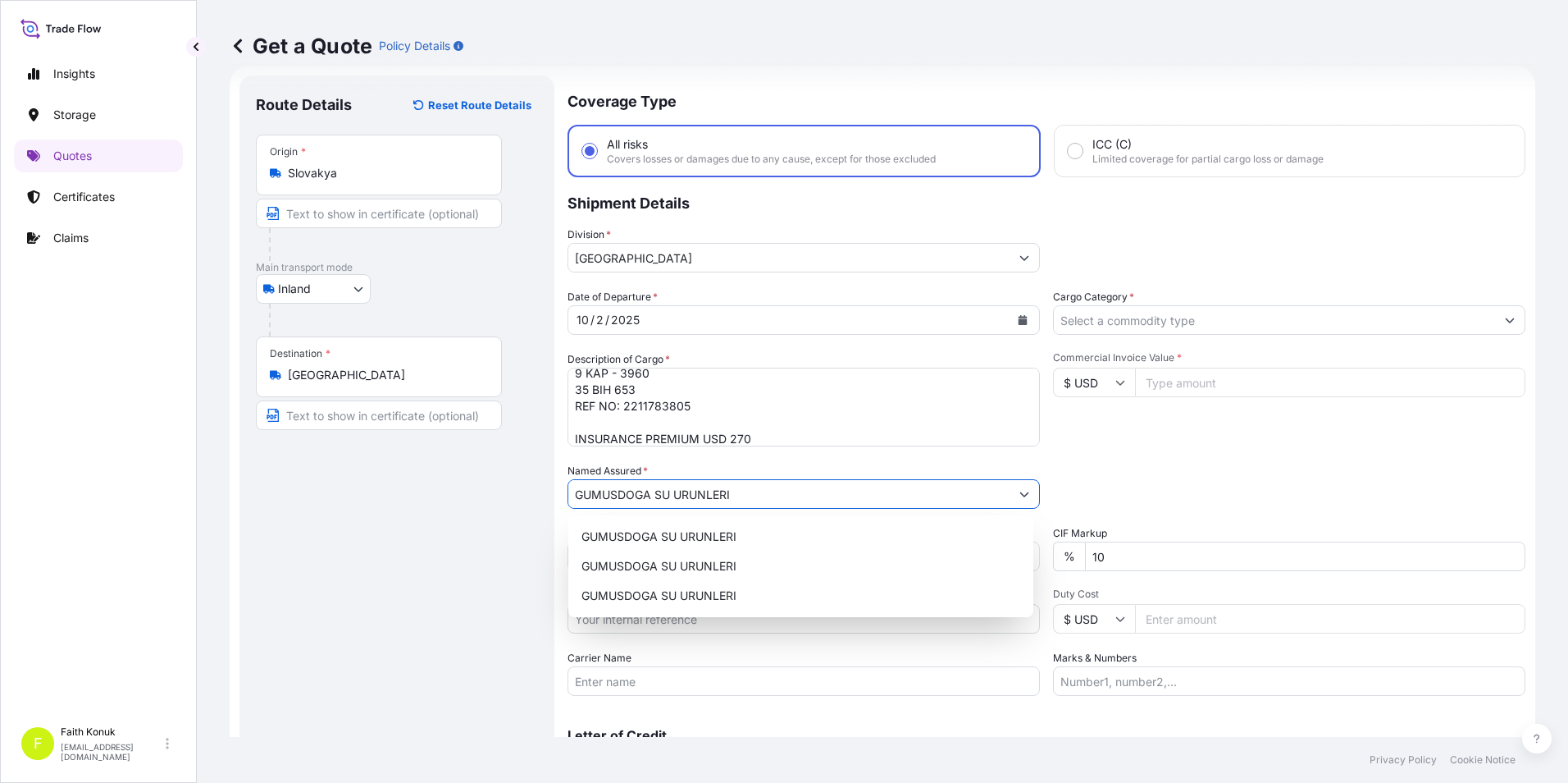
type input "GUMUSDOGA SU URUNLERI"
click at [354, 619] on div "Route Details Reset Route Details Place of loading Road / Inland Road / Inland …" at bounding box center [397, 446] width 282 height 710
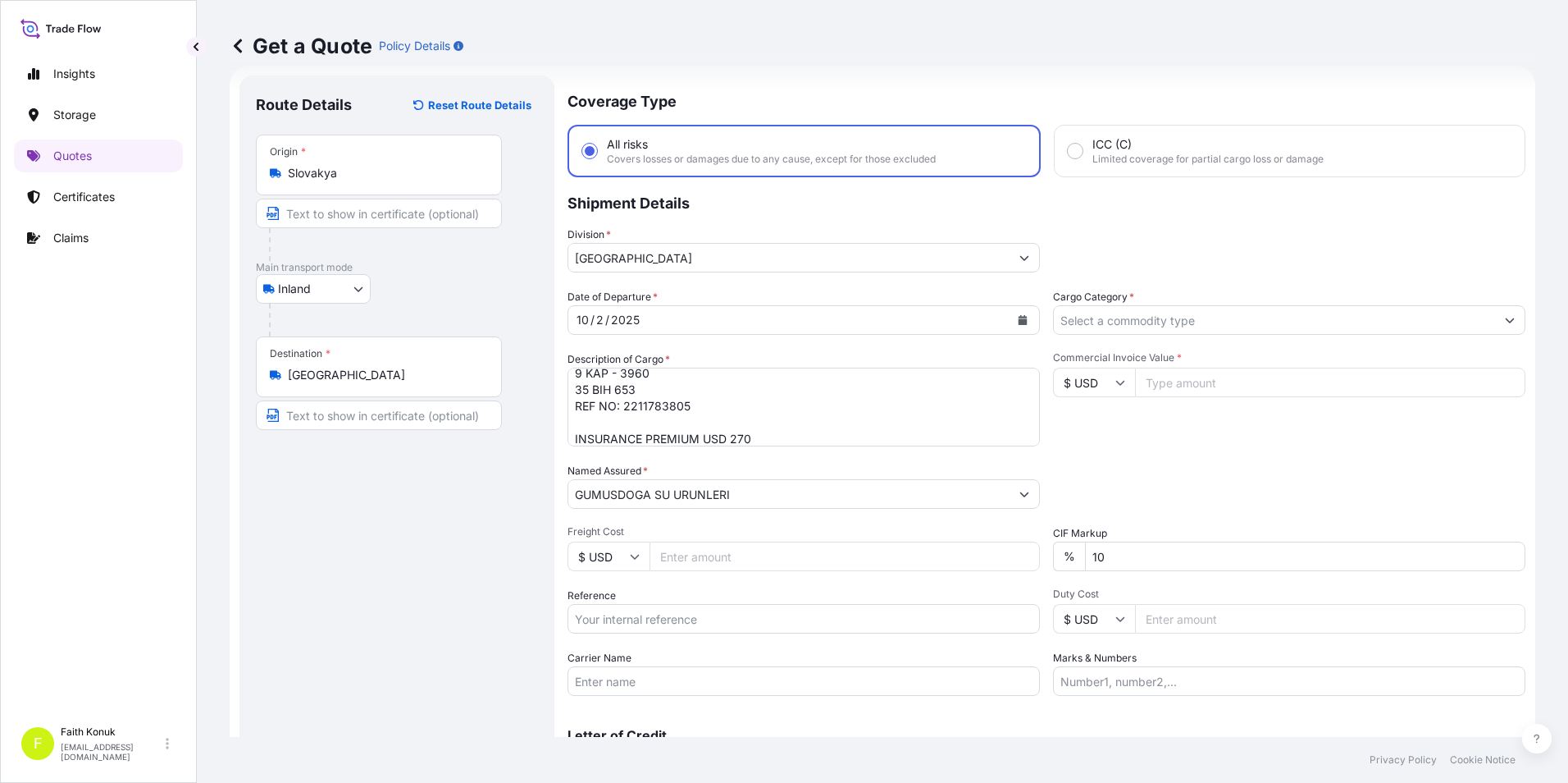
click at [646, 622] on input "Reference" at bounding box center [803, 618] width 473 height 29
click at [807, 607] on input "Reference" at bounding box center [803, 618] width 473 height 29
paste input "2211783805"
type input "2211783805"
click at [746, 690] on input "Carrier Name" at bounding box center [803, 681] width 473 height 29
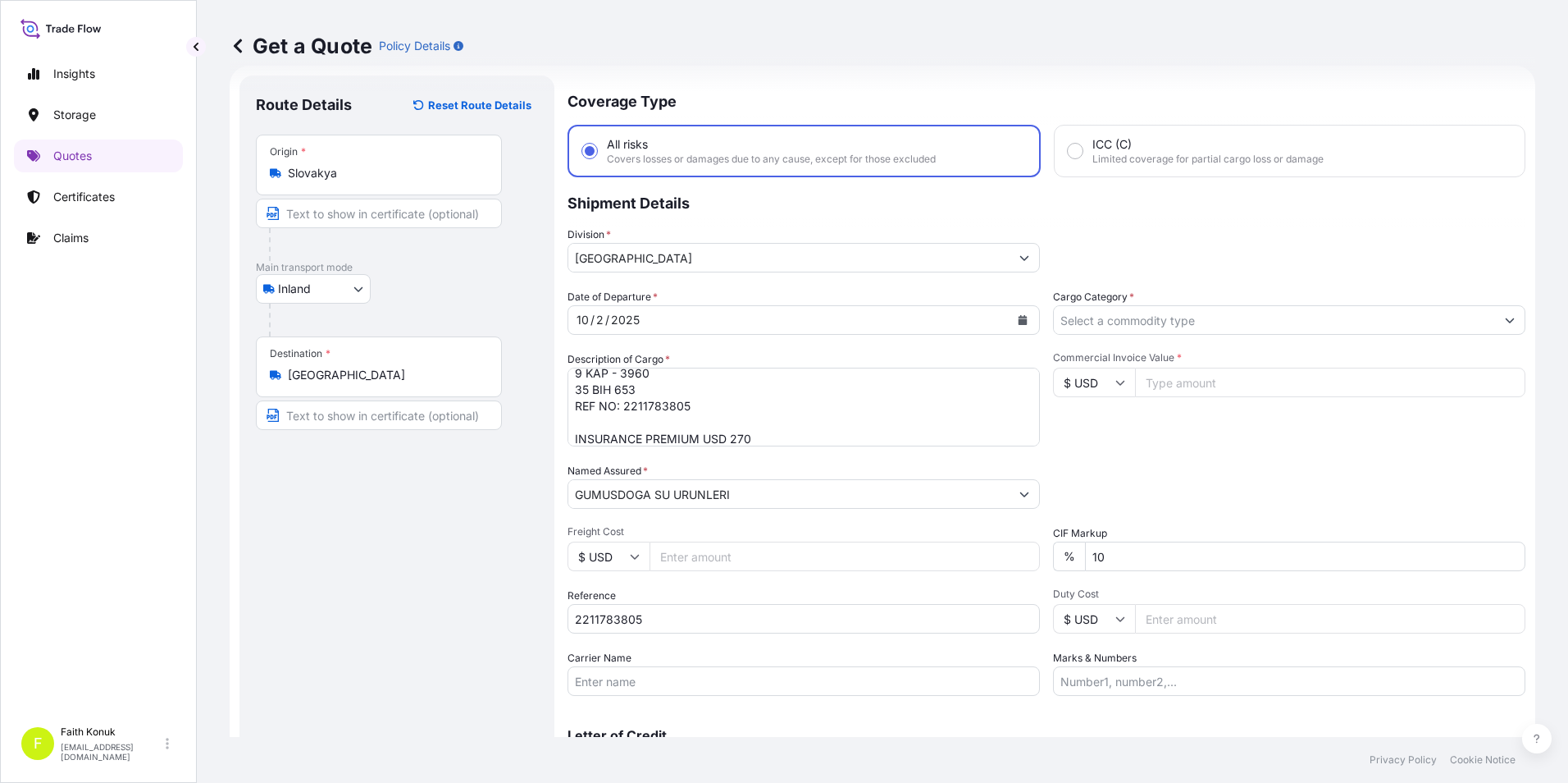
click at [742, 682] on input "Carrier Name" at bounding box center [803, 681] width 473 height 29
paste input "35 BIH 653 MED LOJISTIK"
type input "35 BIH 653 MED LOJISTIK"
click at [1127, 319] on input "Cargo Category *" at bounding box center [1274, 320] width 441 height 29
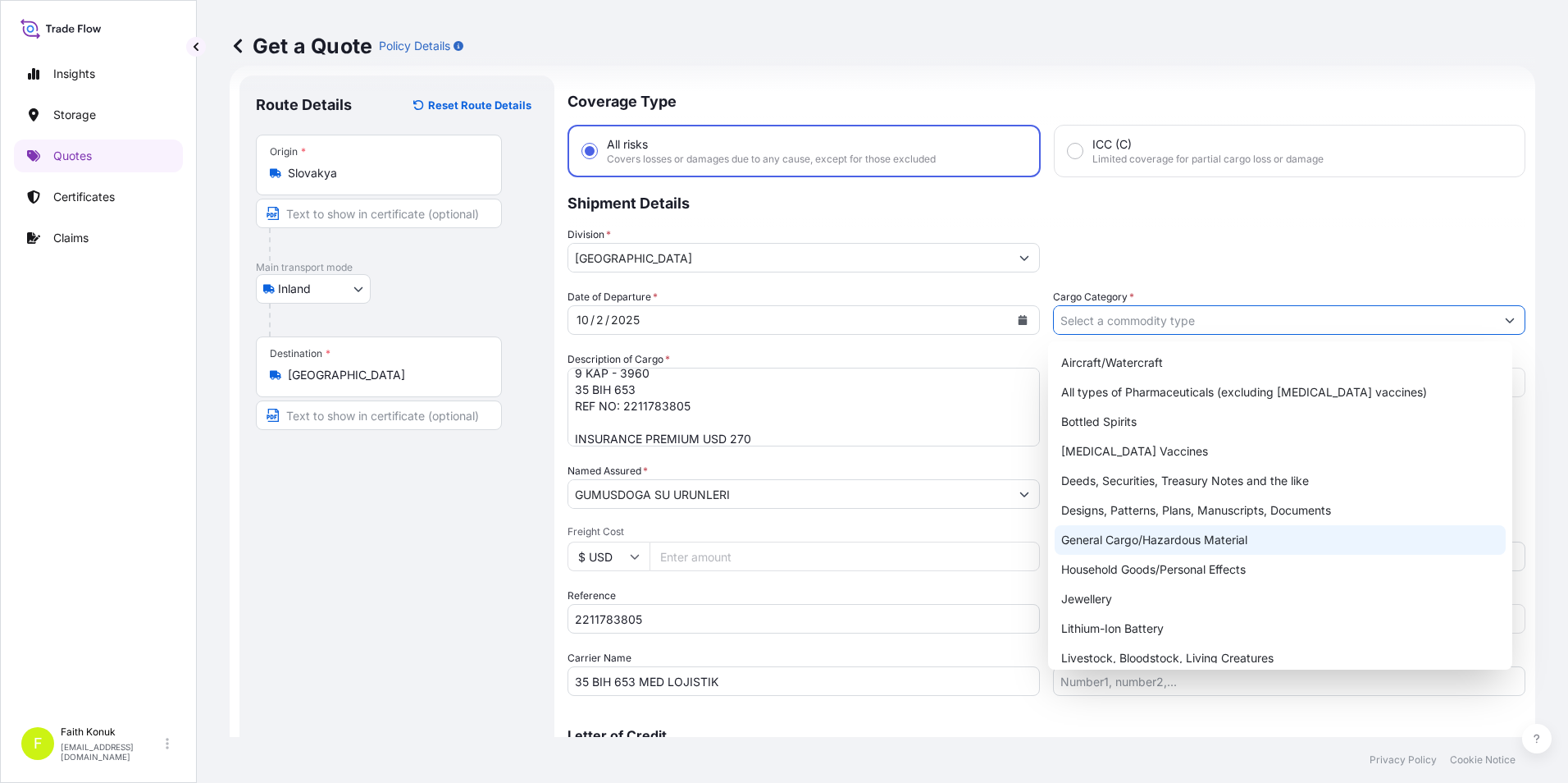
click at [1126, 545] on div "General Cargo/Hazardous Material" at bounding box center [1280, 540] width 452 height 29
type input "General Cargo/Hazardous Material"
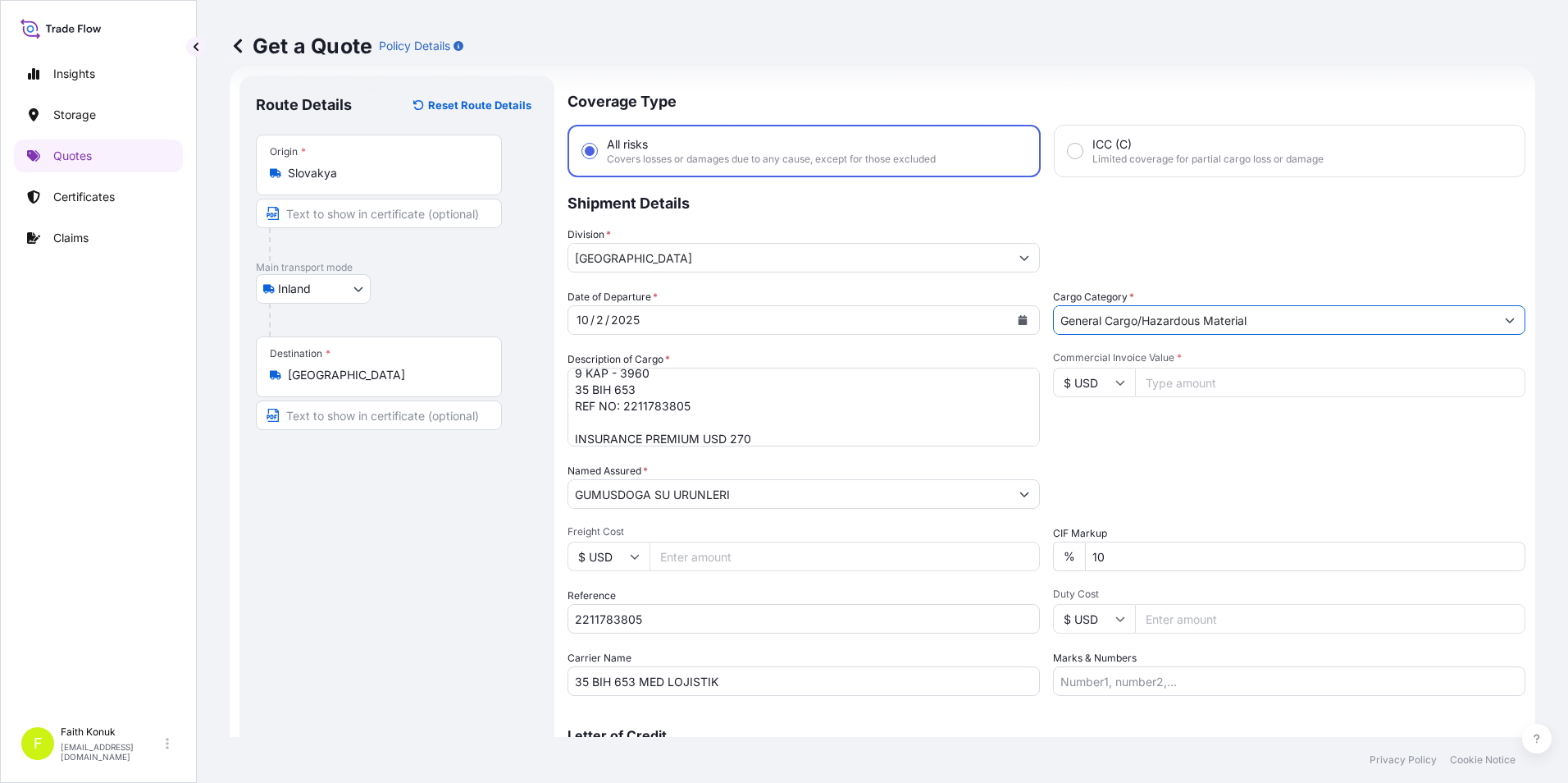
click at [1116, 381] on icon at bounding box center [1120, 382] width 9 height 9
click at [1101, 430] on div "€ EUR" at bounding box center [1088, 428] width 69 height 31
type input "€ EUR"
click at [1166, 381] on input "Commercial Invoice Value *" at bounding box center [1330, 382] width 390 height 29
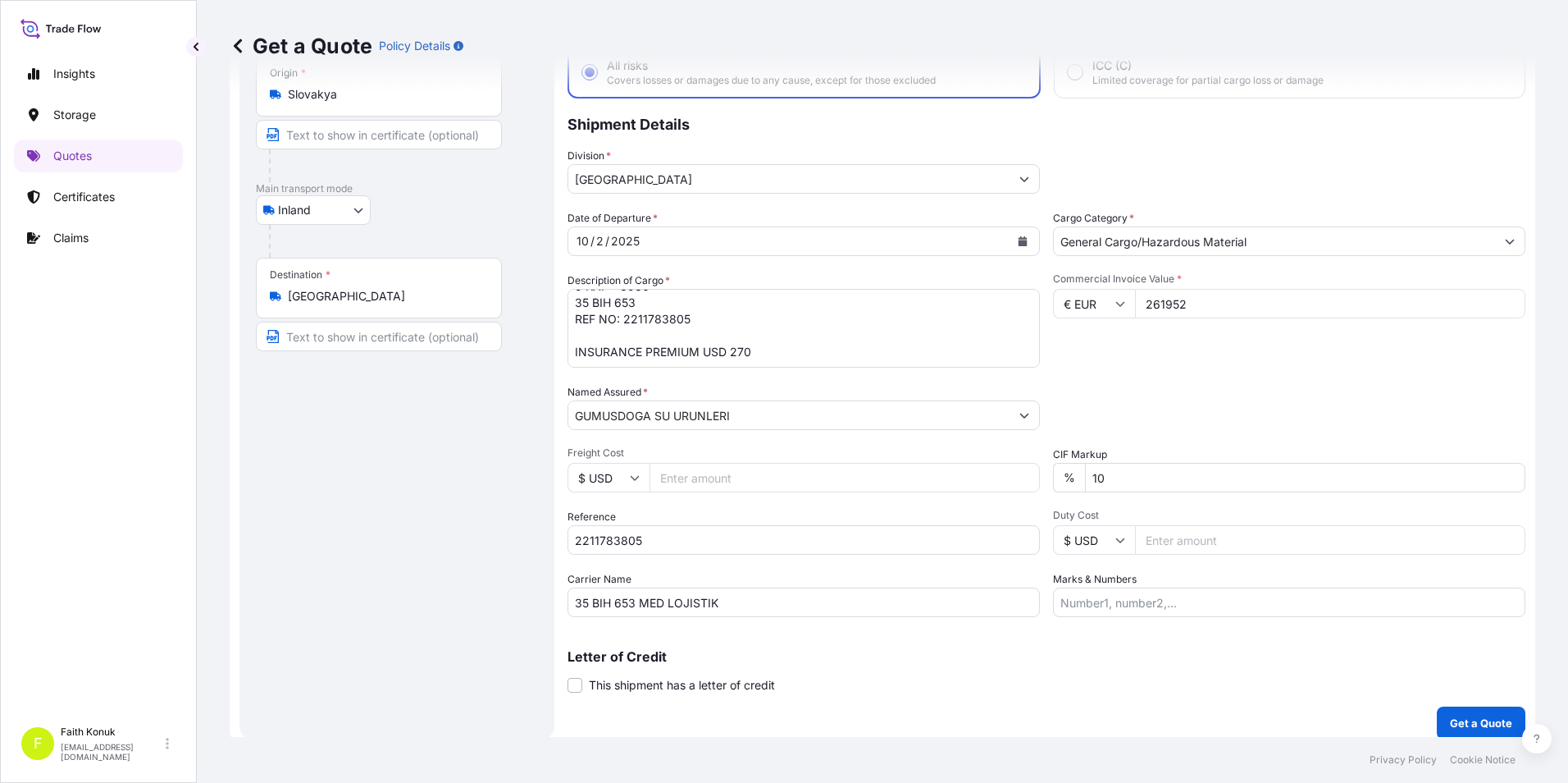
scroll to position [118, 0]
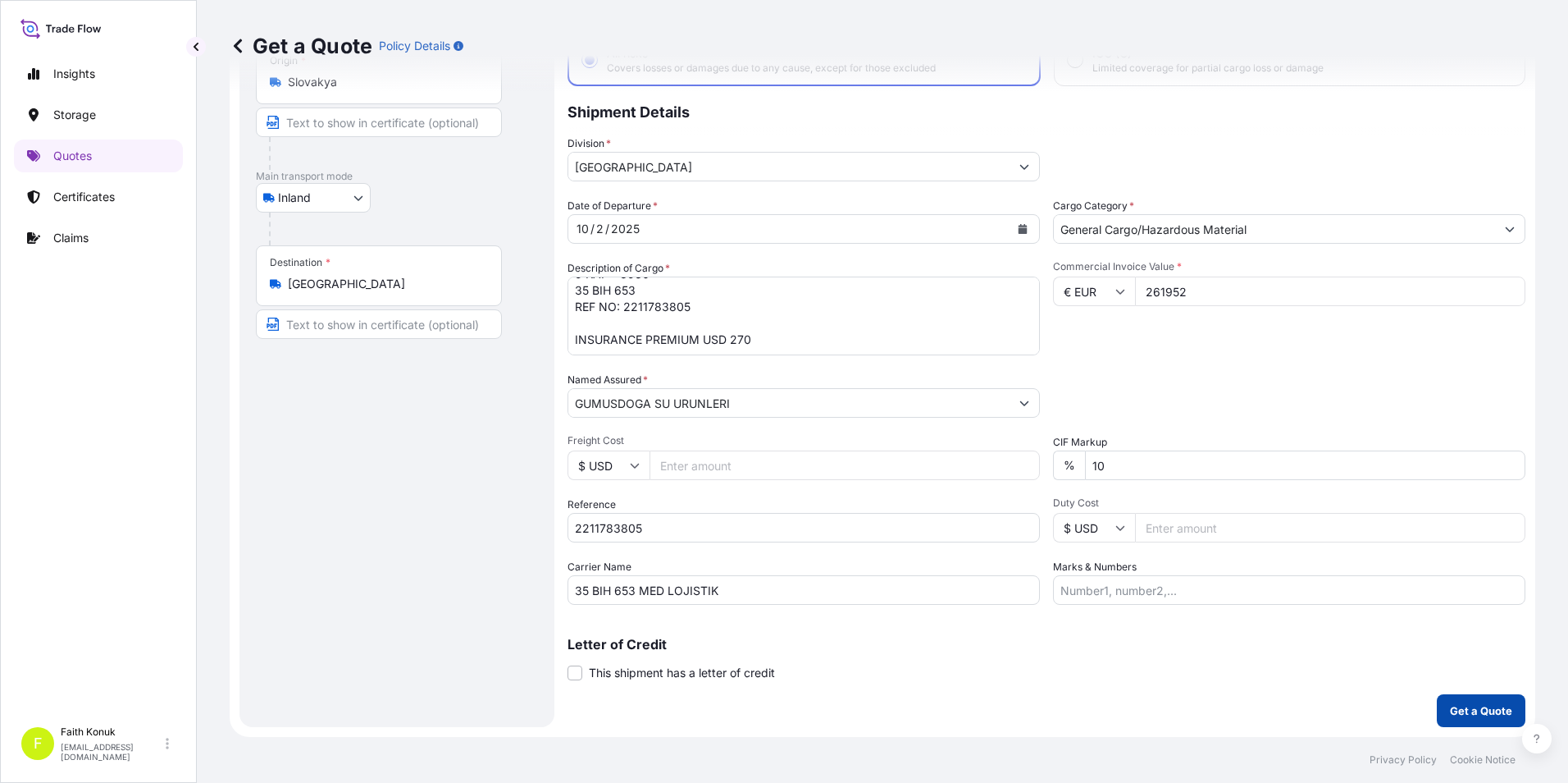
type input "261952"
click at [1462, 715] on p "Get a Quote" at bounding box center [1481, 710] width 63 height 16
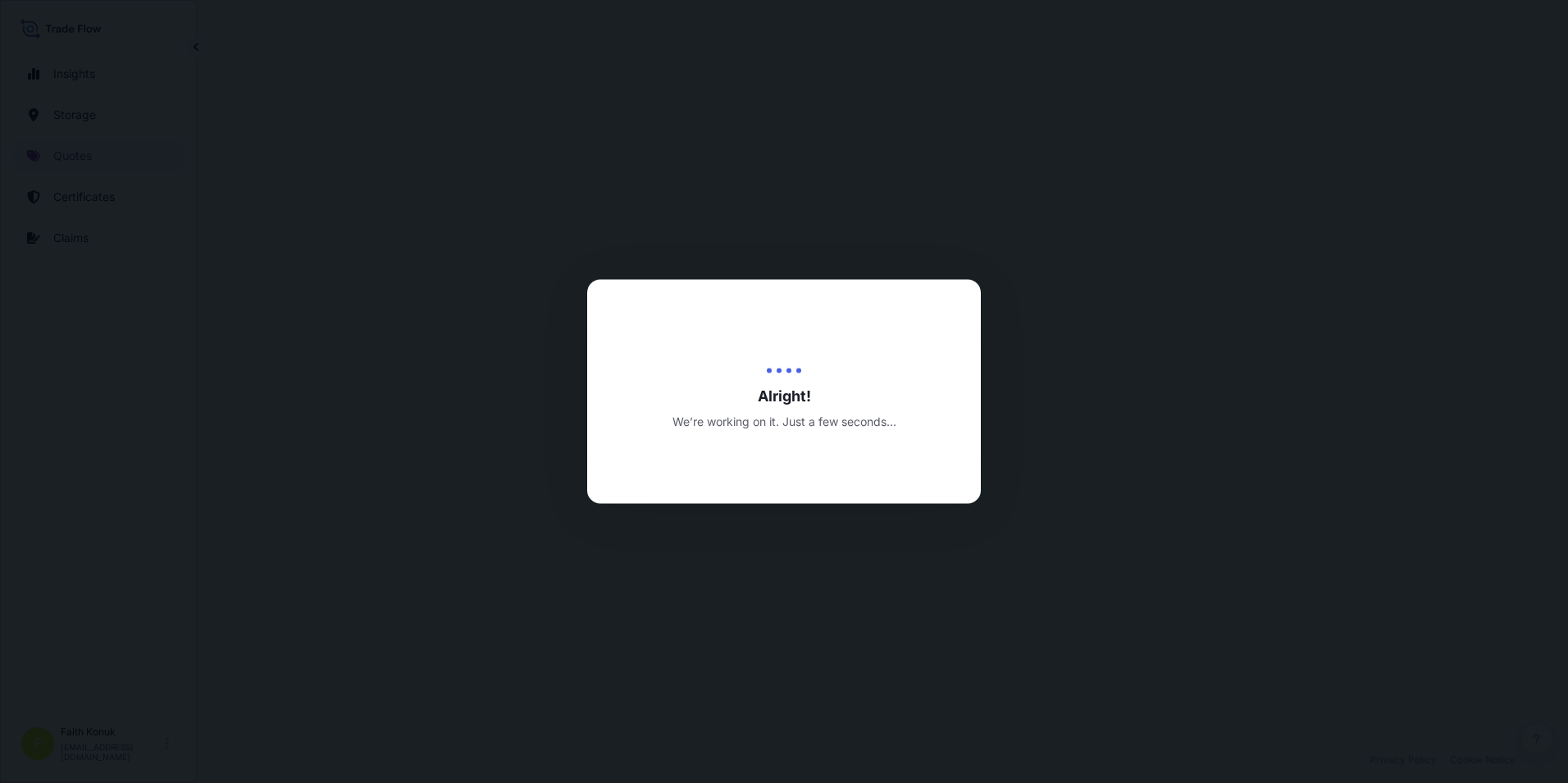
select select "Inland"
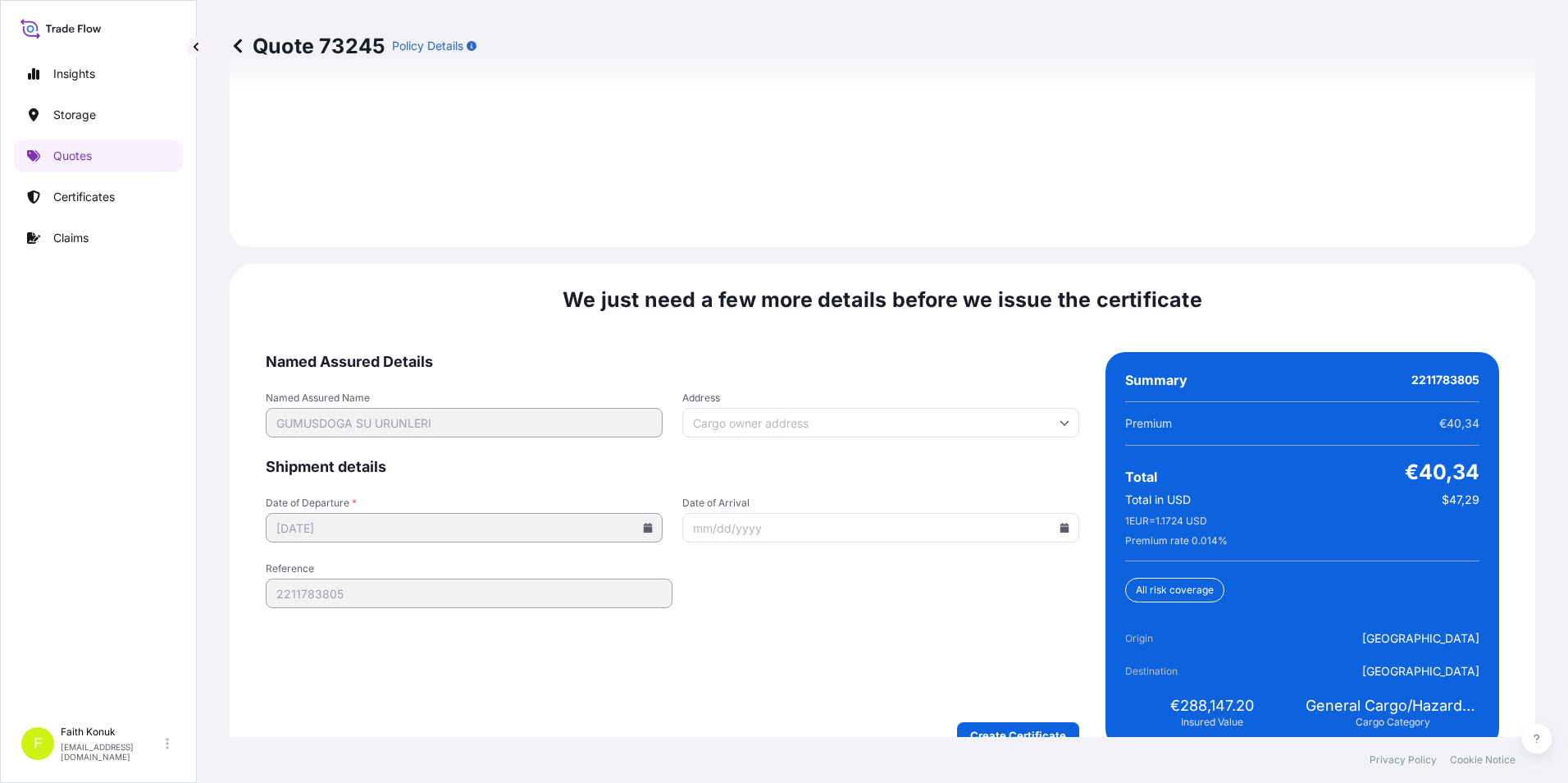
scroll to position [2396, 0]
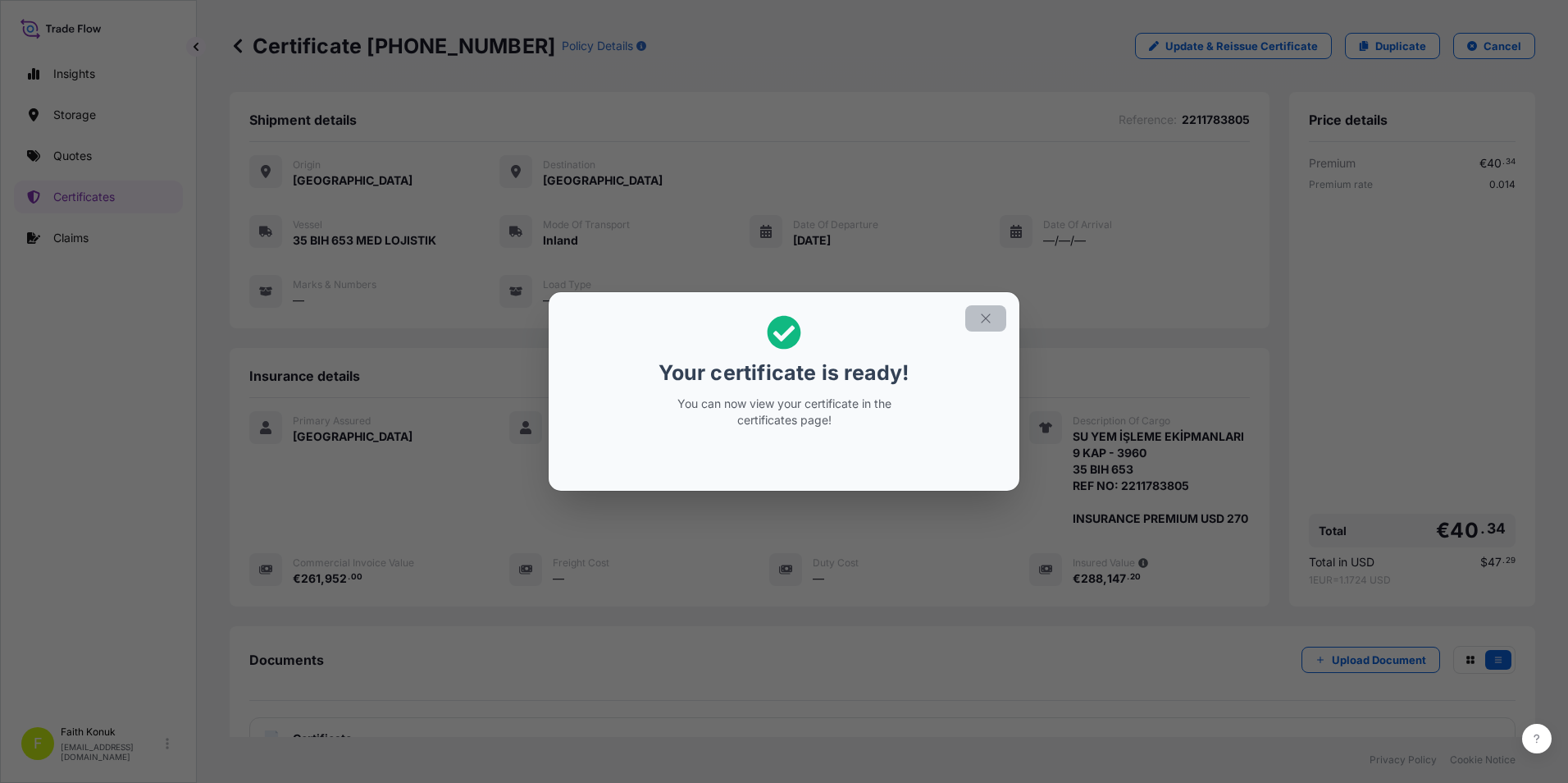
click at [981, 316] on icon "button" at bounding box center [985, 318] width 15 height 15
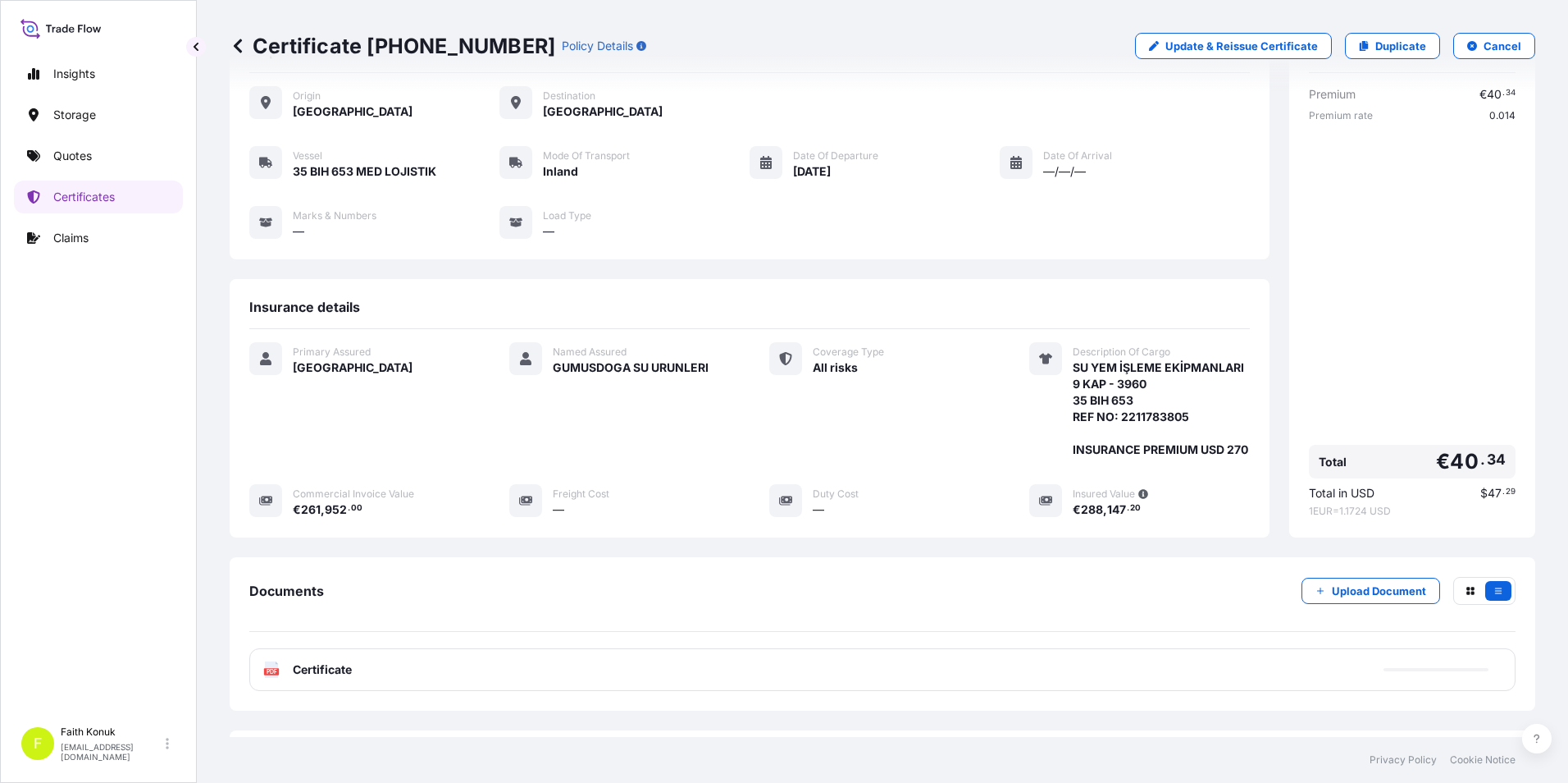
scroll to position [161, 0]
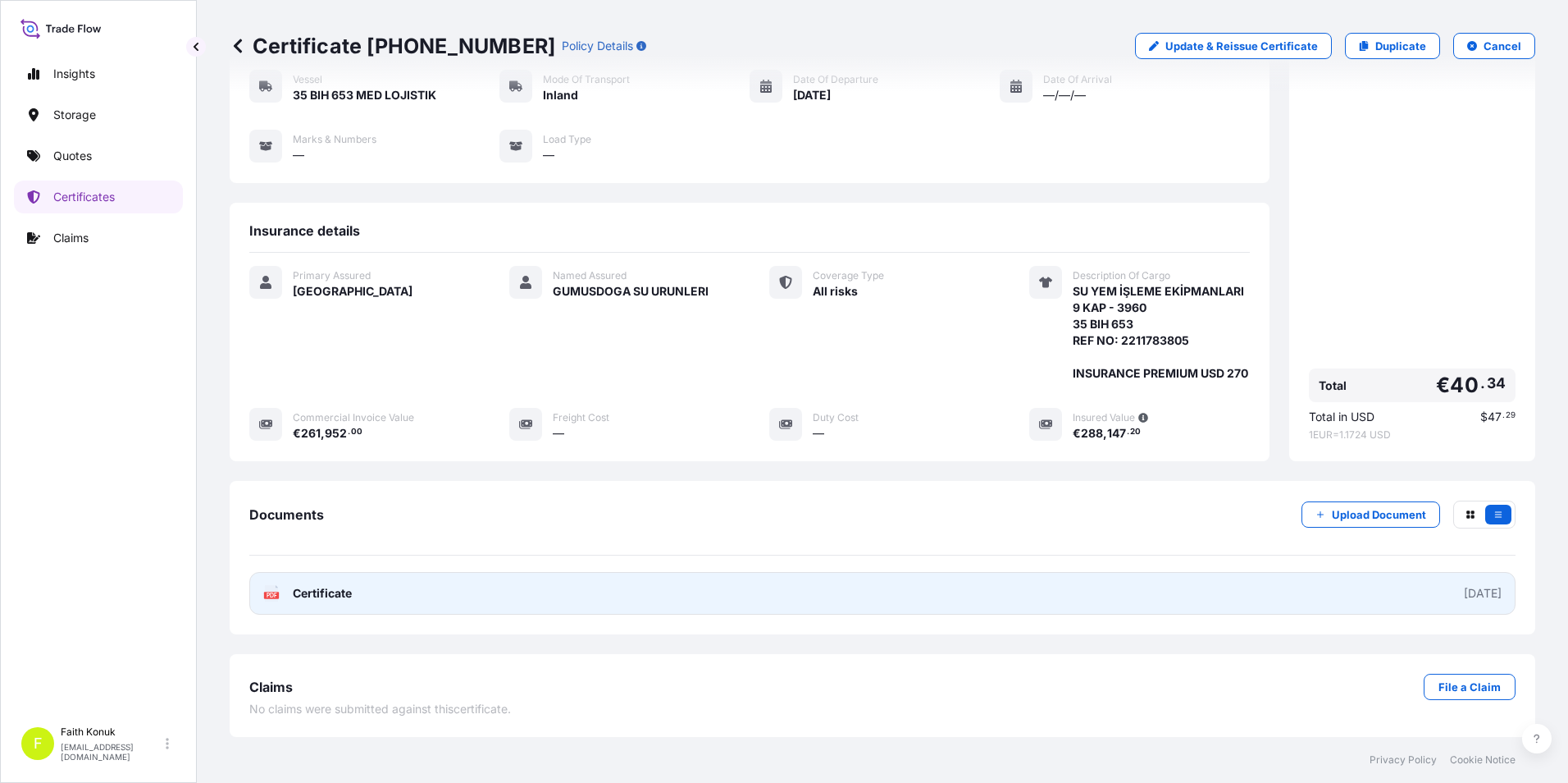
click at [333, 585] on span "Certificate" at bounding box center [322, 592] width 59 height 16
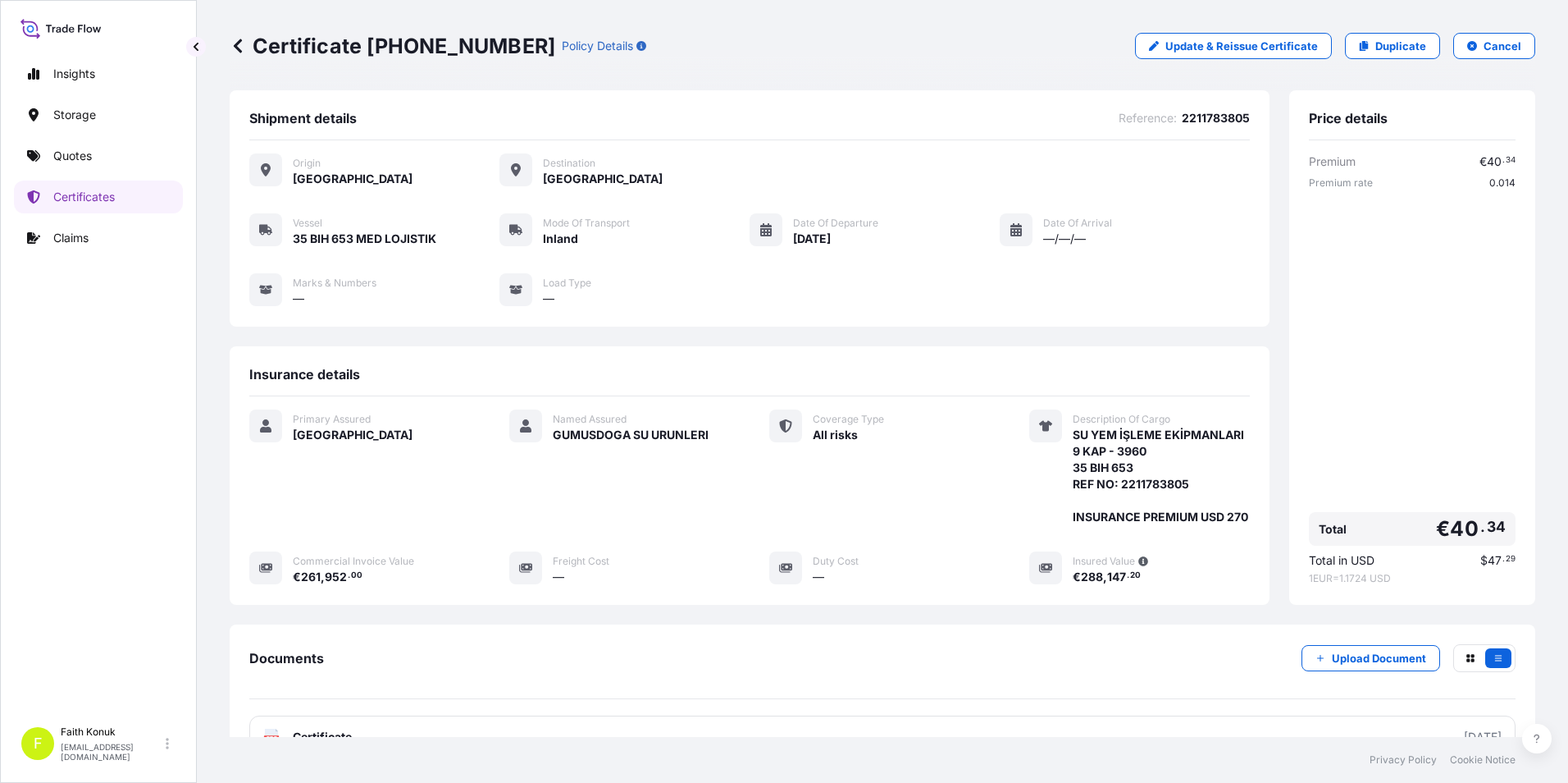
scroll to position [0, 0]
click at [101, 165] on link "Quotes" at bounding box center [98, 155] width 169 height 33
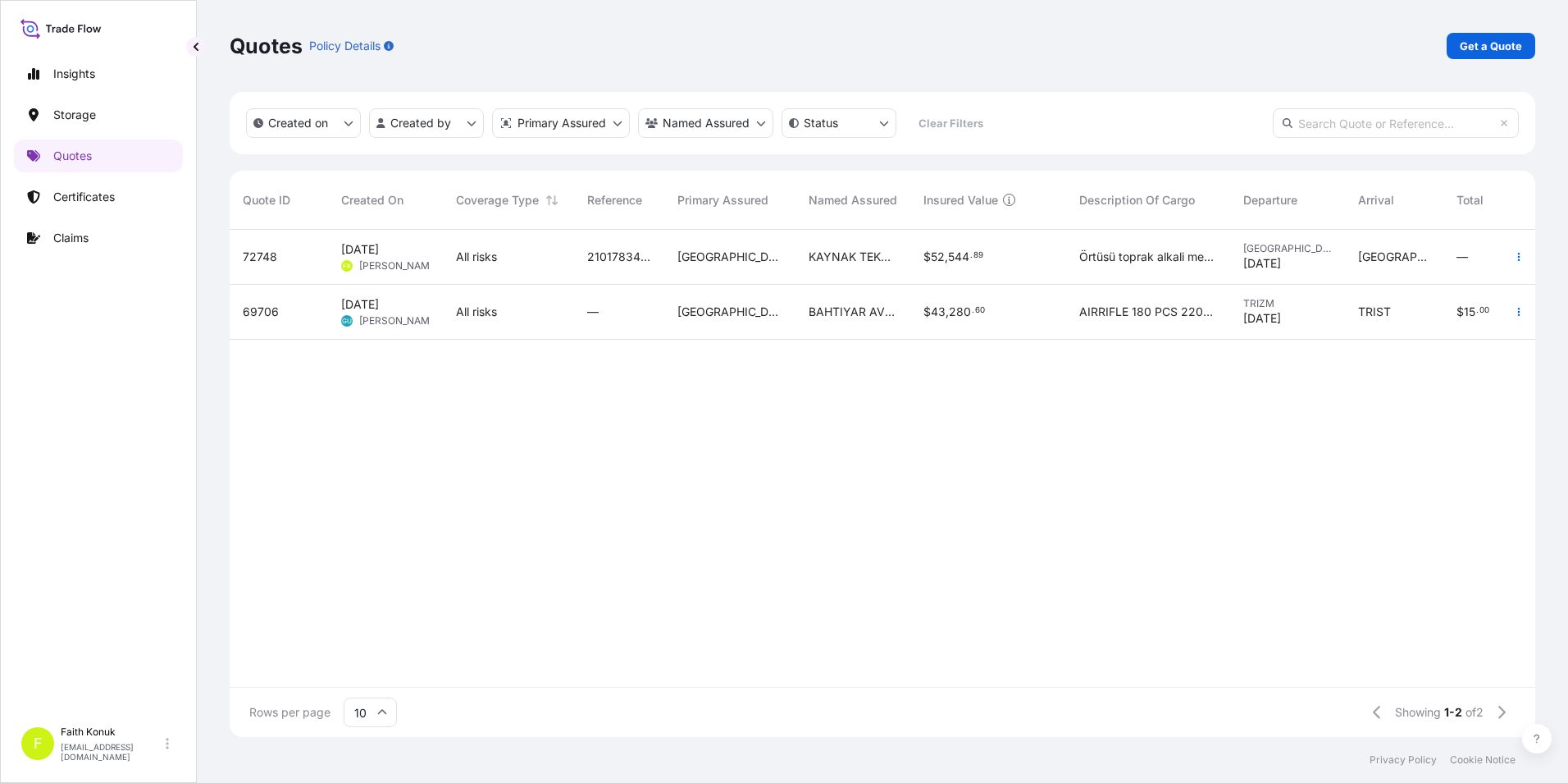
click at [469, 481] on div "72748 [DATE] FK [PERSON_NAME] All risks 2101783408 Turkey KAYNAK TEKNIGI $ 52 ,…" at bounding box center [960, 458] width 1460 height 457
click at [114, 156] on link "Quotes" at bounding box center [98, 155] width 169 height 33
